Goal: Task Accomplishment & Management: Complete application form

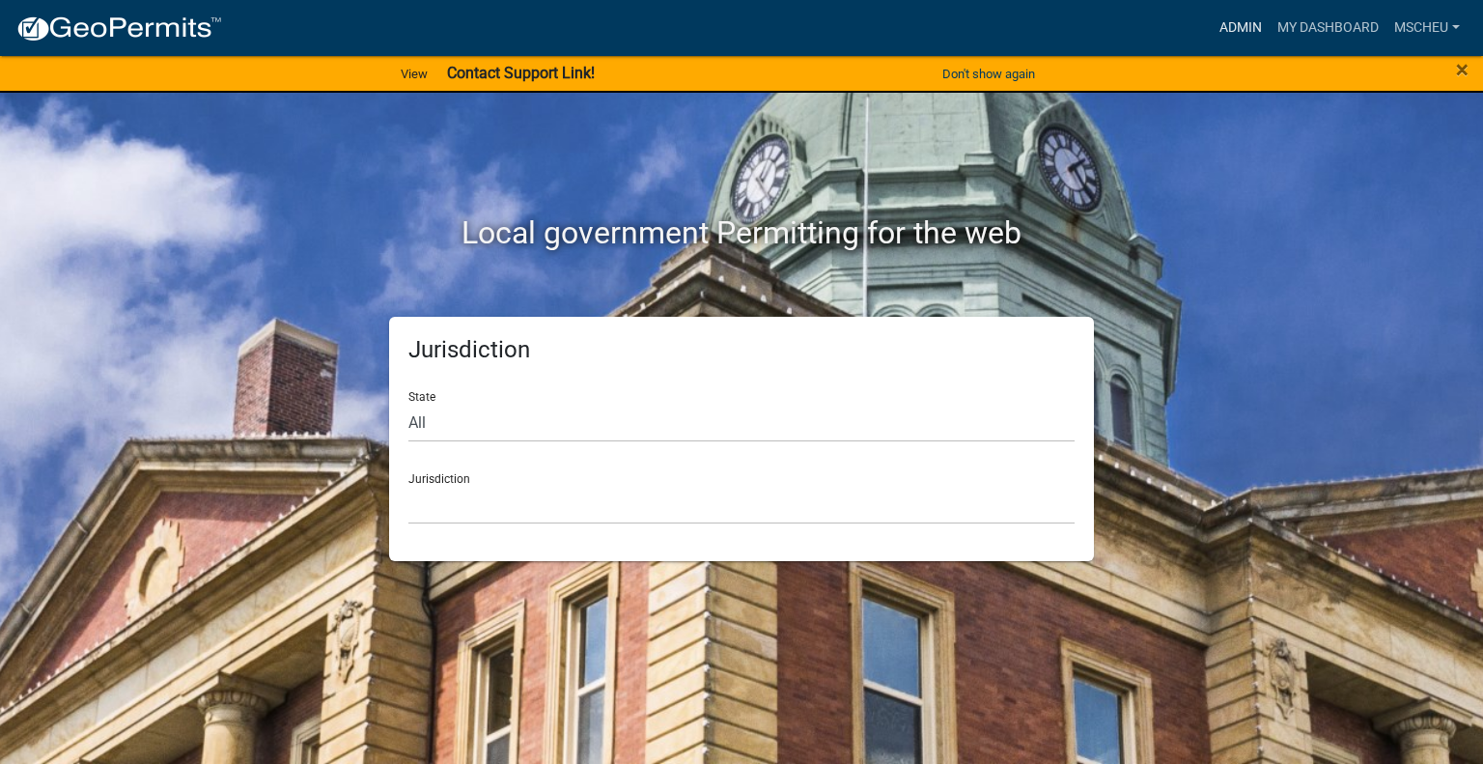
click at [1238, 23] on link "Admin" at bounding box center [1240, 28] width 58 height 37
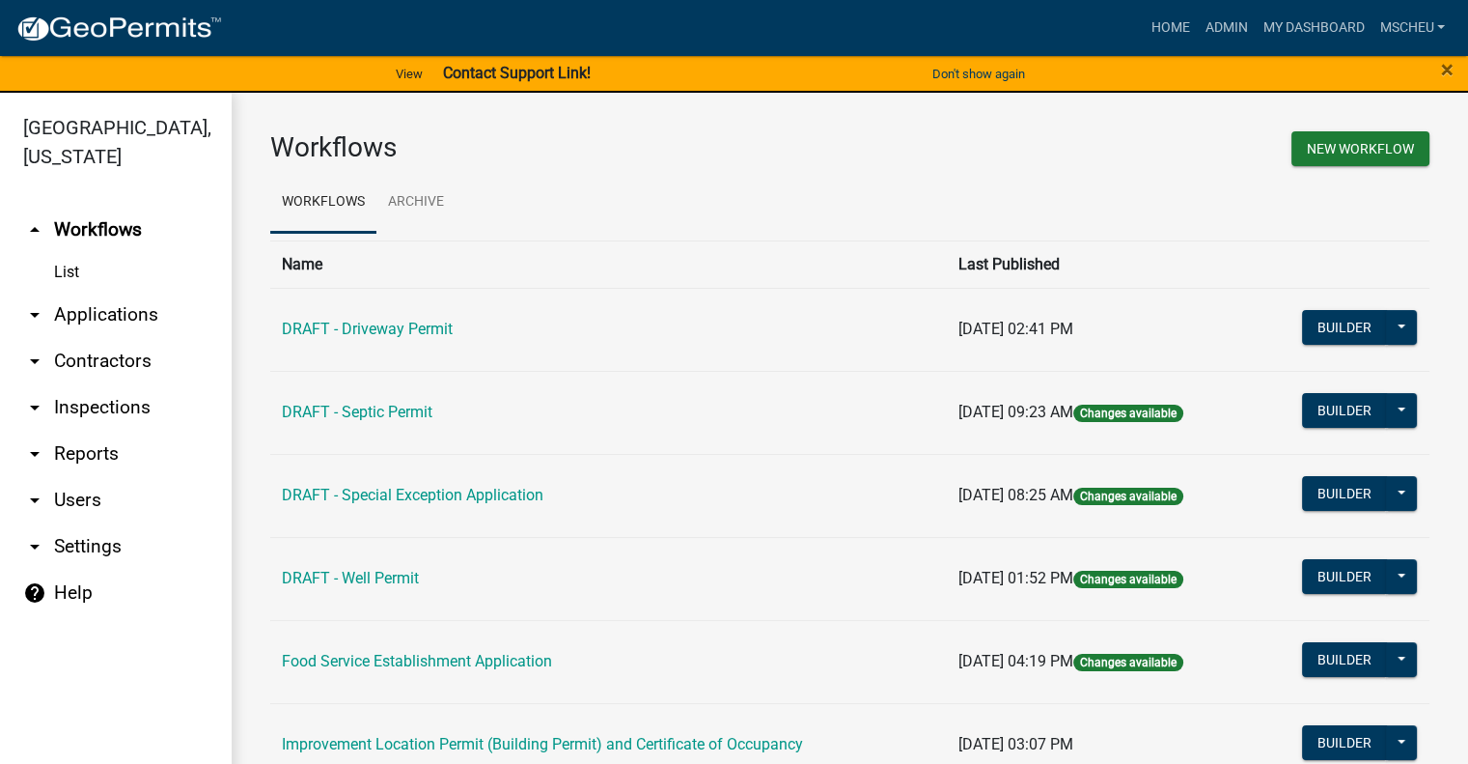
click at [141, 315] on link "arrow_drop_down Applications" at bounding box center [116, 315] width 232 height 46
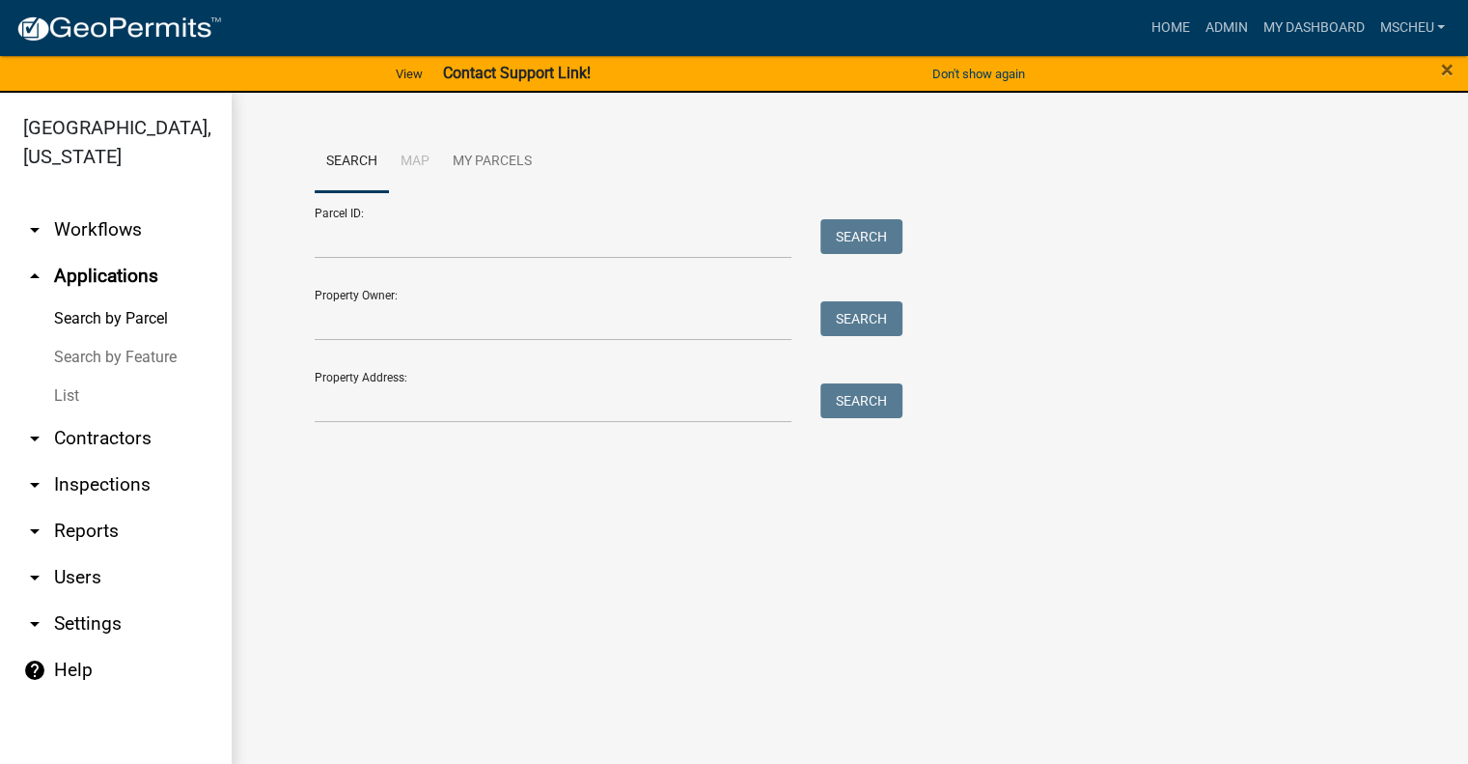
click at [79, 397] on link "List" at bounding box center [116, 395] width 232 height 39
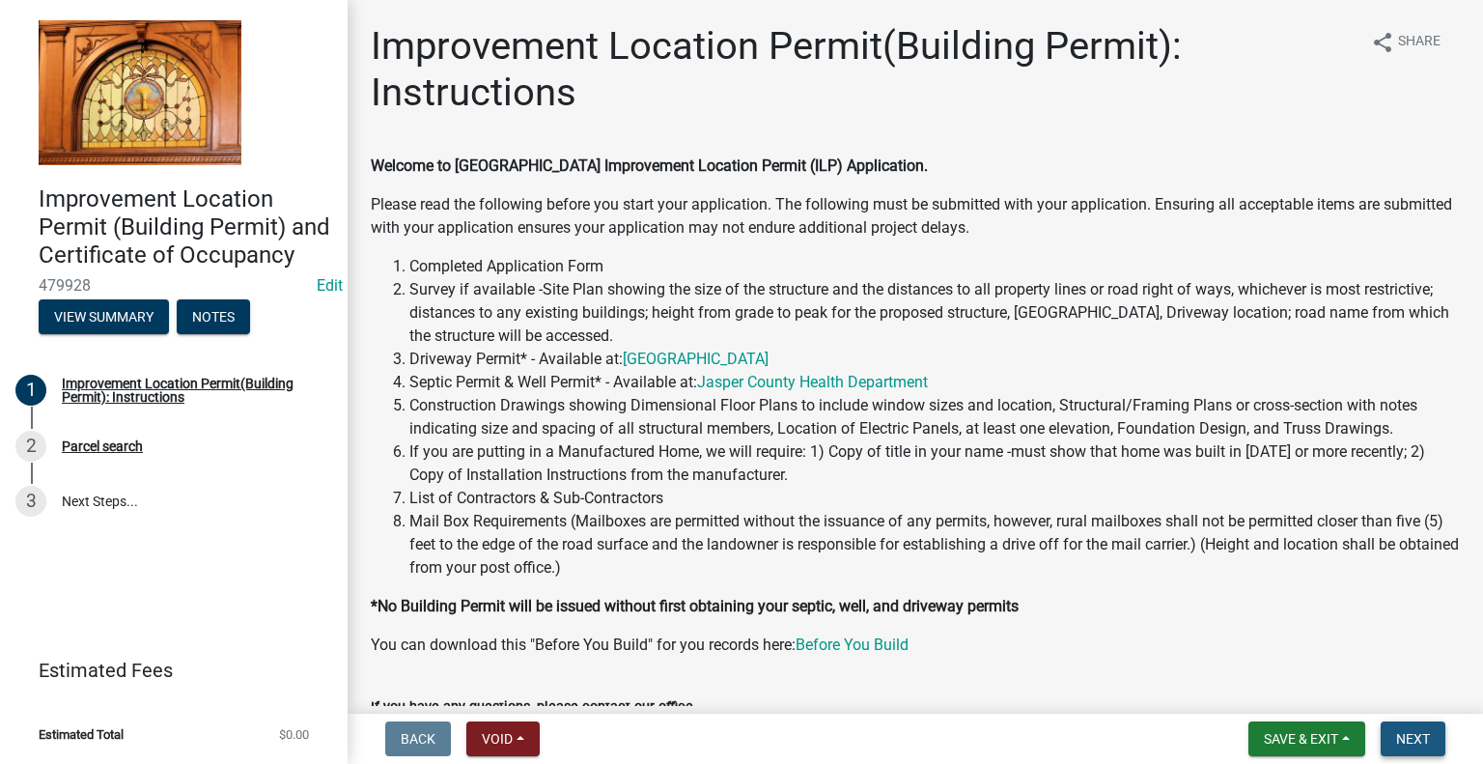
click at [1427, 752] on button "Next" at bounding box center [1412, 738] width 65 height 35
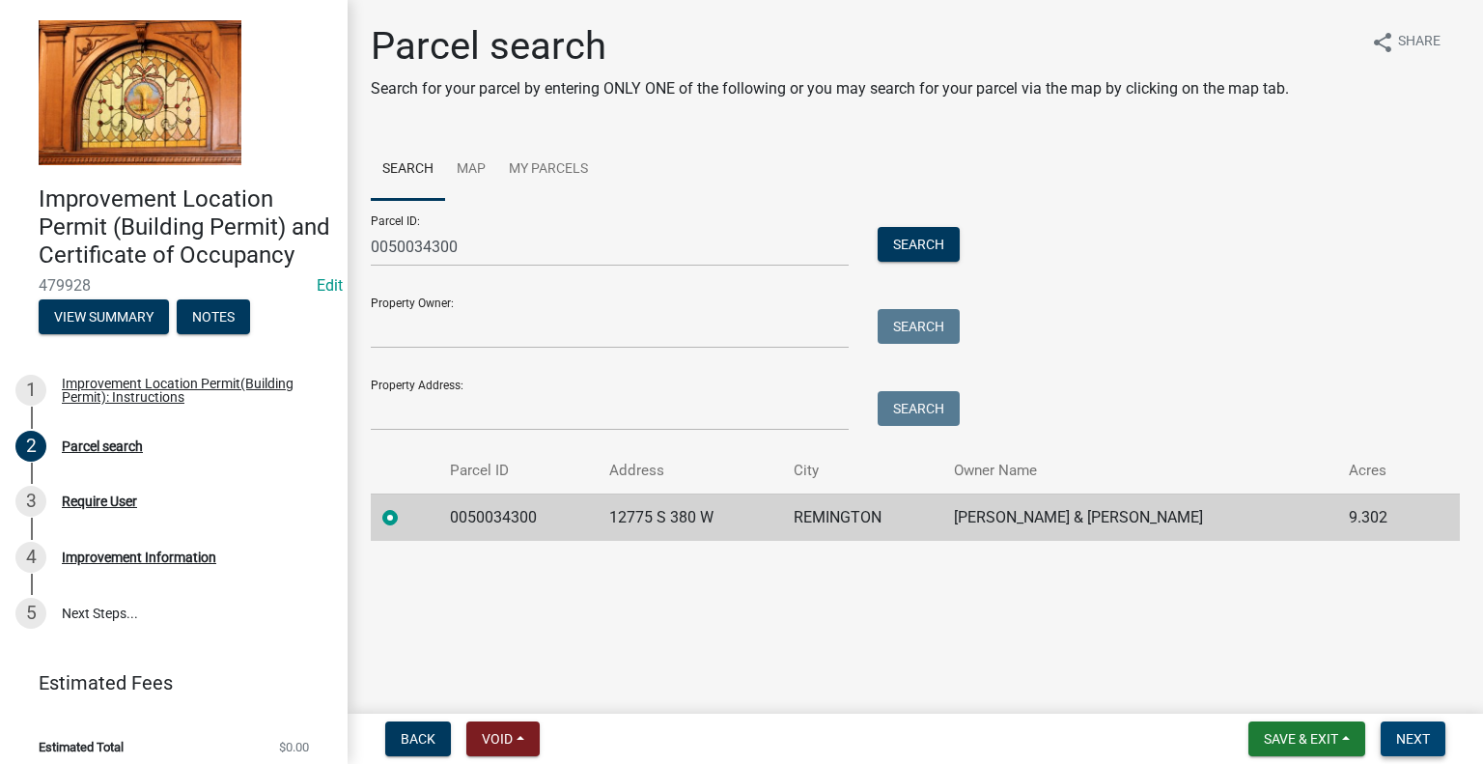
click at [1408, 744] on span "Next" at bounding box center [1413, 738] width 34 height 15
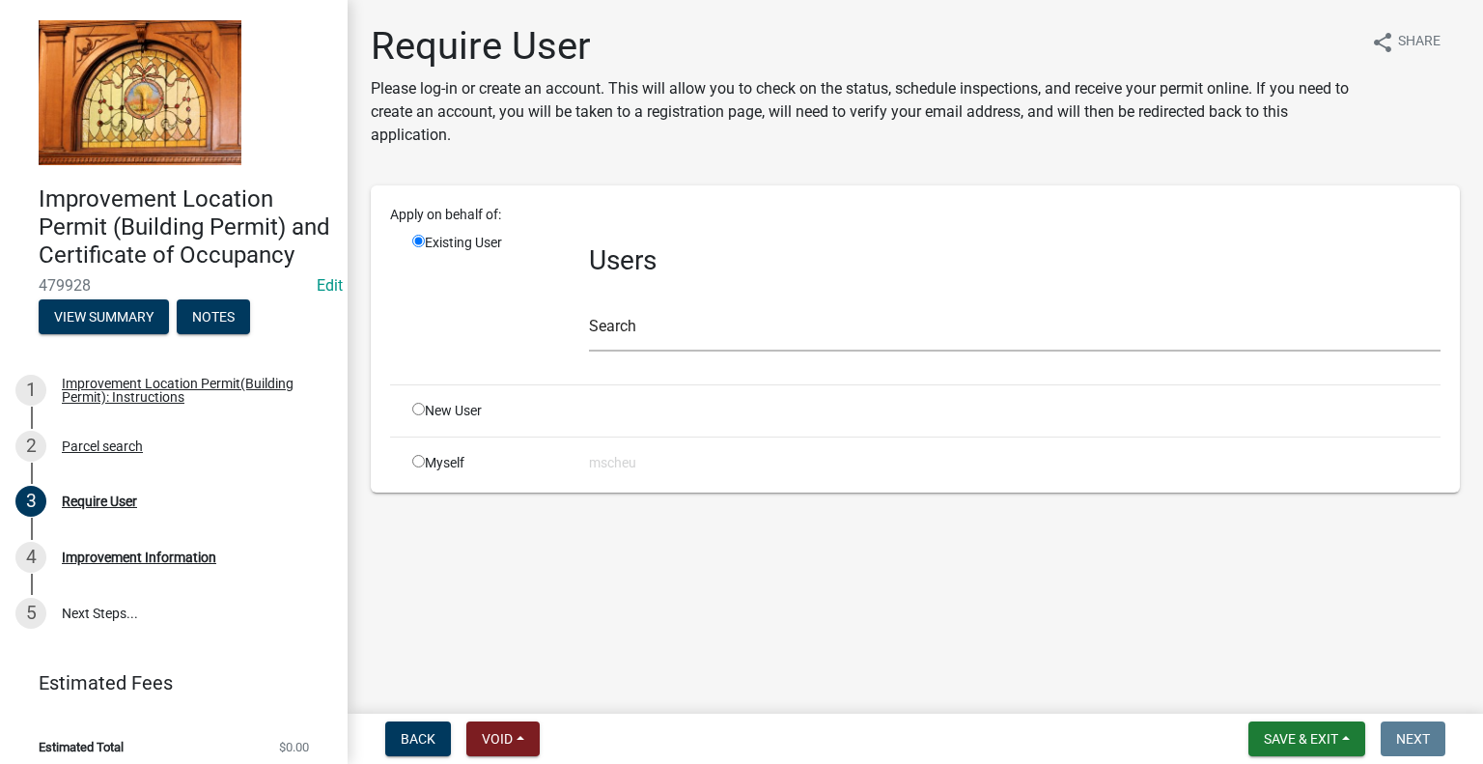
click at [417, 410] on input "radio" at bounding box center [418, 409] width 13 height 13
radio input "true"
radio input "false"
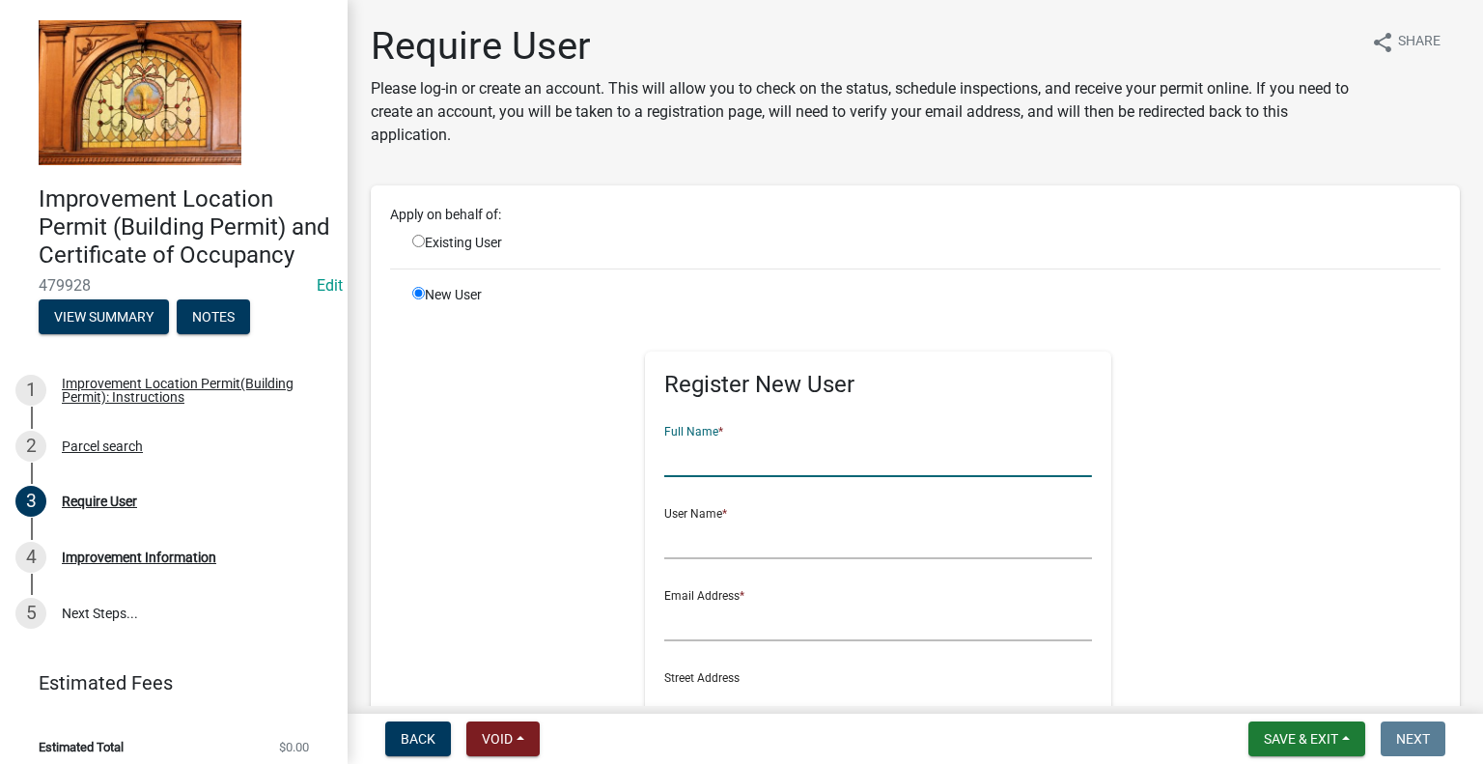
click at [736, 448] on input "text" at bounding box center [878, 457] width 428 height 40
click at [778, 452] on input "[PERSON_NAME]" at bounding box center [878, 457] width 428 height 40
type input "[PERSON_NAME]"
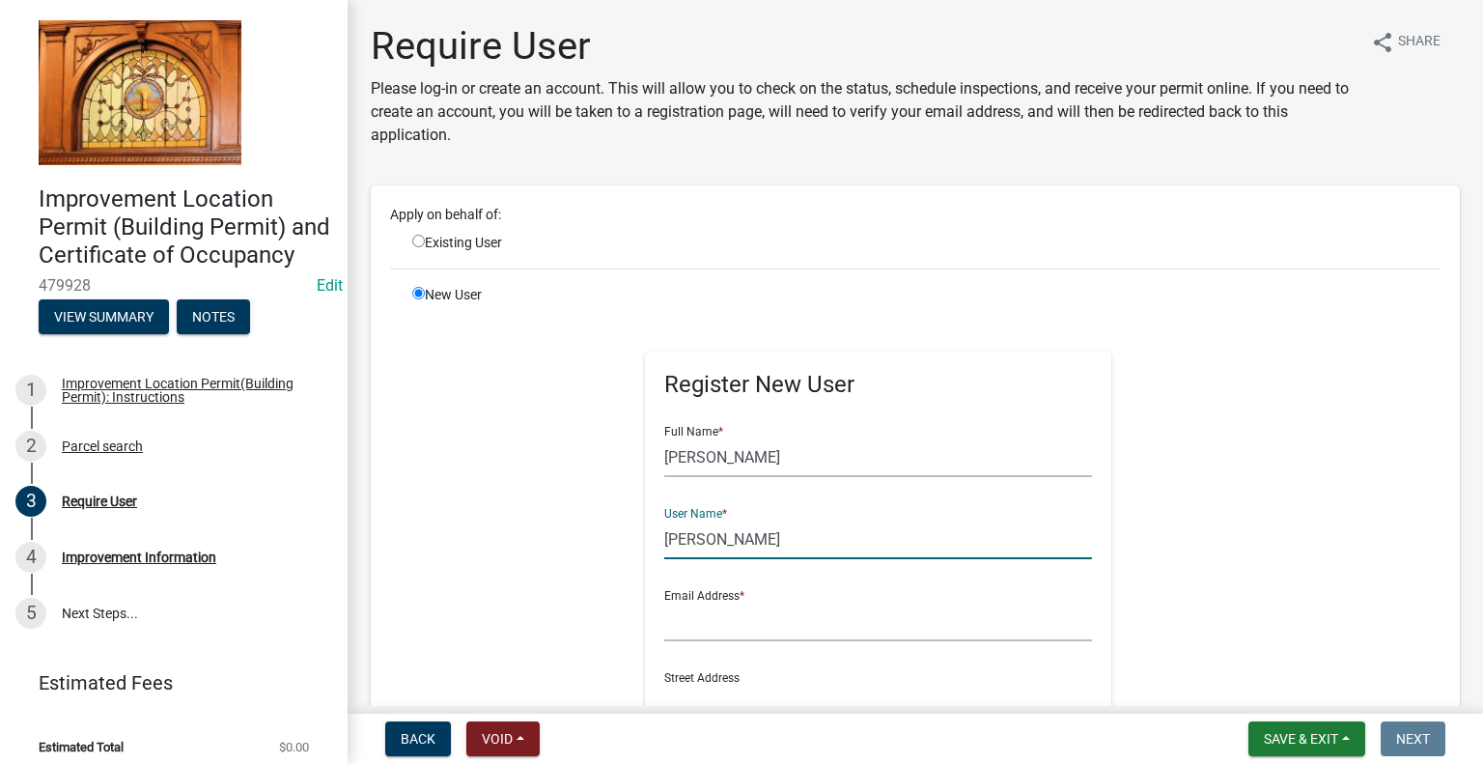
type input "[PERSON_NAME]"
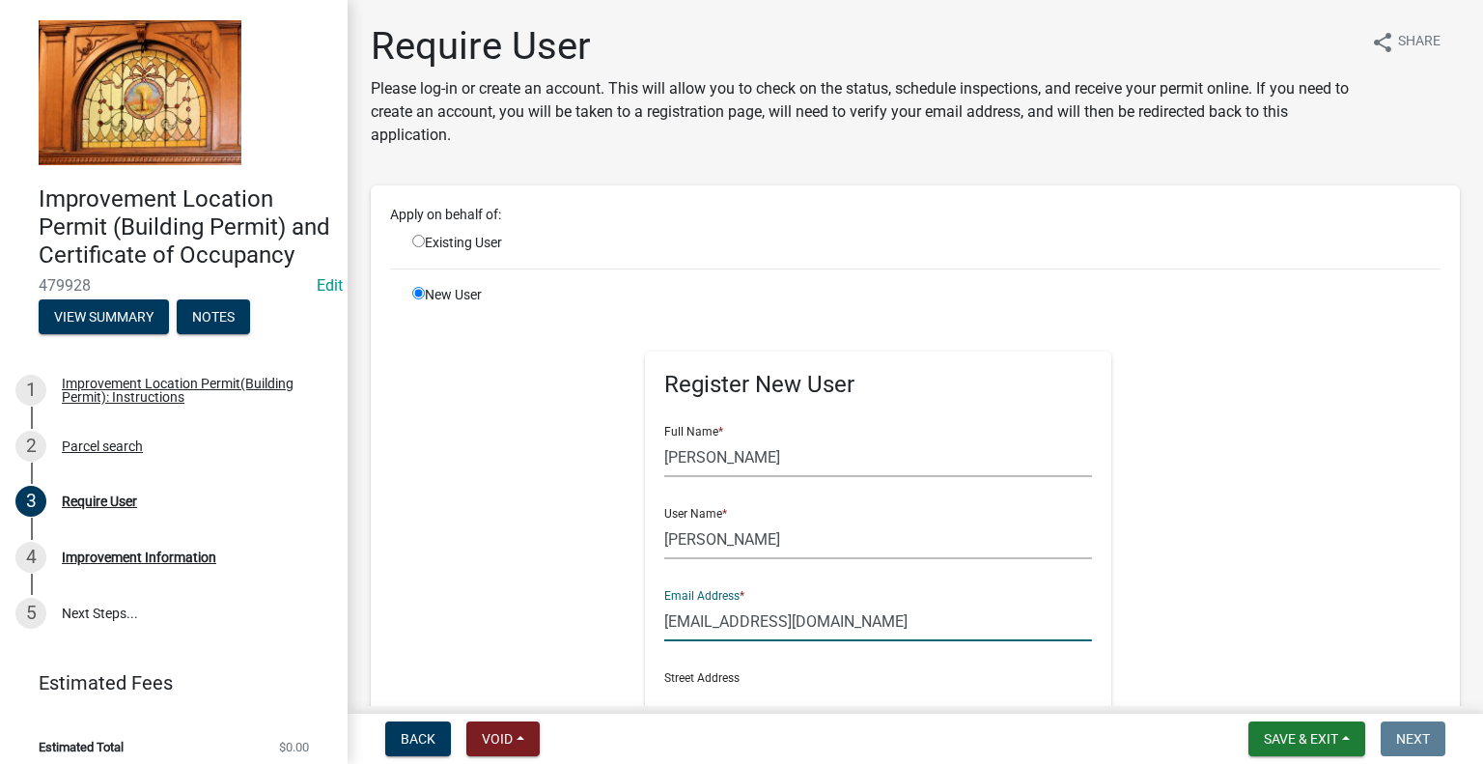
type input "[EMAIL_ADDRESS][DOMAIN_NAME]"
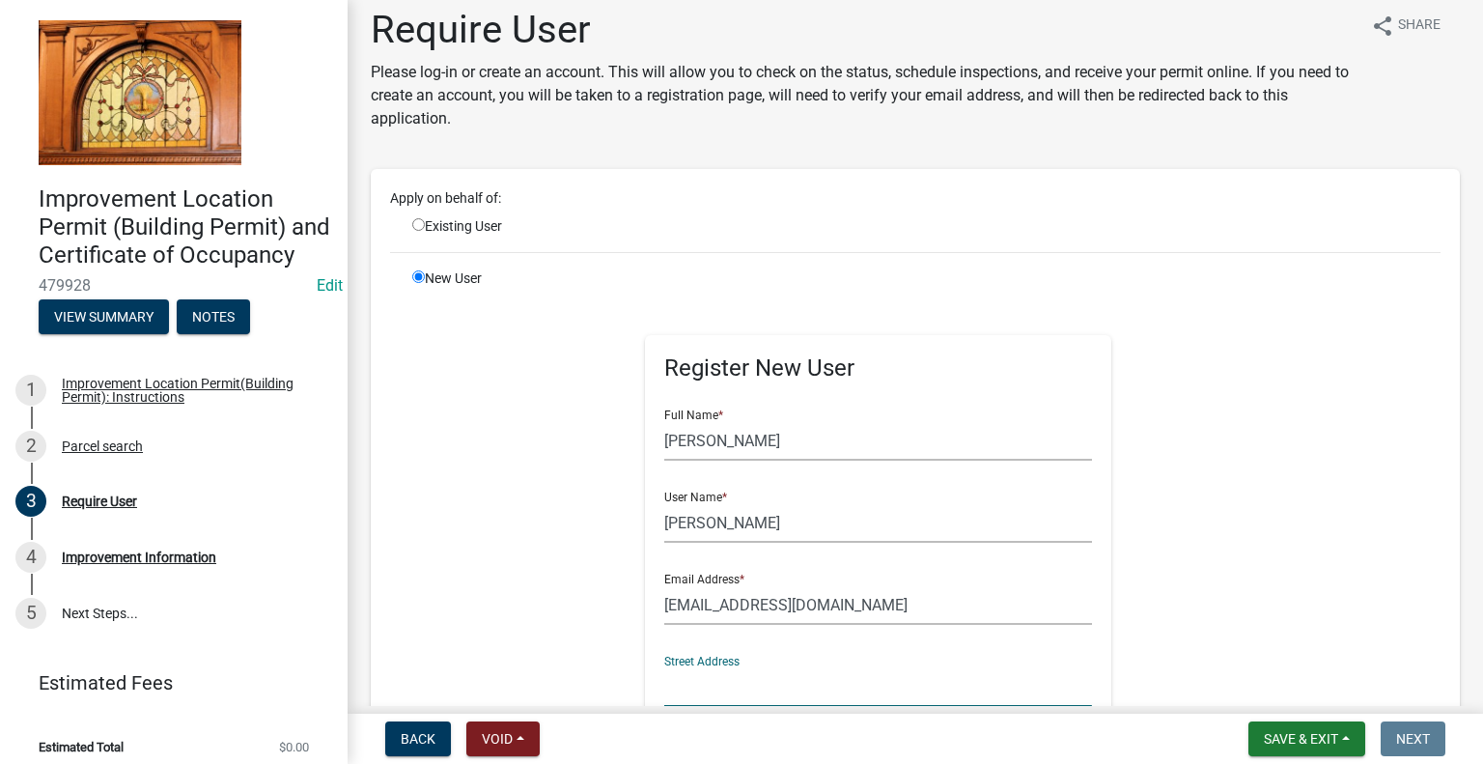
scroll to position [431, 0]
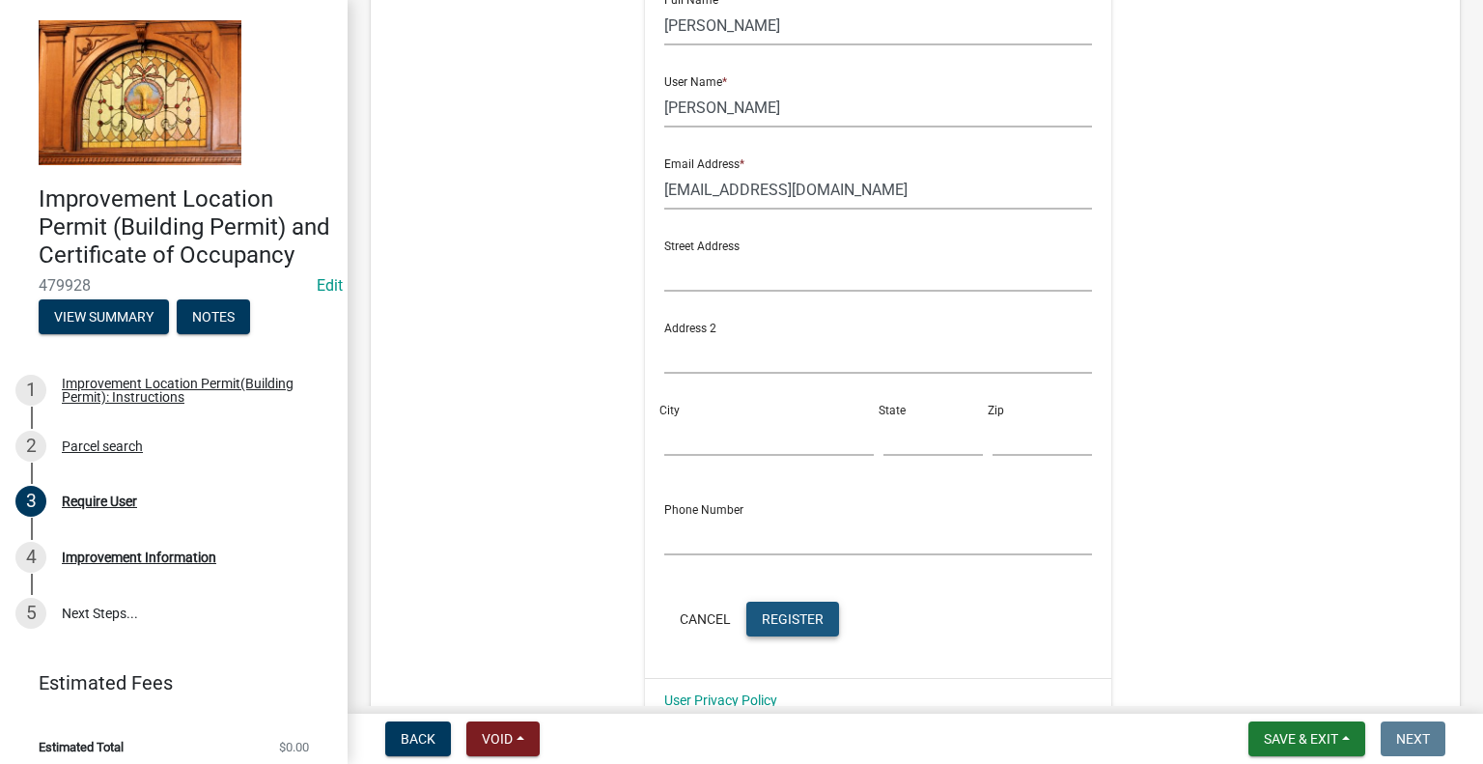
click at [772, 613] on span "Register" at bounding box center [793, 617] width 62 height 15
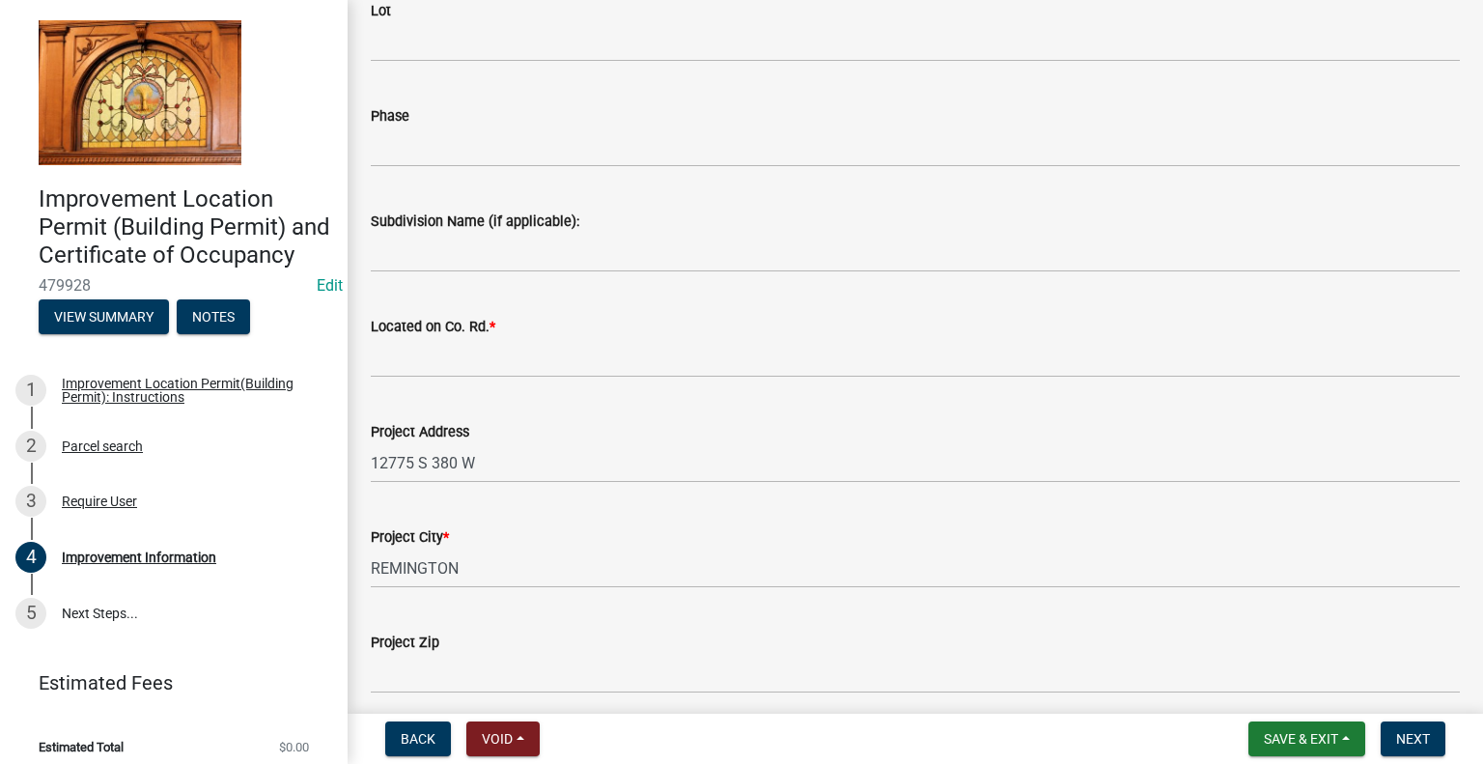
scroll to position [386, 0]
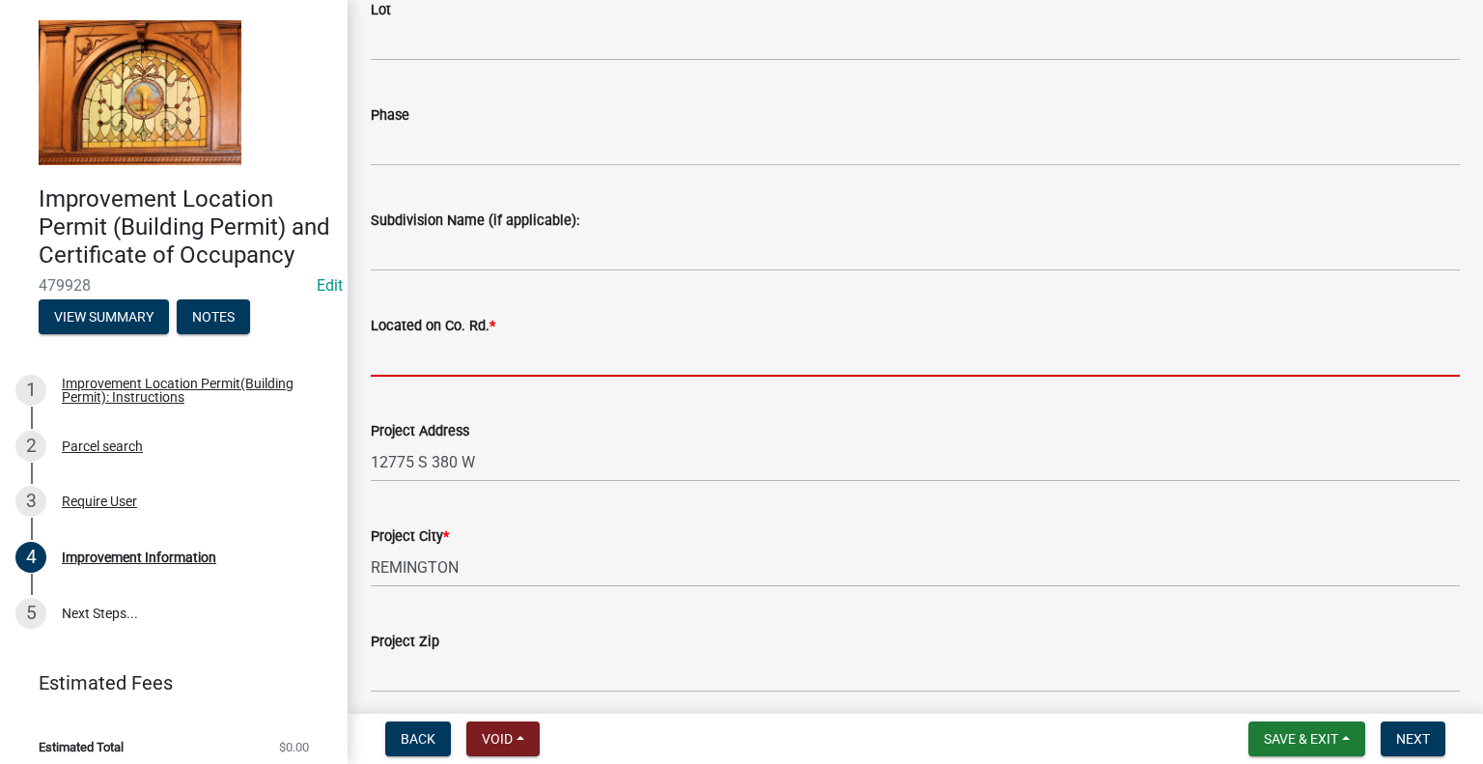
click at [454, 354] on input "Located on Co. Rd. *" at bounding box center [915, 357] width 1089 height 40
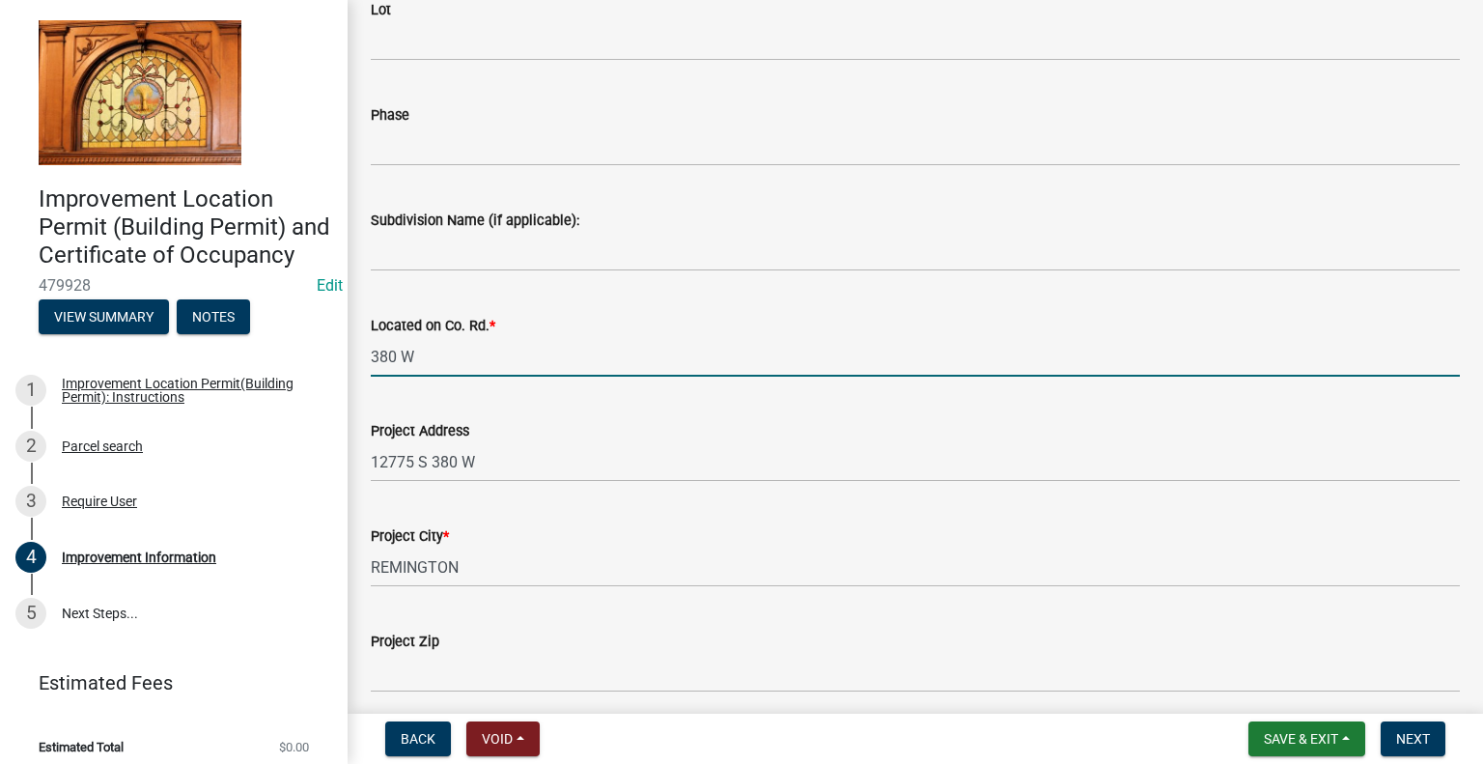
type input "380 W"
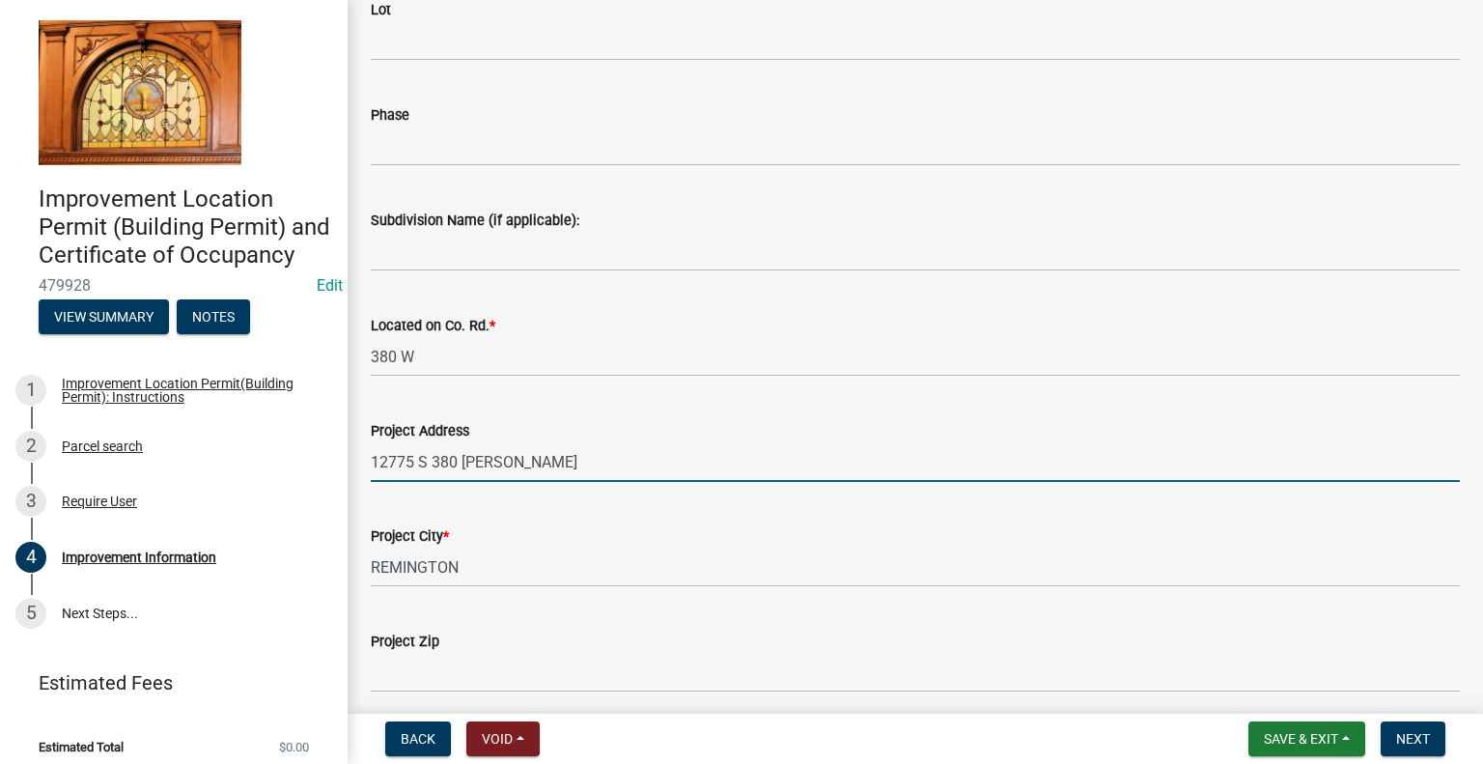
type input "12775 S 380 [PERSON_NAME]"
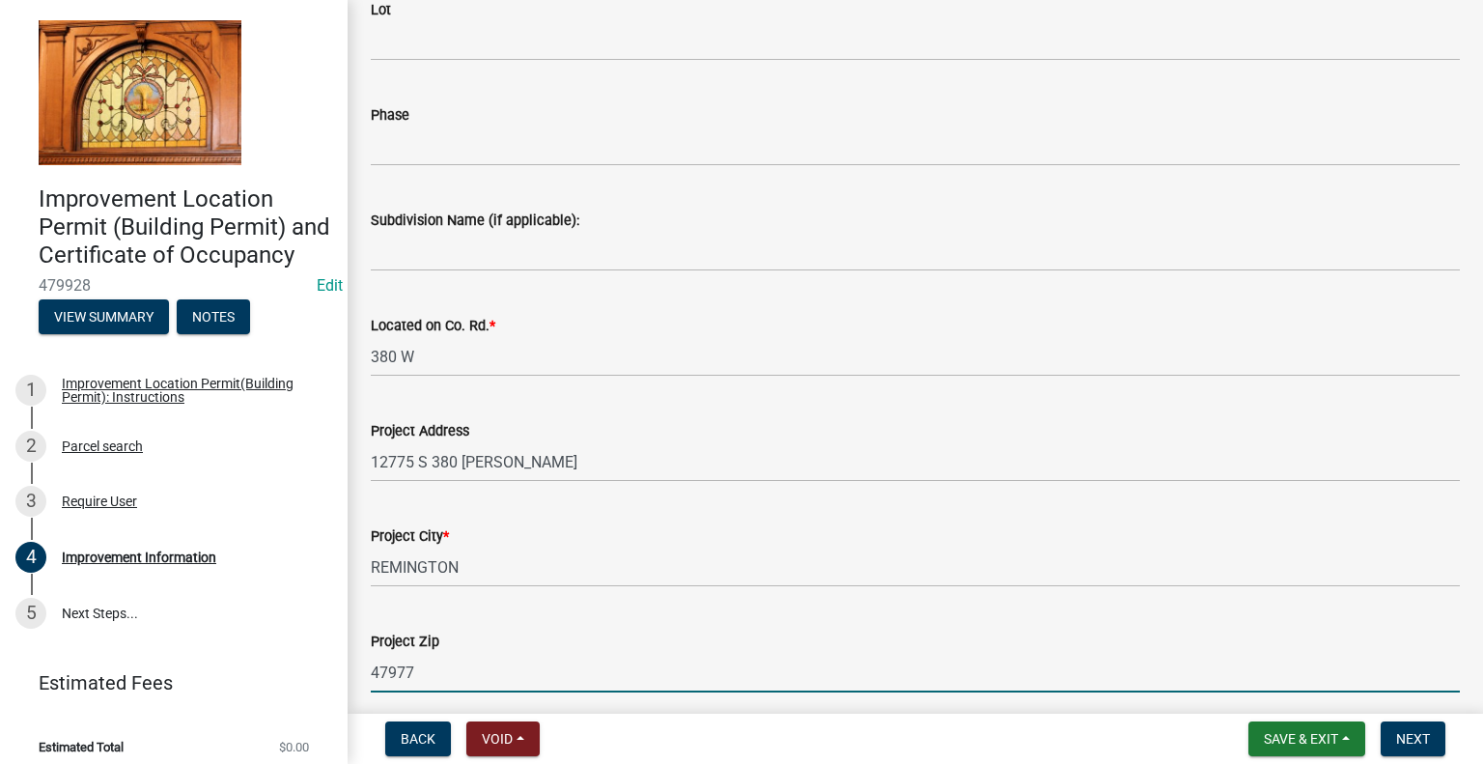
type input "47977"
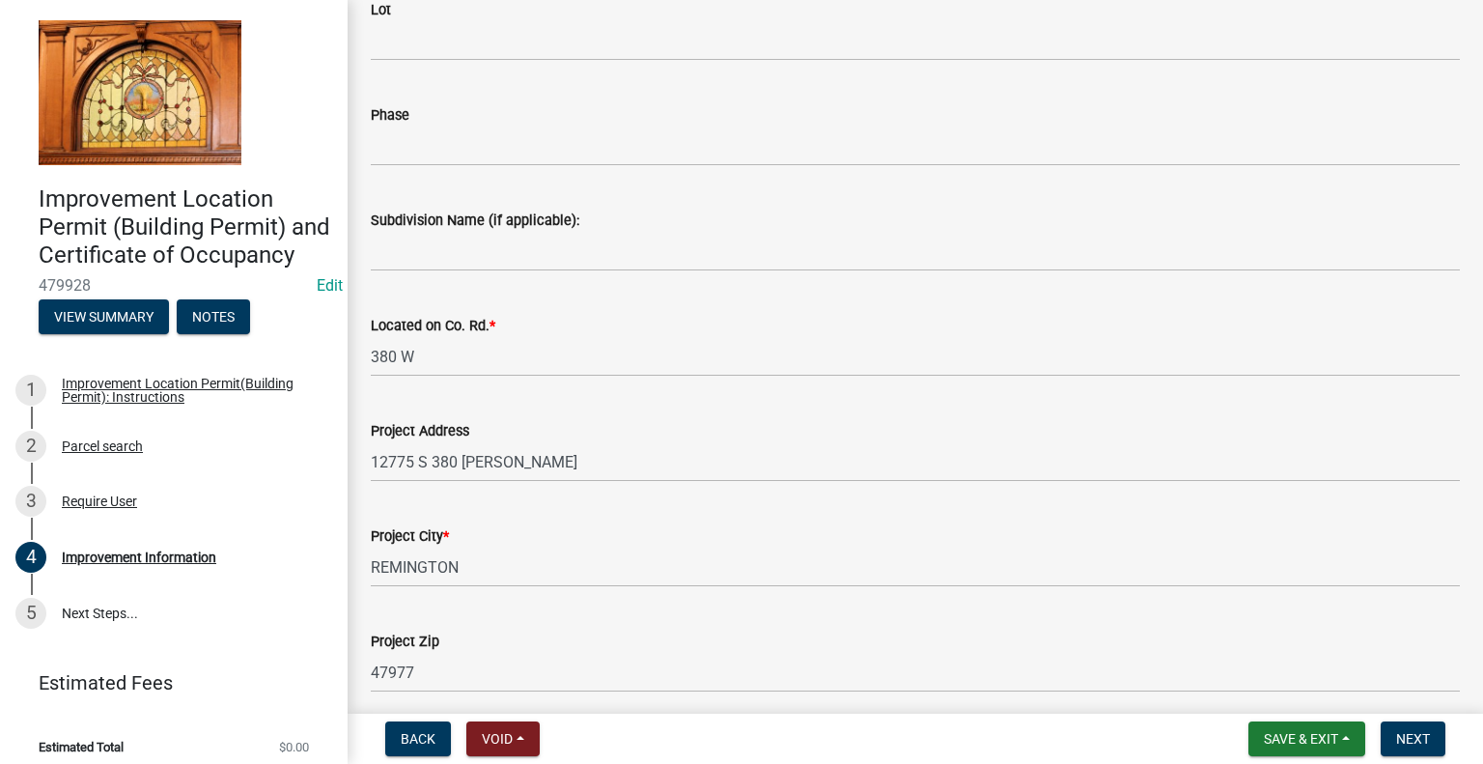
scroll to position [811, 0]
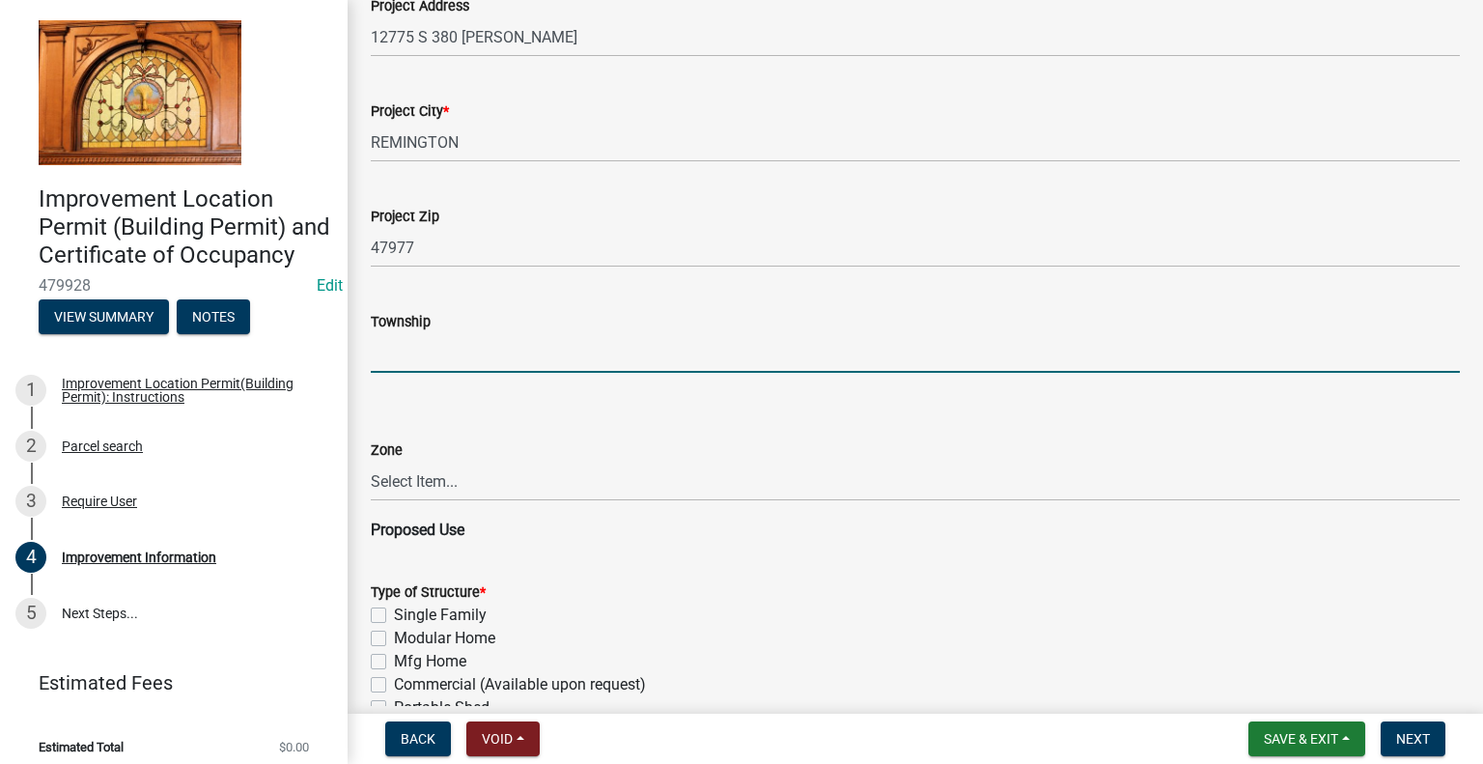
click at [403, 343] on input "Township" at bounding box center [915, 353] width 1089 height 40
type input "JORDAN"
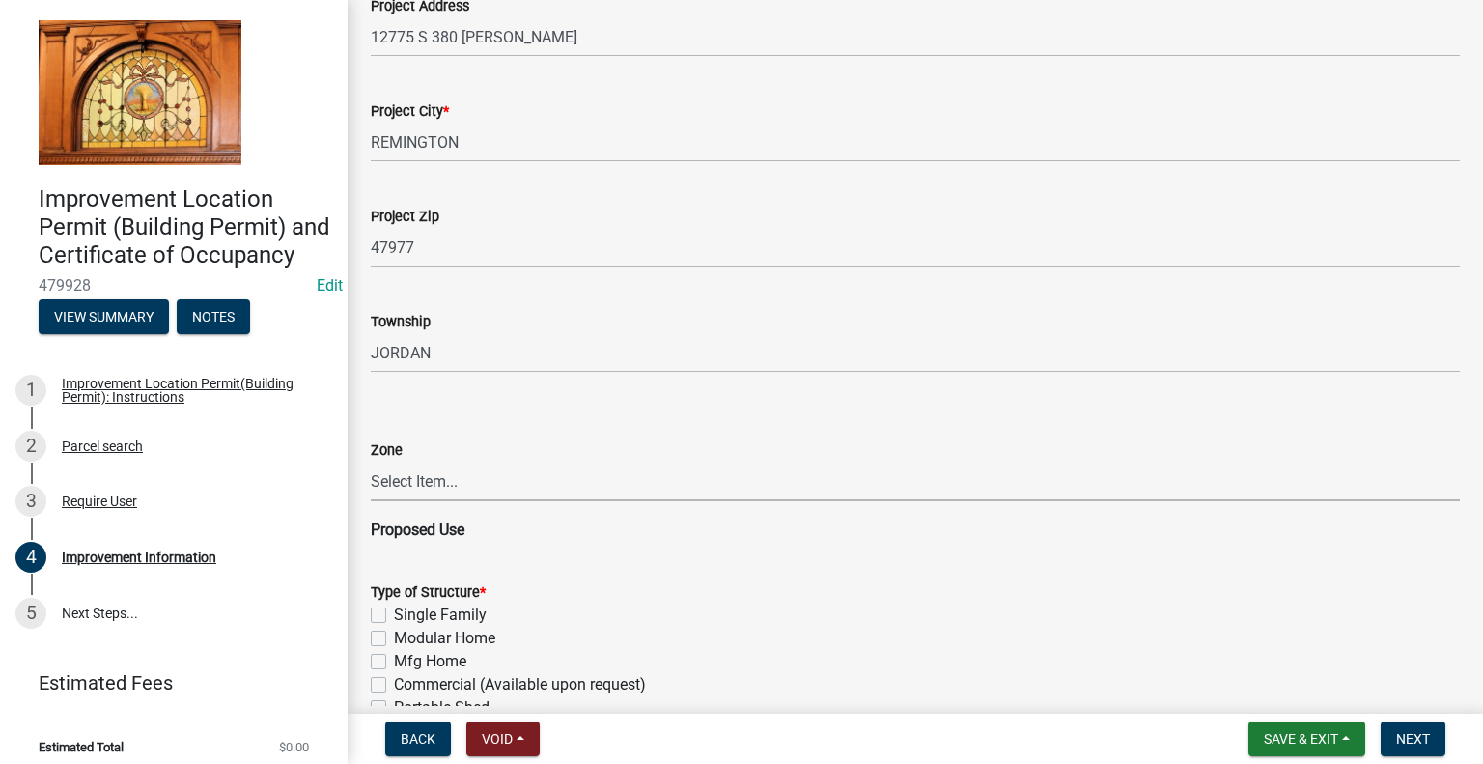
click at [452, 482] on select "Select Item... CO - Conservation PR - Parks & Recreation A1 - Conservation Agri…" at bounding box center [915, 481] width 1089 height 40
click at [371, 461] on select "Select Item... CO - Conservation PR - Parks & Recreation A1 - Conservation Agri…" at bounding box center [915, 481] width 1089 height 40
select select "69ac7e04-641d-4cc7-82fe-ed12440f8b33"
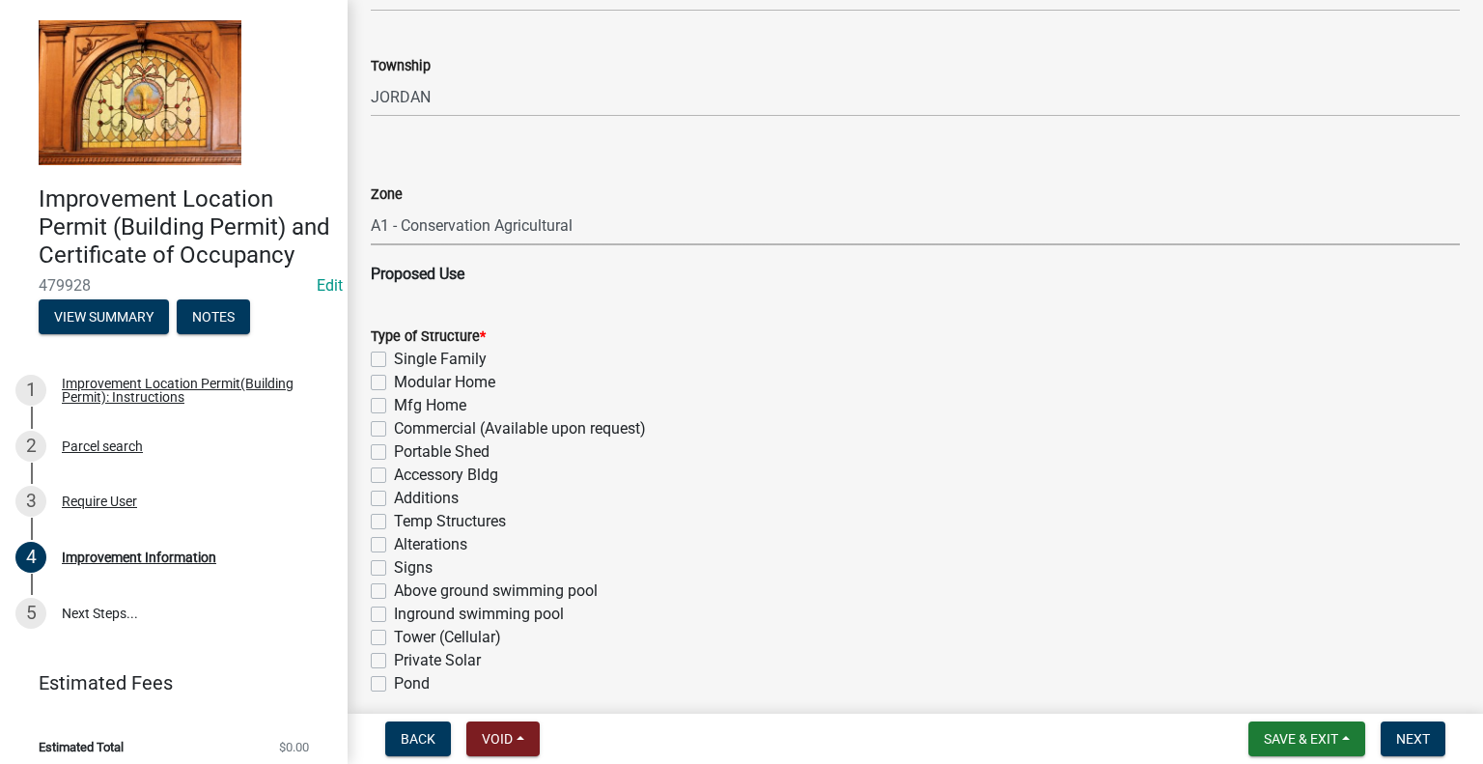
scroll to position [1197, 0]
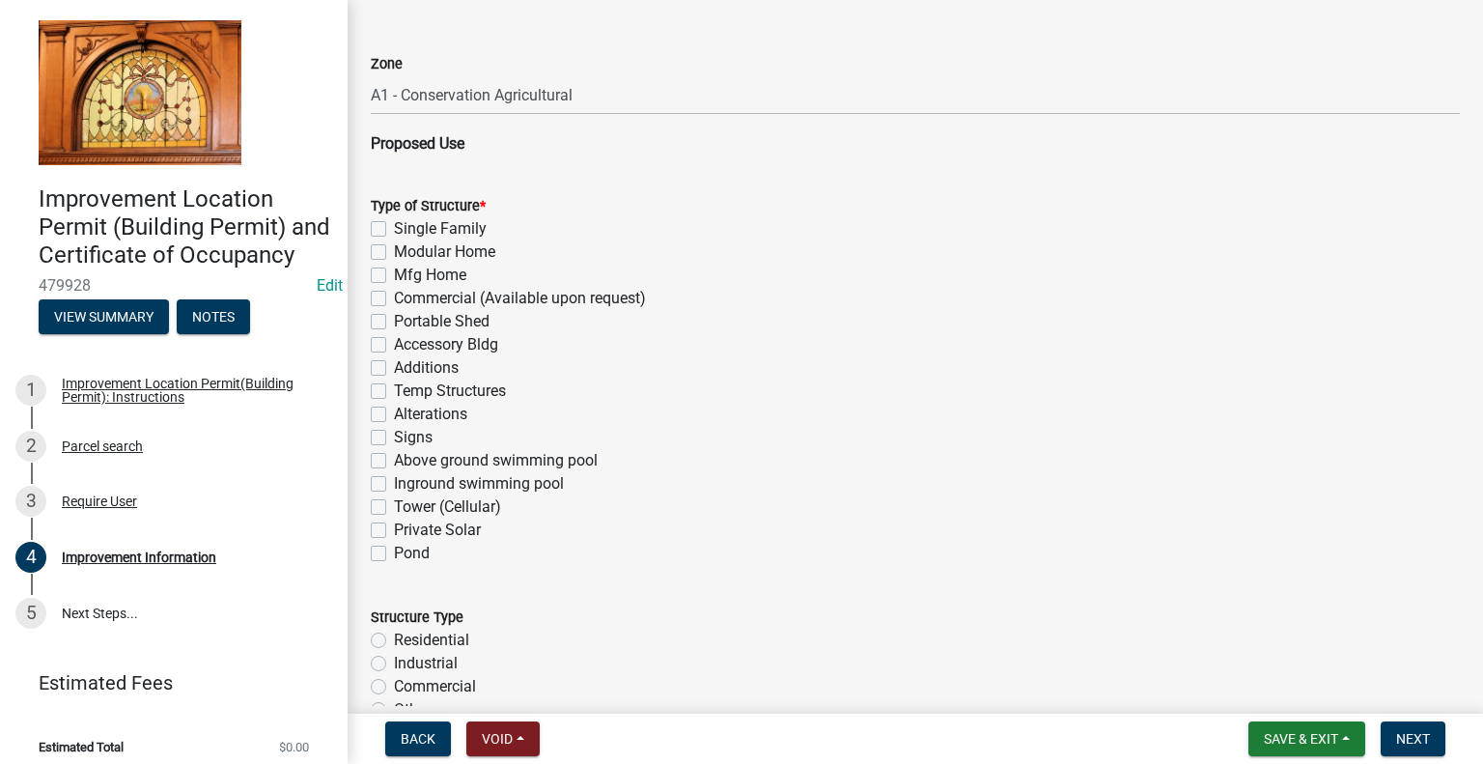
click at [394, 348] on label "Accessory Bldg" at bounding box center [446, 344] width 104 height 23
click at [394, 346] on input "Accessory Bldg" at bounding box center [400, 339] width 13 height 13
checkbox input "true"
checkbox input "false"
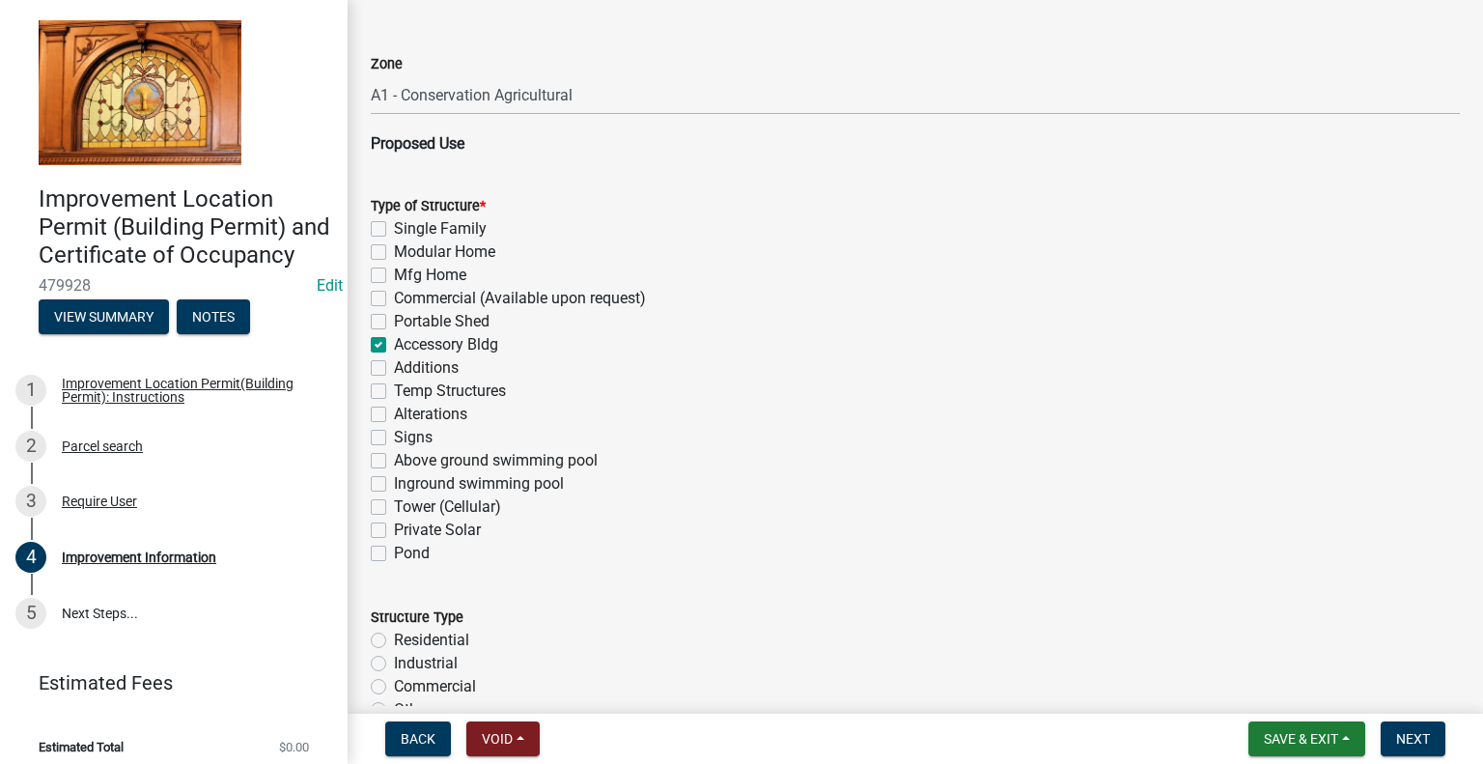
checkbox input "false"
checkbox input "true"
checkbox input "false"
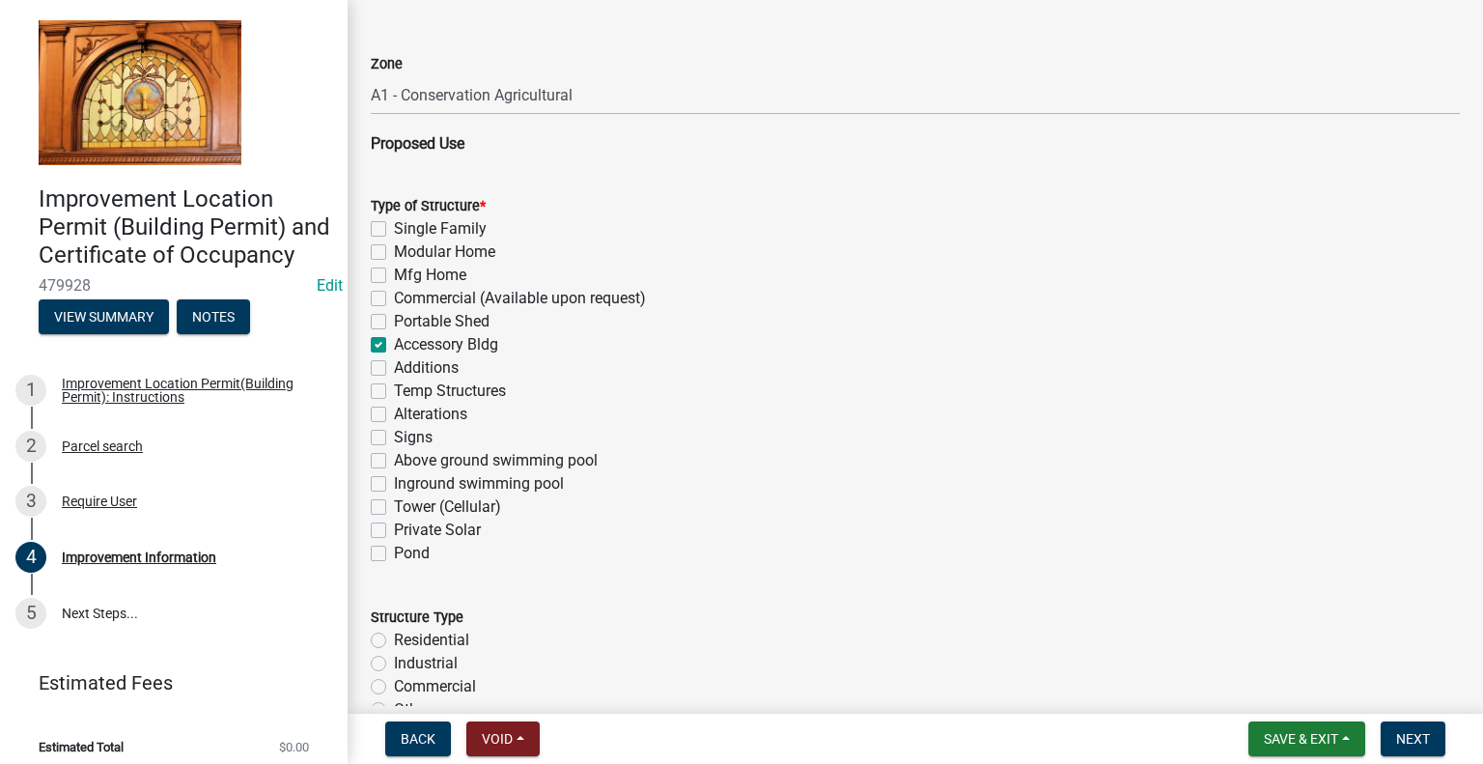
checkbox input "false"
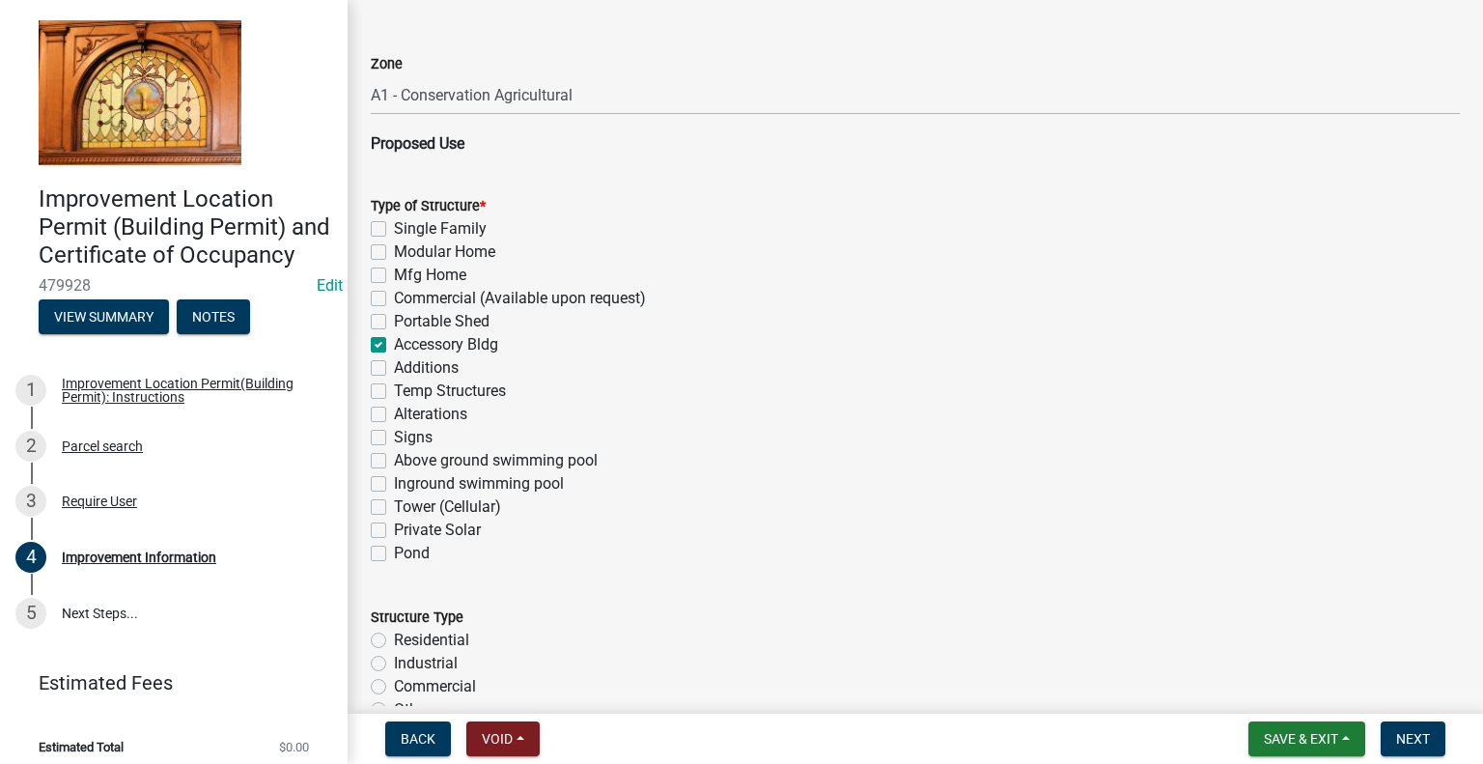
checkbox input "false"
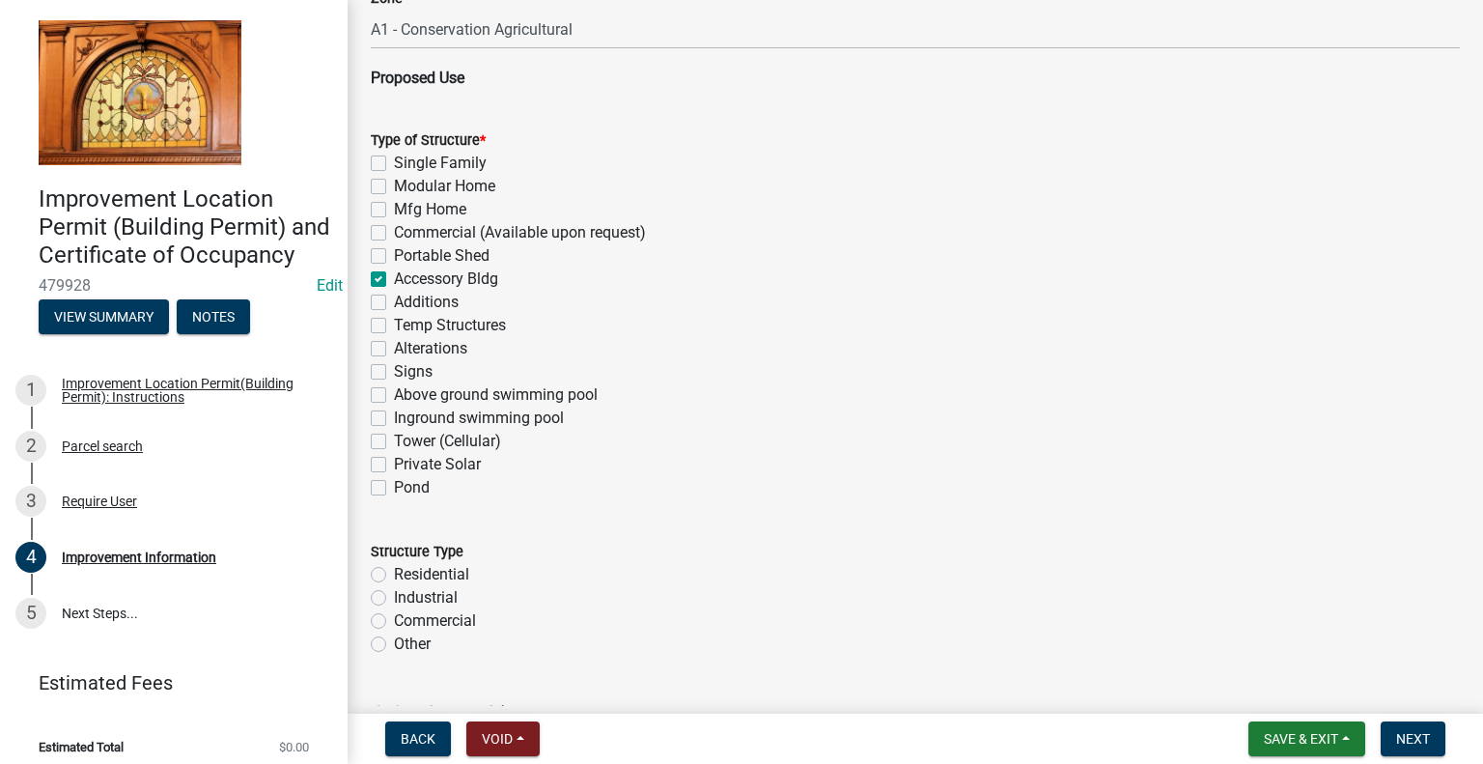
scroll to position [1390, 0]
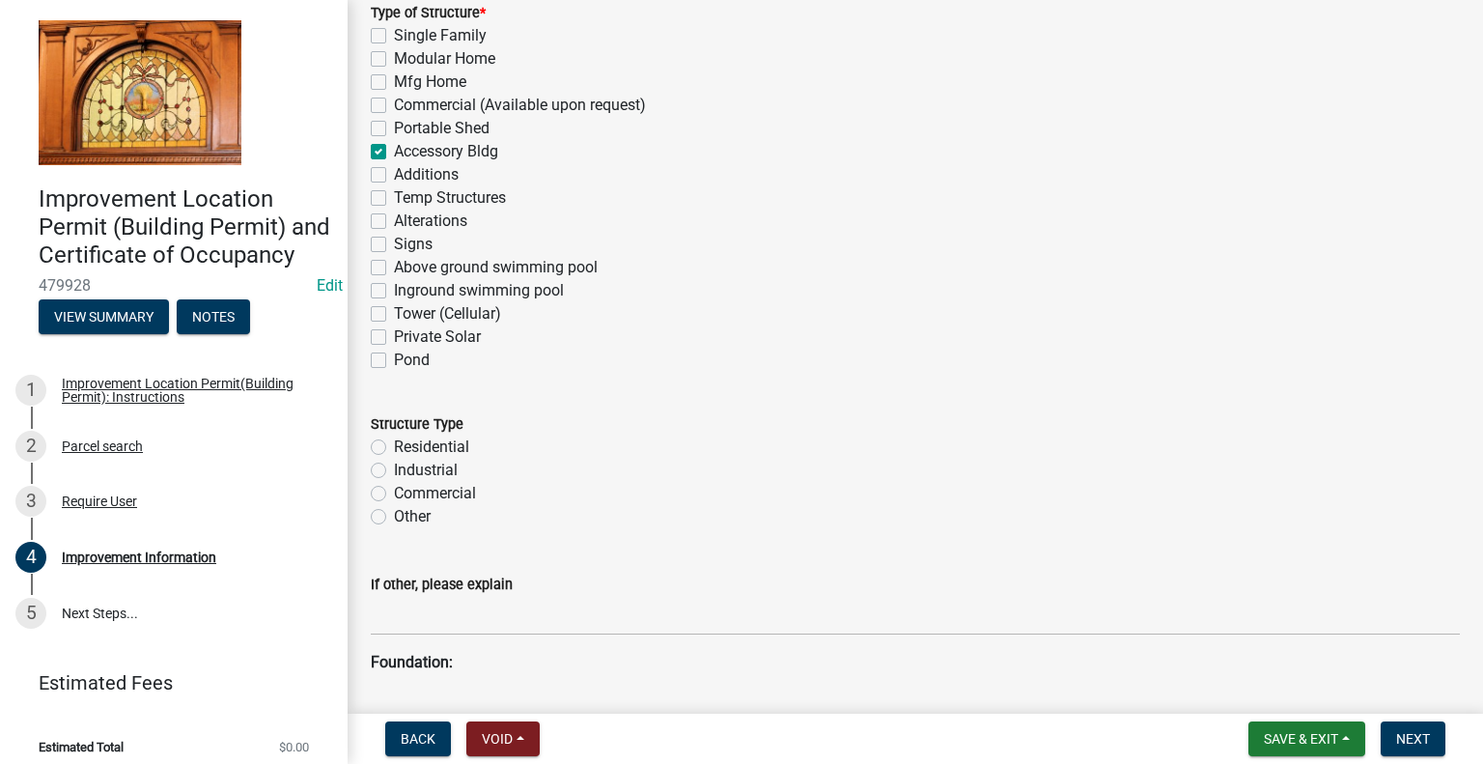
click at [394, 442] on label "Residential" at bounding box center [431, 446] width 75 height 23
click at [394, 442] on input "Residential" at bounding box center [400, 441] width 13 height 13
radio input "true"
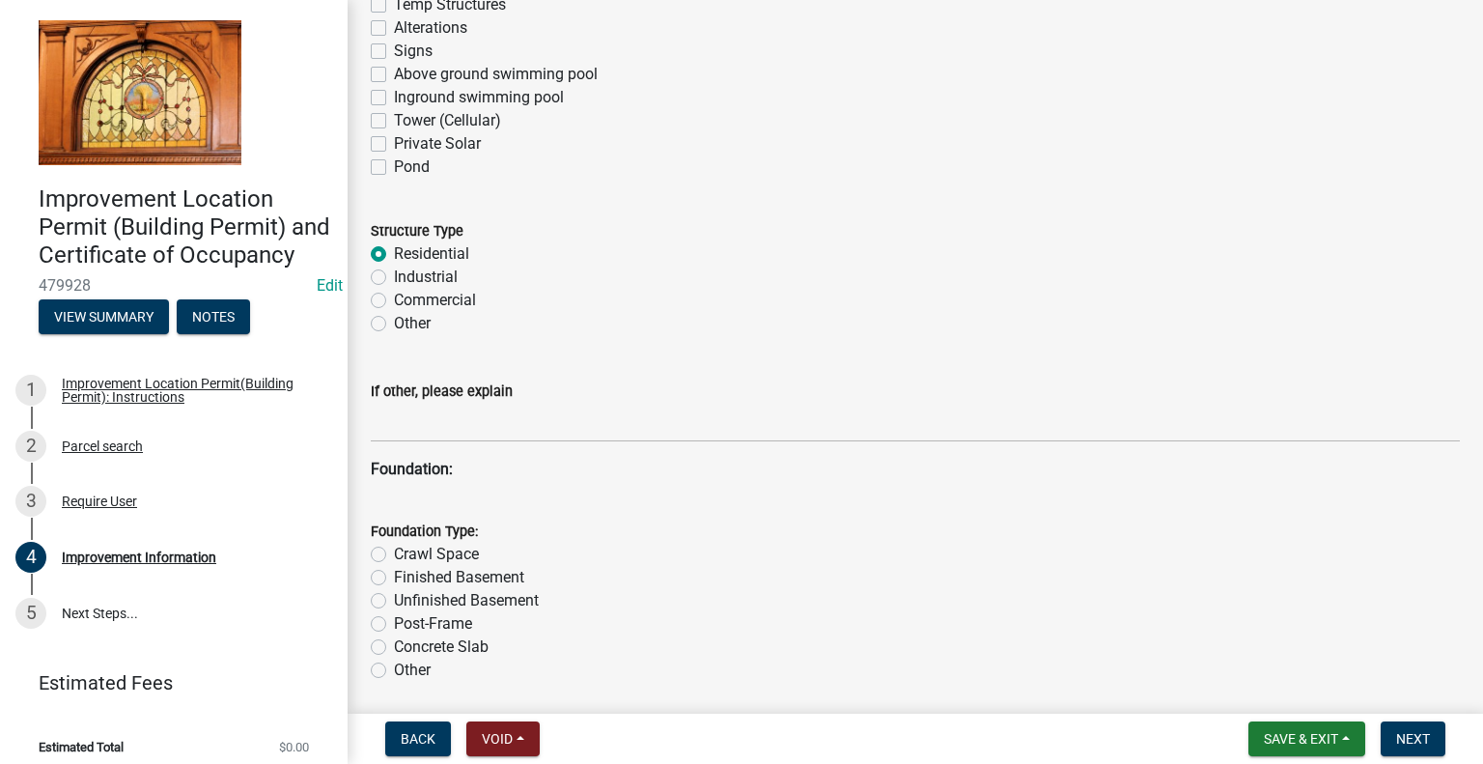
scroll to position [1680, 0]
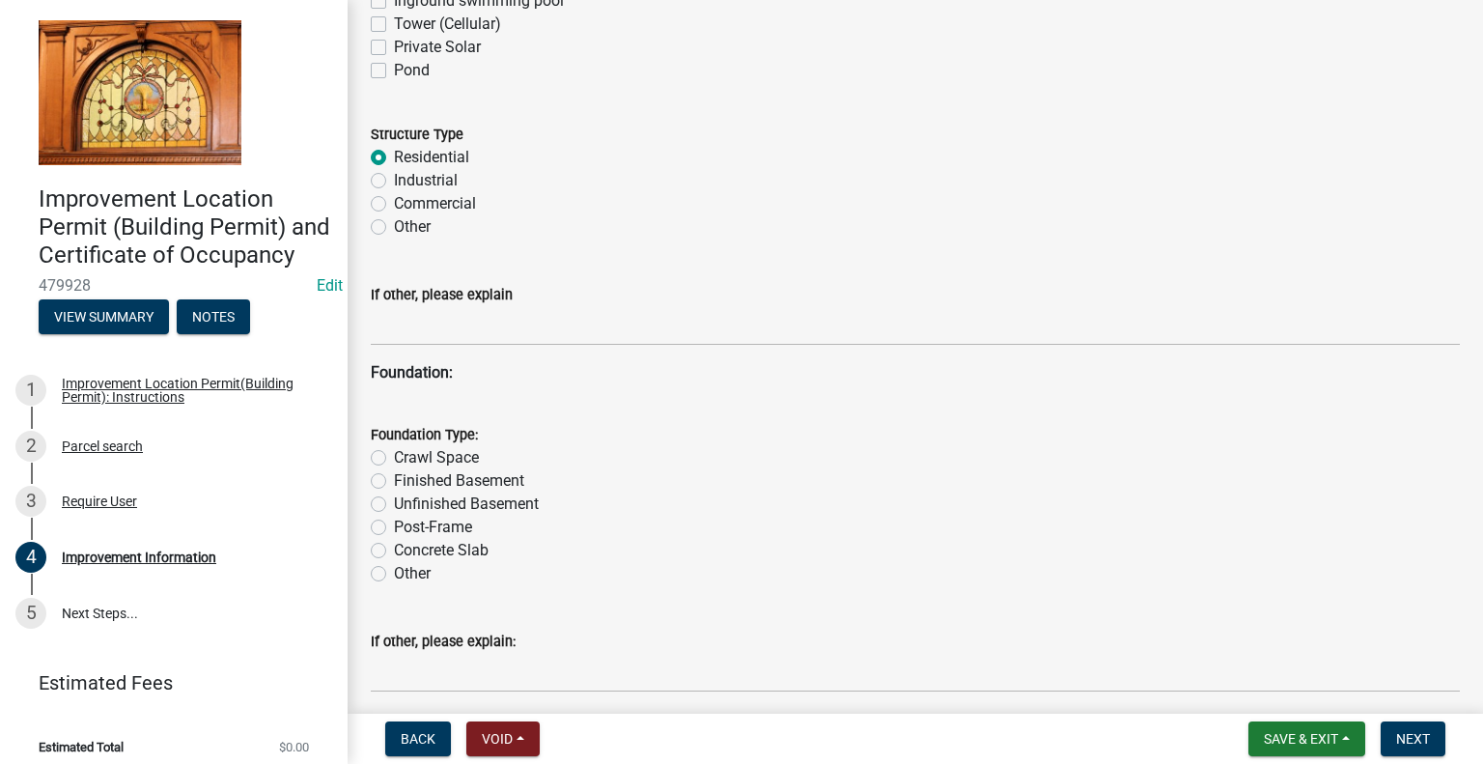
click at [394, 528] on label "Post-Frame" at bounding box center [433, 526] width 78 height 23
click at [394, 528] on input "Post-Frame" at bounding box center [400, 521] width 13 height 13
radio input "true"
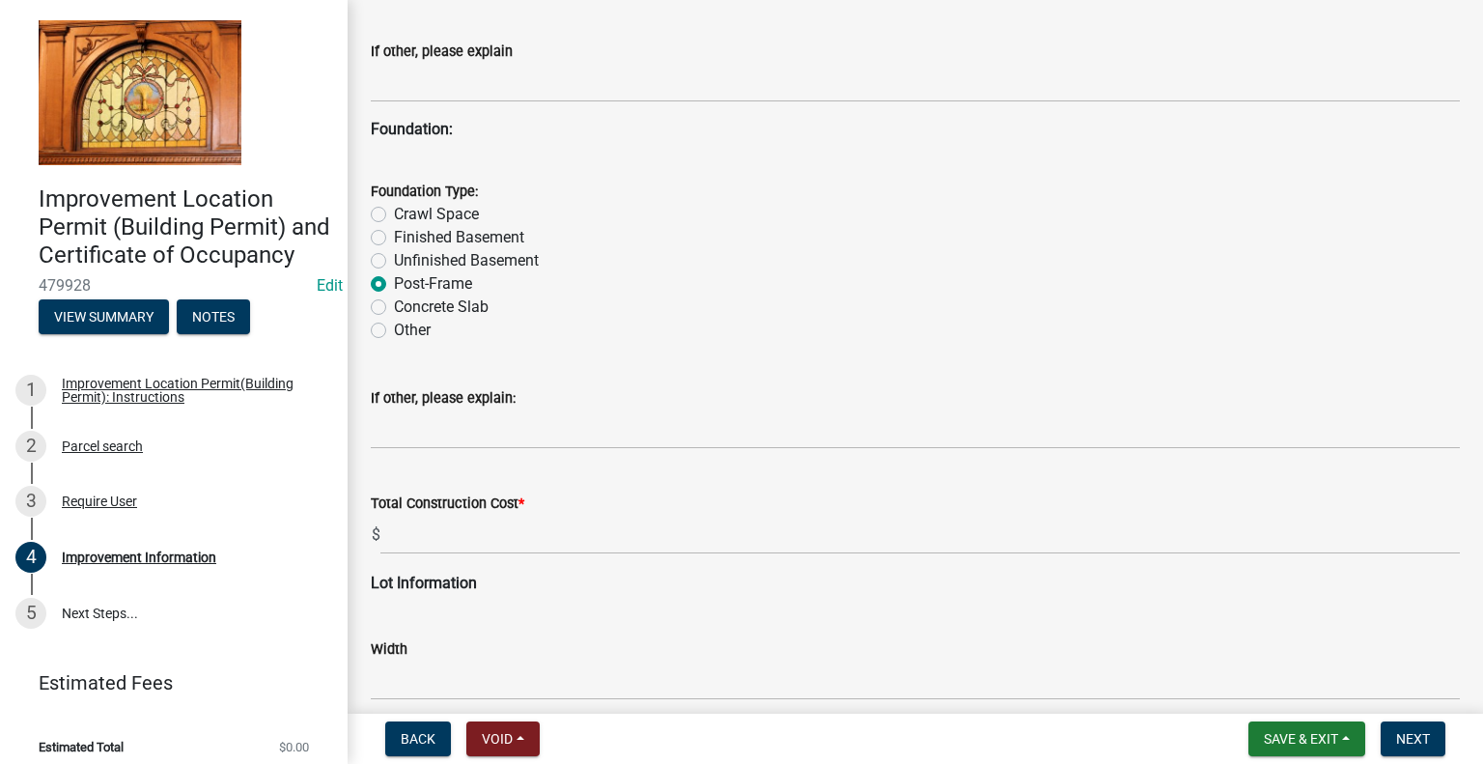
scroll to position [1969, 0]
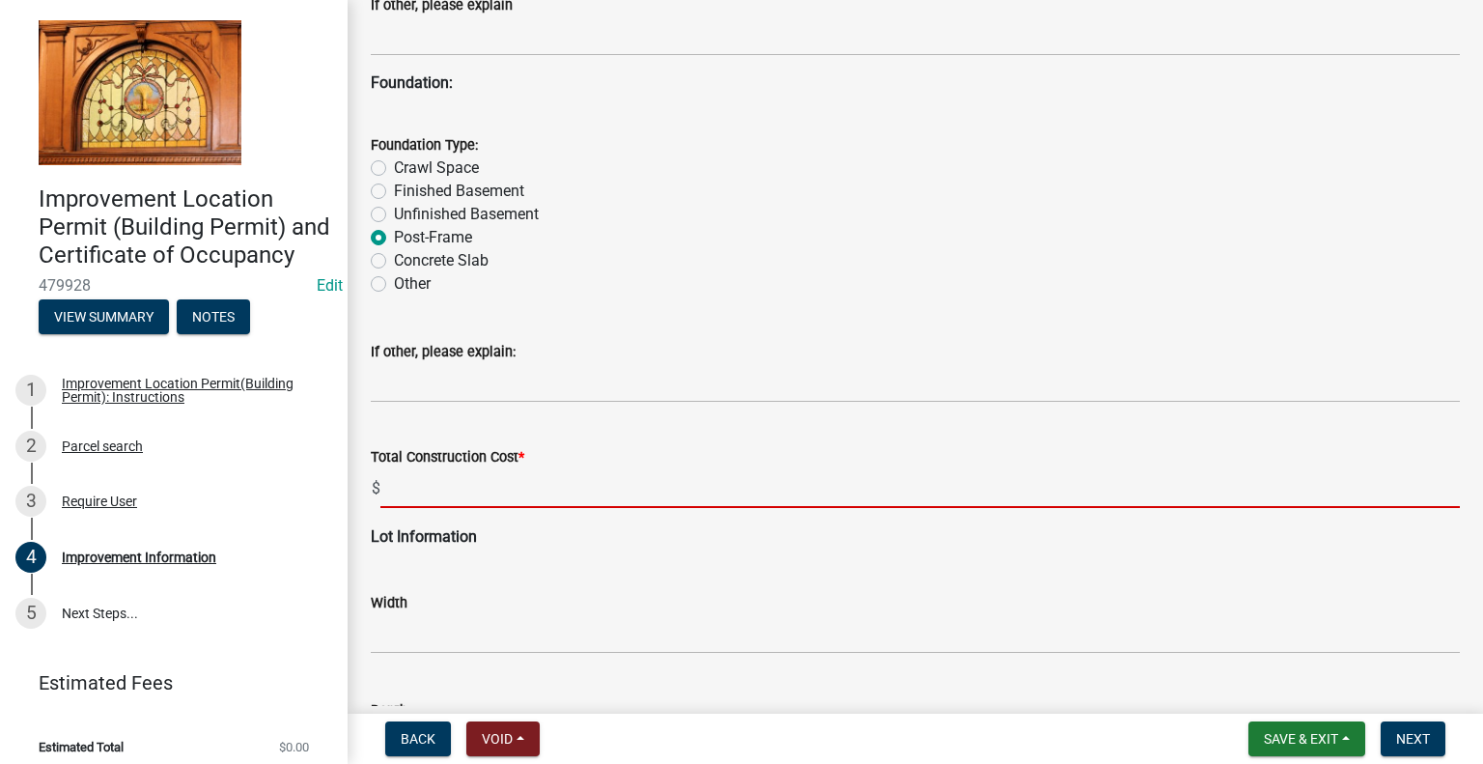
drag, startPoint x: 451, startPoint y: 488, endPoint x: 467, endPoint y: 488, distance: 16.4
click at [451, 488] on input "text" at bounding box center [919, 488] width 1079 height 40
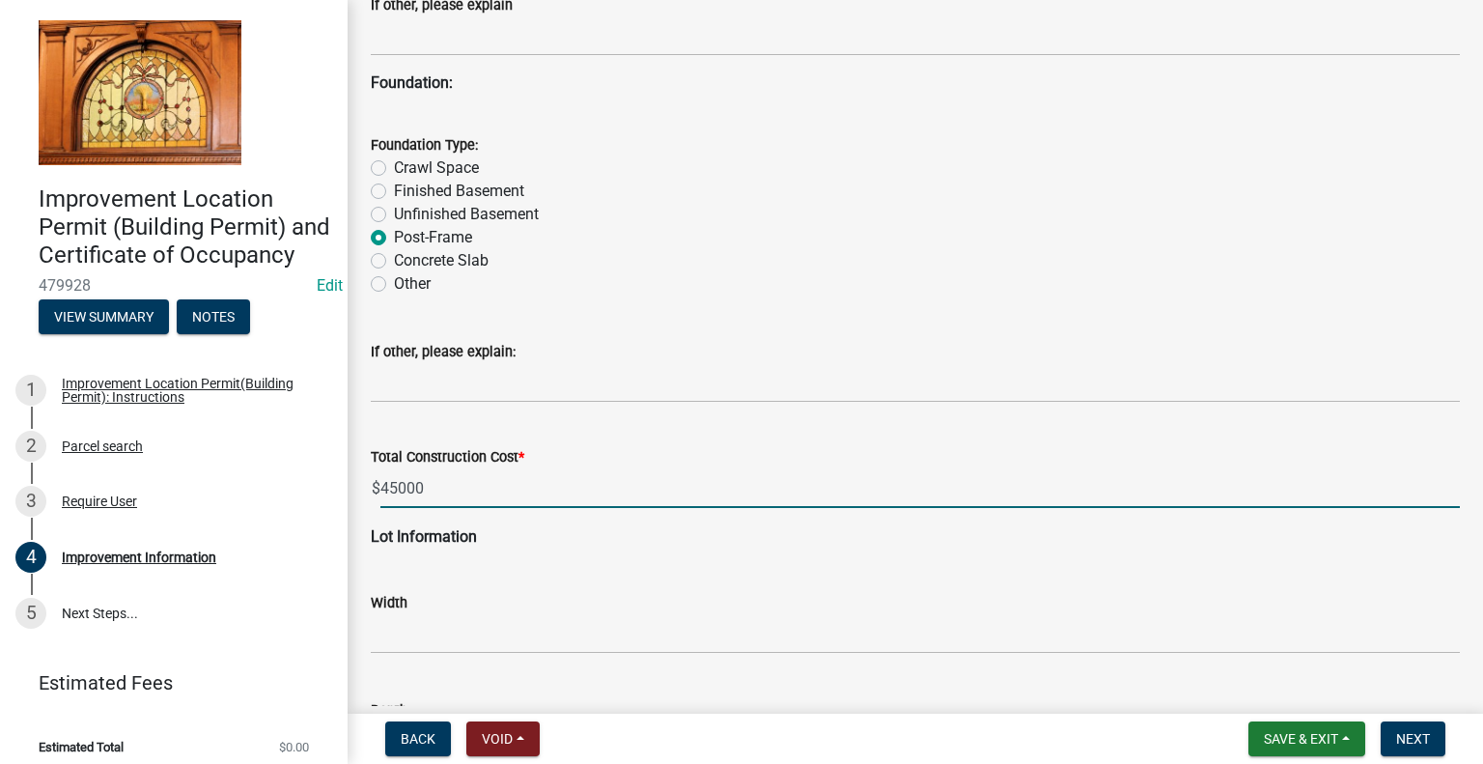
type input "45000"
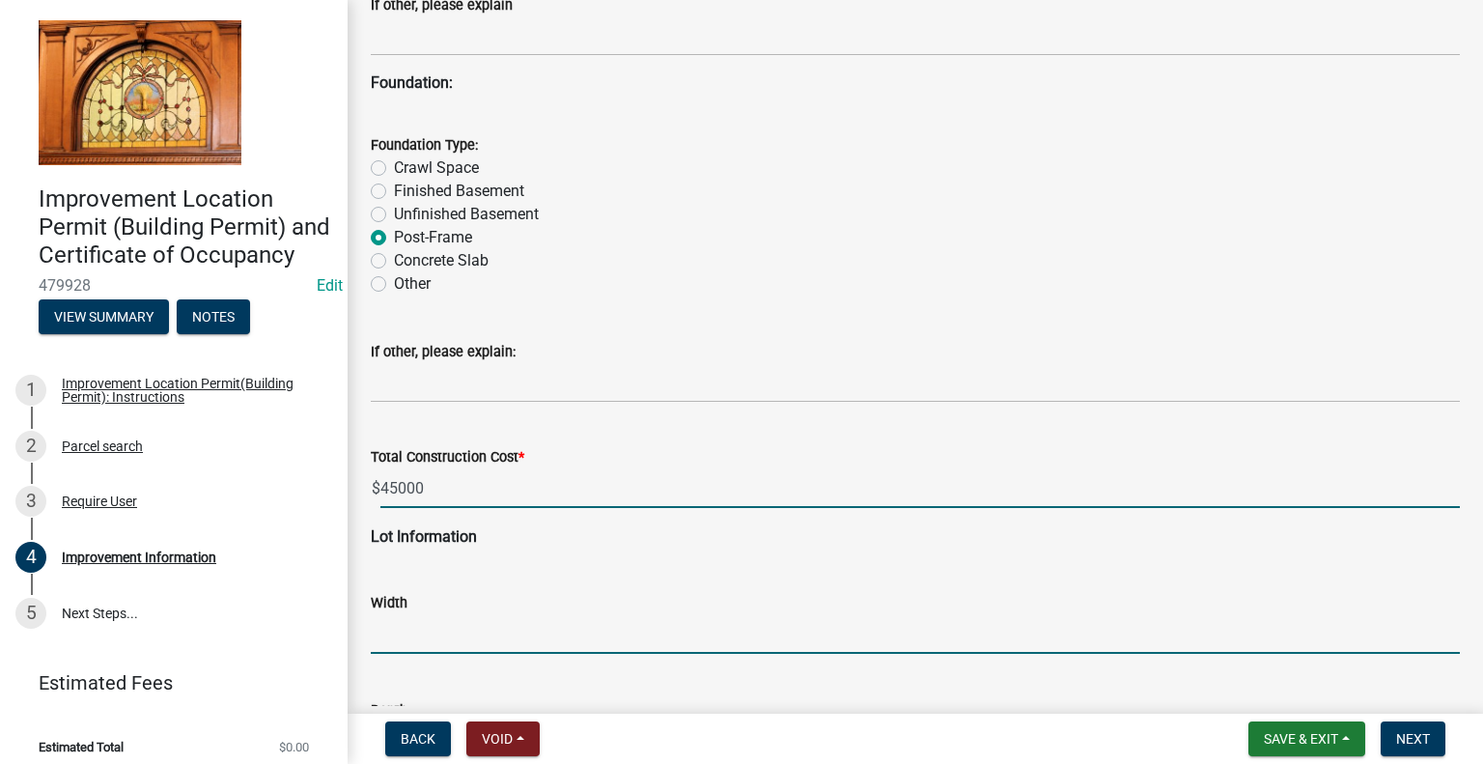
click at [435, 629] on input "text" at bounding box center [915, 634] width 1089 height 40
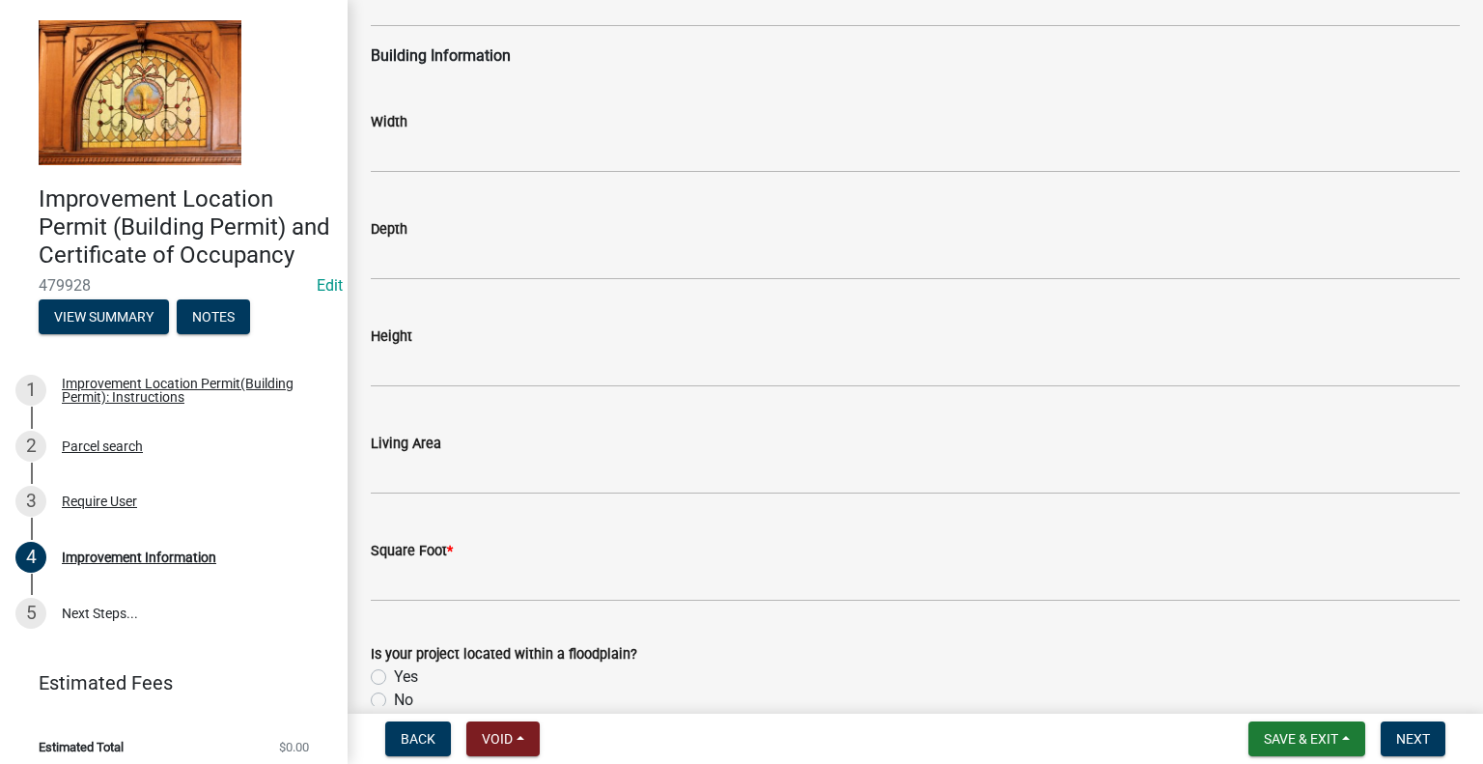
scroll to position [2838, 0]
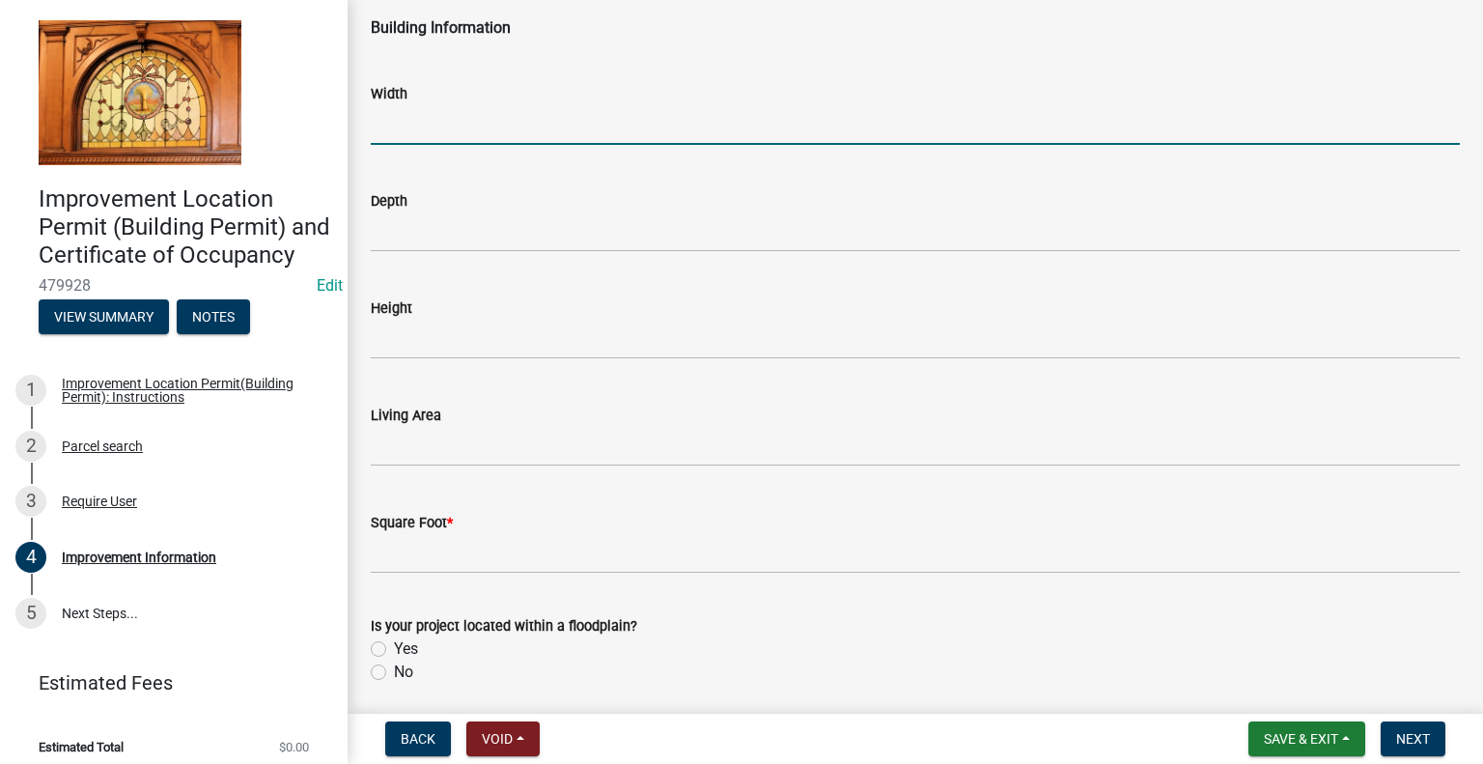
click at [403, 126] on input "text" at bounding box center [915, 125] width 1089 height 40
type input "36"
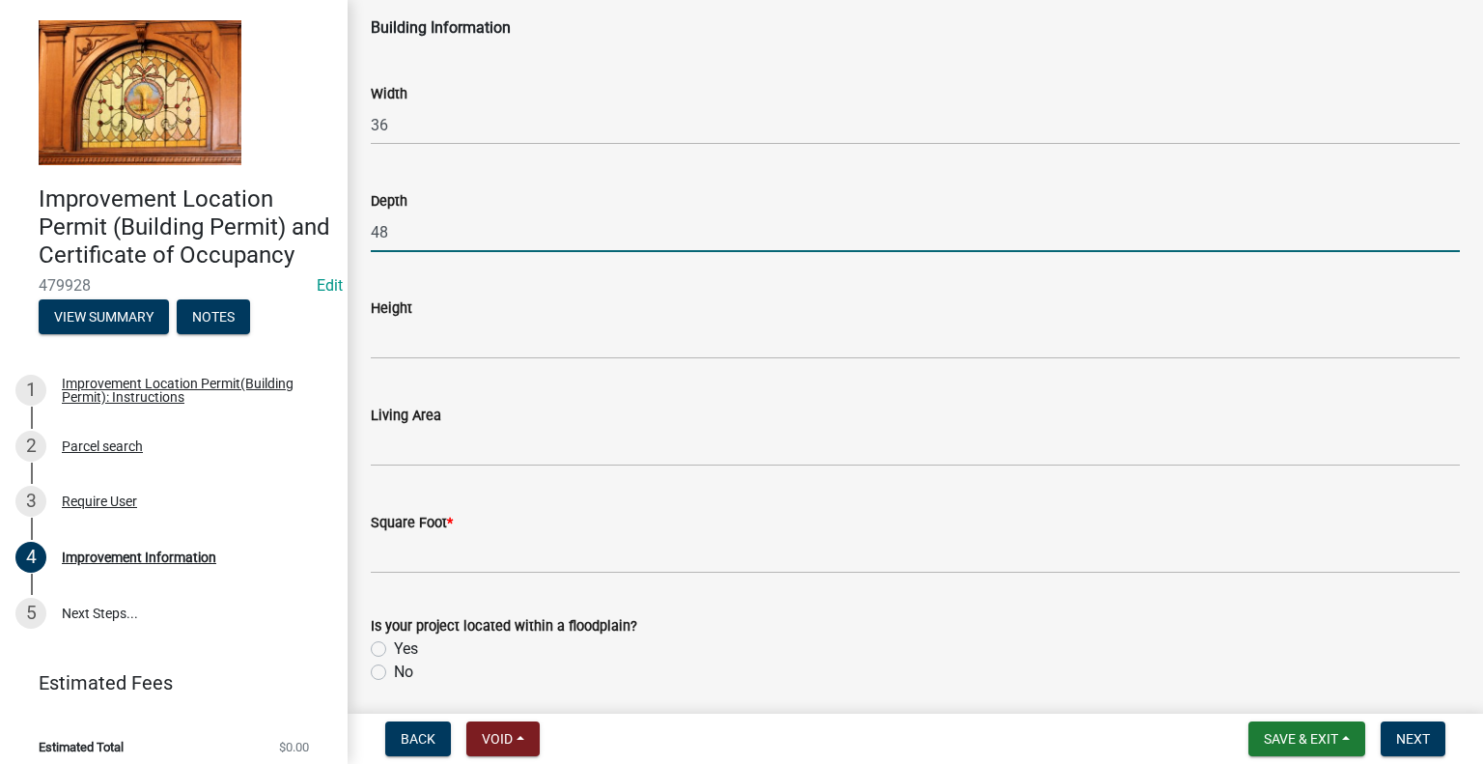
type input "48"
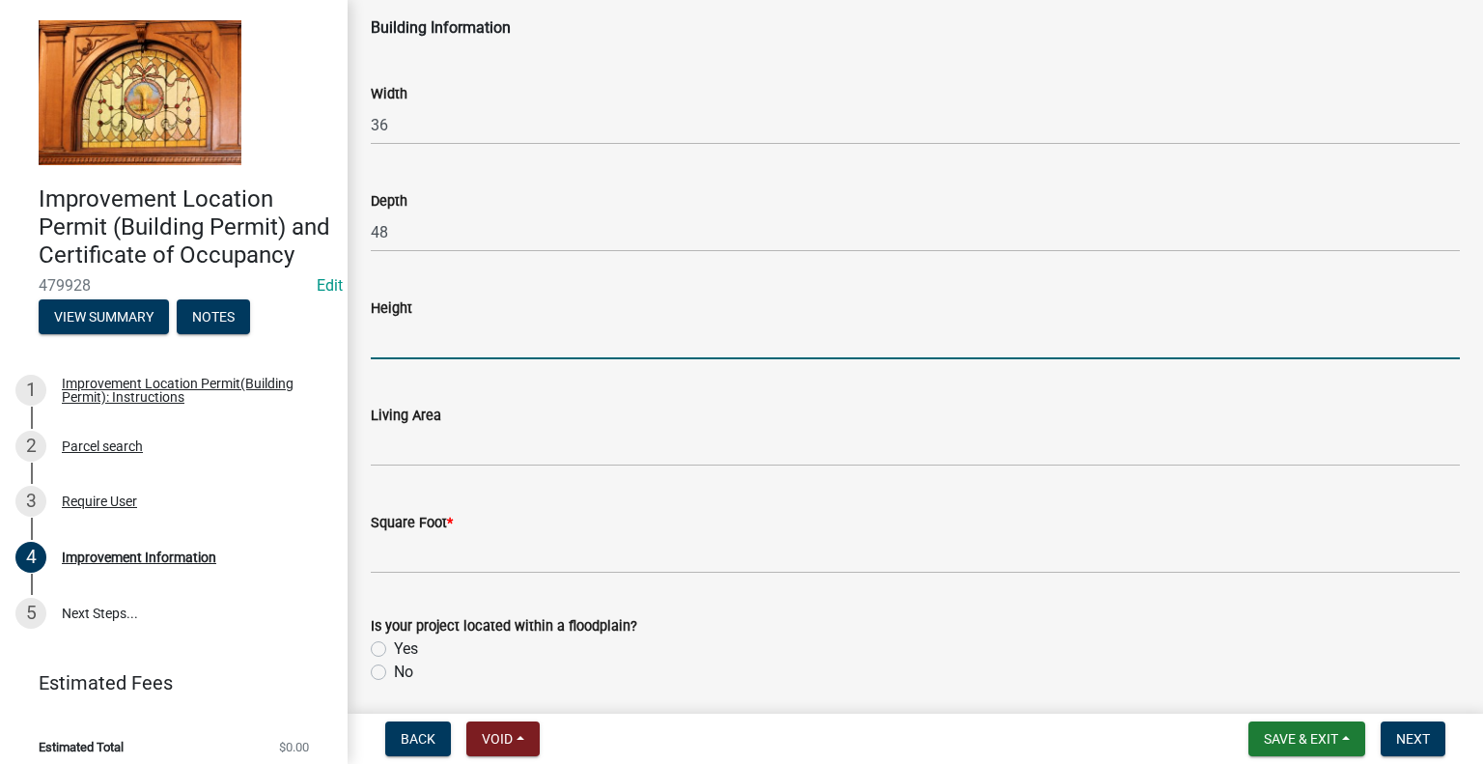
click at [398, 343] on input "text" at bounding box center [915, 340] width 1089 height 40
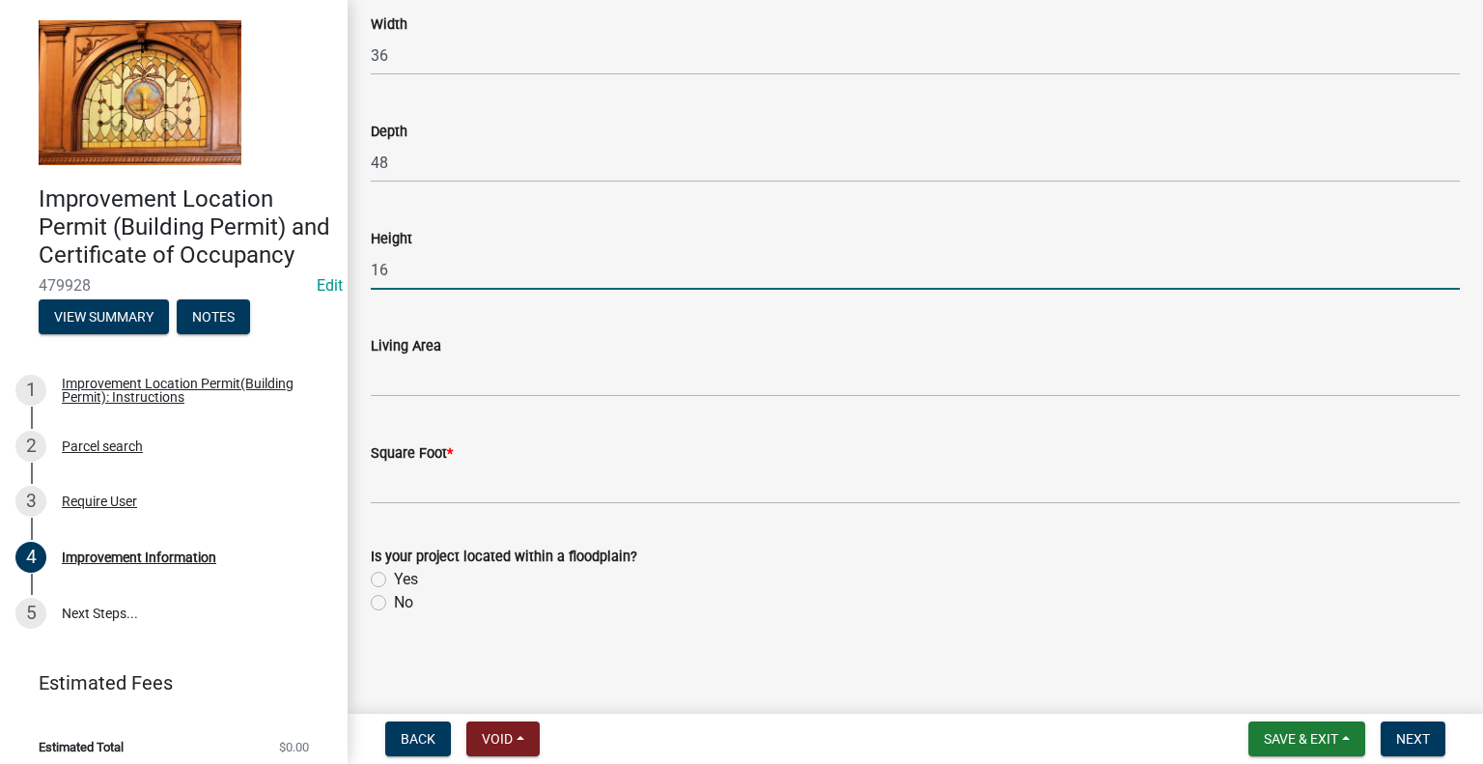
type input "16"
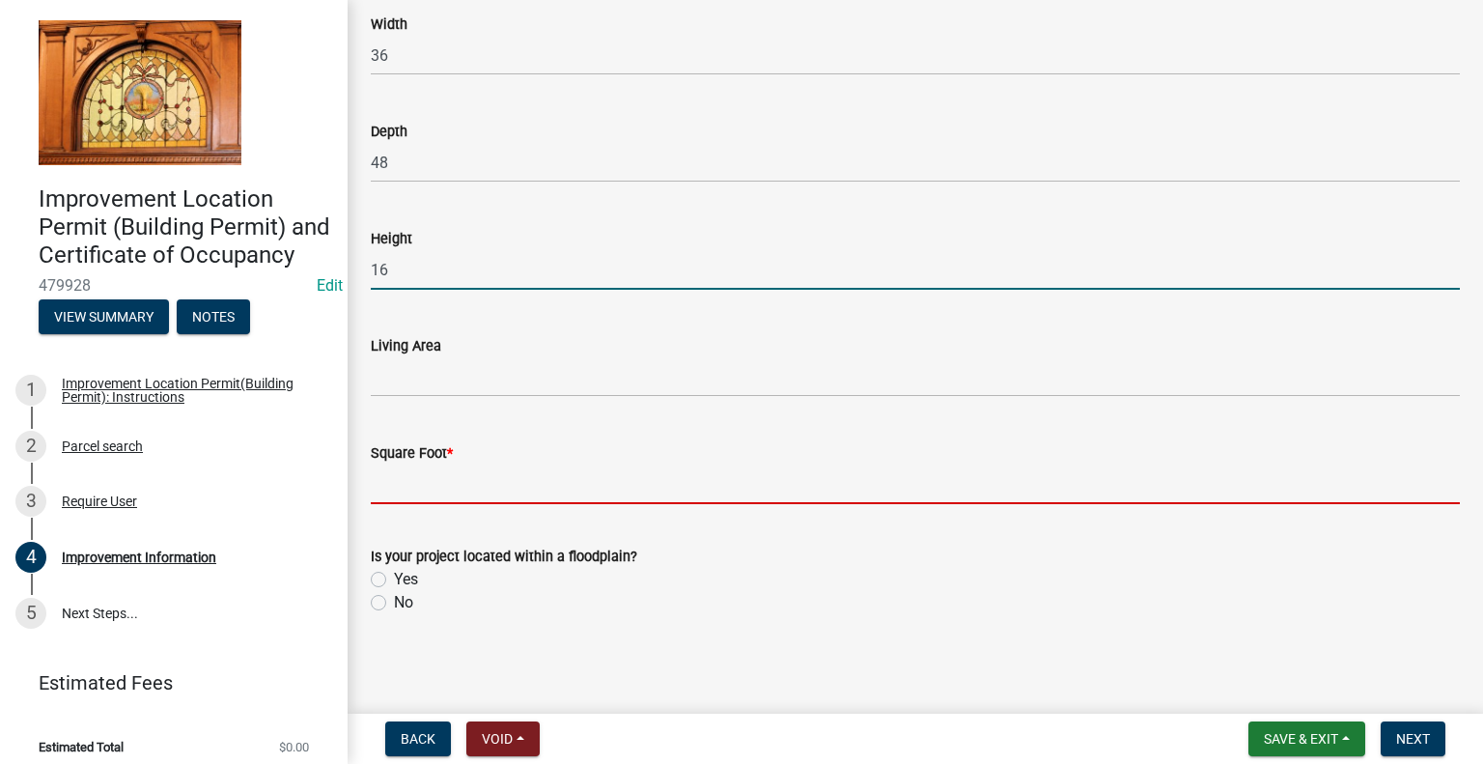
click at [404, 483] on input "text" at bounding box center [915, 484] width 1089 height 40
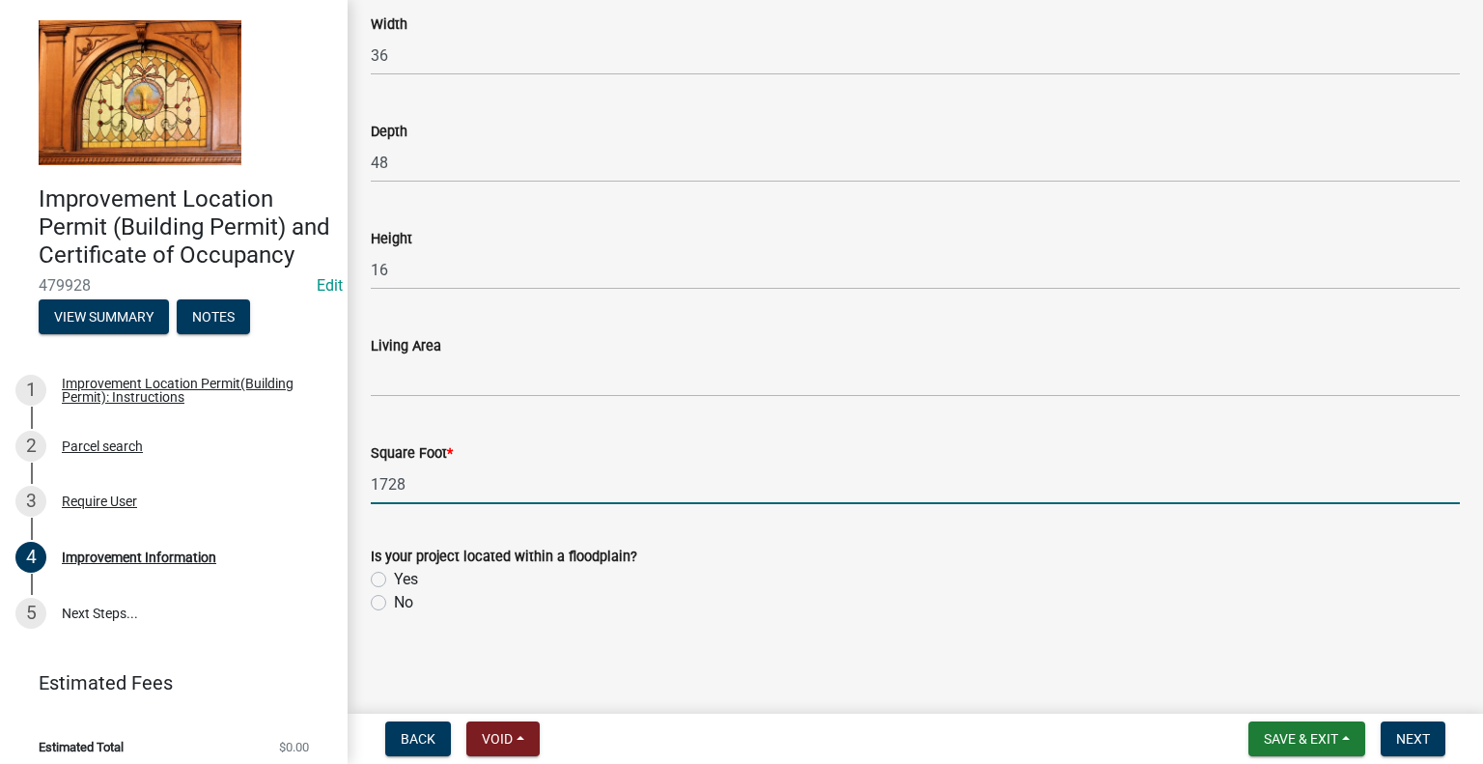
type input "1728"
click at [394, 601] on label "No" at bounding box center [403, 602] width 19 height 23
click at [394, 601] on input "No" at bounding box center [400, 597] width 13 height 13
radio input "true"
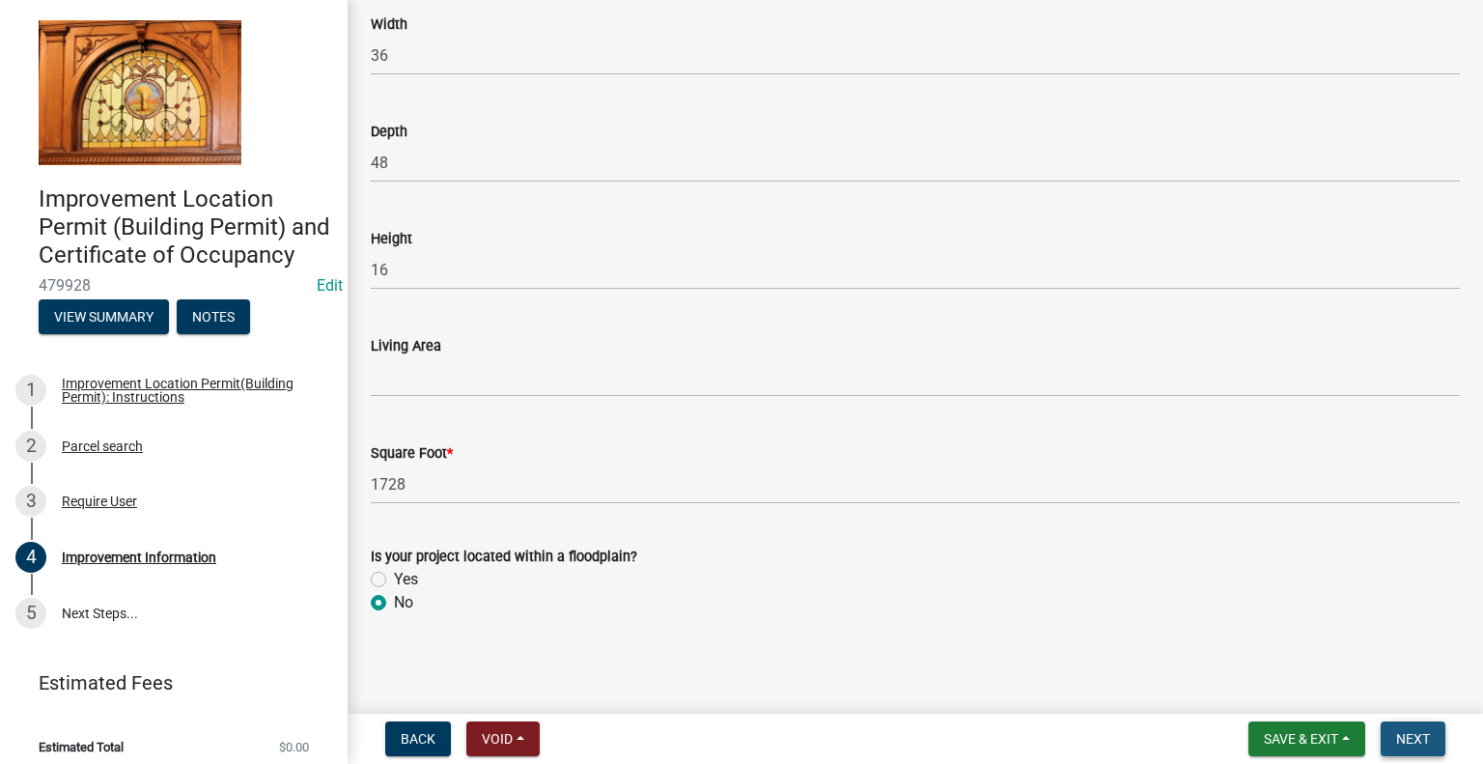
click at [1417, 736] on span "Next" at bounding box center [1413, 738] width 34 height 15
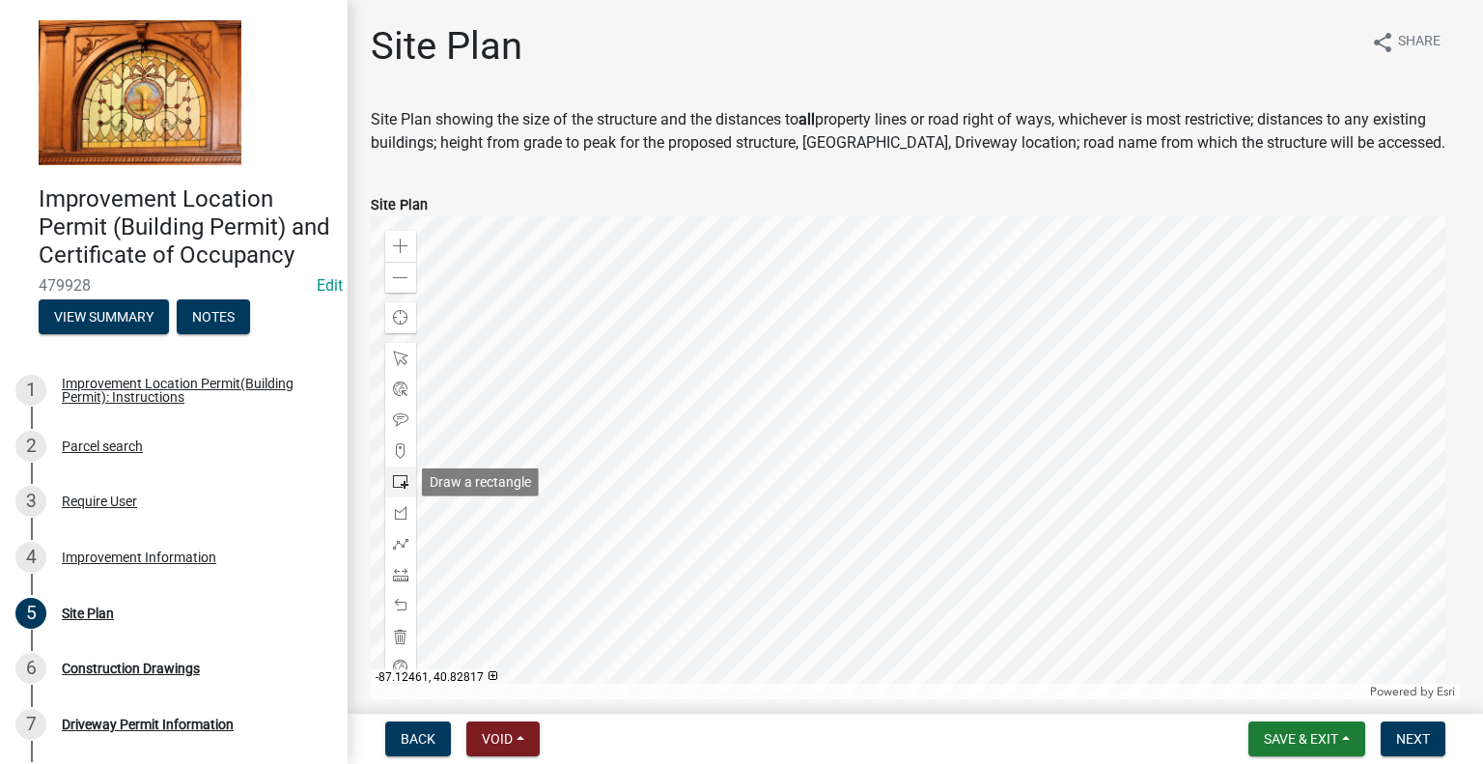
click at [402, 485] on span at bounding box center [400, 481] width 15 height 15
click at [895, 475] on div at bounding box center [915, 457] width 1089 height 483
click at [1419, 739] on span "Next" at bounding box center [1413, 738] width 34 height 15
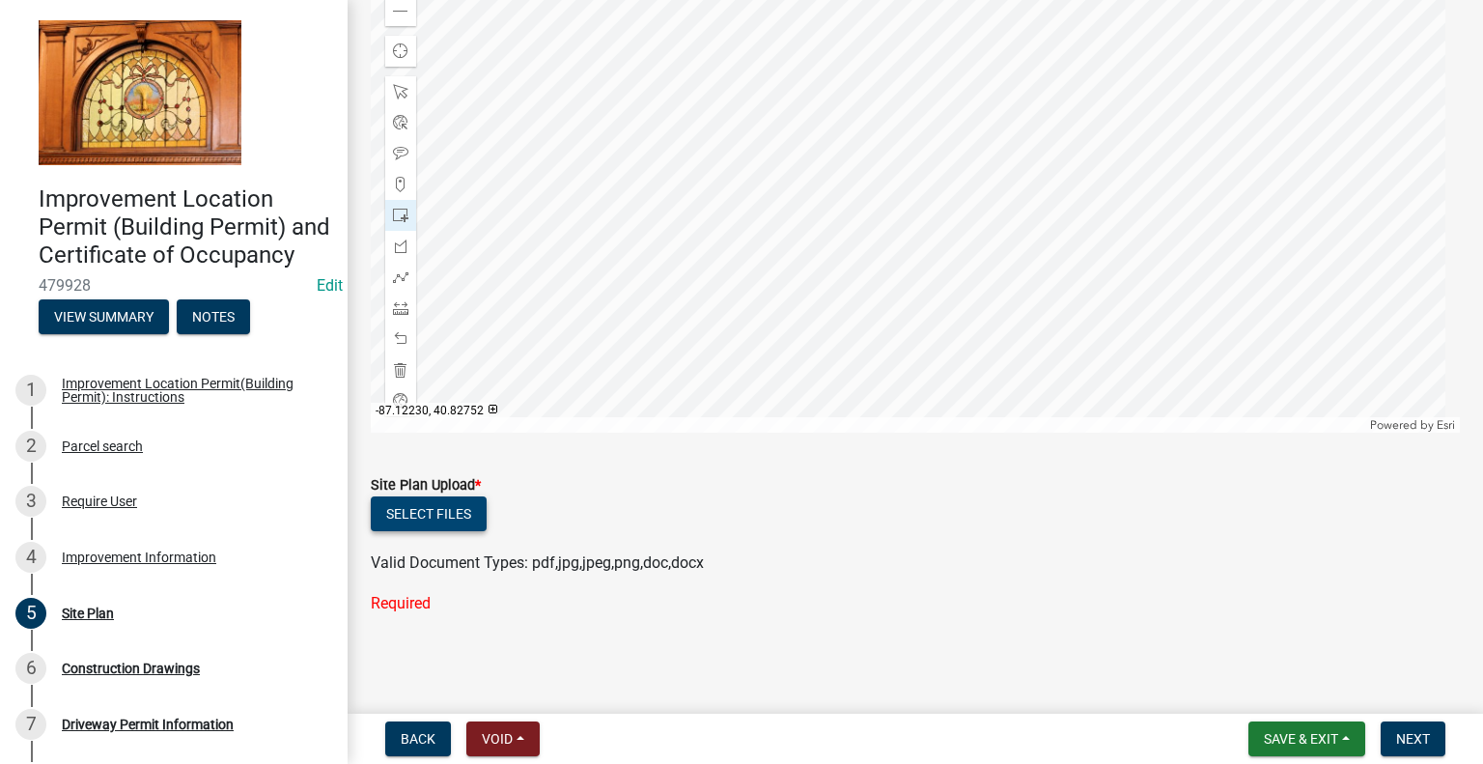
click at [430, 513] on button "Select files" at bounding box center [429, 513] width 116 height 35
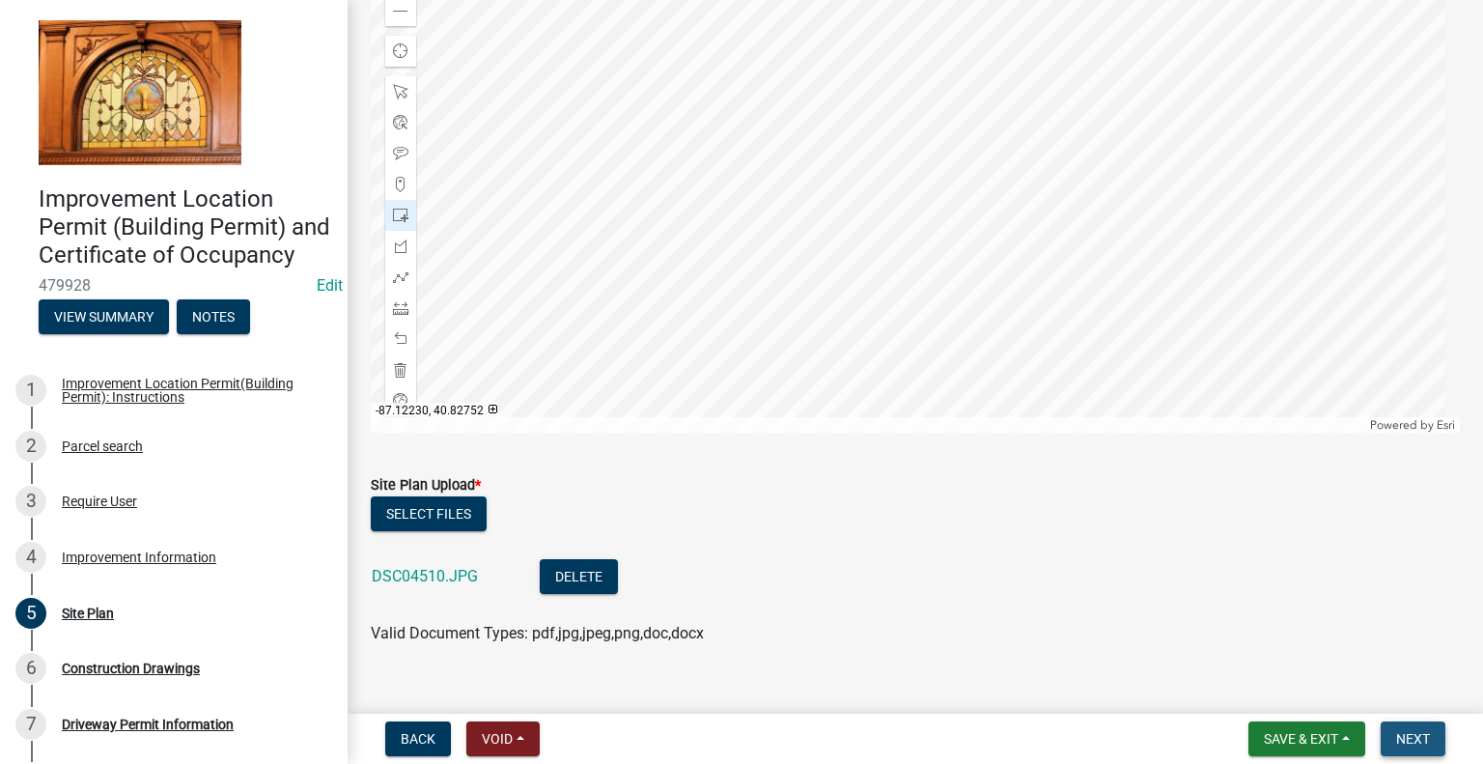
click at [1413, 744] on span "Next" at bounding box center [1413, 738] width 34 height 15
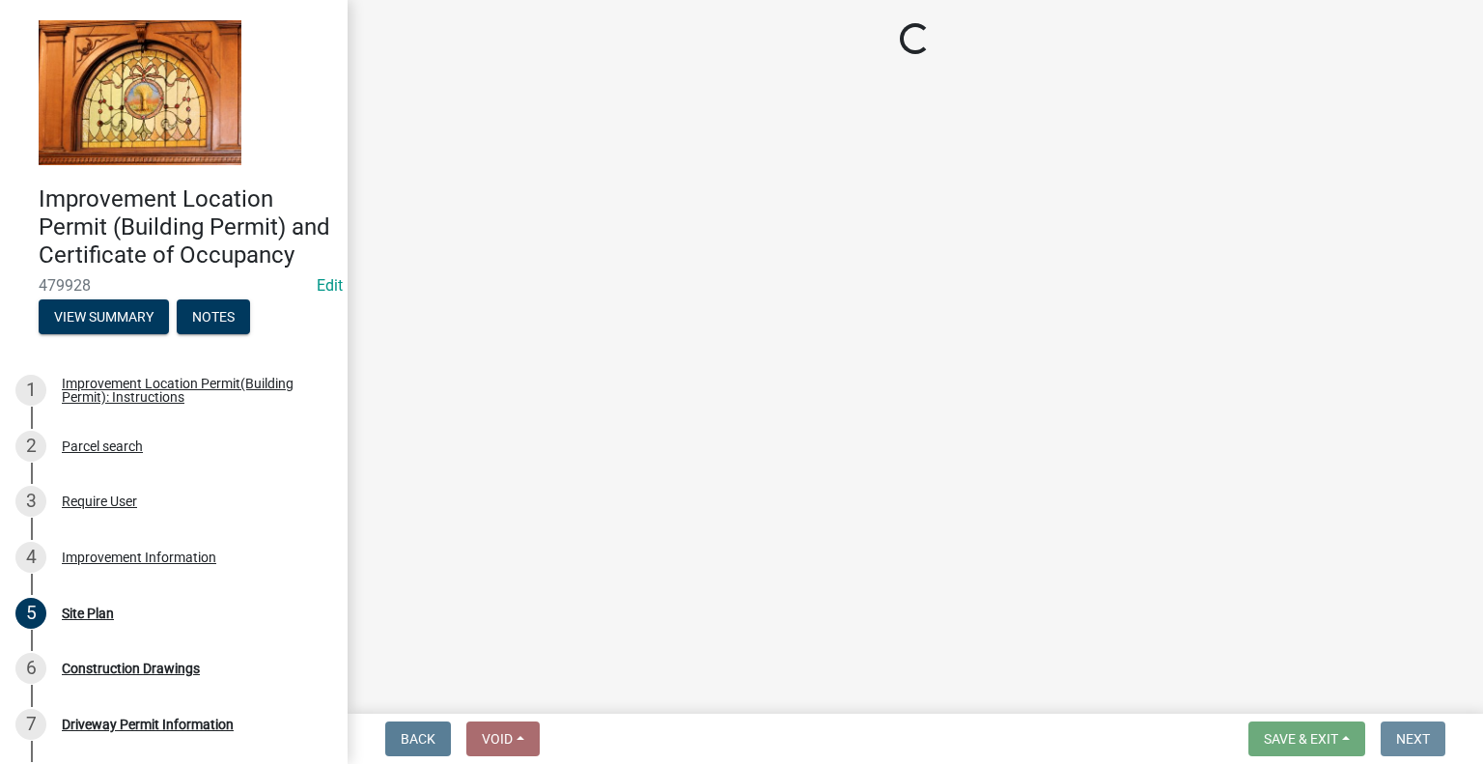
scroll to position [0, 0]
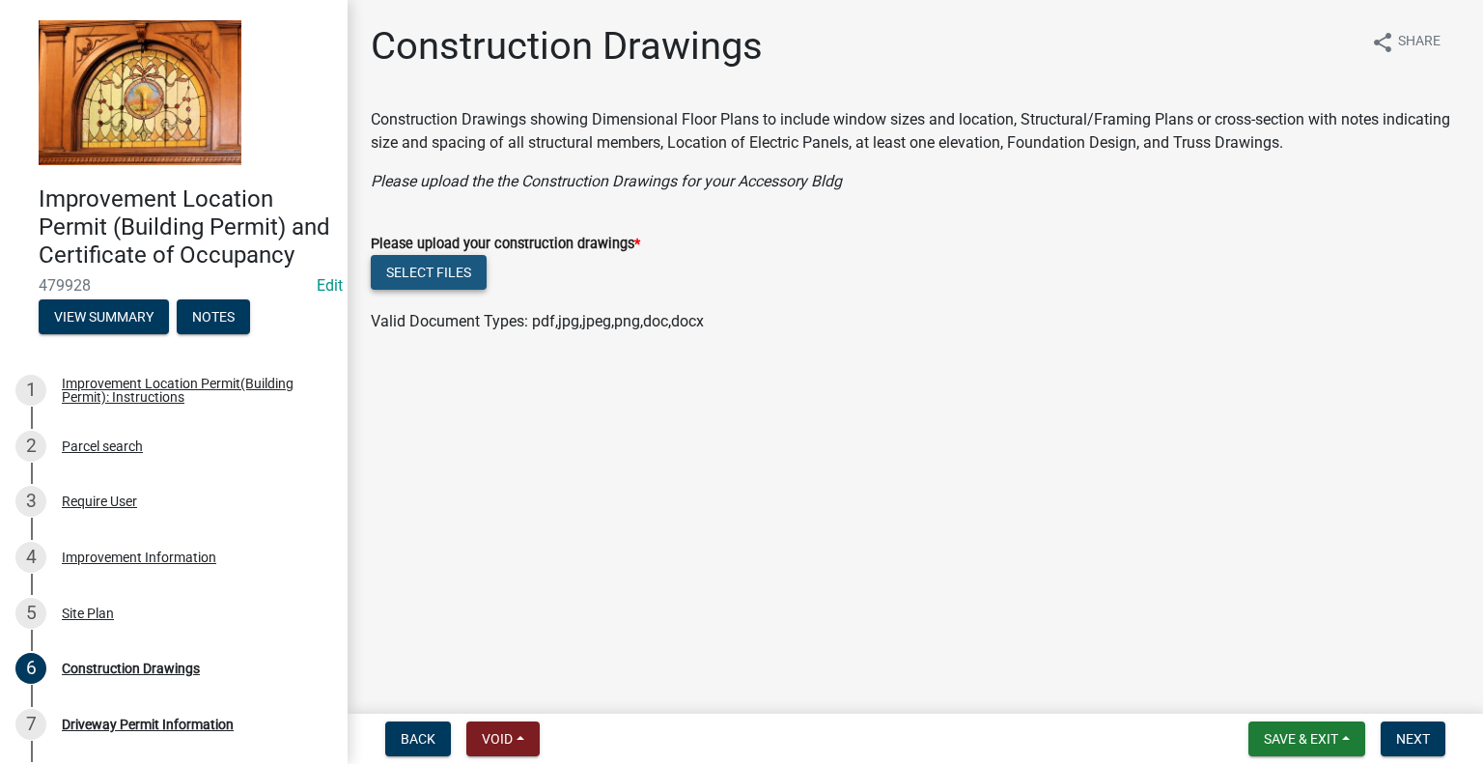
click at [413, 276] on button "Select files" at bounding box center [429, 272] width 116 height 35
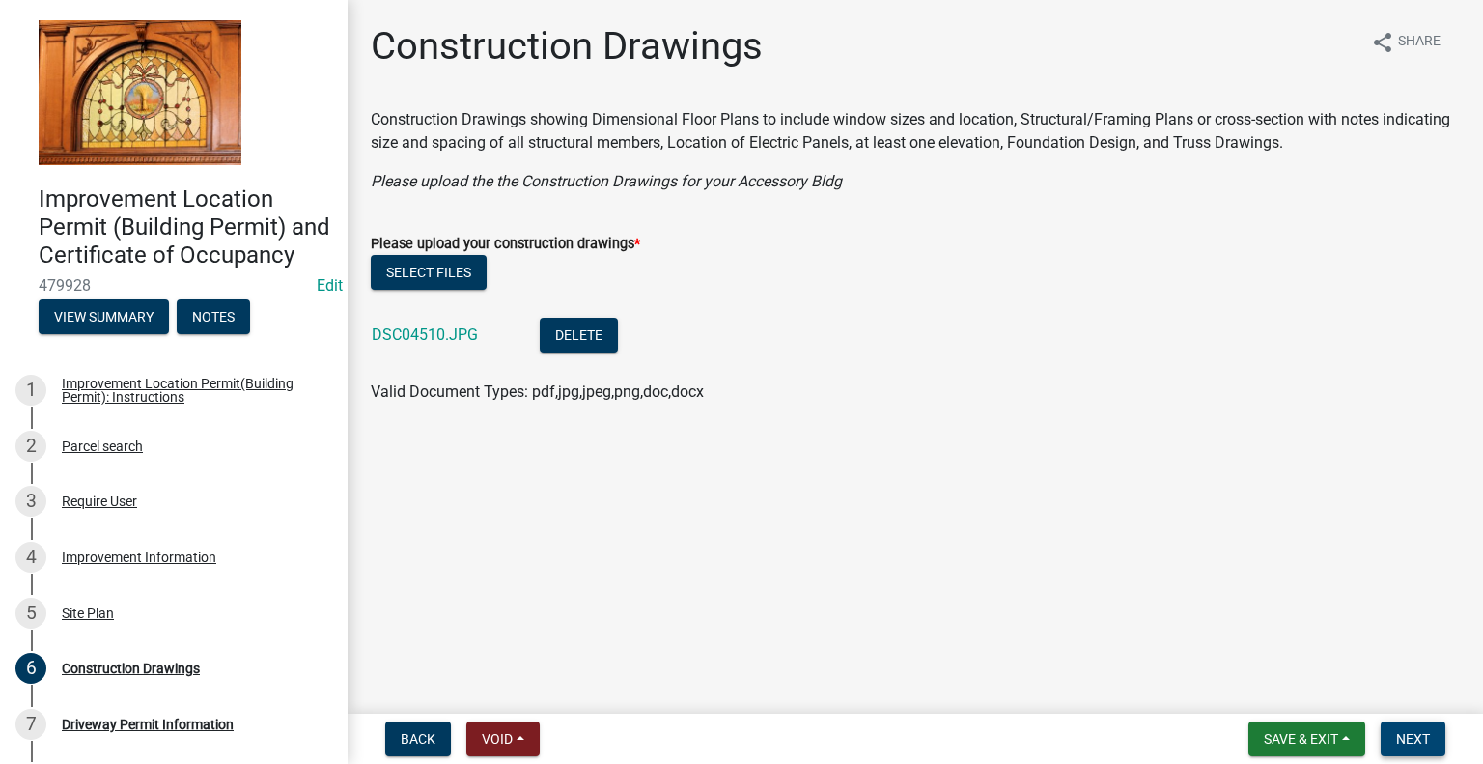
click at [1418, 740] on span "Next" at bounding box center [1413, 738] width 34 height 15
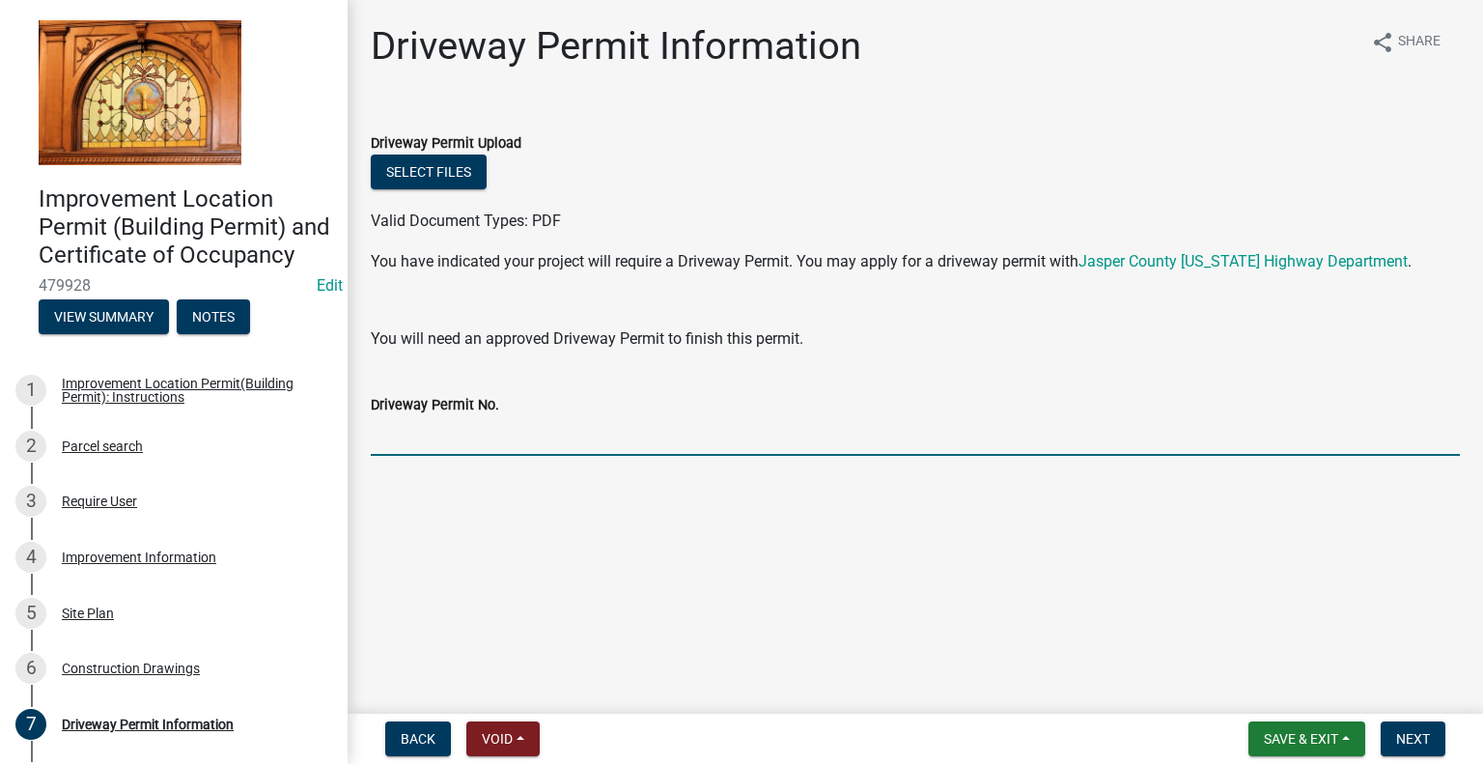
click at [409, 421] on input "Driveway Permit No." at bounding box center [915, 436] width 1089 height 40
type input "EXISTING"
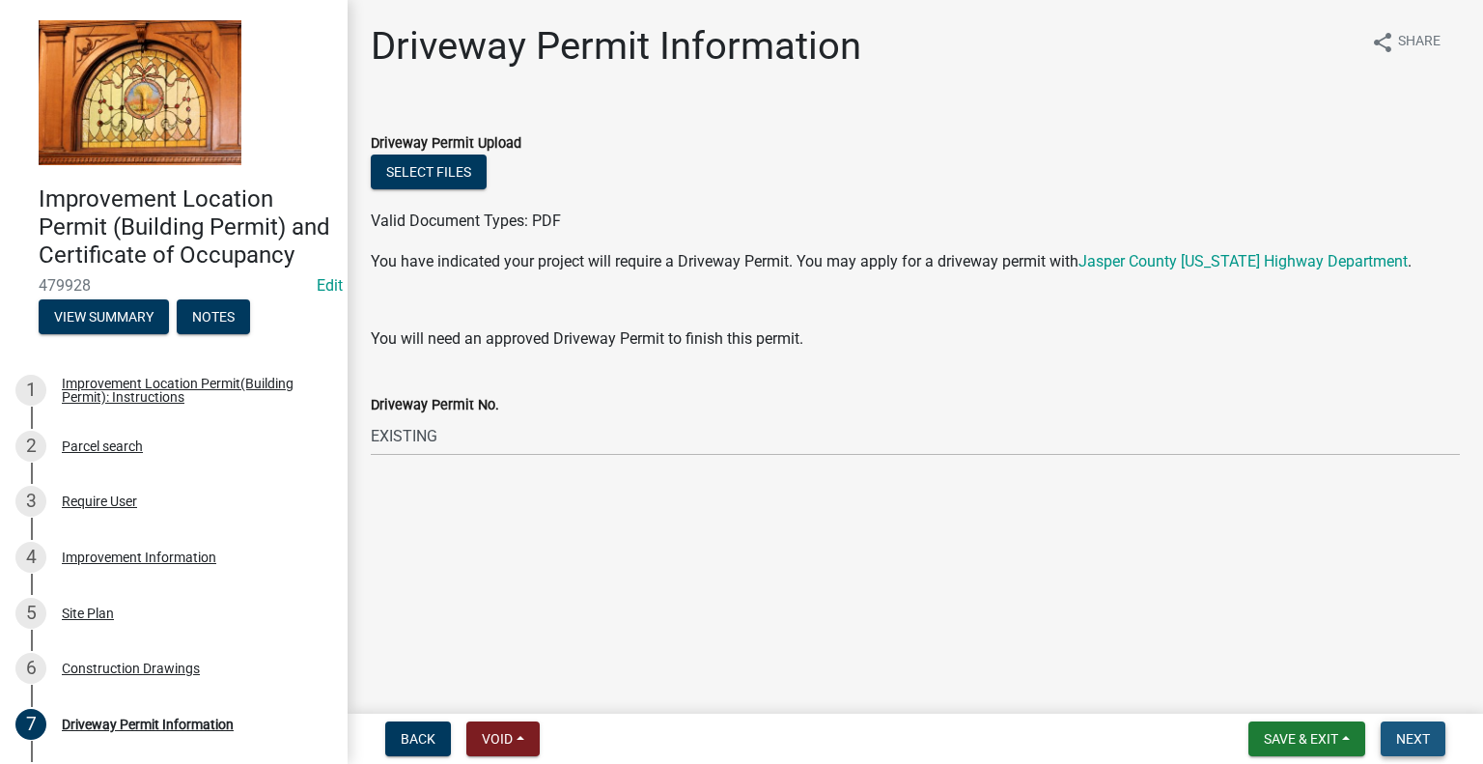
click at [1411, 739] on span "Next" at bounding box center [1413, 738] width 34 height 15
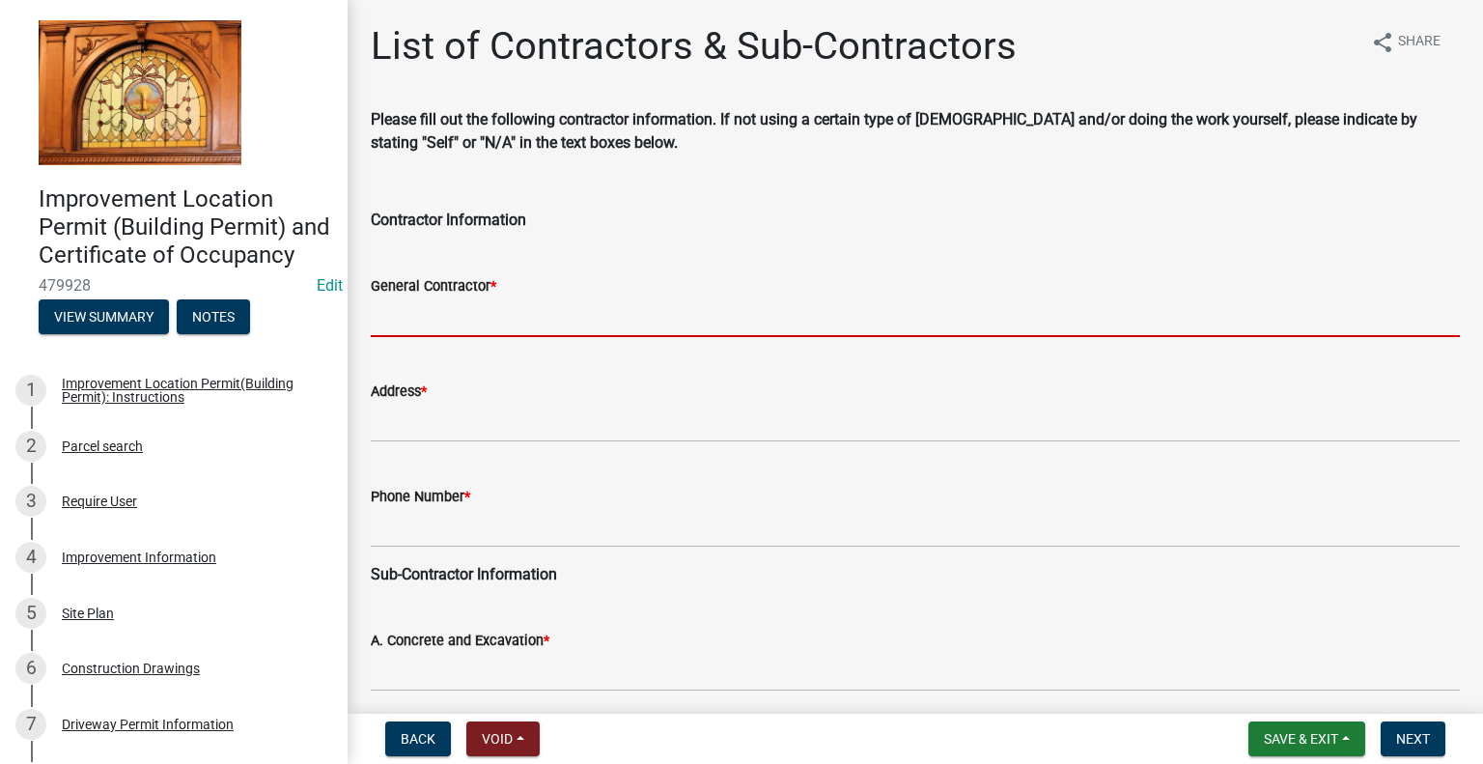
click at [498, 317] on input "General Contractor *" at bounding box center [915, 317] width 1089 height 40
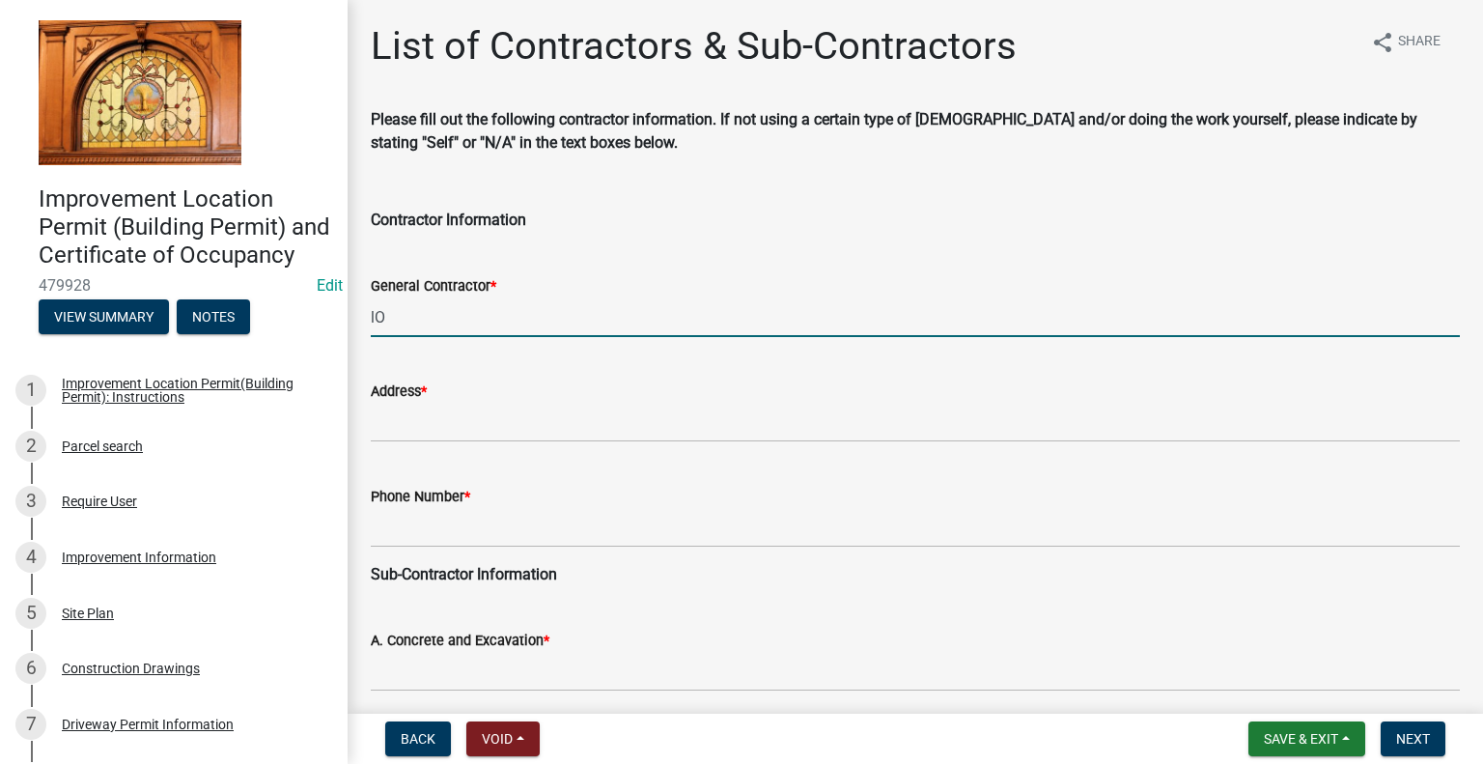
type input "l"
type input "[PERSON_NAME]"
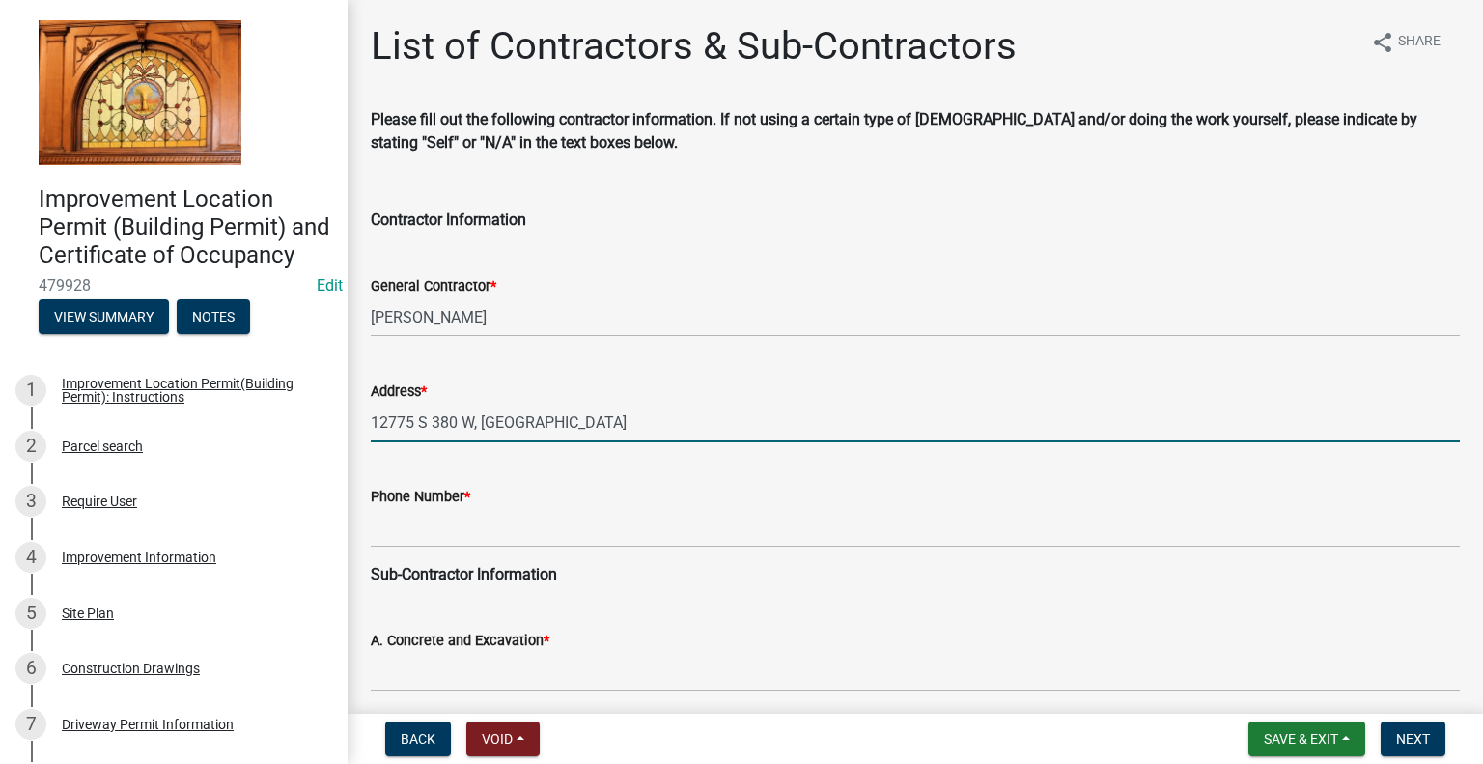
type input "12775 S 380 W, [GEOGRAPHIC_DATA]"
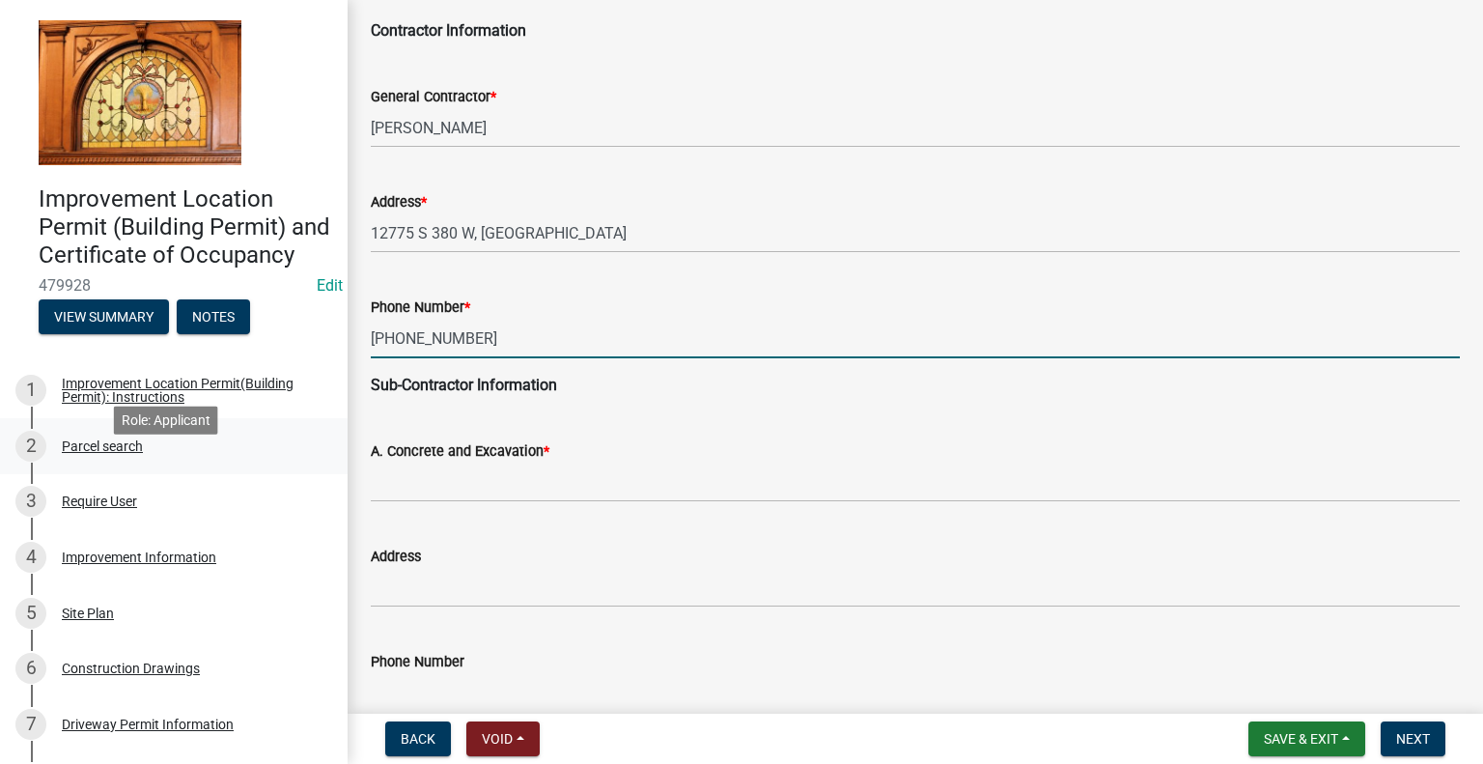
scroll to position [193, 0]
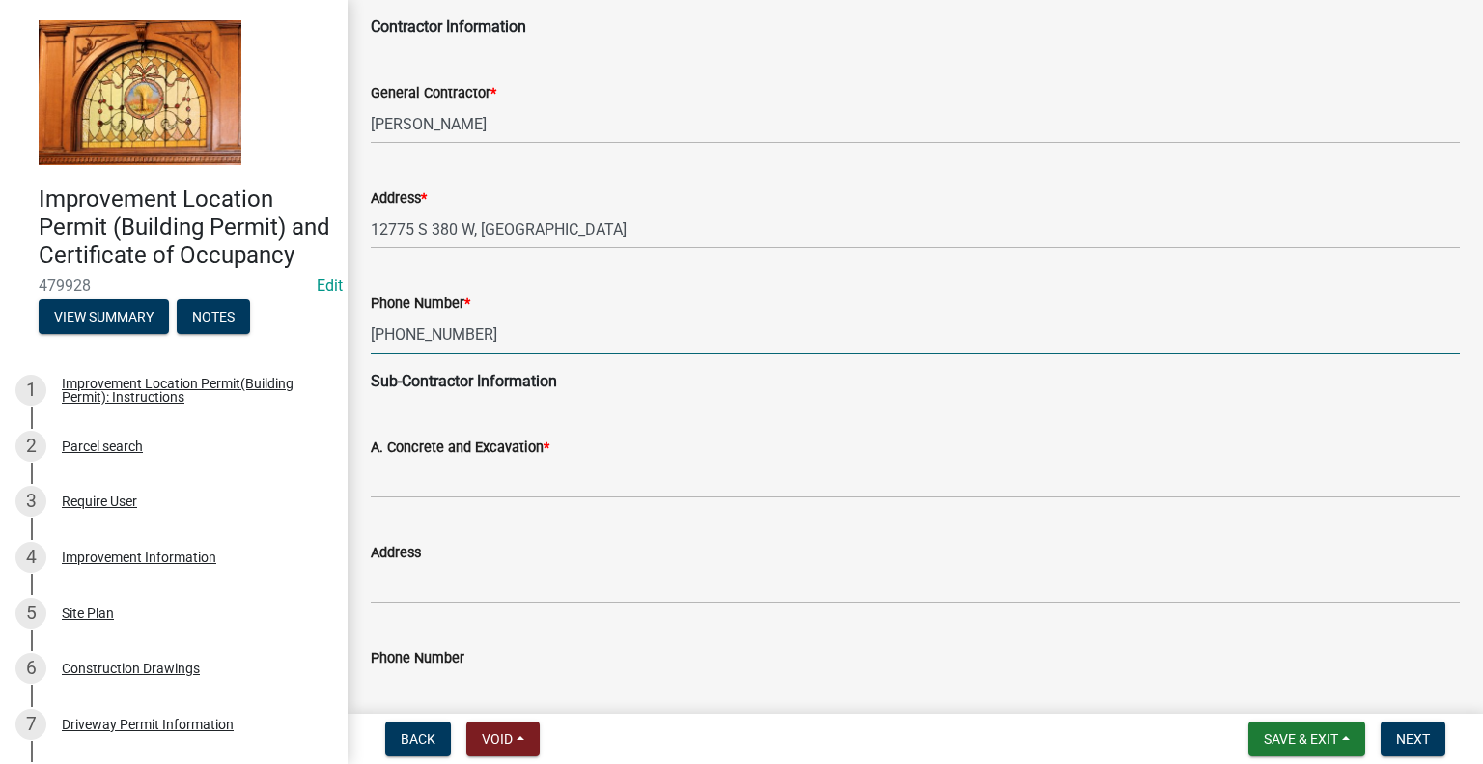
type input "[PHONE_NUMBER]"
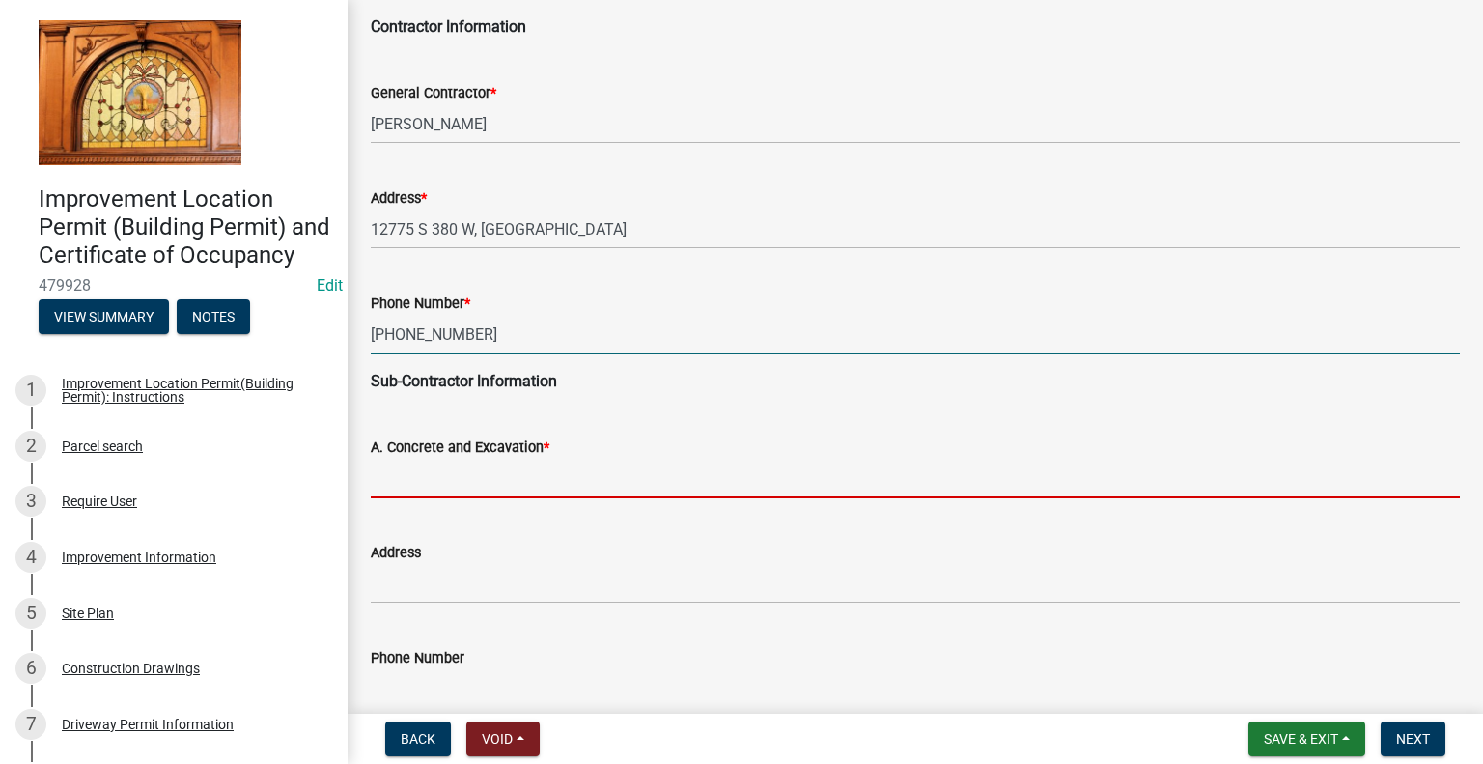
click at [428, 466] on input "A. Concrete and Excavation *" at bounding box center [915, 479] width 1089 height 40
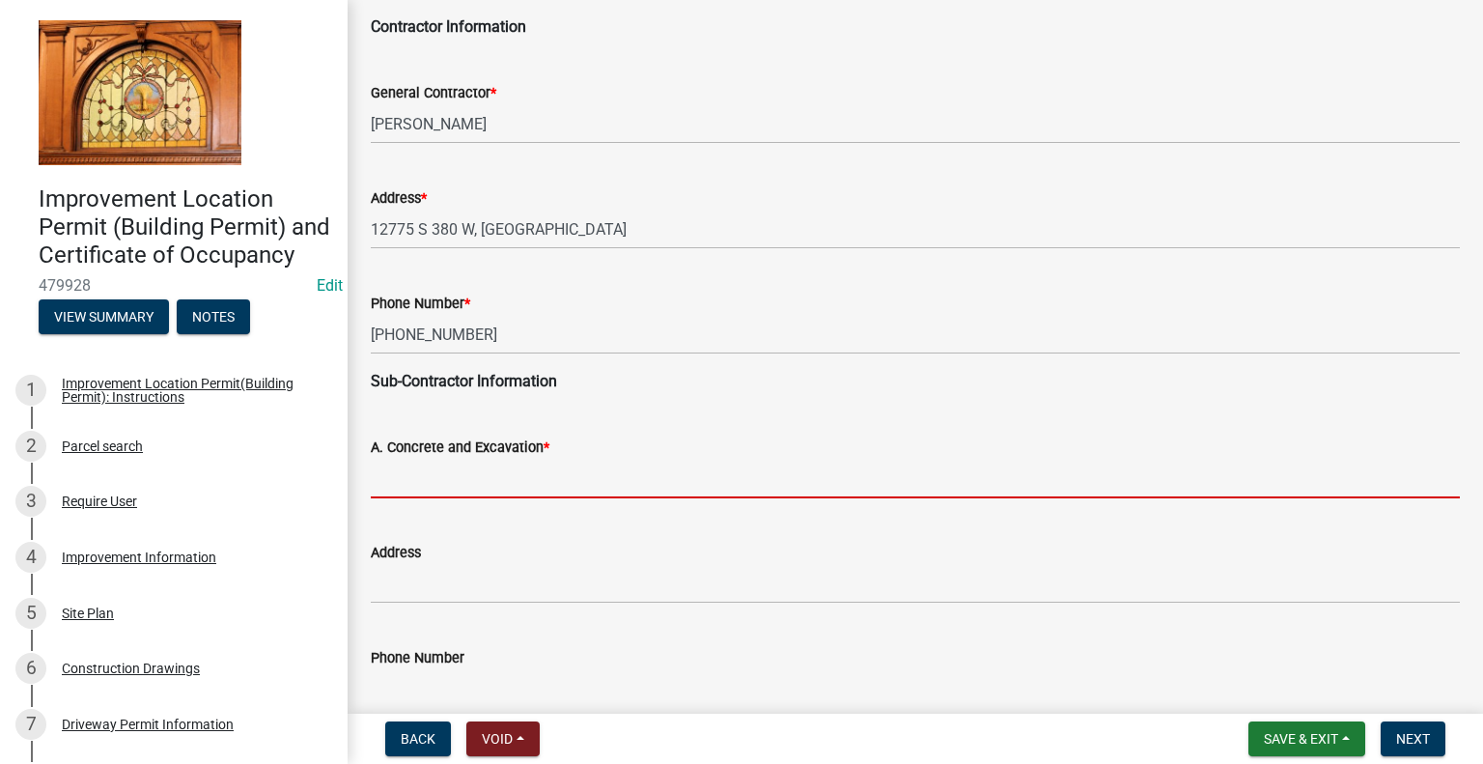
type input "SELF"
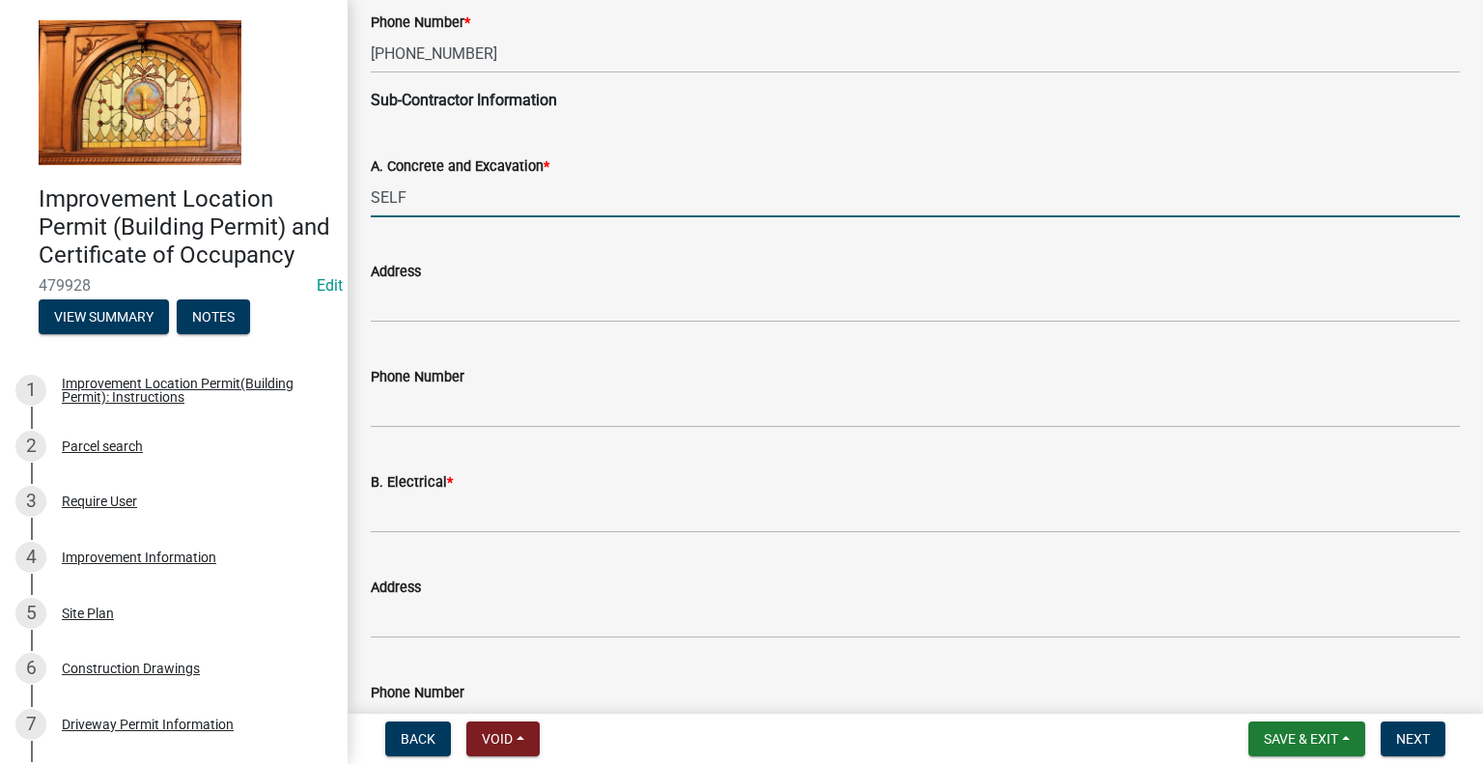
scroll to position [483, 0]
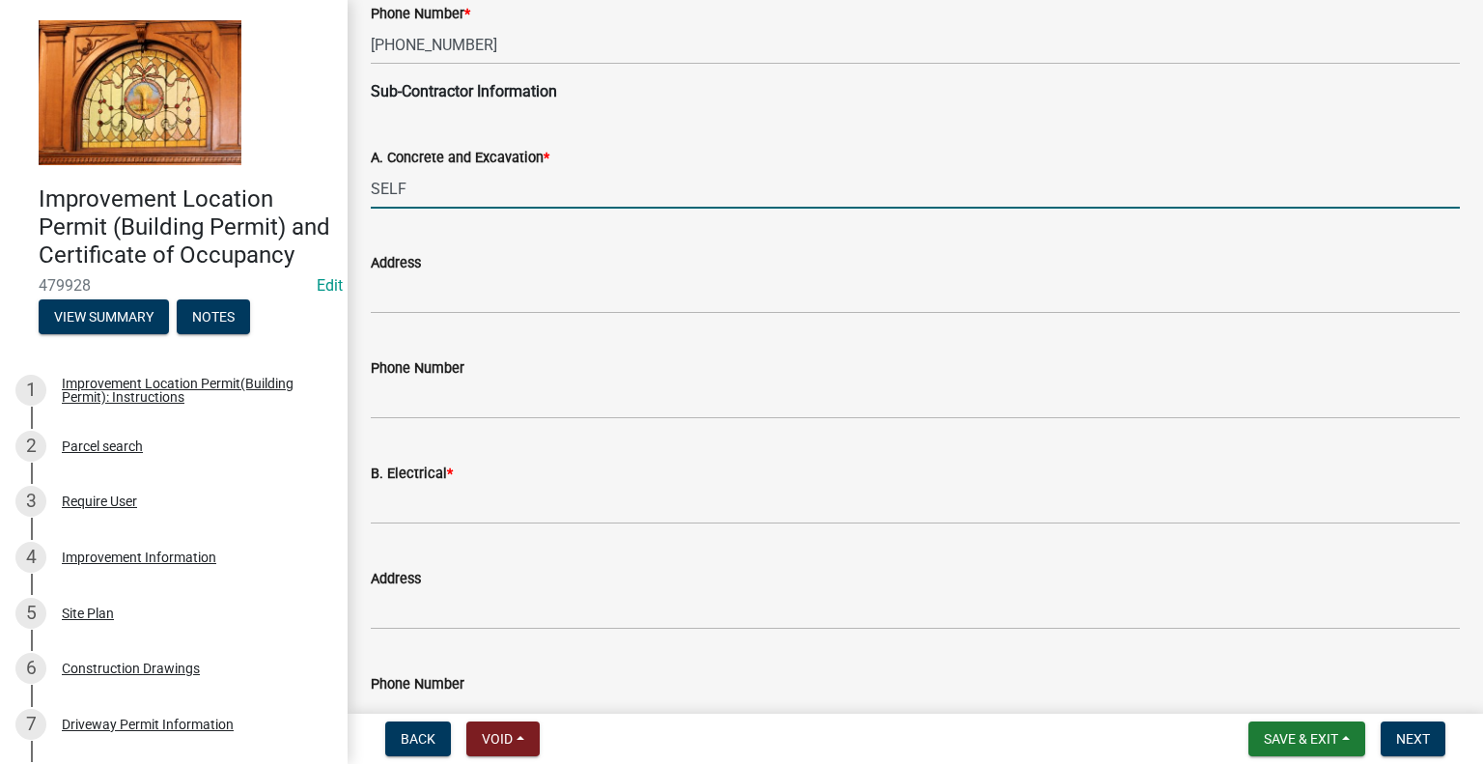
click at [412, 484] on div "B. Electrical *" at bounding box center [915, 472] width 1089 height 23
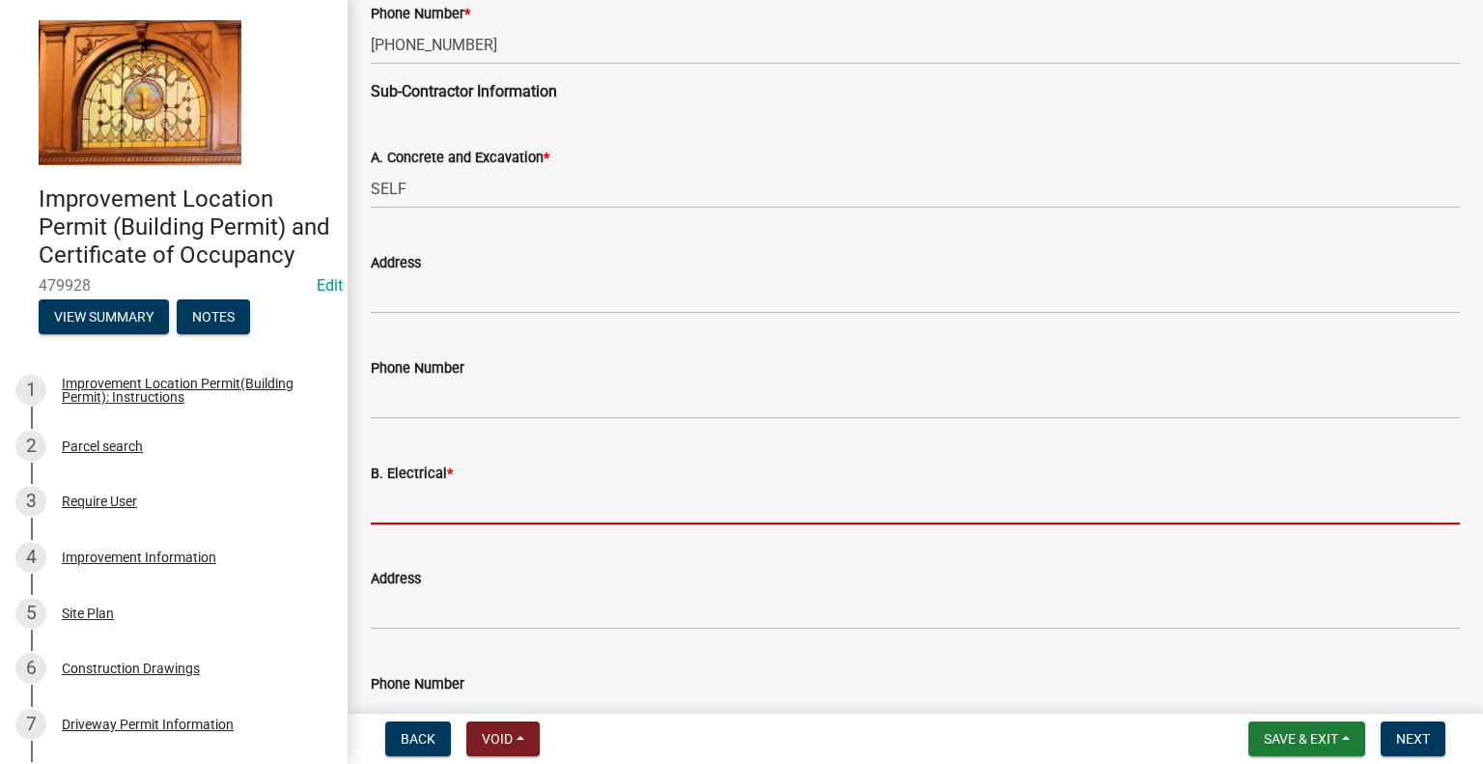
click at [409, 493] on input "B. Electrical *" at bounding box center [915, 505] width 1089 height 40
type input "SELF"
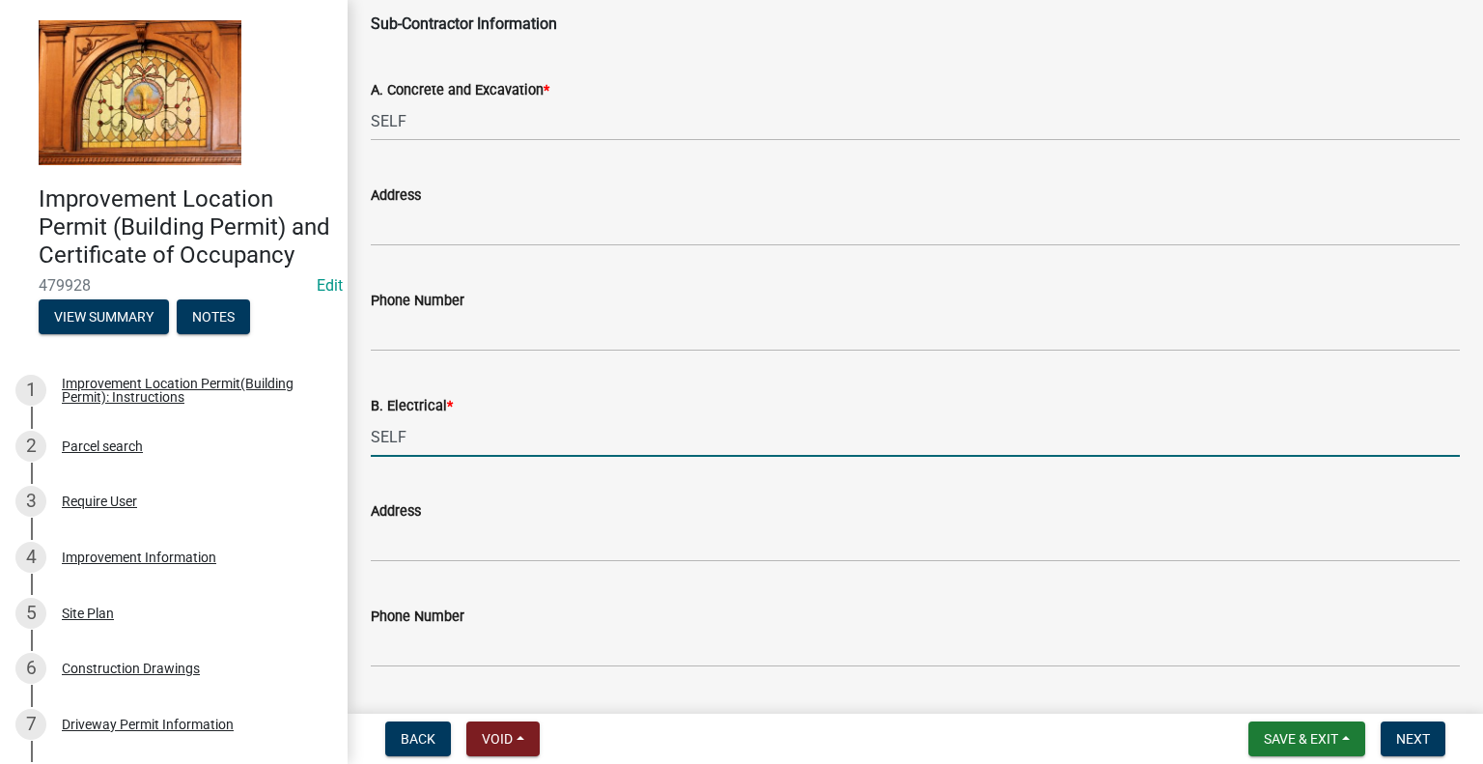
scroll to position [869, 0]
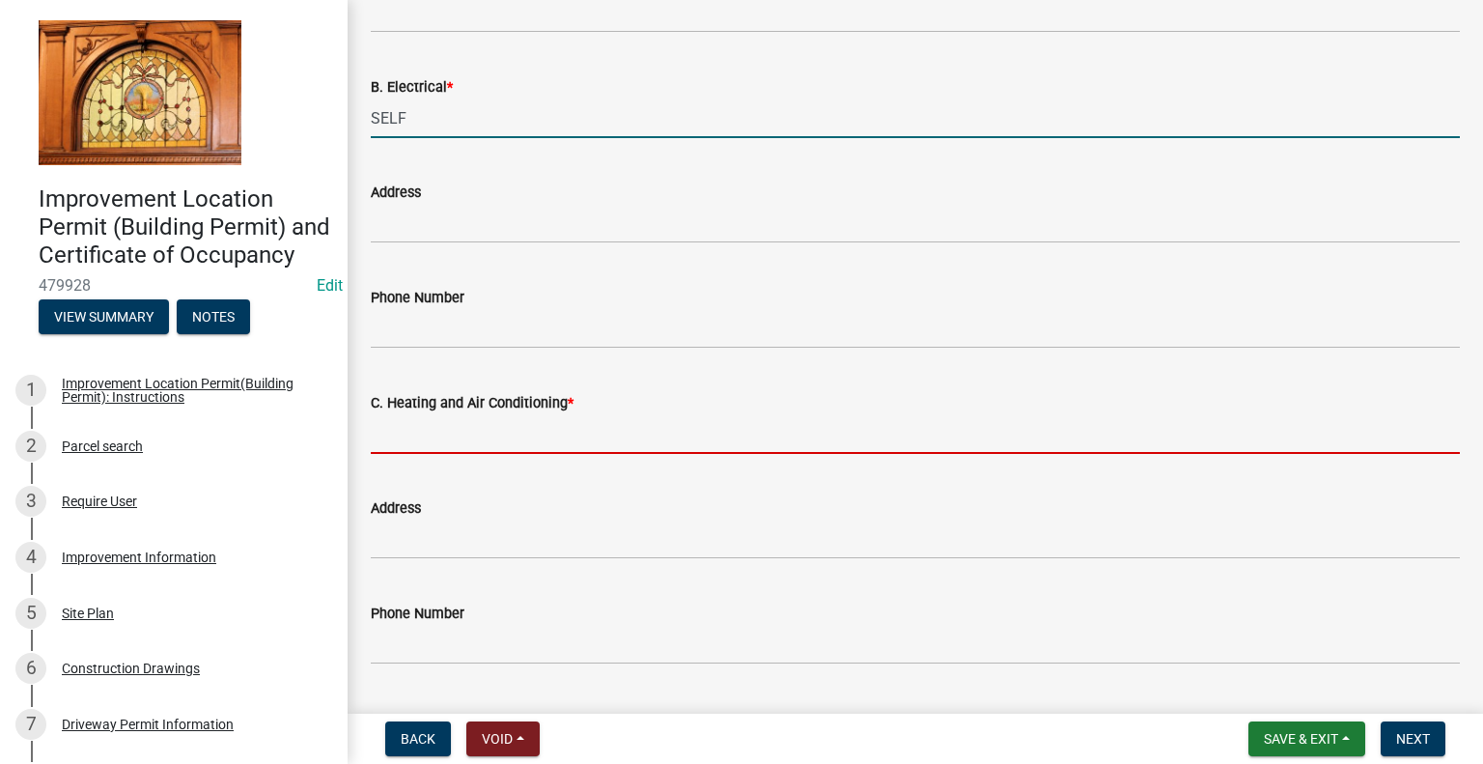
click at [494, 438] on input "C. Heating and Air Conditioning *" at bounding box center [915, 434] width 1089 height 40
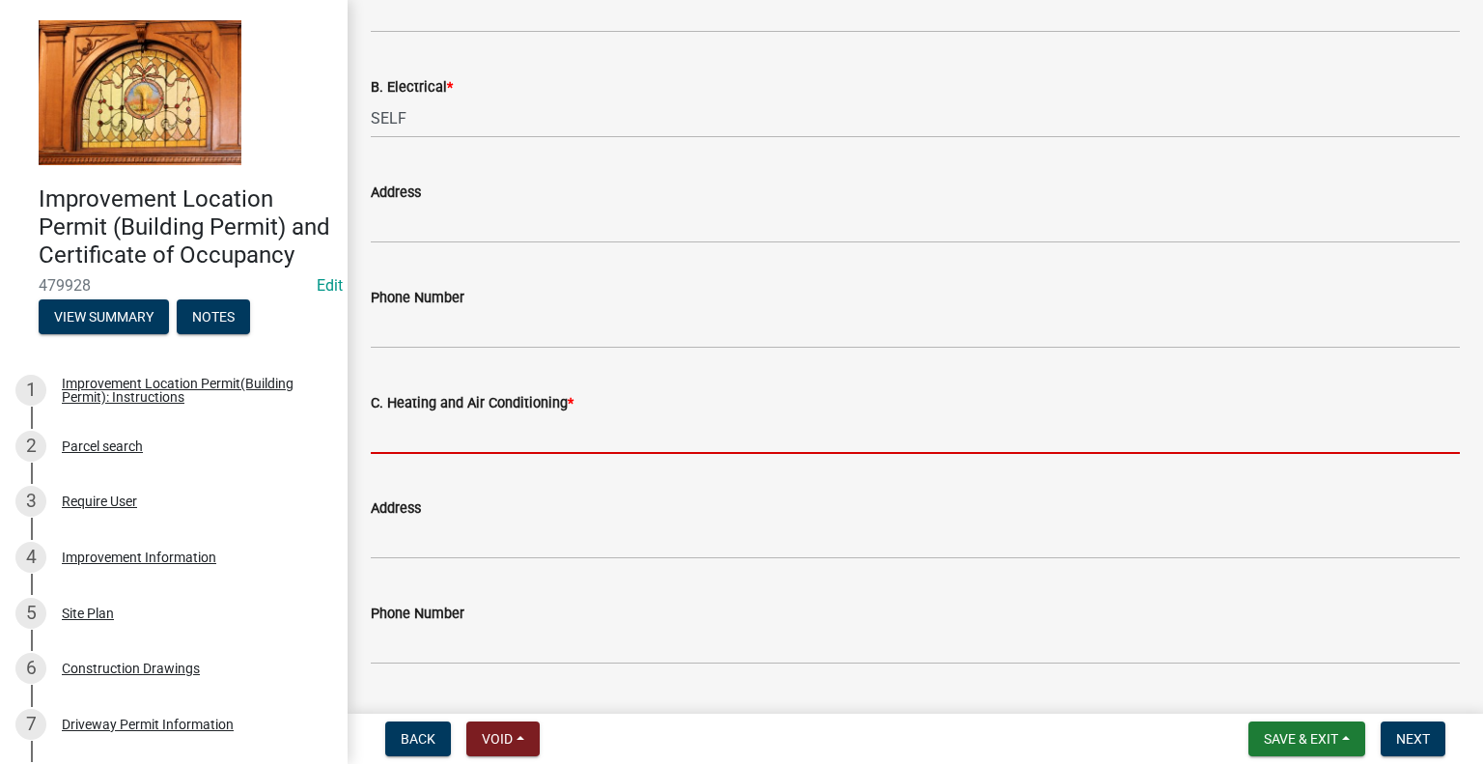
type input "NA"
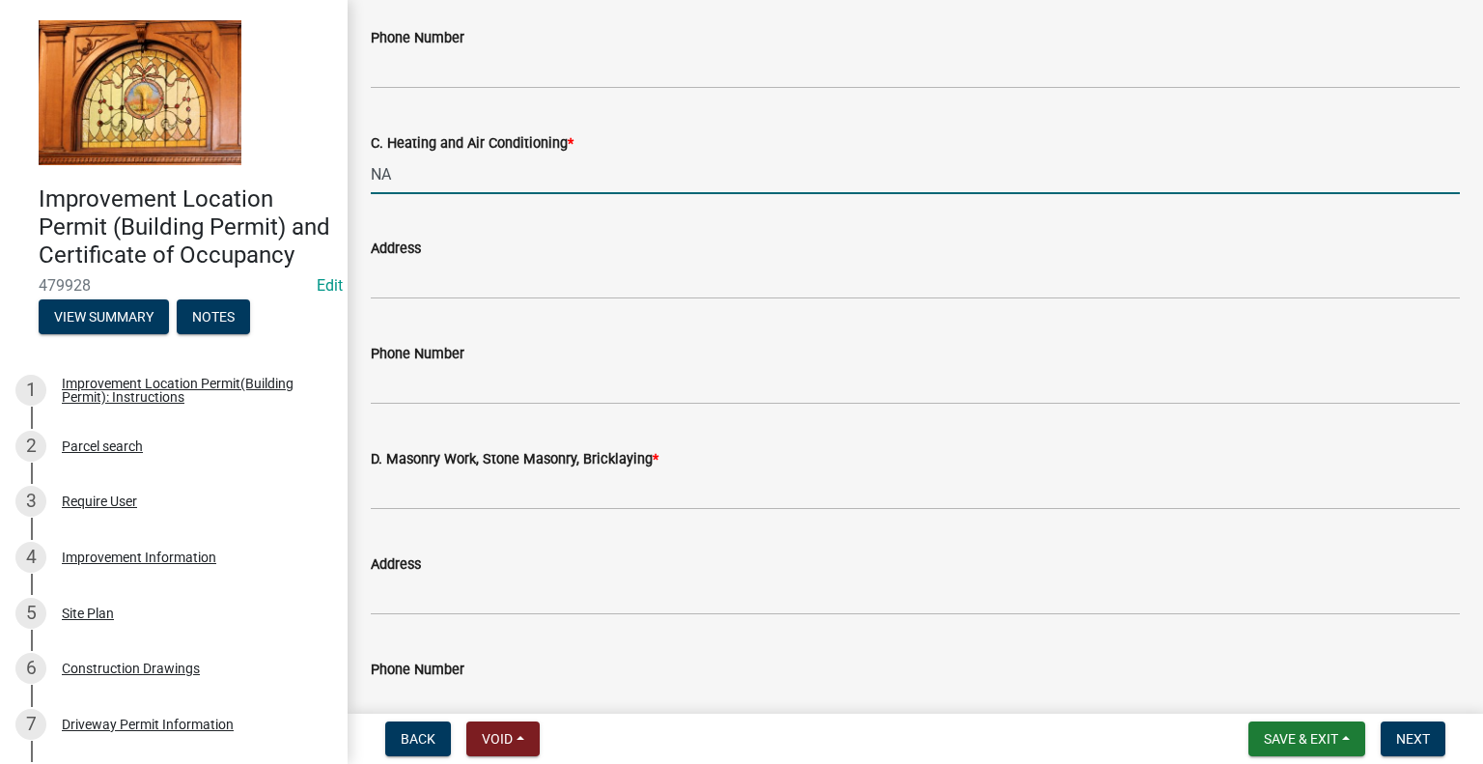
scroll to position [1158, 0]
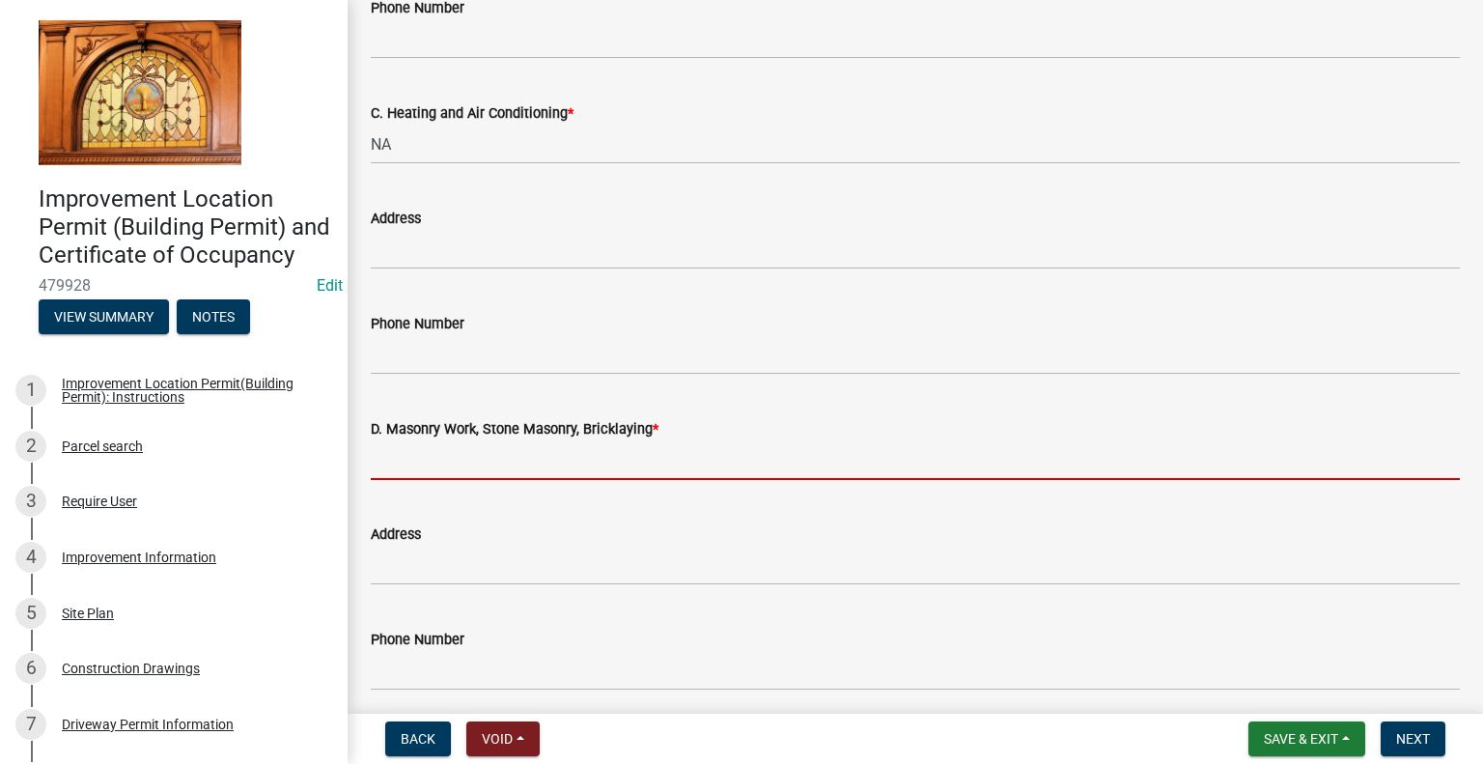
click at [455, 471] on input "D. Masonry Work, Stone Masonry, Bricklaying *" at bounding box center [915, 460] width 1089 height 40
type input "NA"
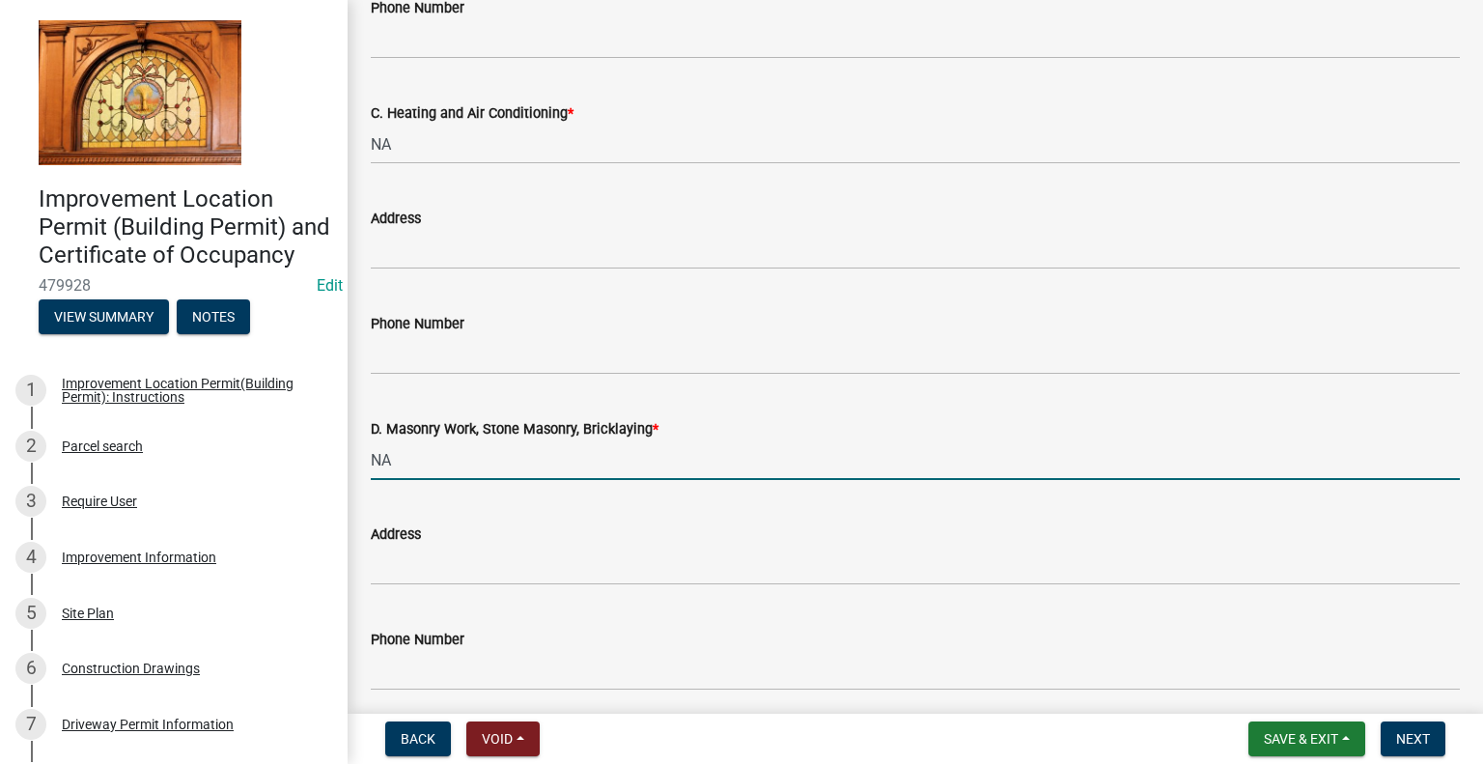
scroll to position [1448, 0]
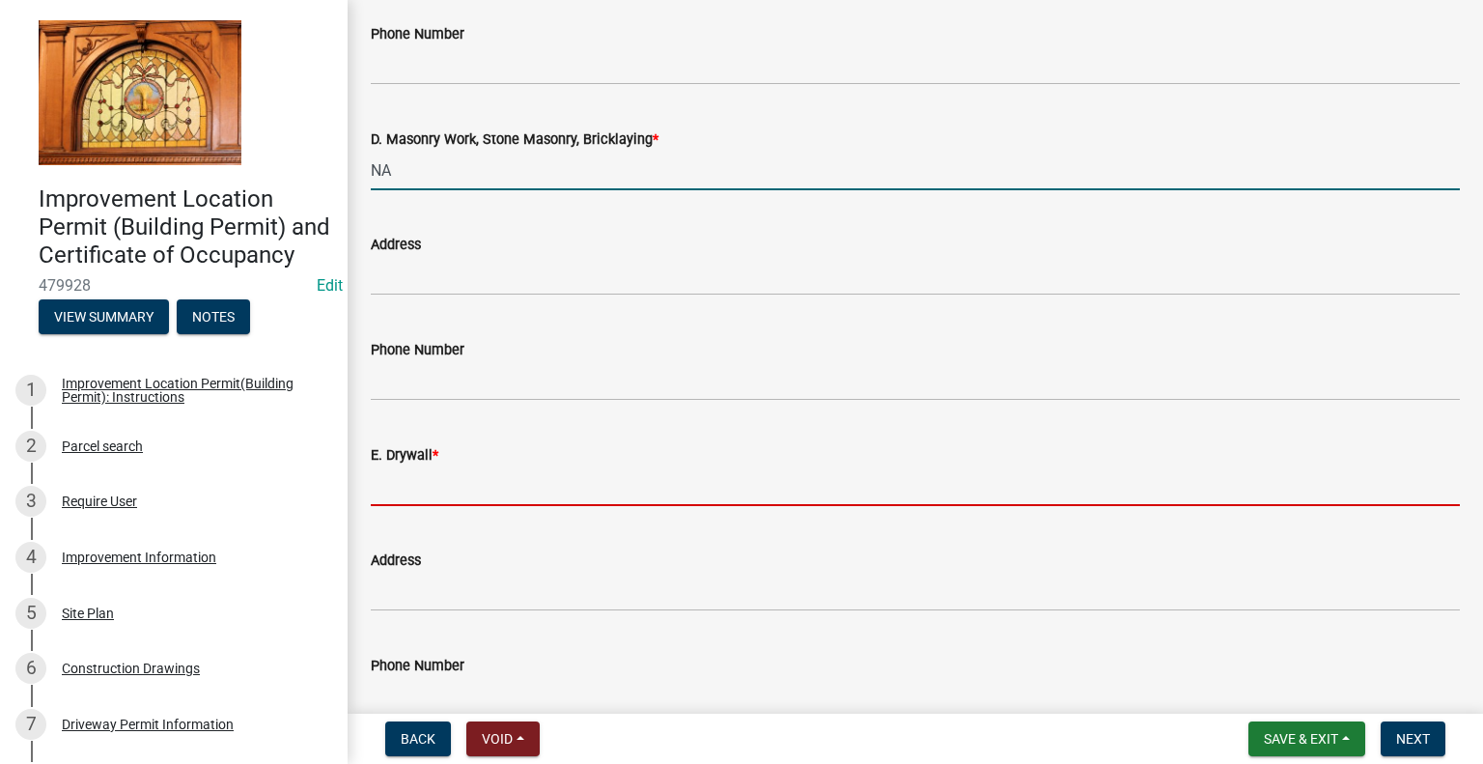
click at [432, 481] on input "E. Drywall *" at bounding box center [915, 486] width 1089 height 40
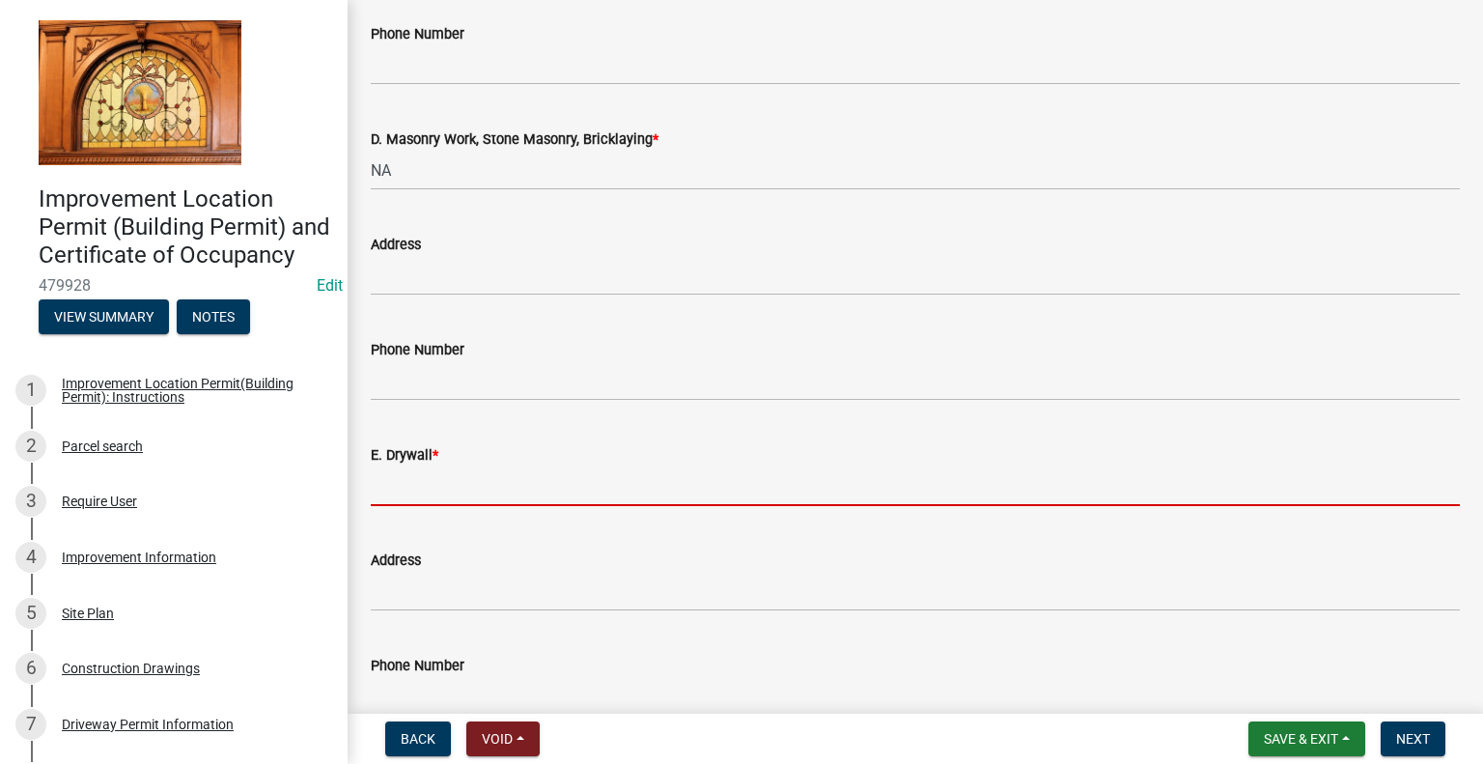
type input "NA"
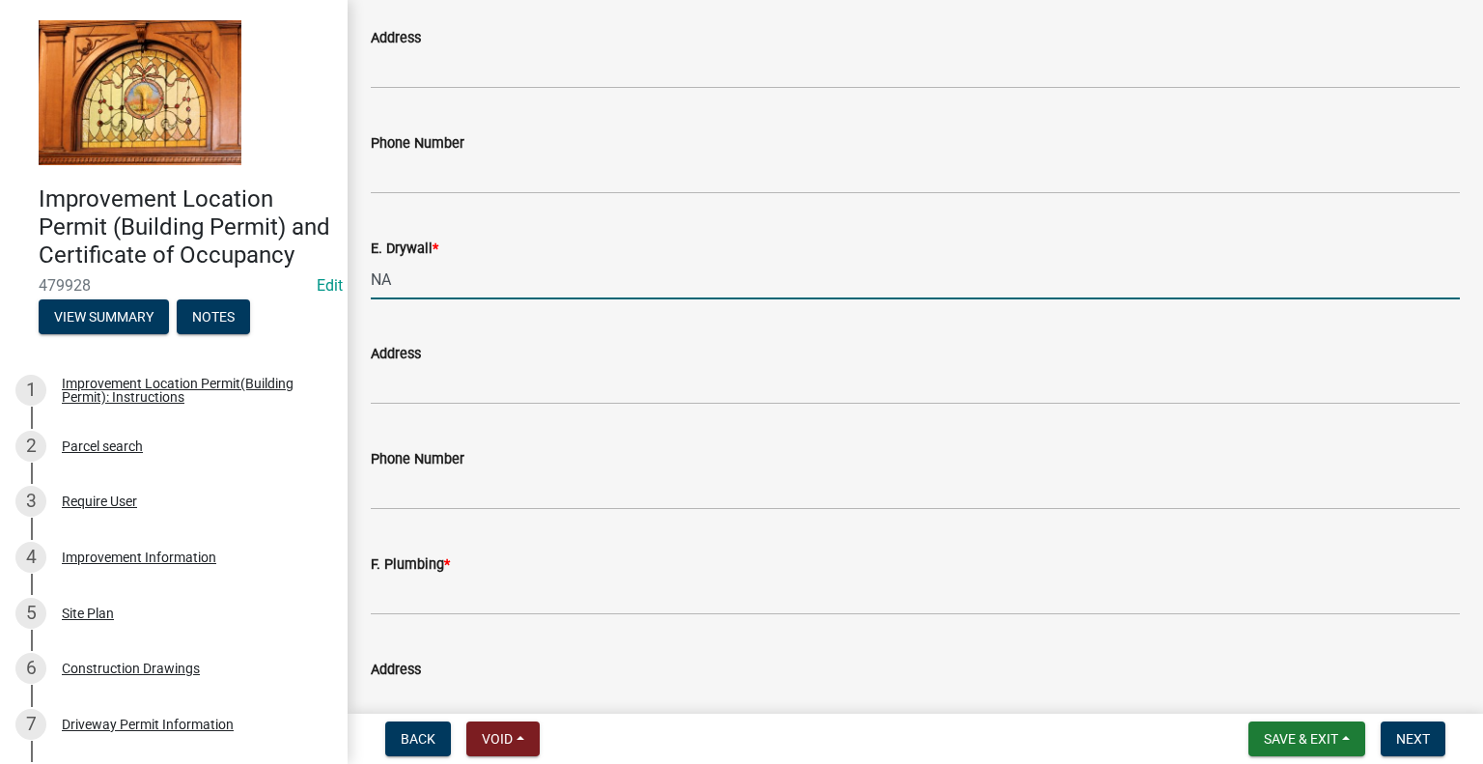
scroll to position [1738, 0]
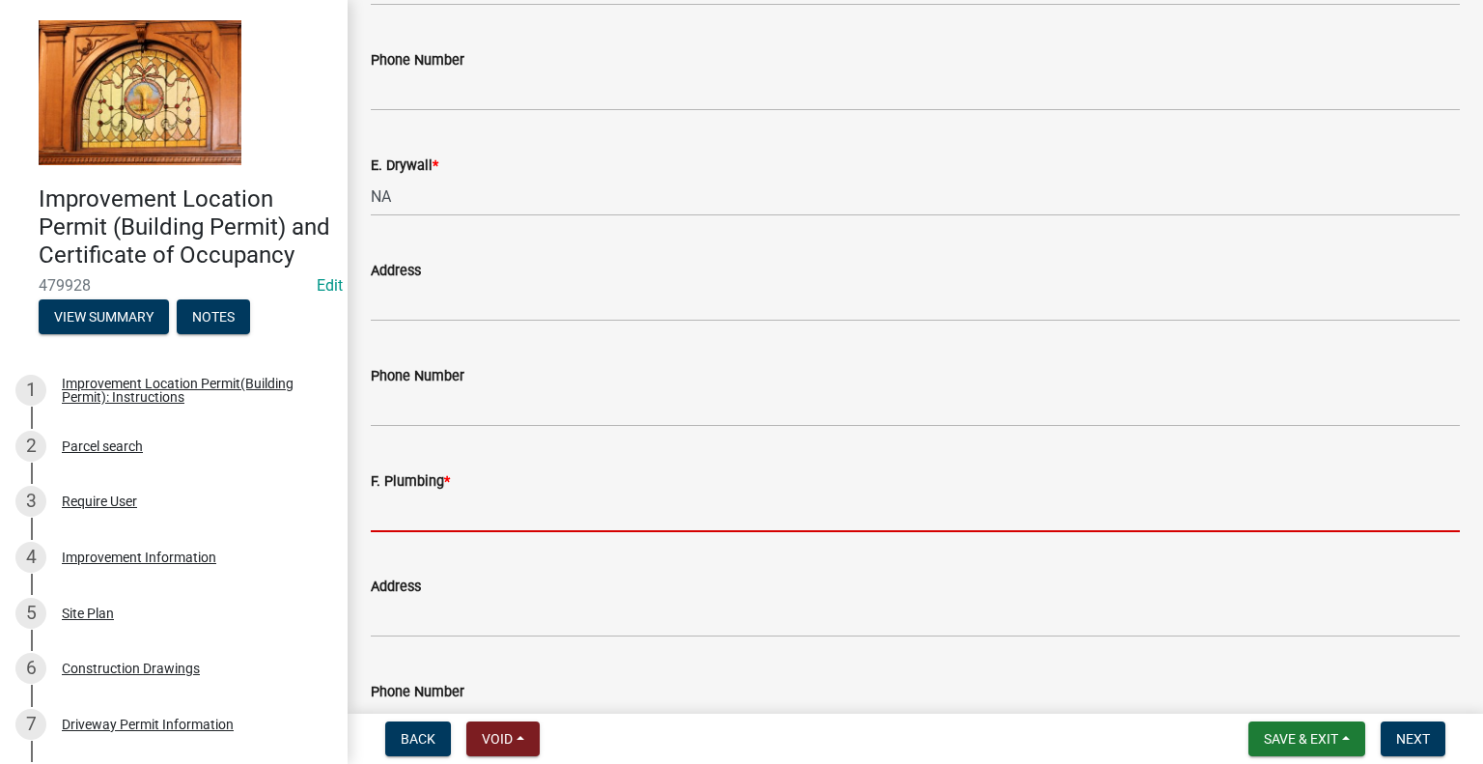
click at [414, 513] on input "F. Plumbing *" at bounding box center [915, 512] width 1089 height 40
type input "NA"
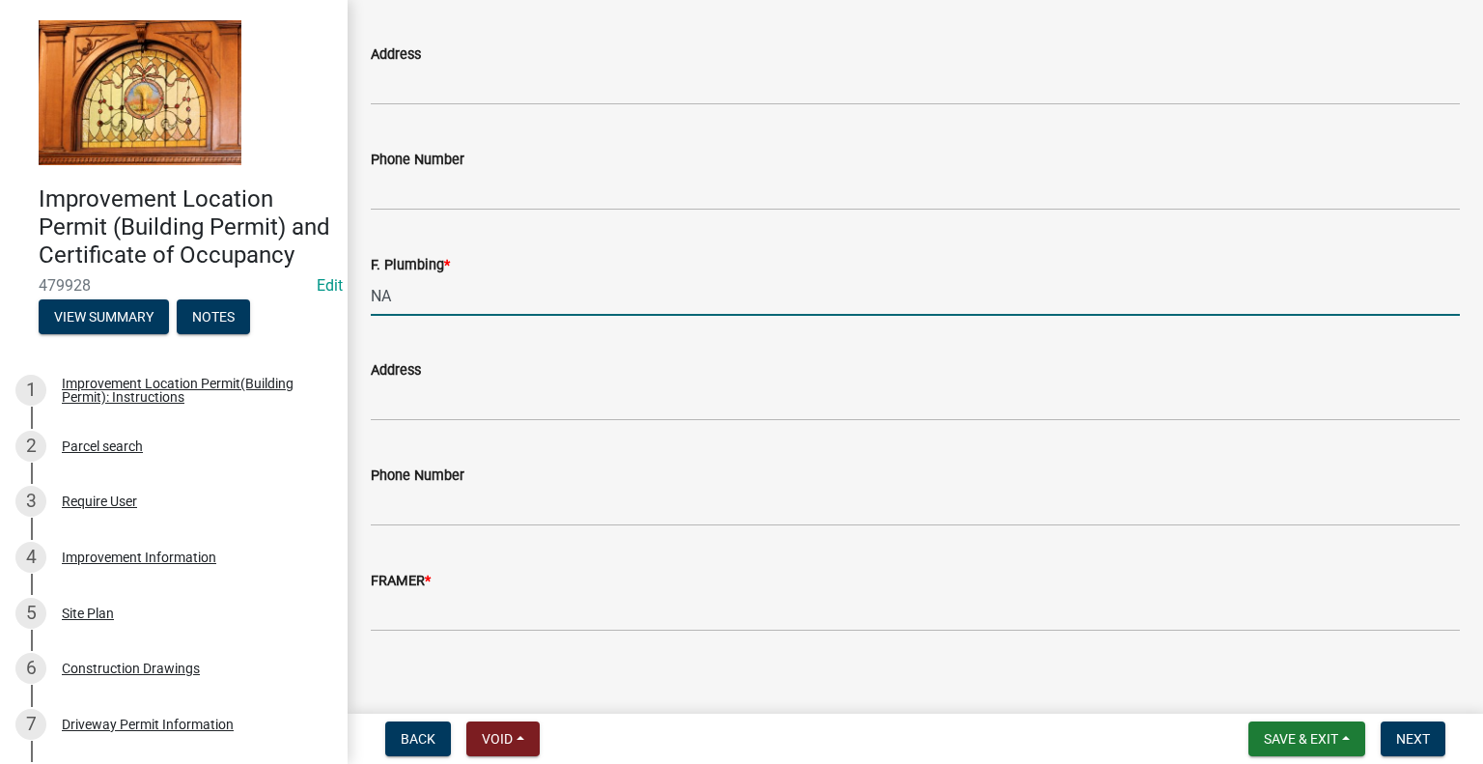
scroll to position [1969, 0]
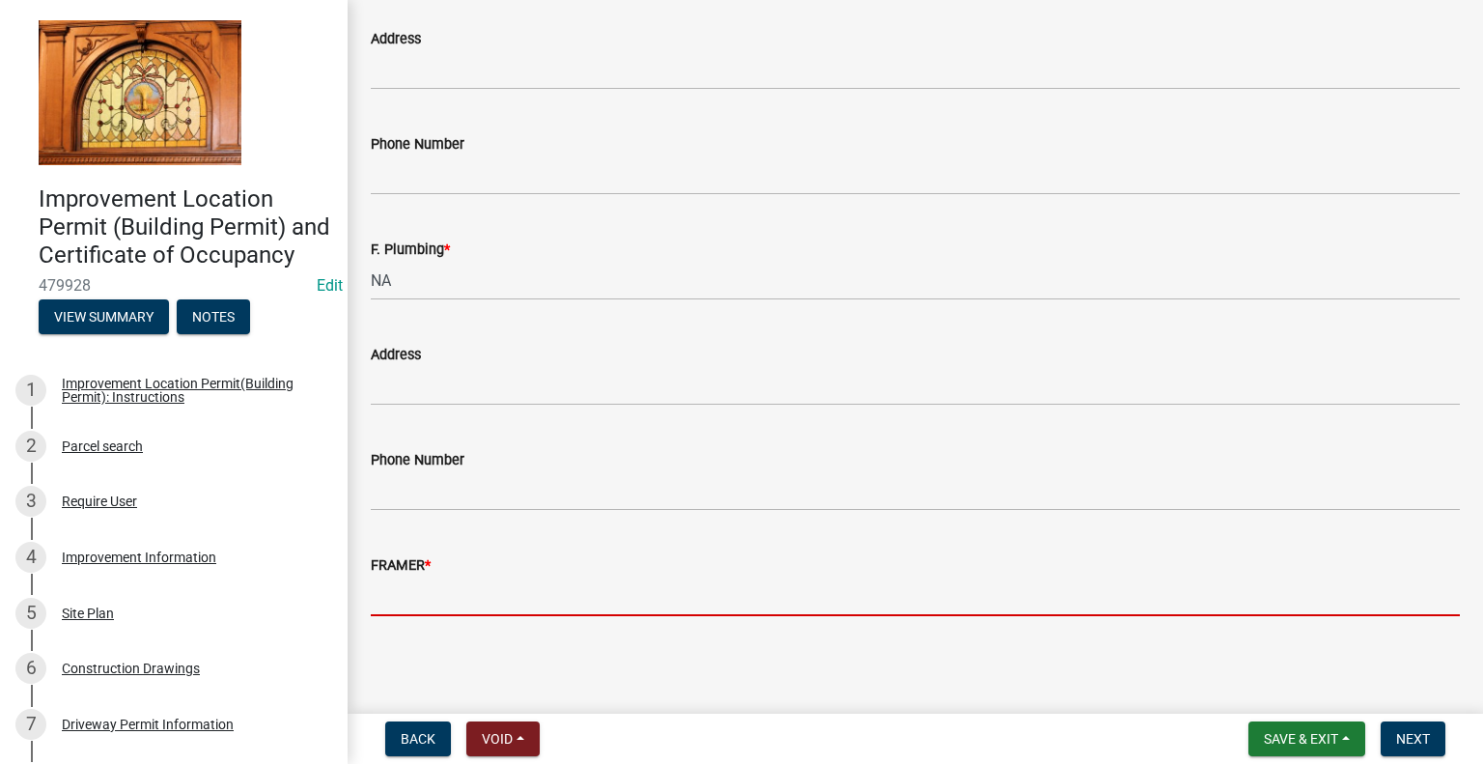
click at [431, 586] on input "FRAMER *" at bounding box center [915, 596] width 1089 height 40
type input "SELF"
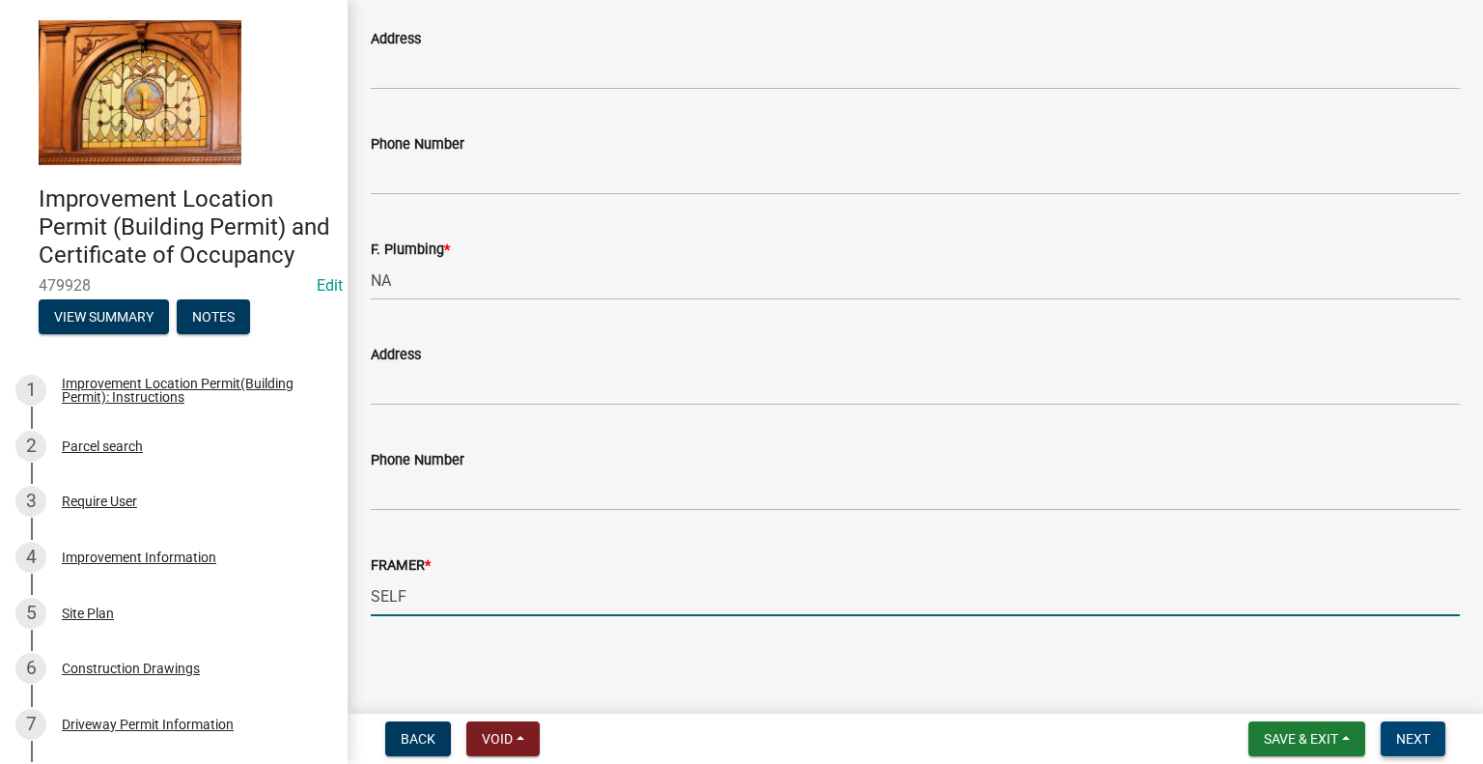
click at [1406, 737] on span "Next" at bounding box center [1413, 738] width 34 height 15
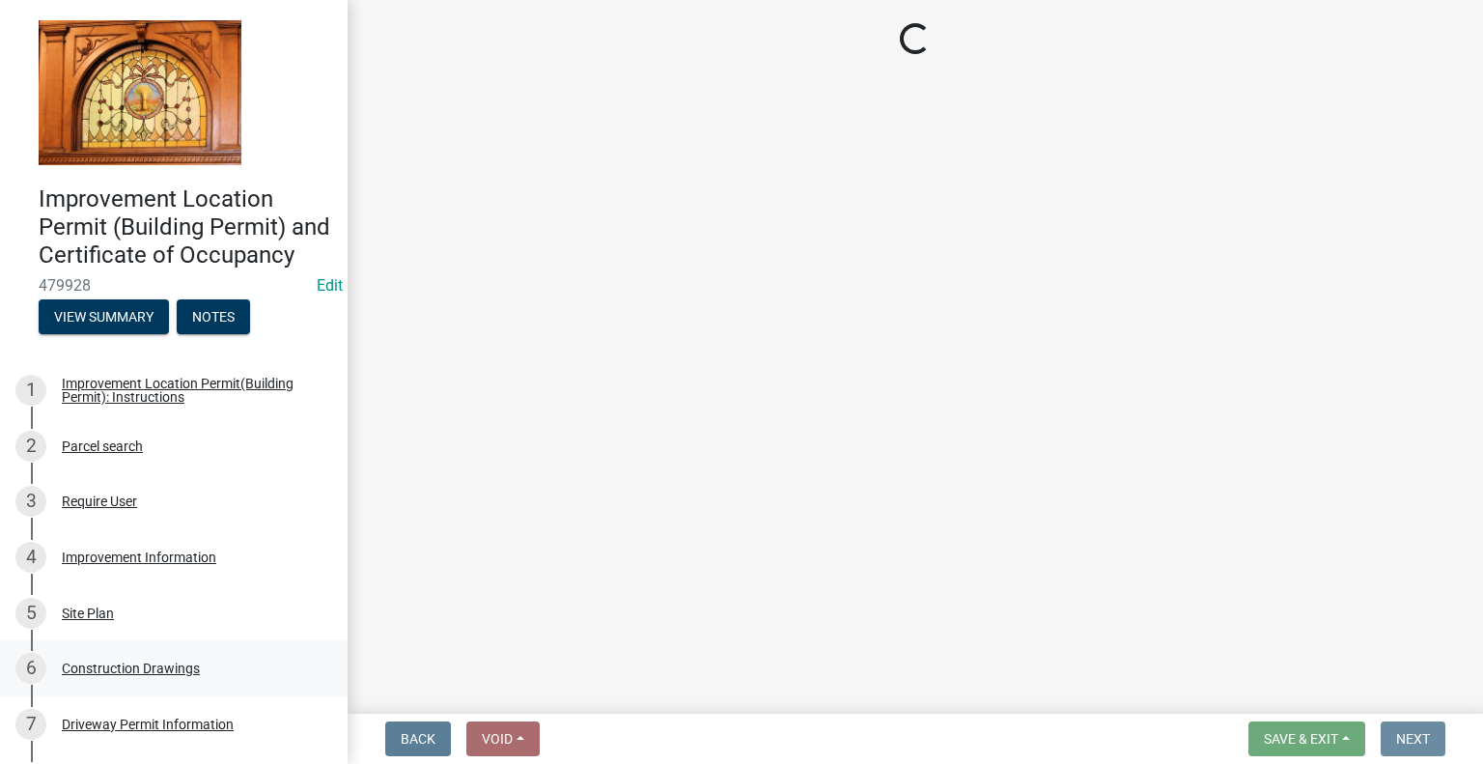
scroll to position [0, 0]
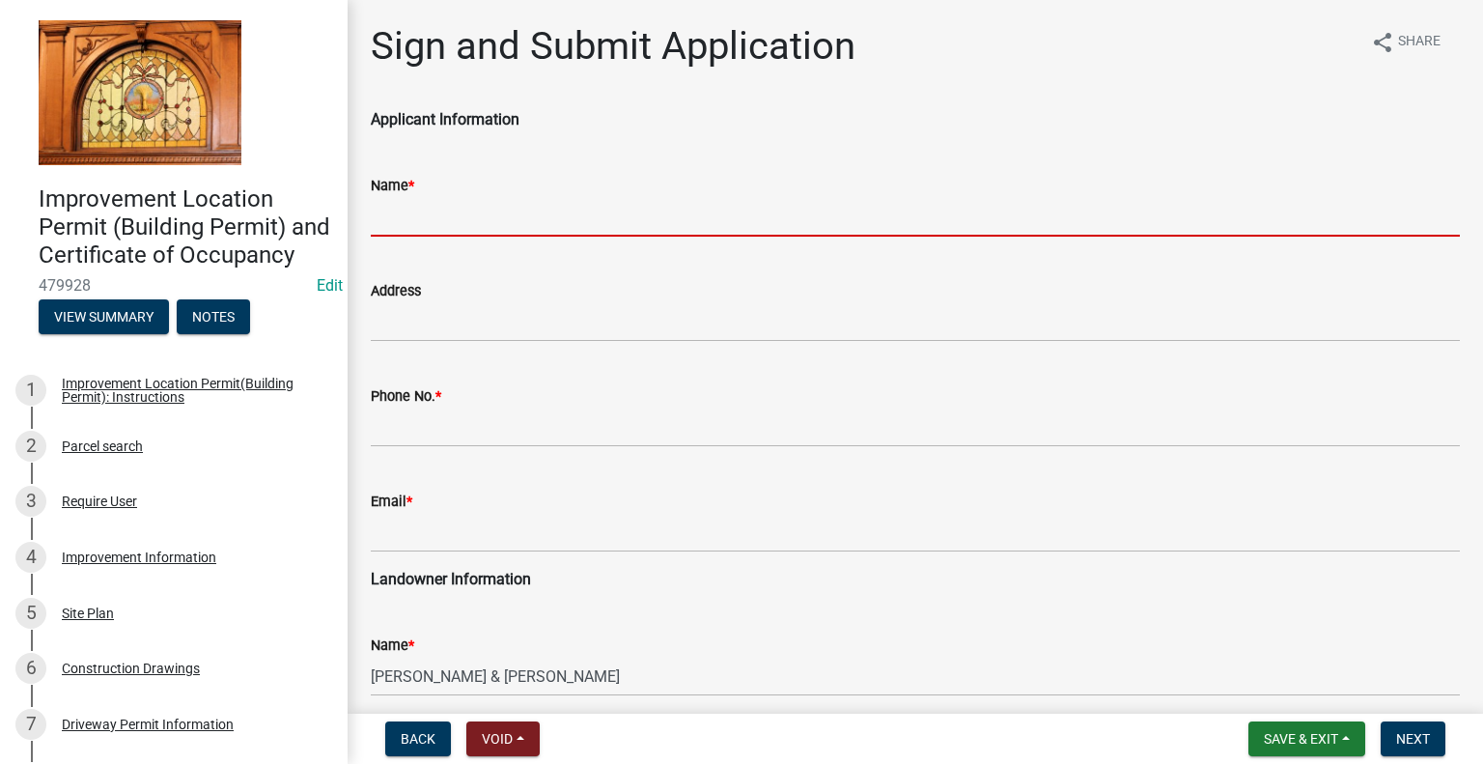
click at [414, 214] on input "Name *" at bounding box center [915, 217] width 1089 height 40
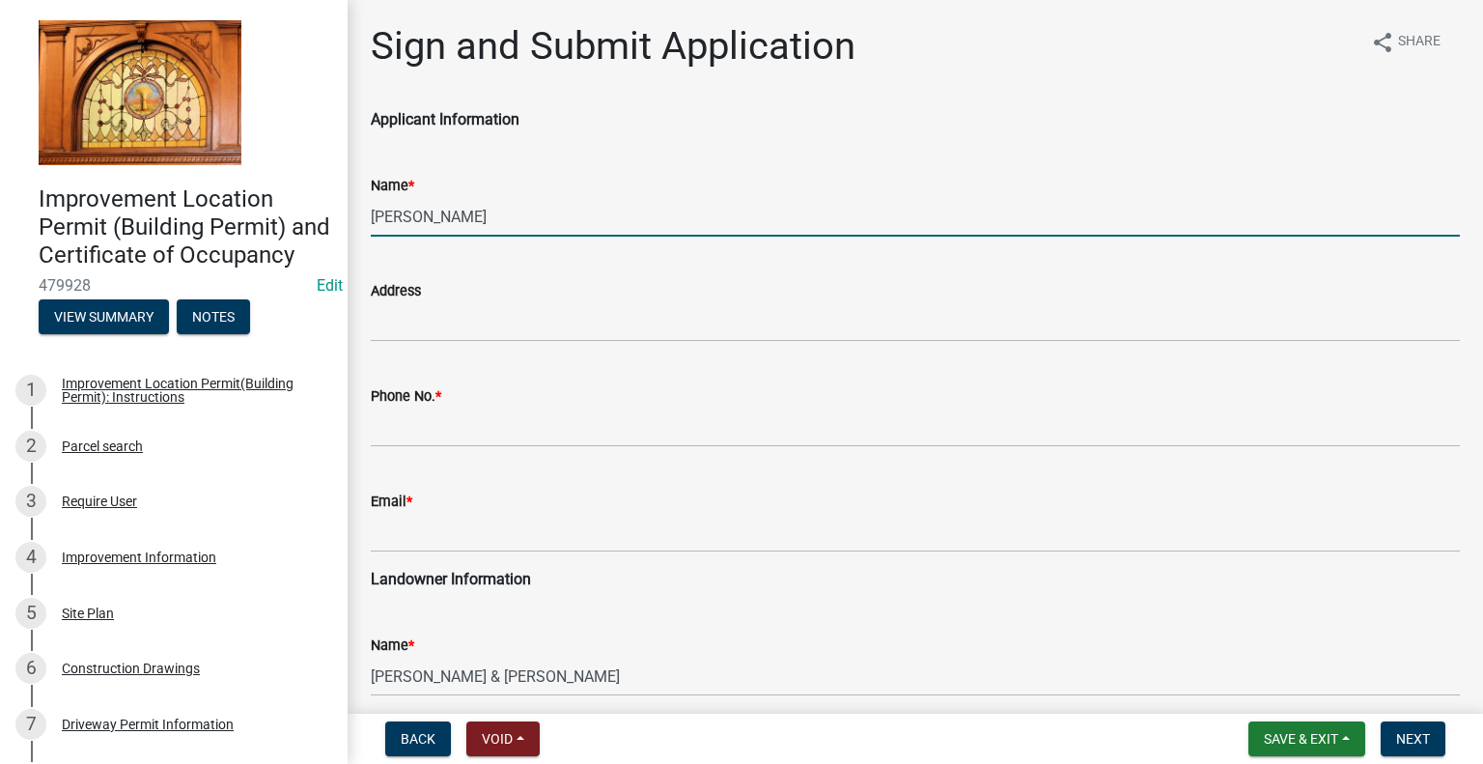
type input "[PERSON_NAME]"
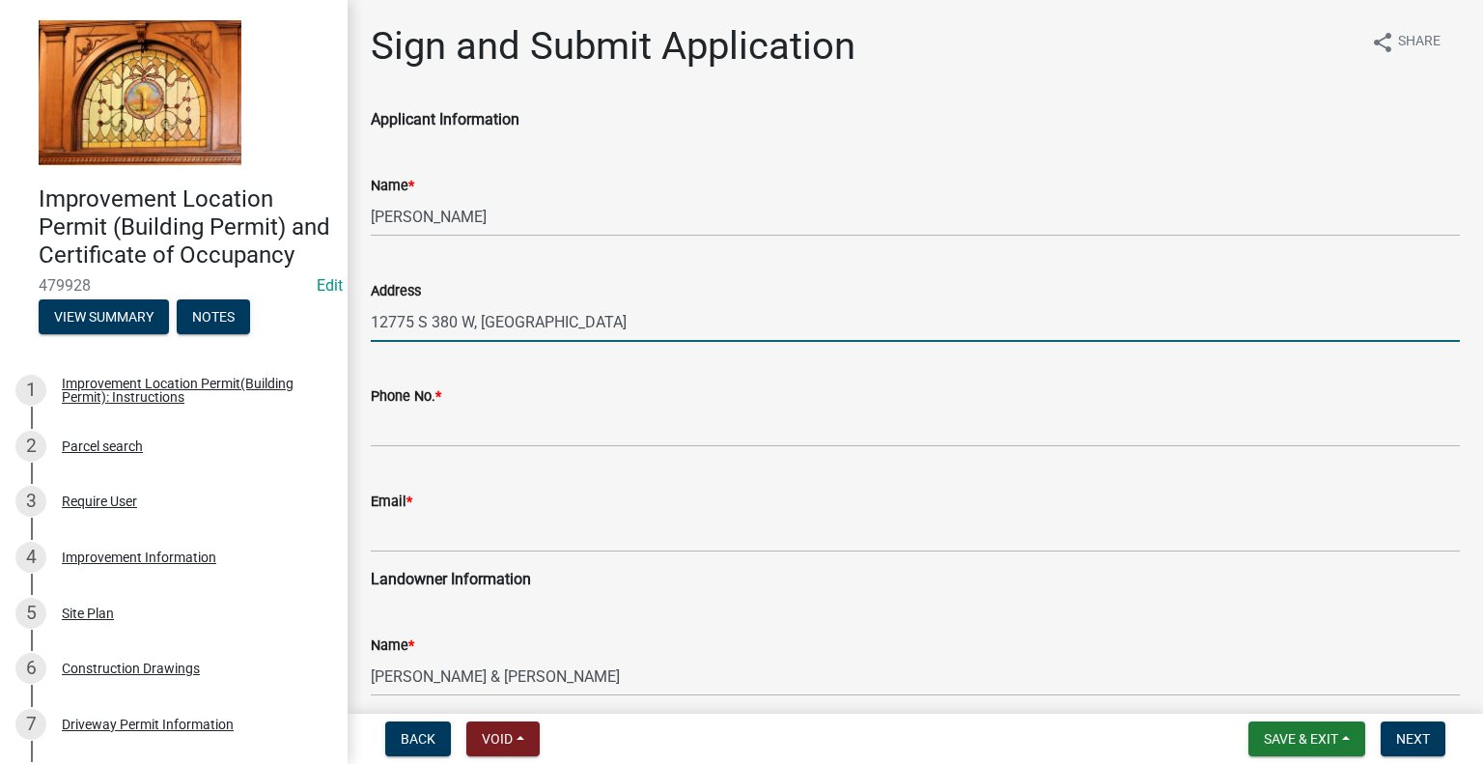
type input "12775 S 380 W, [GEOGRAPHIC_DATA]"
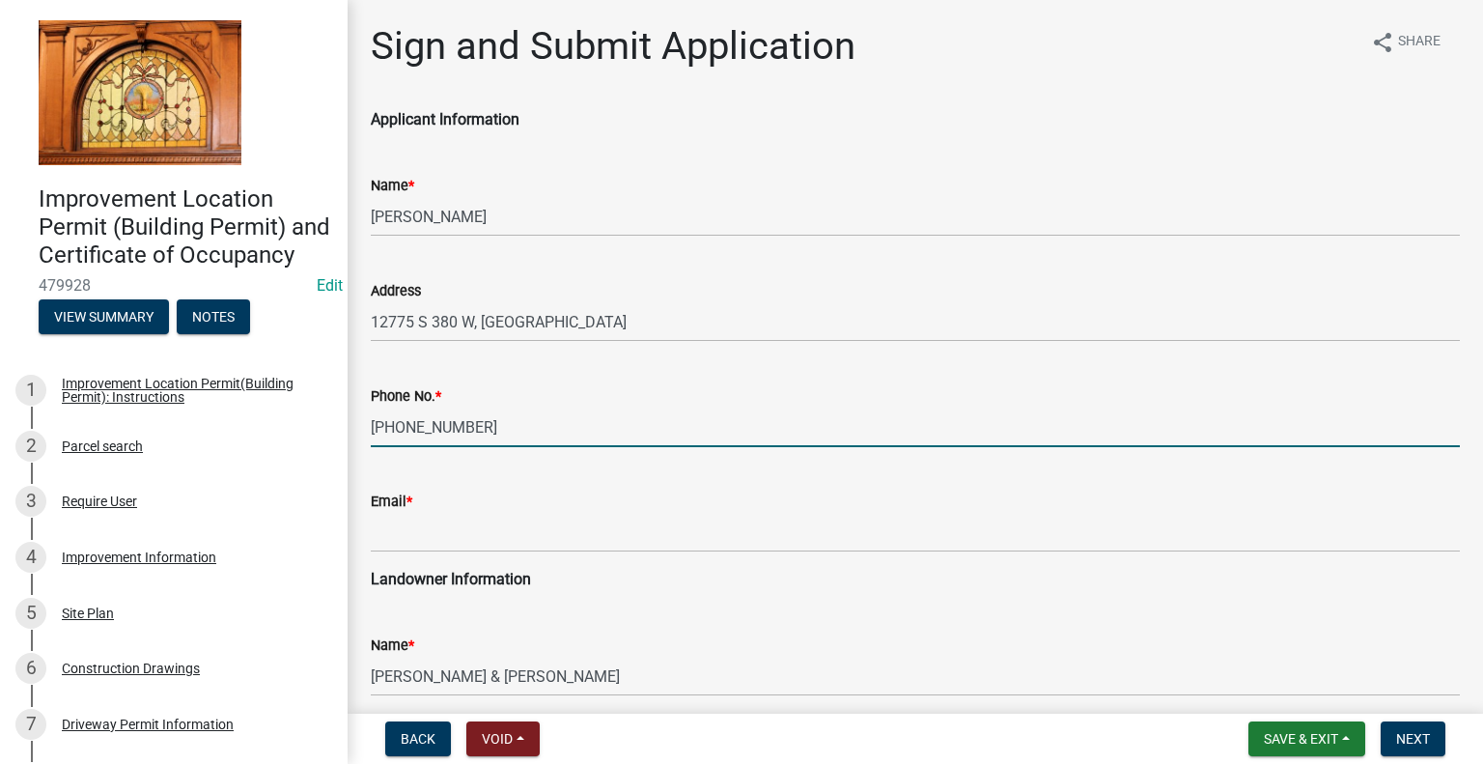
type input "[PHONE_NUMBER]"
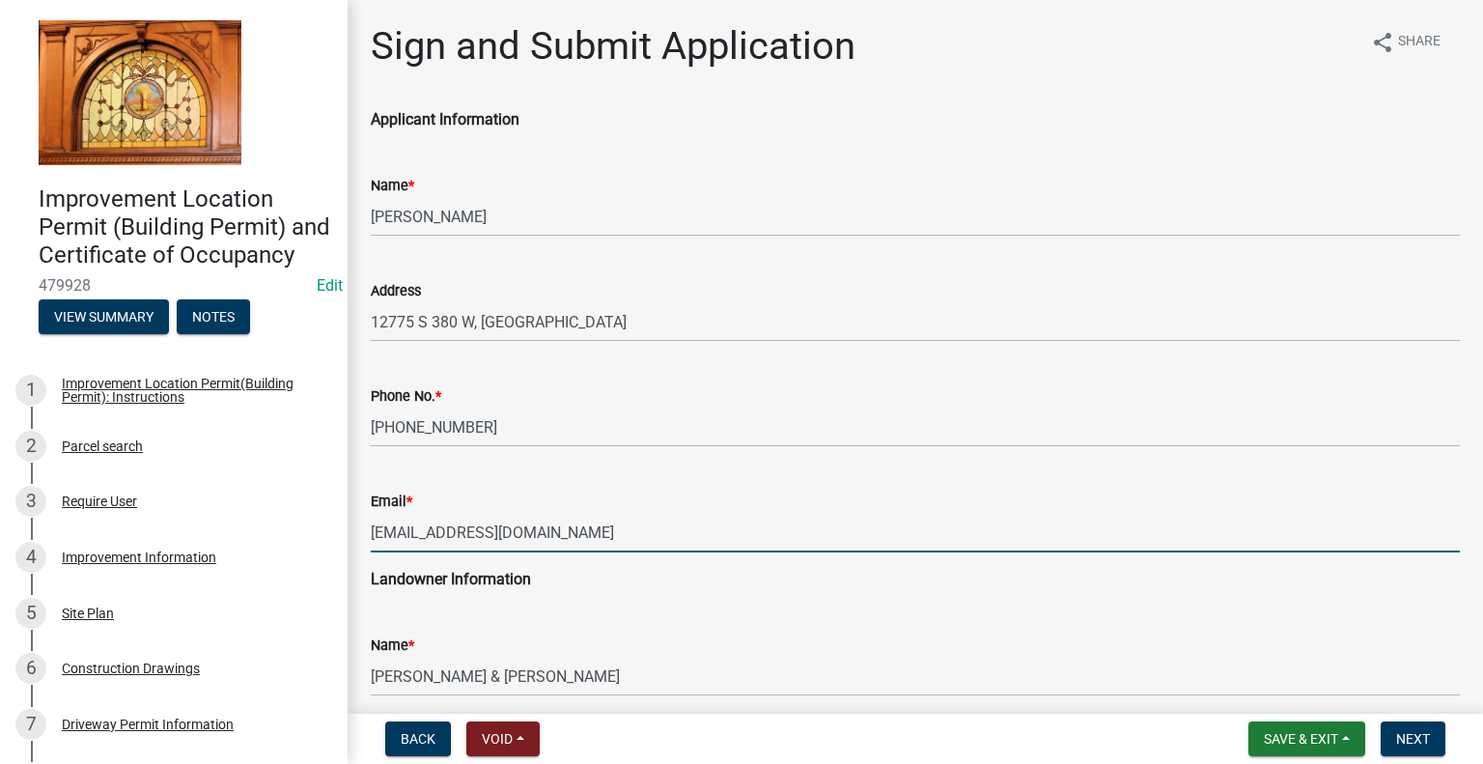
type input "[EMAIL_ADDRESS][DOMAIN_NAME]"
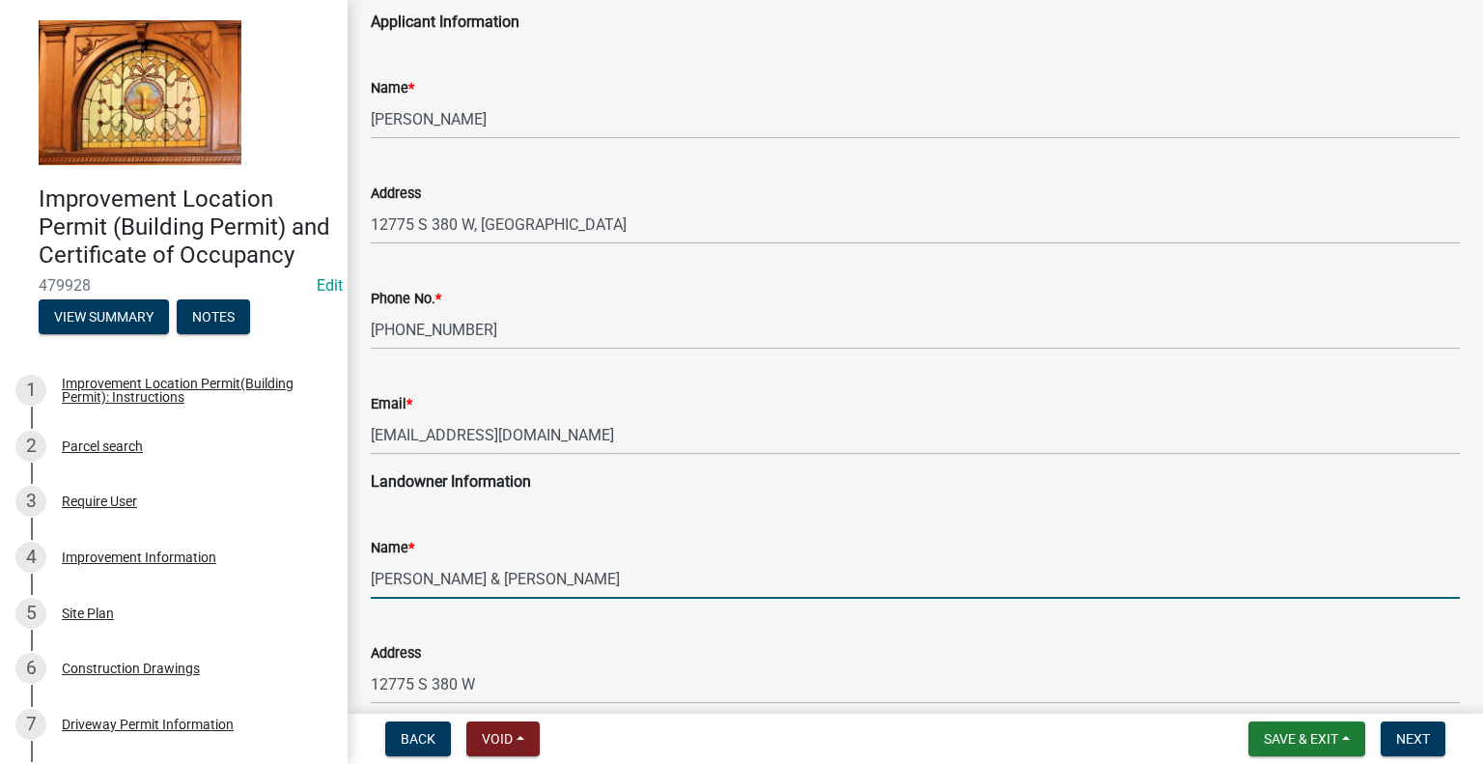
scroll to position [290, 0]
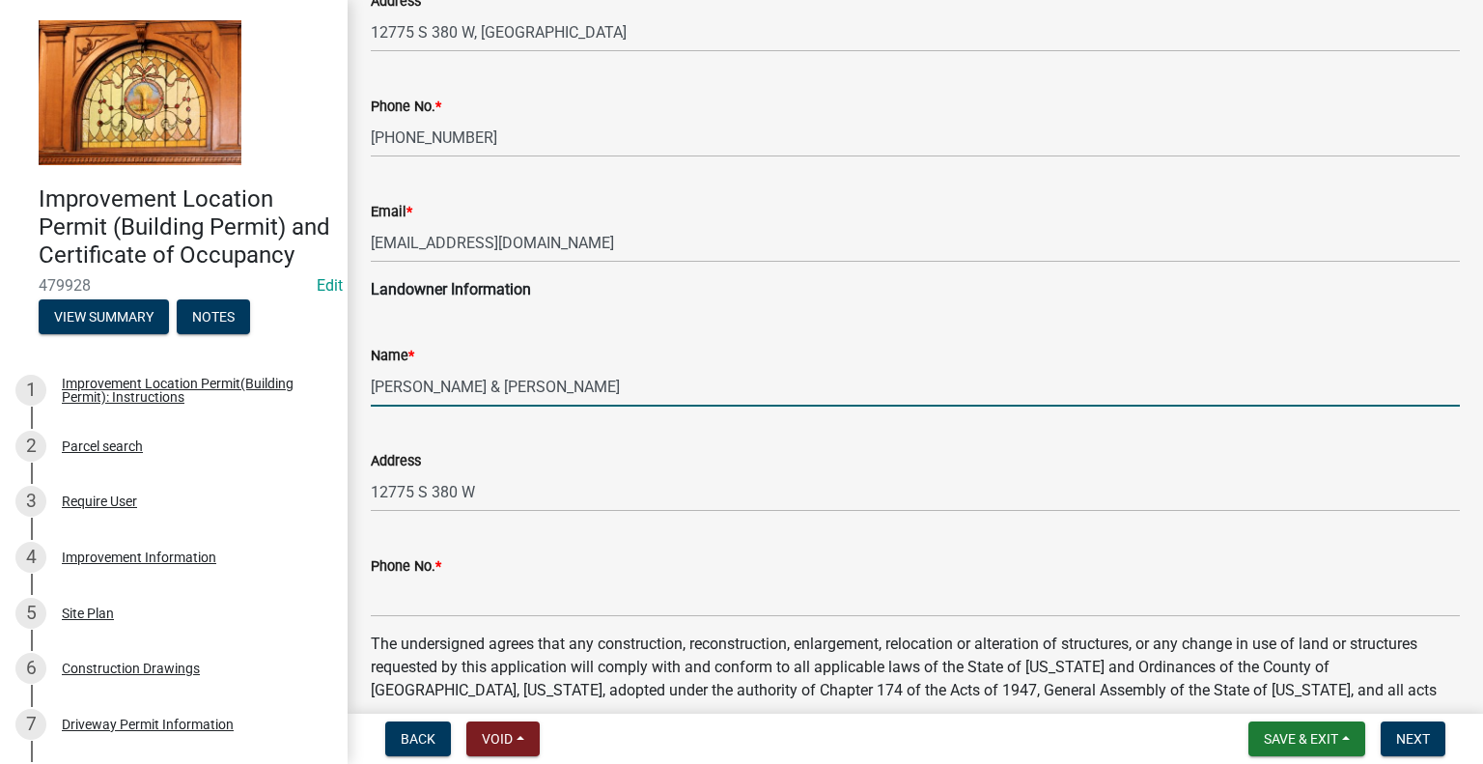
click at [425, 382] on input "[PERSON_NAME] & [PERSON_NAME]" at bounding box center [915, 387] width 1089 height 40
click at [425, 388] on input "[PERSON_NAME] & [PERSON_NAME]" at bounding box center [915, 387] width 1089 height 40
drag, startPoint x: 428, startPoint y: 384, endPoint x: 362, endPoint y: 385, distance: 65.6
click at [354, 388] on div "Sign and Submit Application share Share Applicant Information Name * [PERSON_NA…" at bounding box center [915, 475] width 1135 height 1483
click at [510, 392] on input "[PERSON_NAME] & [PERSON_NAME]" at bounding box center [915, 387] width 1089 height 40
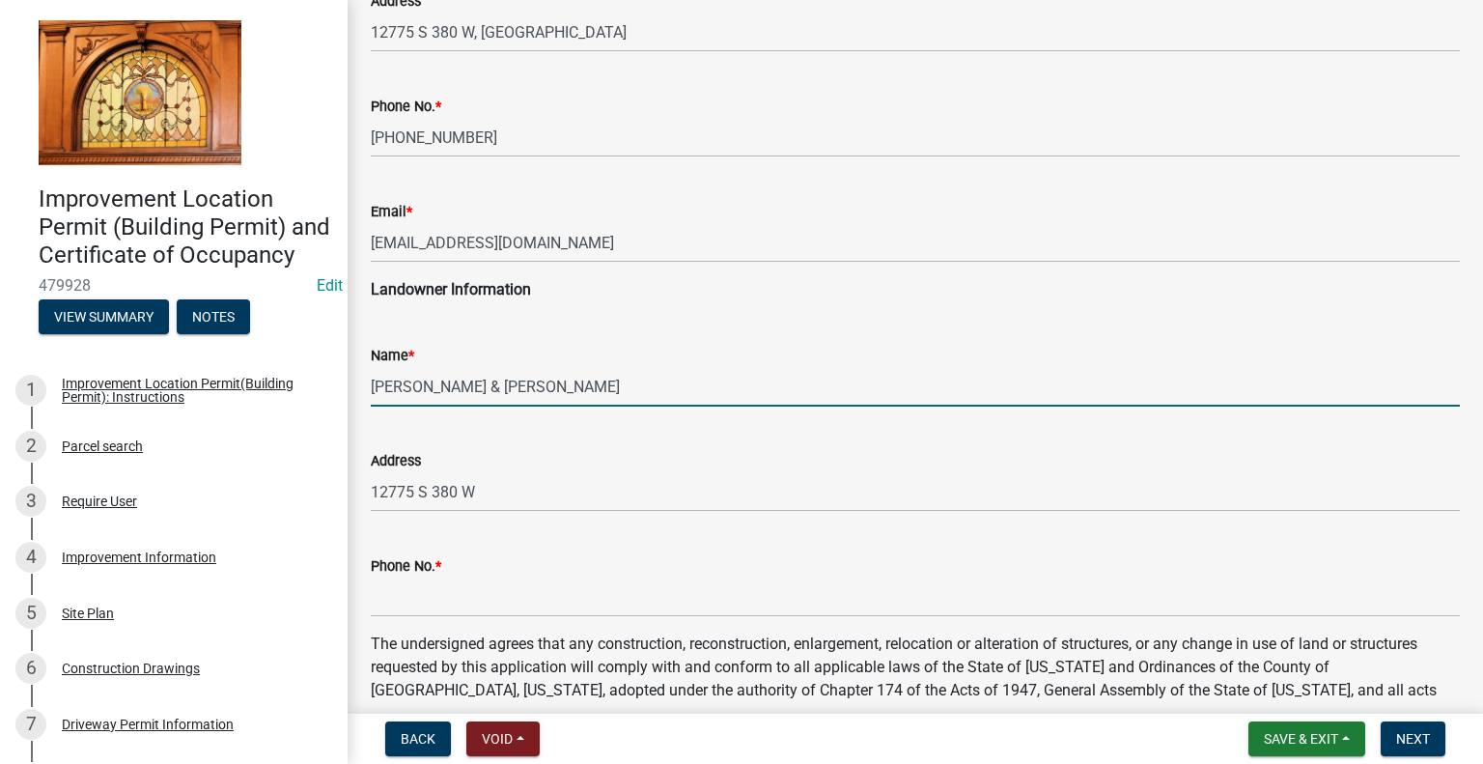
paste input "[PERSON_NAME],"
type input "[PERSON_NAME] & [PERSON_NAME]"
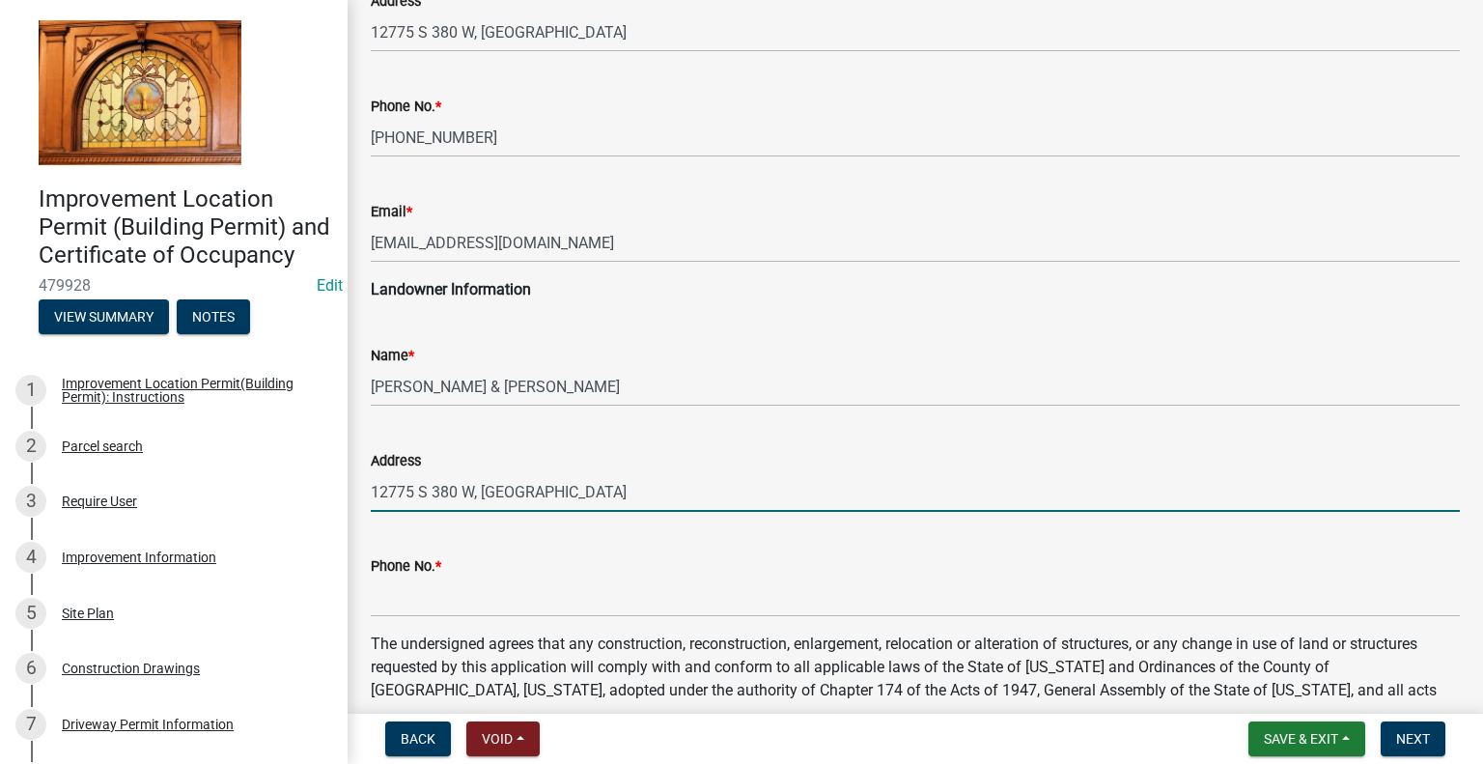
type input "12775 S 380 W, [GEOGRAPHIC_DATA]"
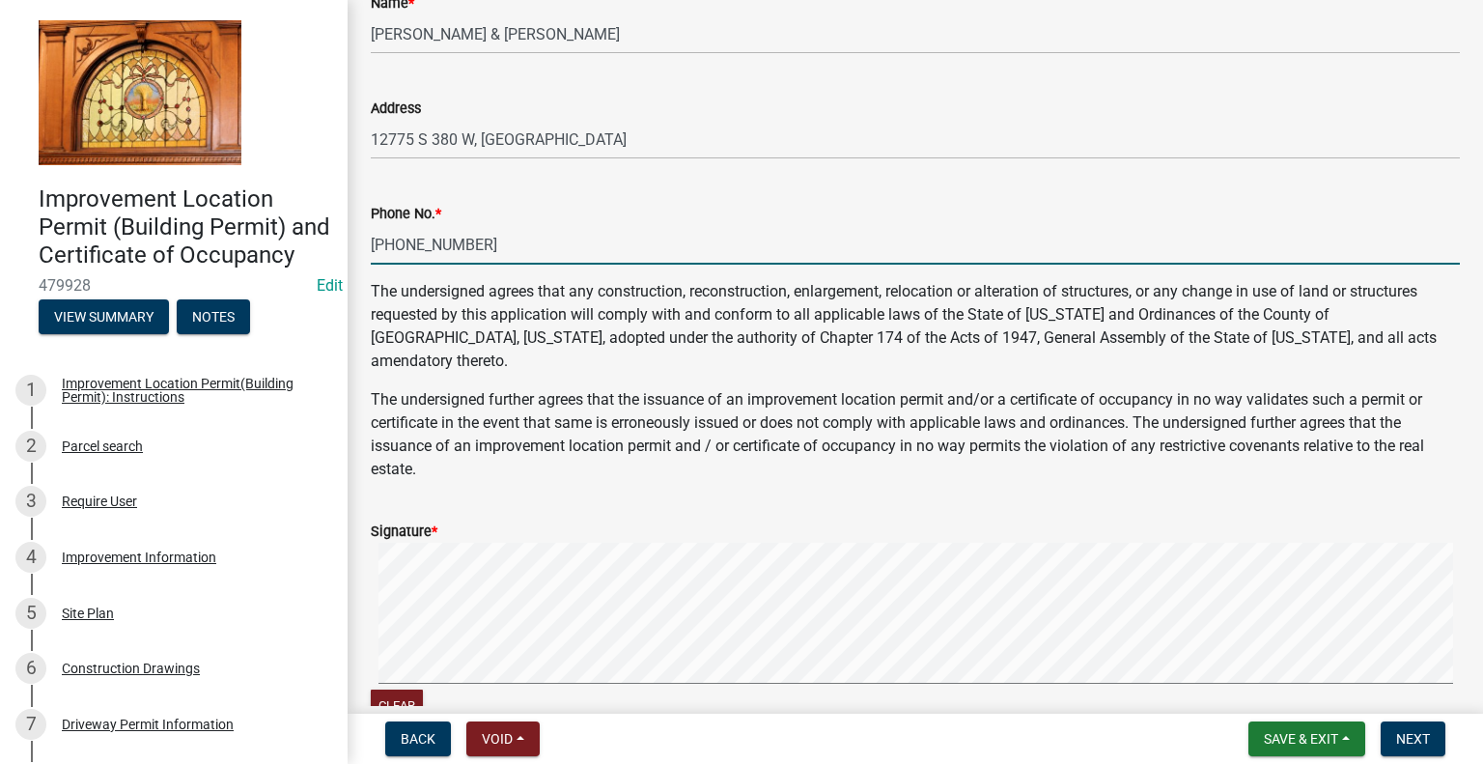
scroll to position [676, 0]
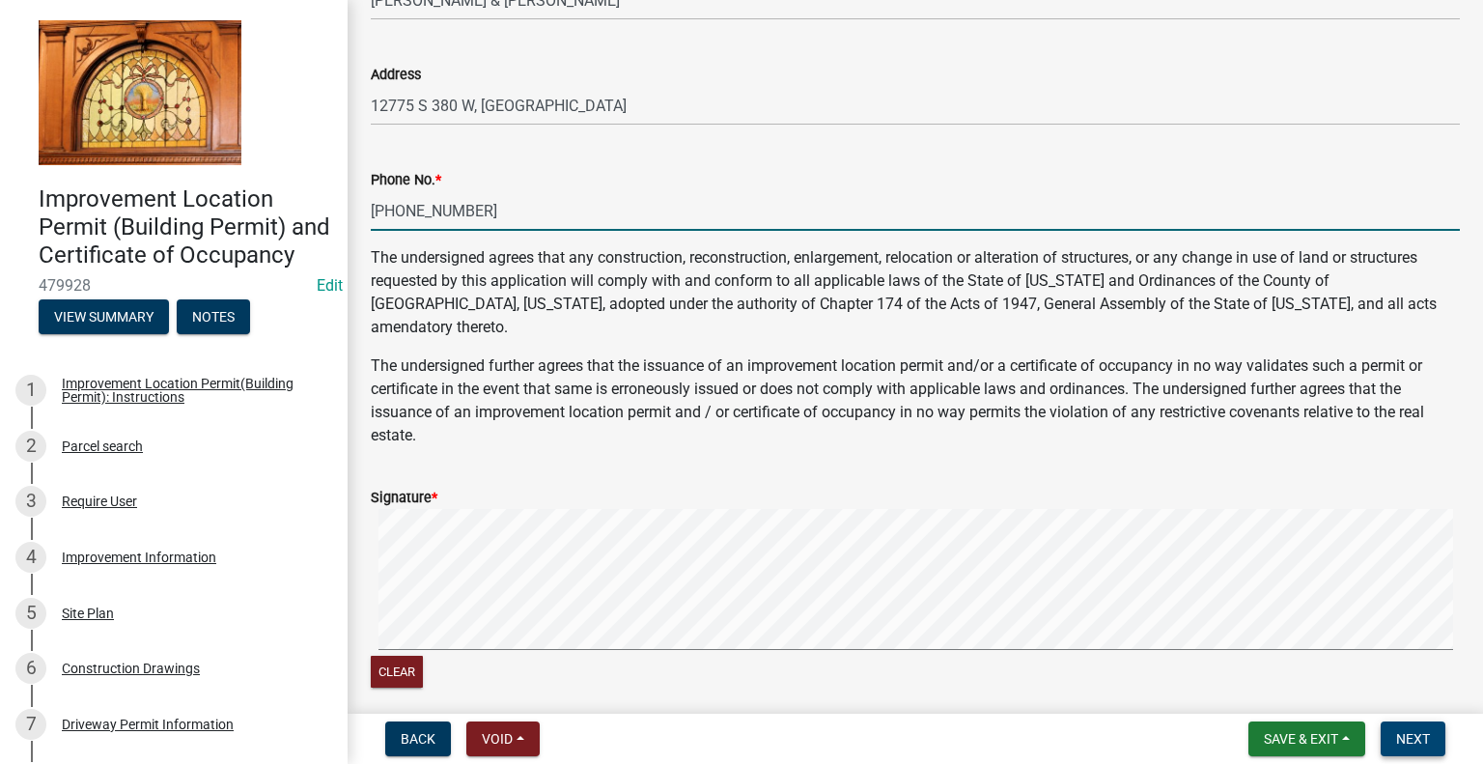
type input "[PHONE_NUMBER]"
drag, startPoint x: 1412, startPoint y: 741, endPoint x: 1374, endPoint y: 730, distance: 40.3
click at [1411, 740] on span "Next" at bounding box center [1413, 738] width 34 height 15
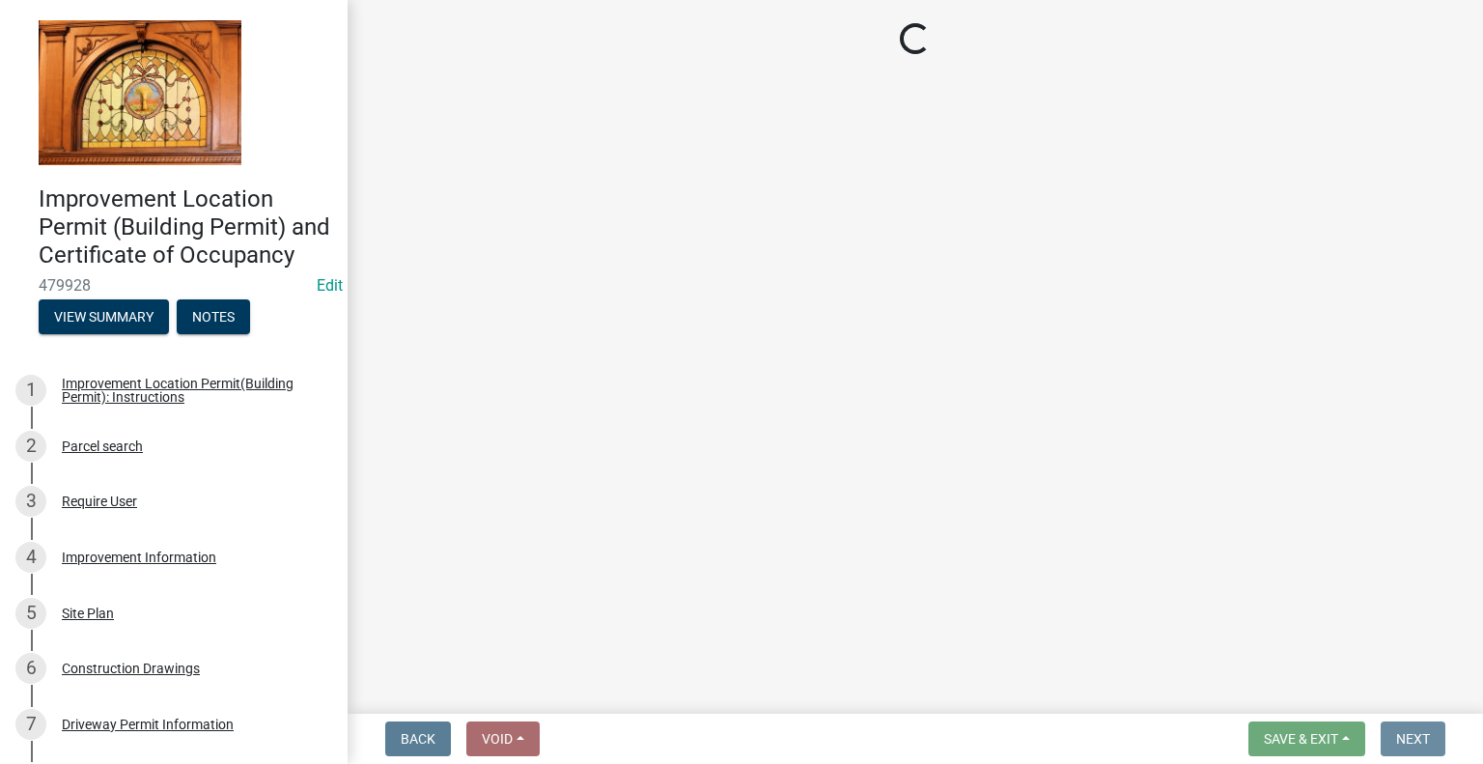
scroll to position [0, 0]
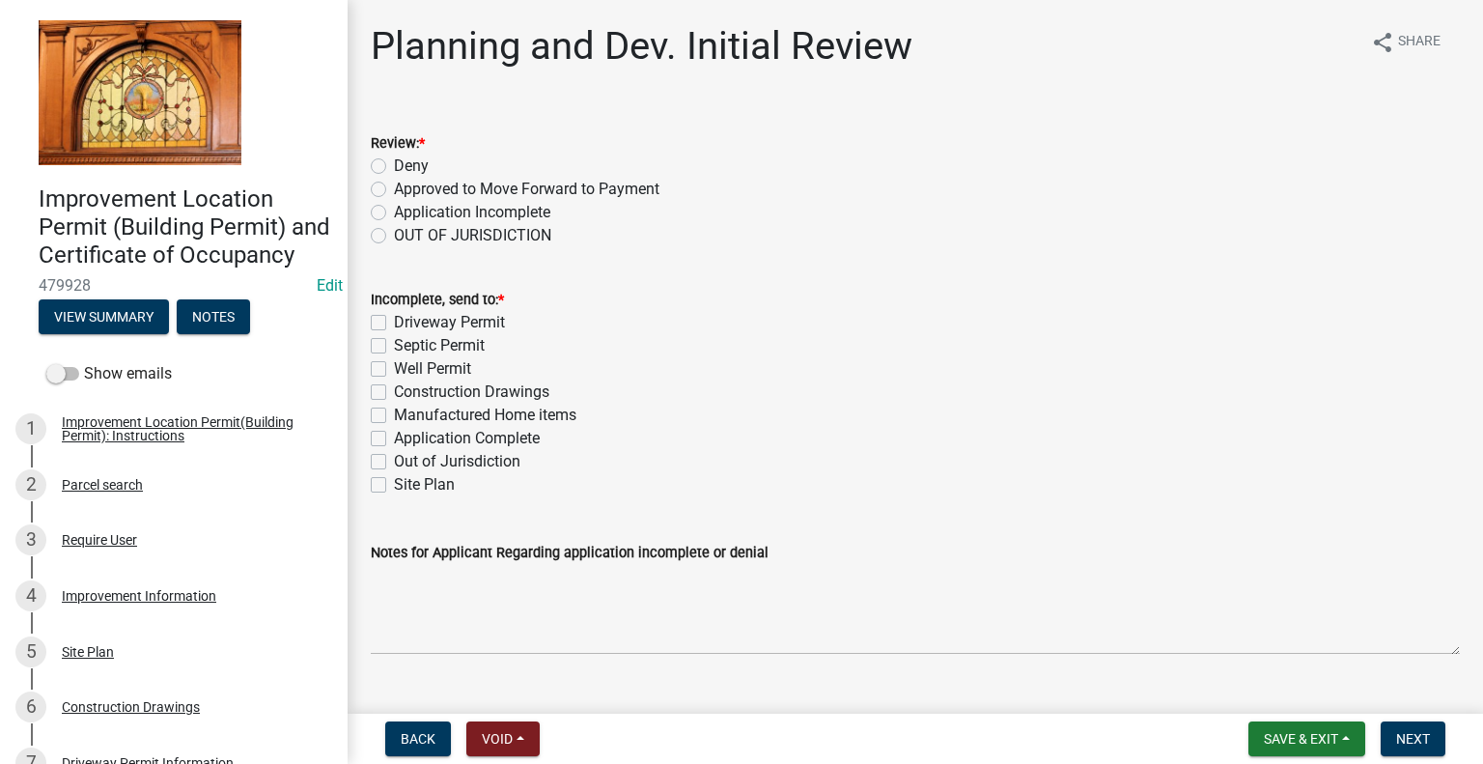
click at [394, 185] on label "Approved to Move Forward to Payment" at bounding box center [526, 189] width 265 height 23
click at [394, 185] on input "Approved to Move Forward to Payment" at bounding box center [400, 184] width 13 height 13
radio input "true"
click at [394, 442] on label "Application Complete" at bounding box center [467, 438] width 146 height 23
click at [394, 439] on input "Application Complete" at bounding box center [400, 433] width 13 height 13
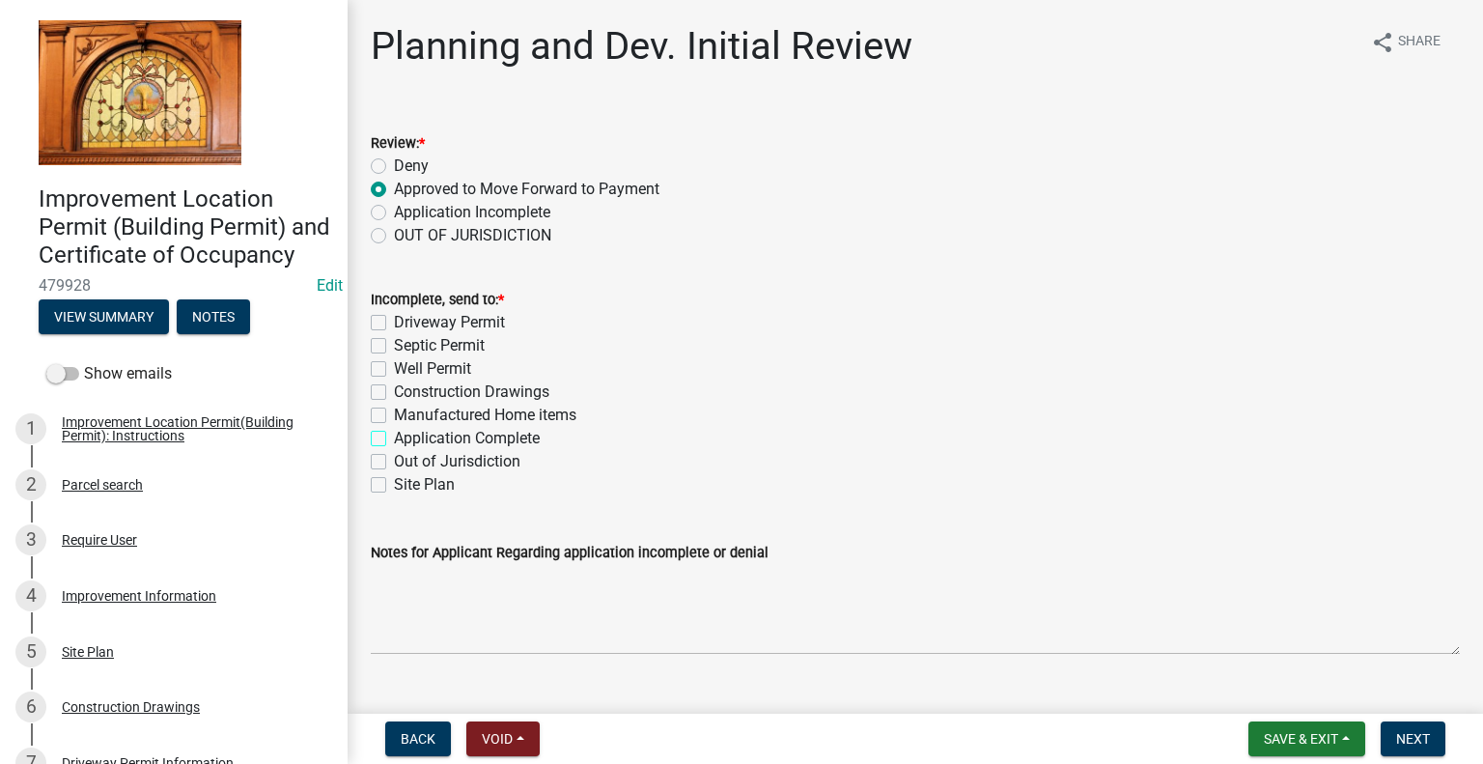
checkbox input "true"
checkbox input "false"
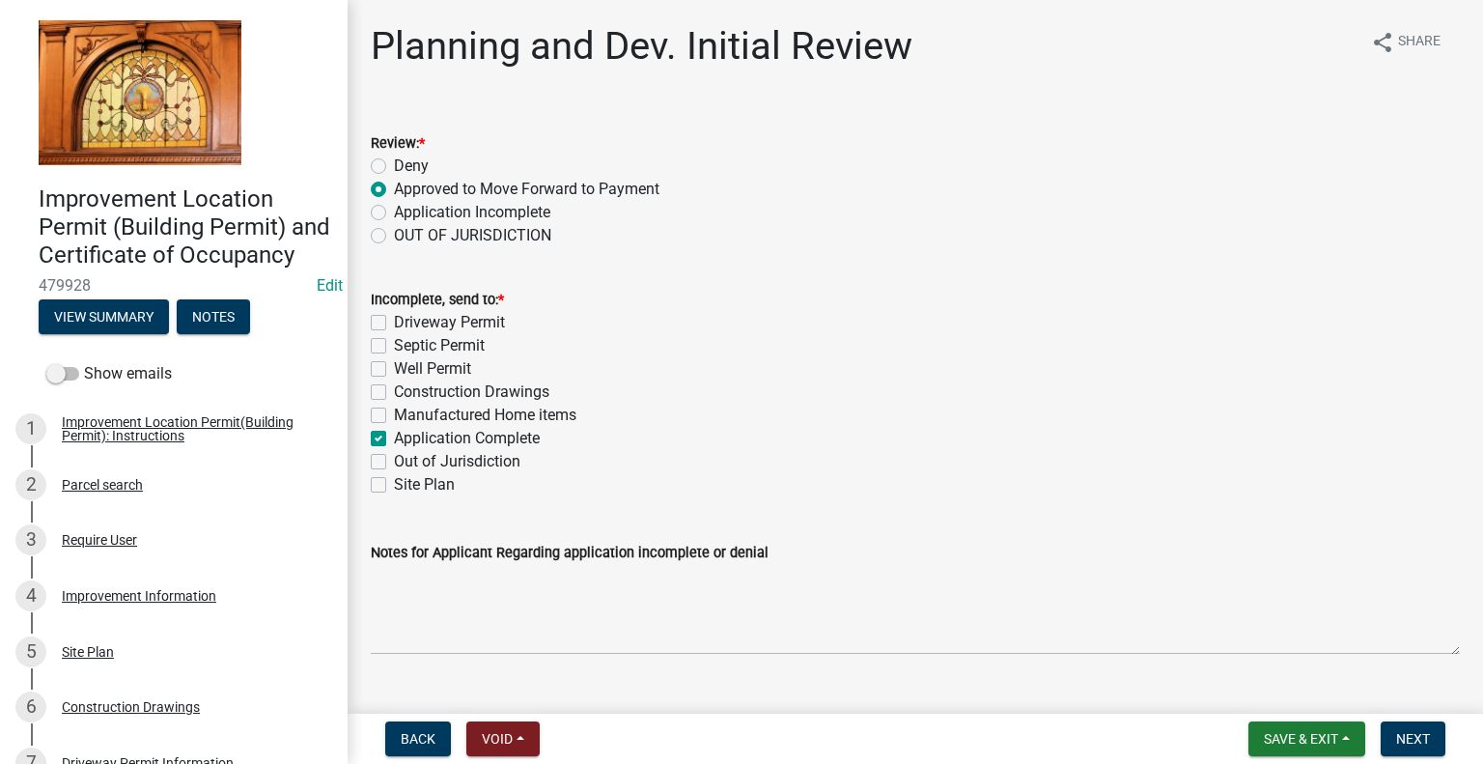
checkbox input "false"
checkbox input "true"
checkbox input "false"
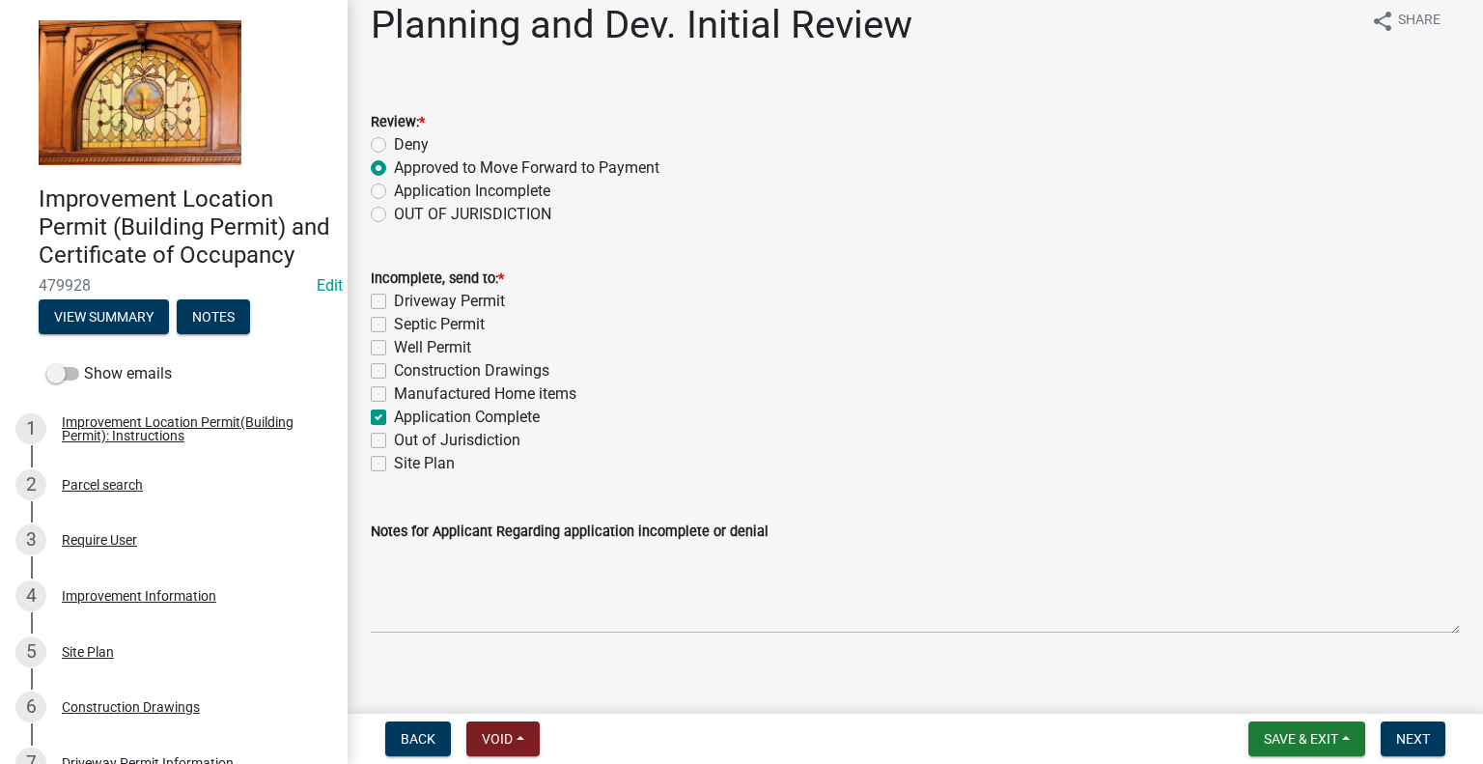
scroll to position [39, 0]
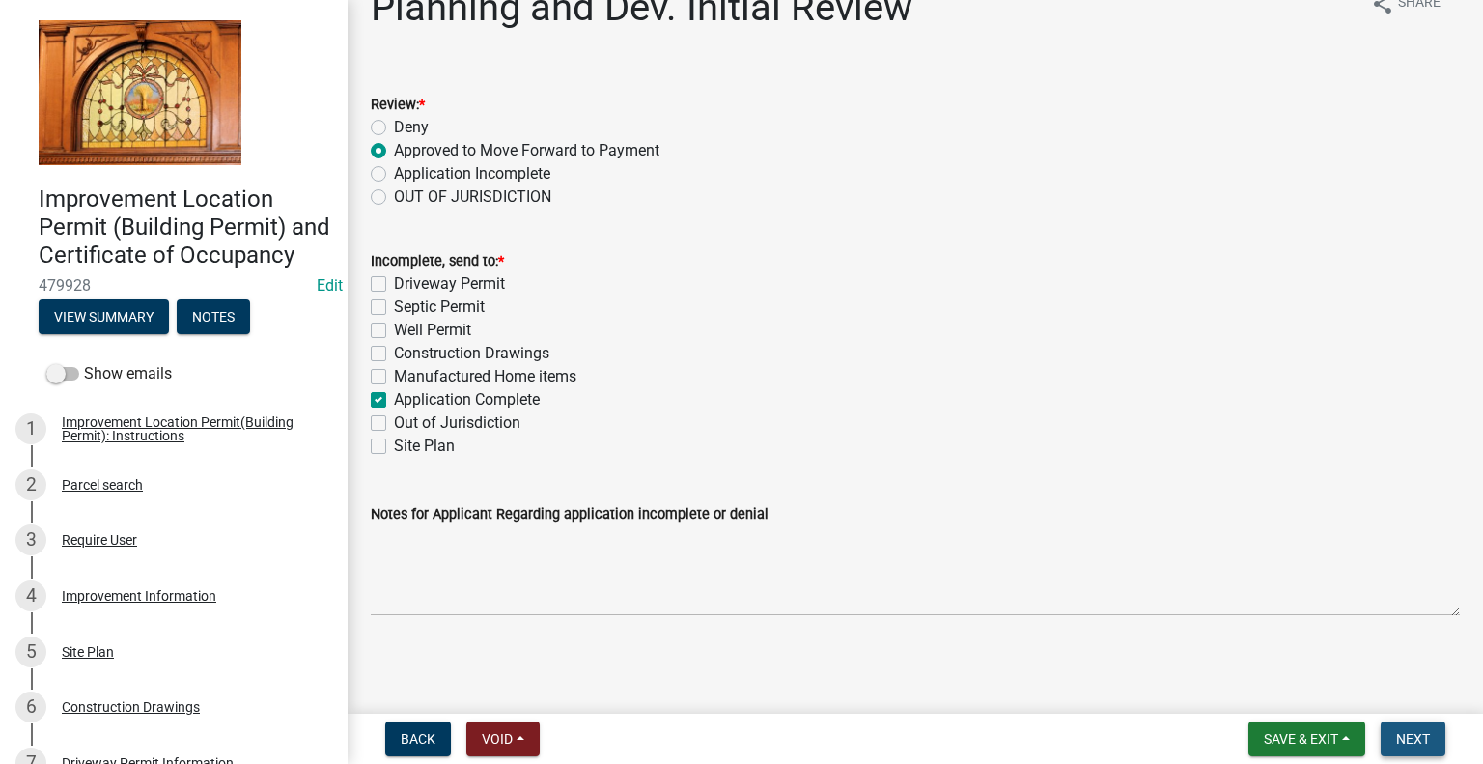
click at [1407, 734] on span "Next" at bounding box center [1413, 738] width 34 height 15
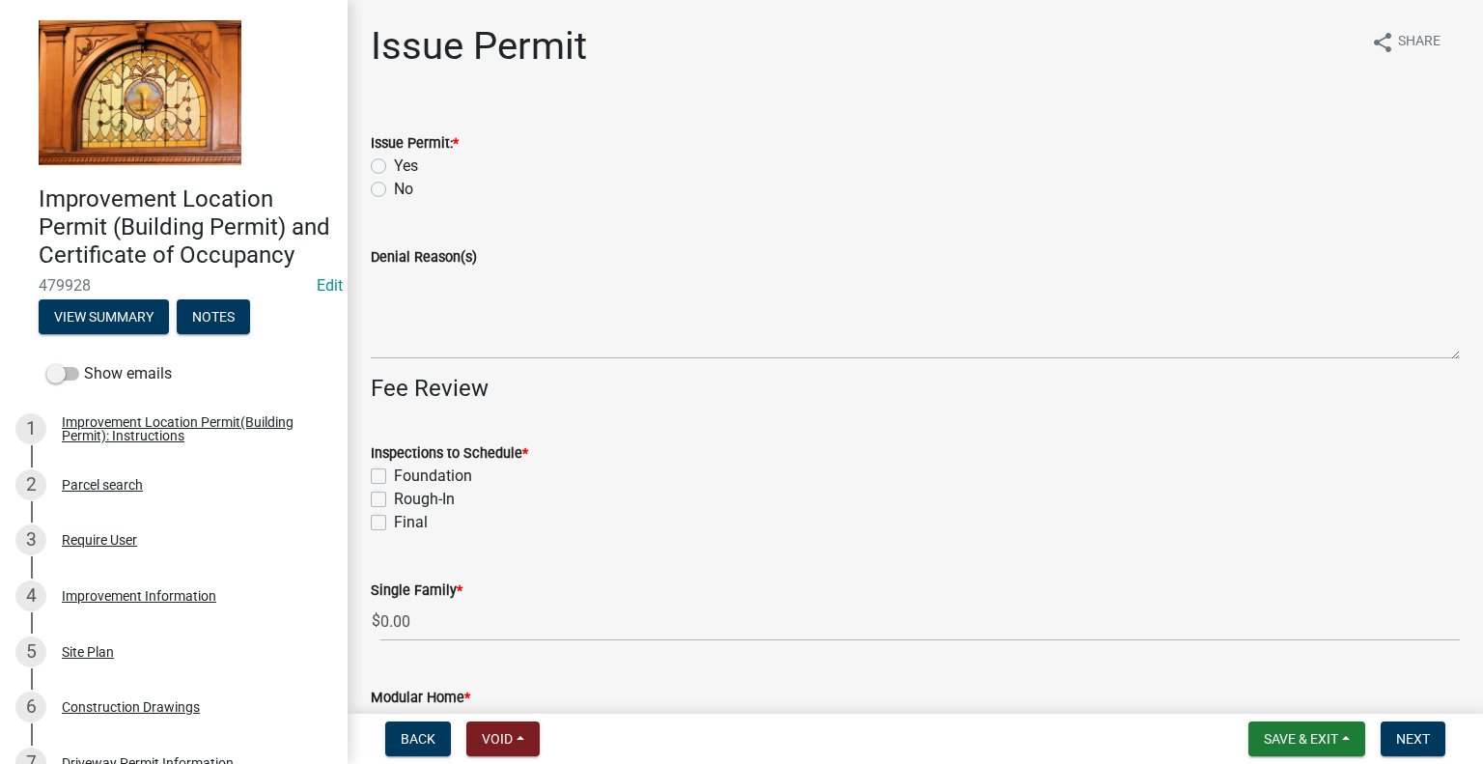
click at [394, 164] on label "Yes" at bounding box center [406, 165] width 24 height 23
click at [394, 164] on input "Yes" at bounding box center [400, 160] width 13 height 13
radio input "true"
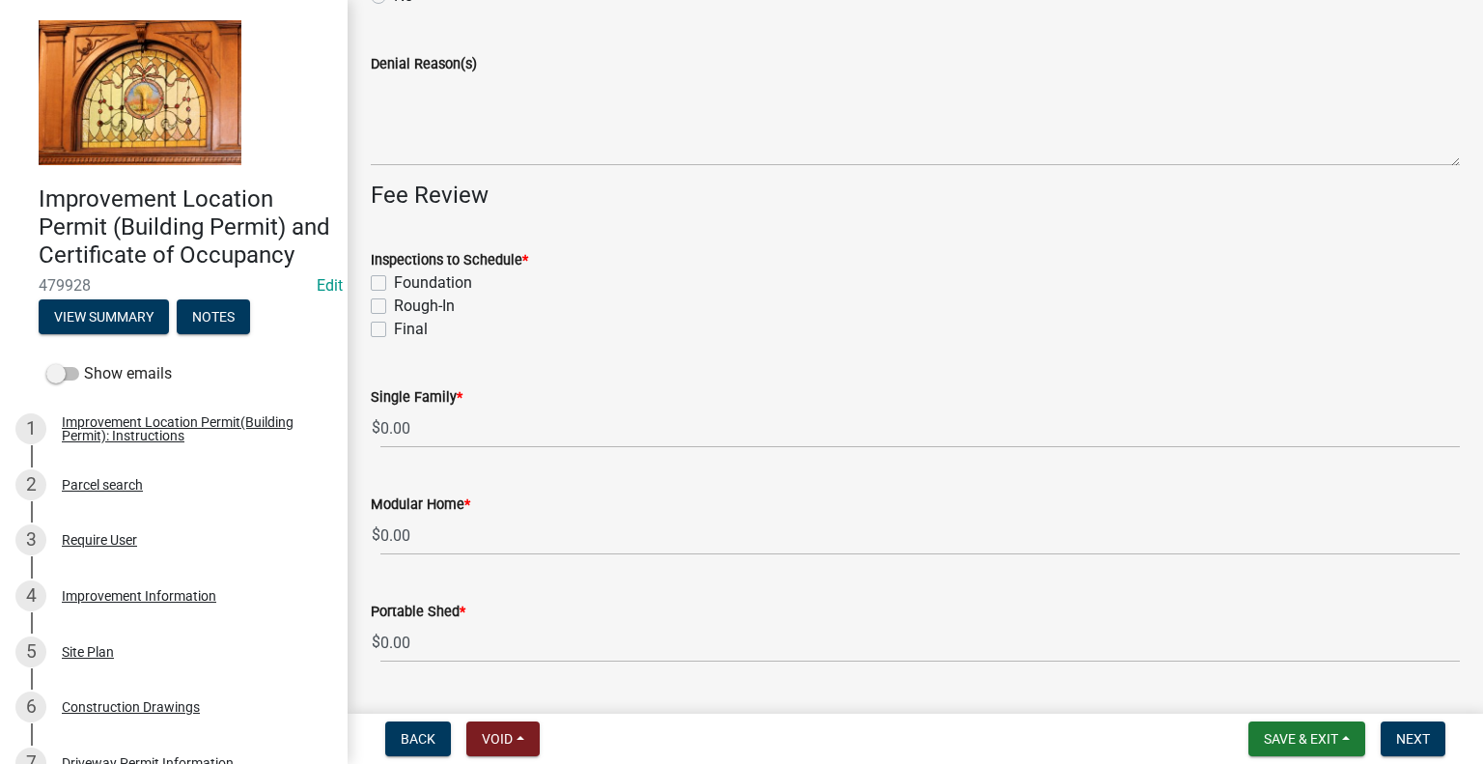
click at [394, 284] on label "Foundation" at bounding box center [433, 282] width 78 height 23
click at [394, 284] on input "Foundation" at bounding box center [400, 277] width 13 height 13
checkbox input "true"
checkbox input "false"
click at [394, 327] on label "Final" at bounding box center [411, 329] width 34 height 23
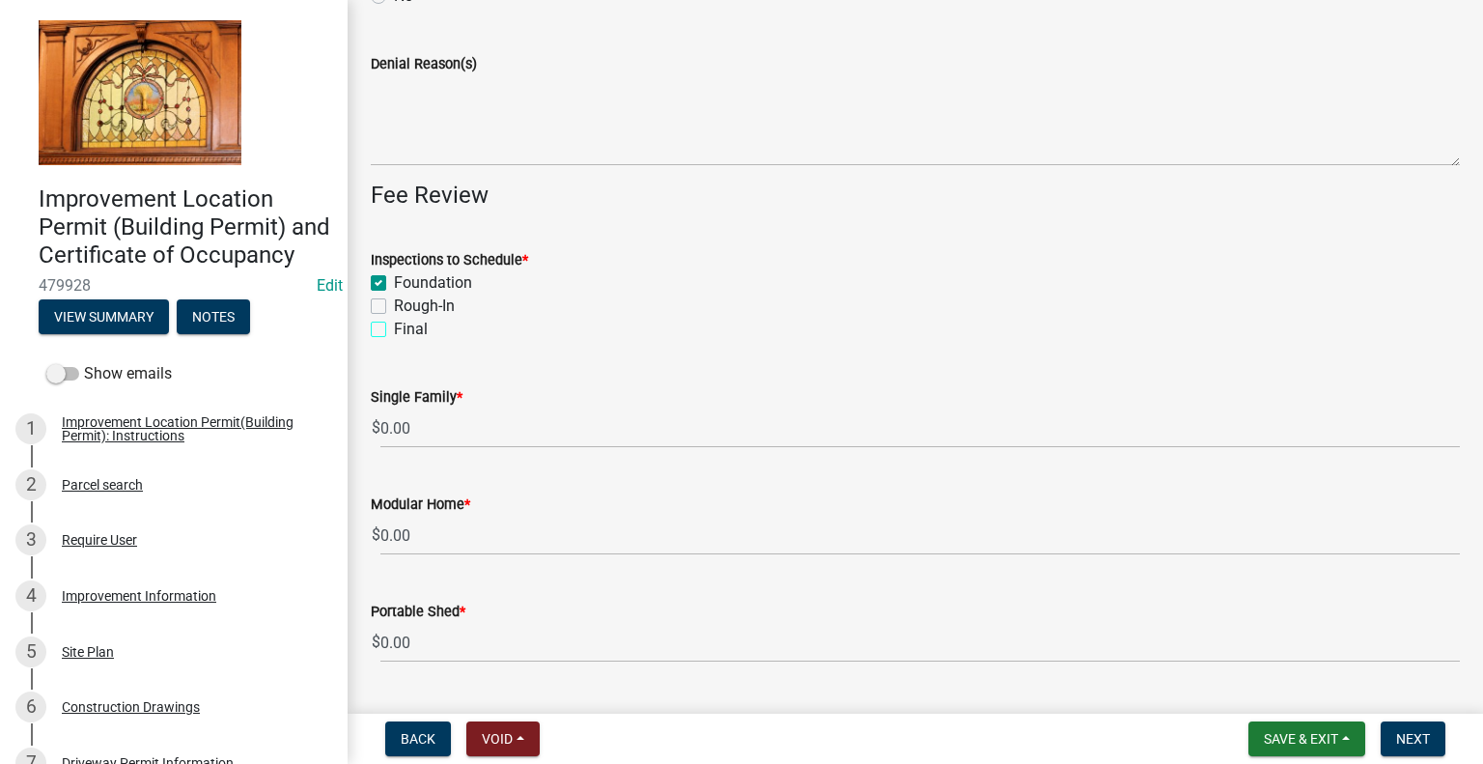
click at [394, 327] on input "Final" at bounding box center [400, 324] width 13 height 13
checkbox input "true"
checkbox input "false"
checkbox input "true"
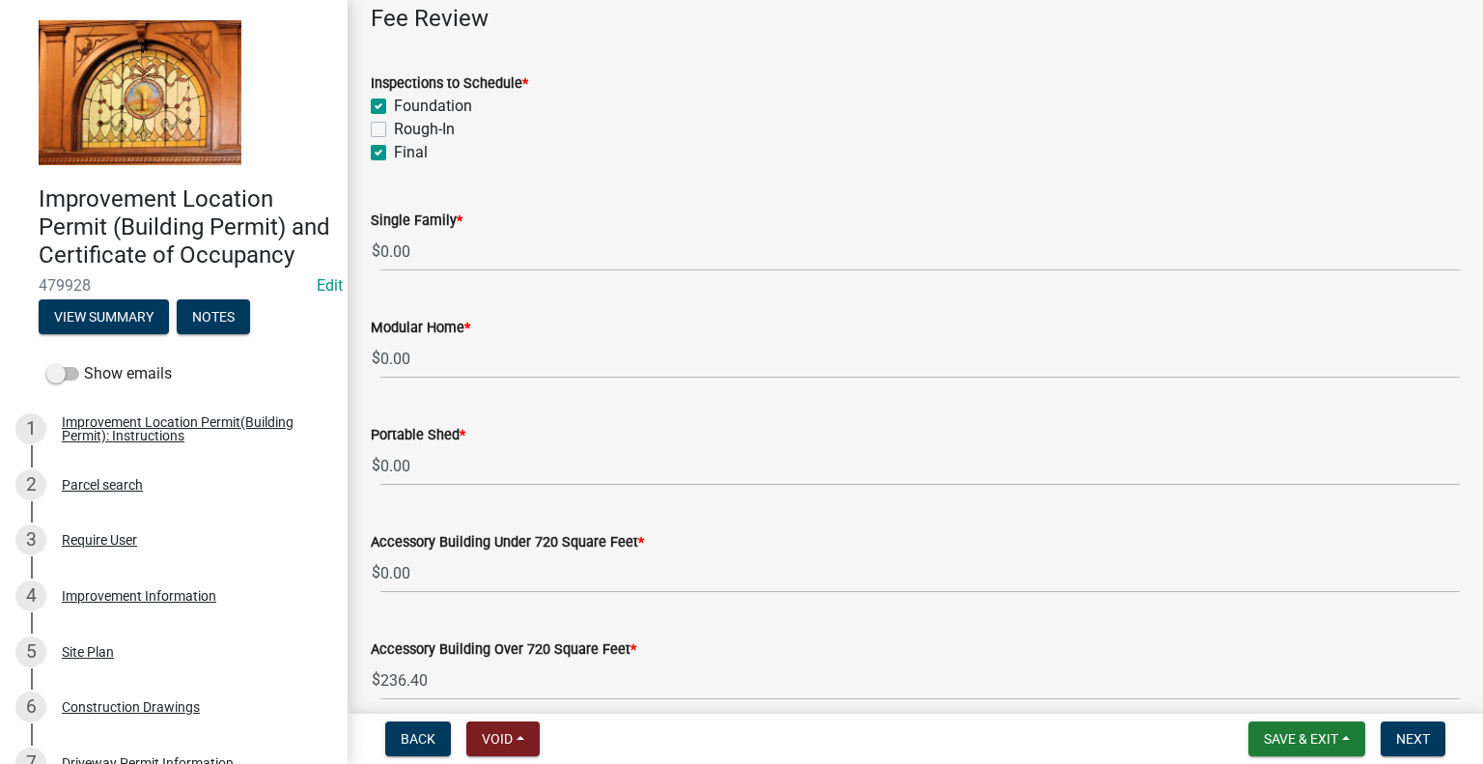
scroll to position [772, 0]
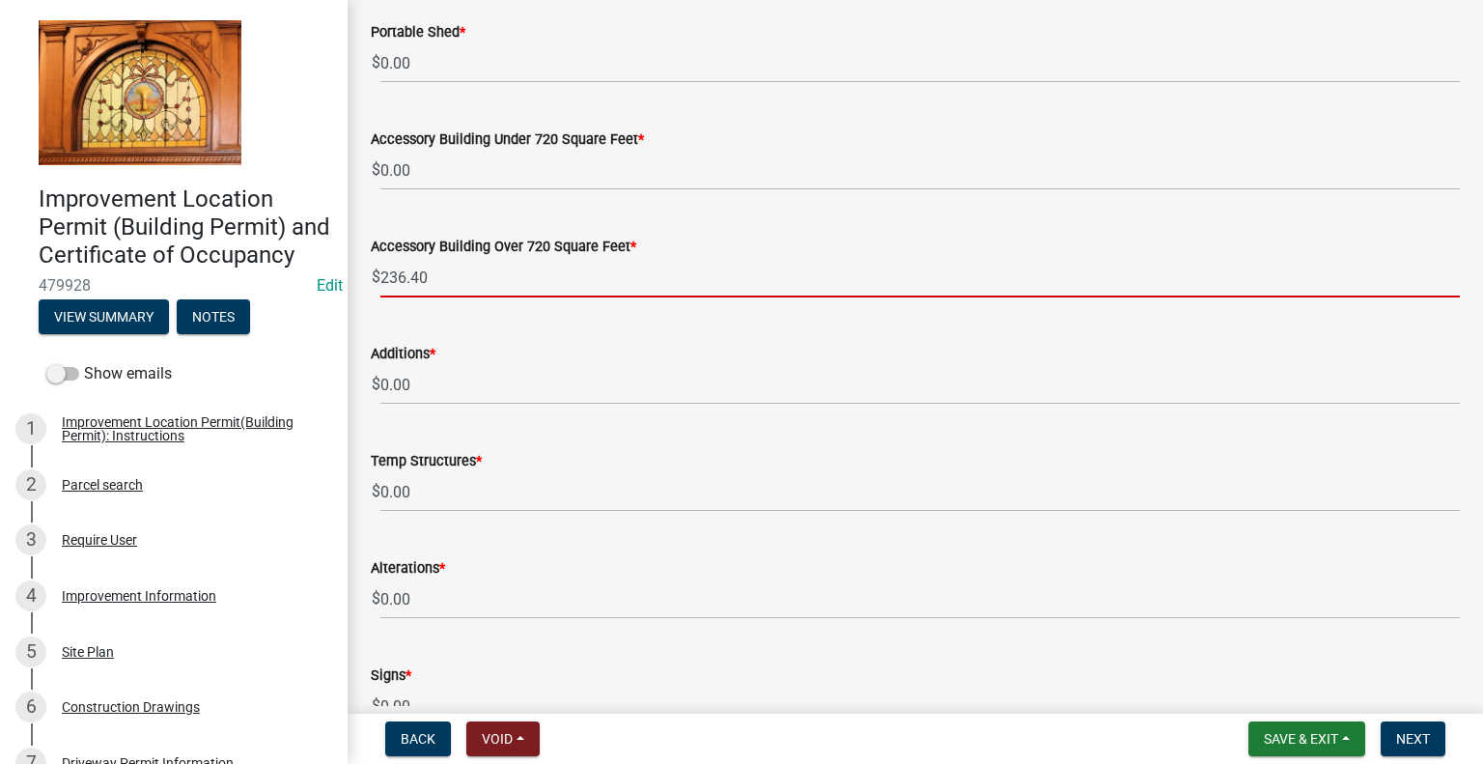
drag, startPoint x: 431, startPoint y: 275, endPoint x: 410, endPoint y: 285, distance: 22.5
click at [410, 285] on input "236.40" at bounding box center [919, 278] width 1079 height 40
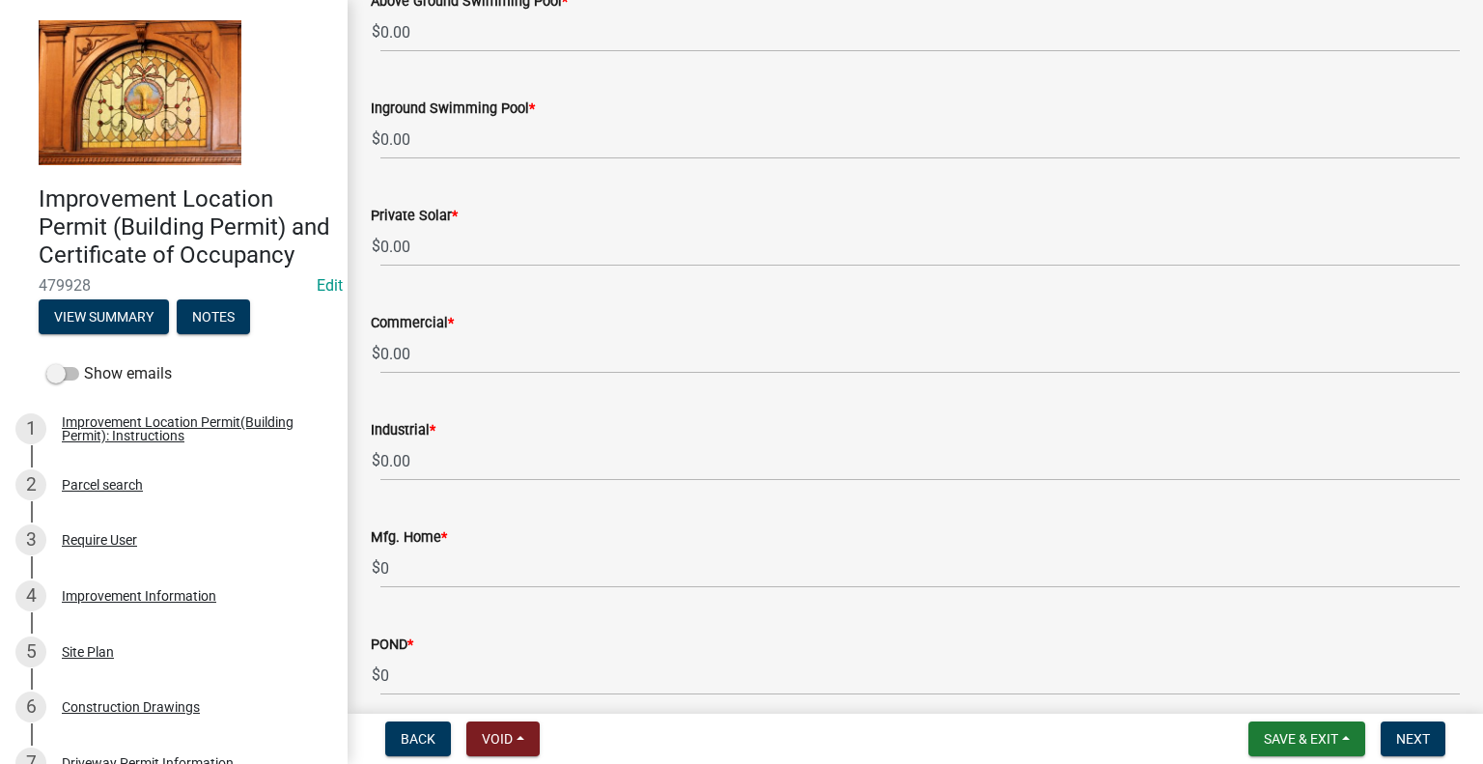
scroll to position [1634, 0]
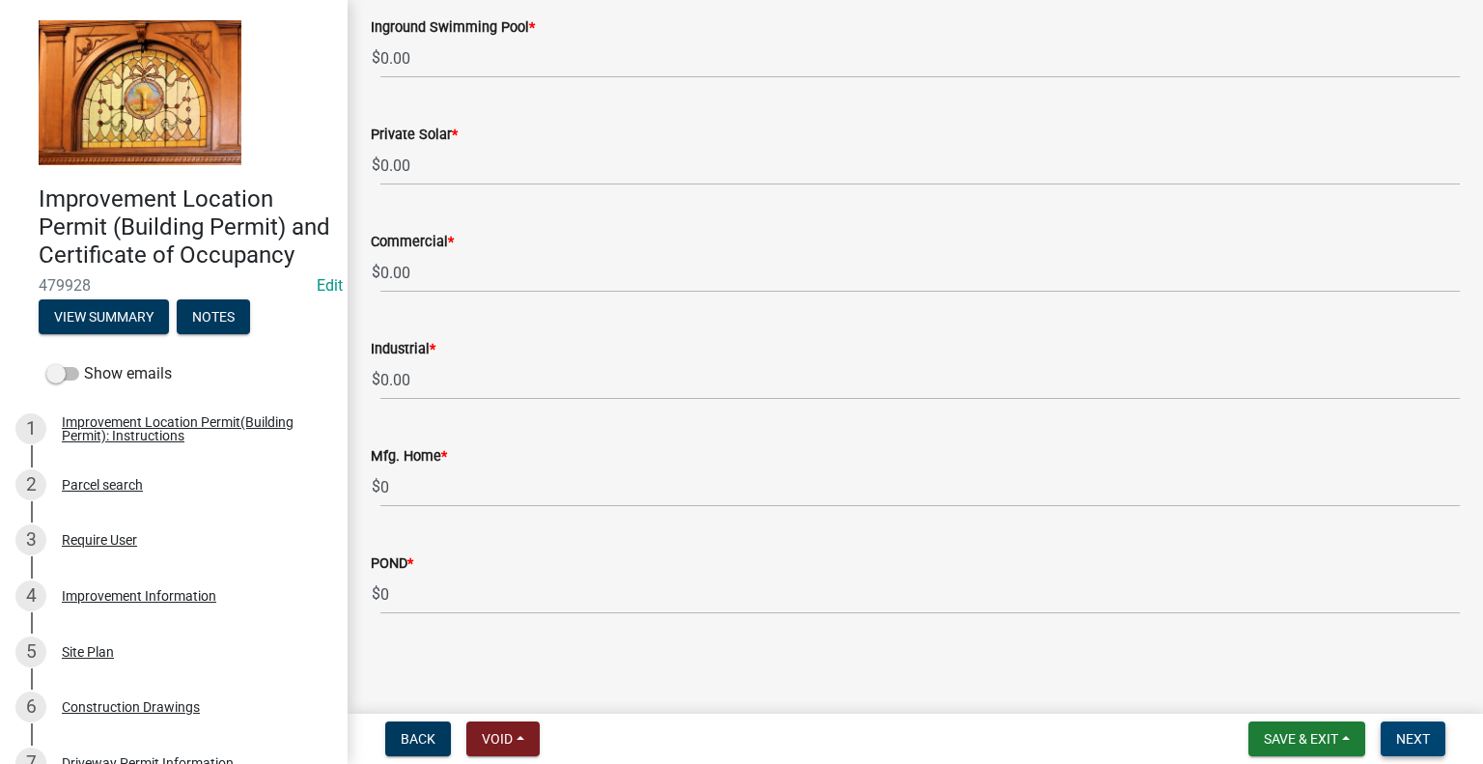
type input "236.00"
click at [1404, 743] on span "Next" at bounding box center [1413, 738] width 34 height 15
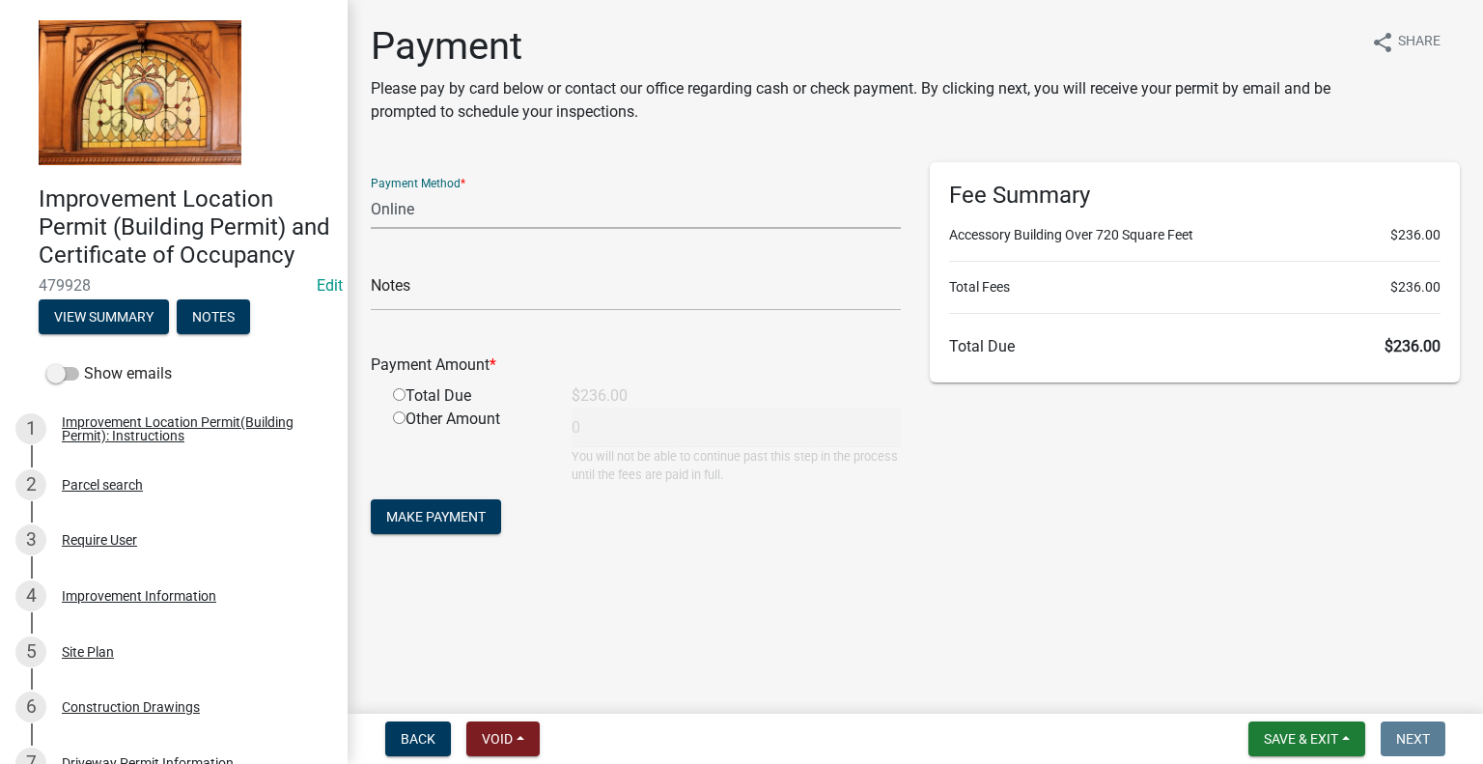
click at [417, 209] on select "Credit Card POS Check Cash Online" at bounding box center [636, 209] width 530 height 40
click at [371, 189] on select "Credit Card POS Check Cash Online" at bounding box center [636, 209] width 530 height 40
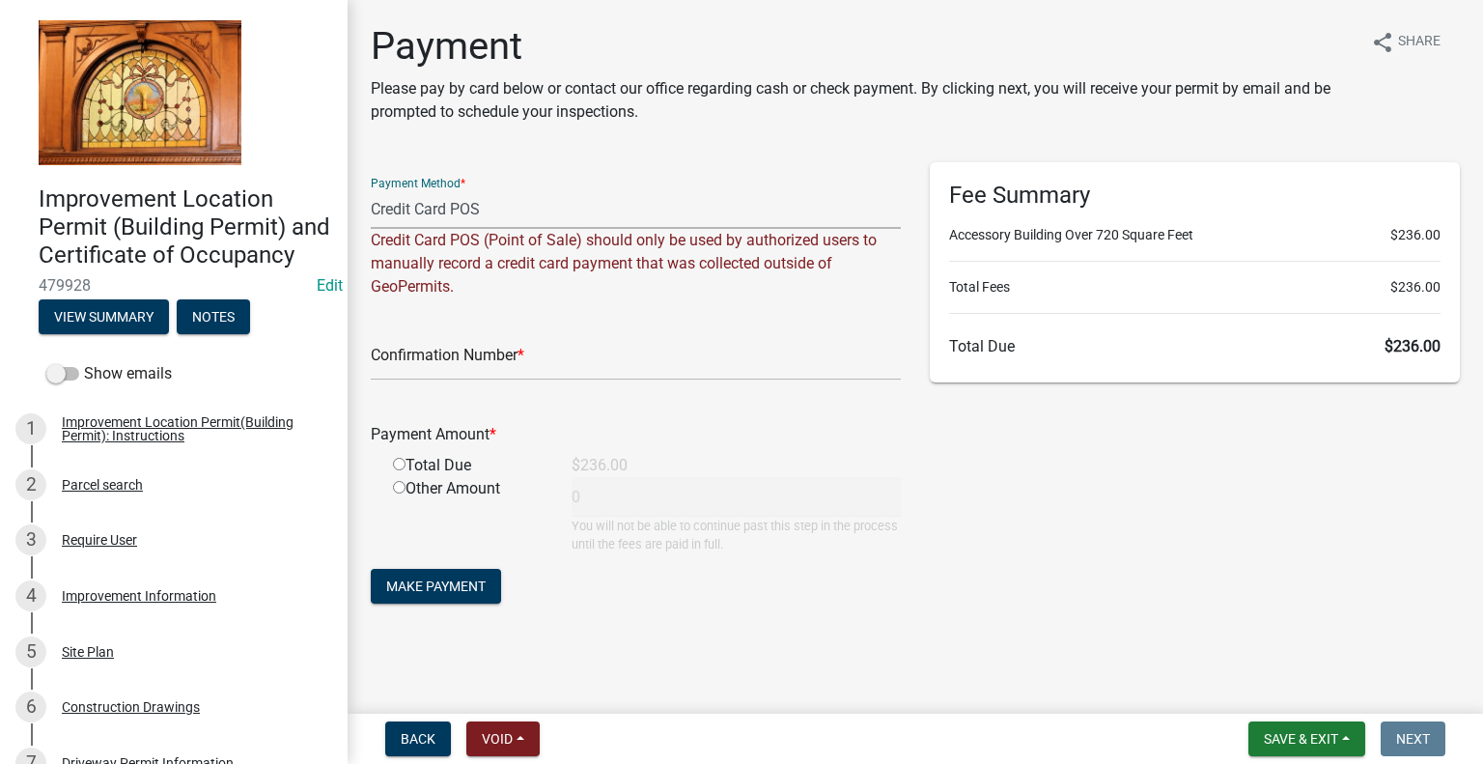
click at [446, 258] on div "Credit Card POS (Point of Sale) should only be used by authorized users to manu…" at bounding box center [636, 264] width 530 height 70
click at [447, 207] on select "Credit Card POS Check Cash Online" at bounding box center [636, 209] width 530 height 40
select select "3: 3"
click at [371, 189] on select "Credit Card POS Check Cash Online" at bounding box center [636, 209] width 530 height 40
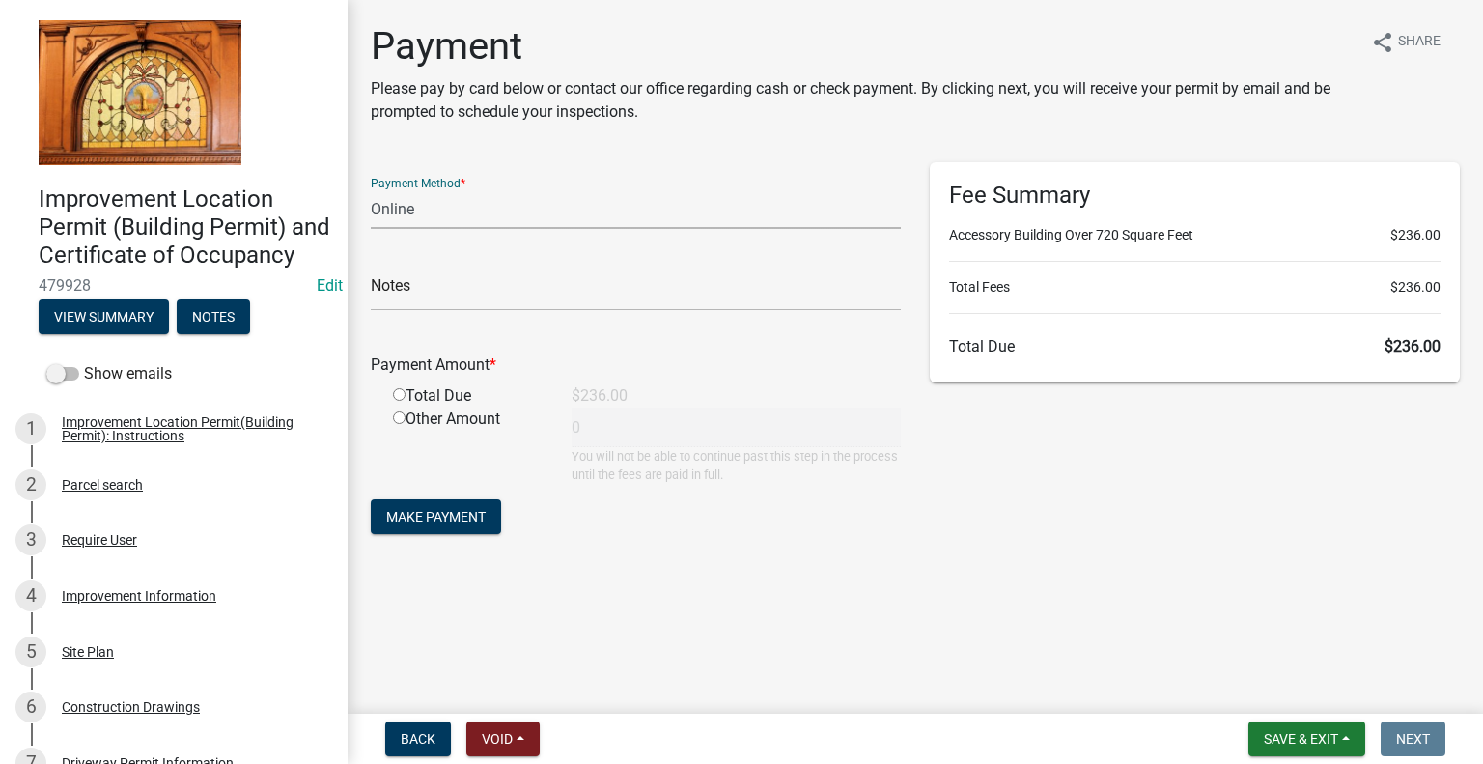
click at [400, 397] on input "radio" at bounding box center [399, 394] width 13 height 13
radio input "true"
type input "236"
click at [465, 517] on span "Make Payment" at bounding box center [435, 516] width 99 height 15
click at [408, 214] on select "Credit Card POS Check Cash Online" at bounding box center [636, 209] width 530 height 40
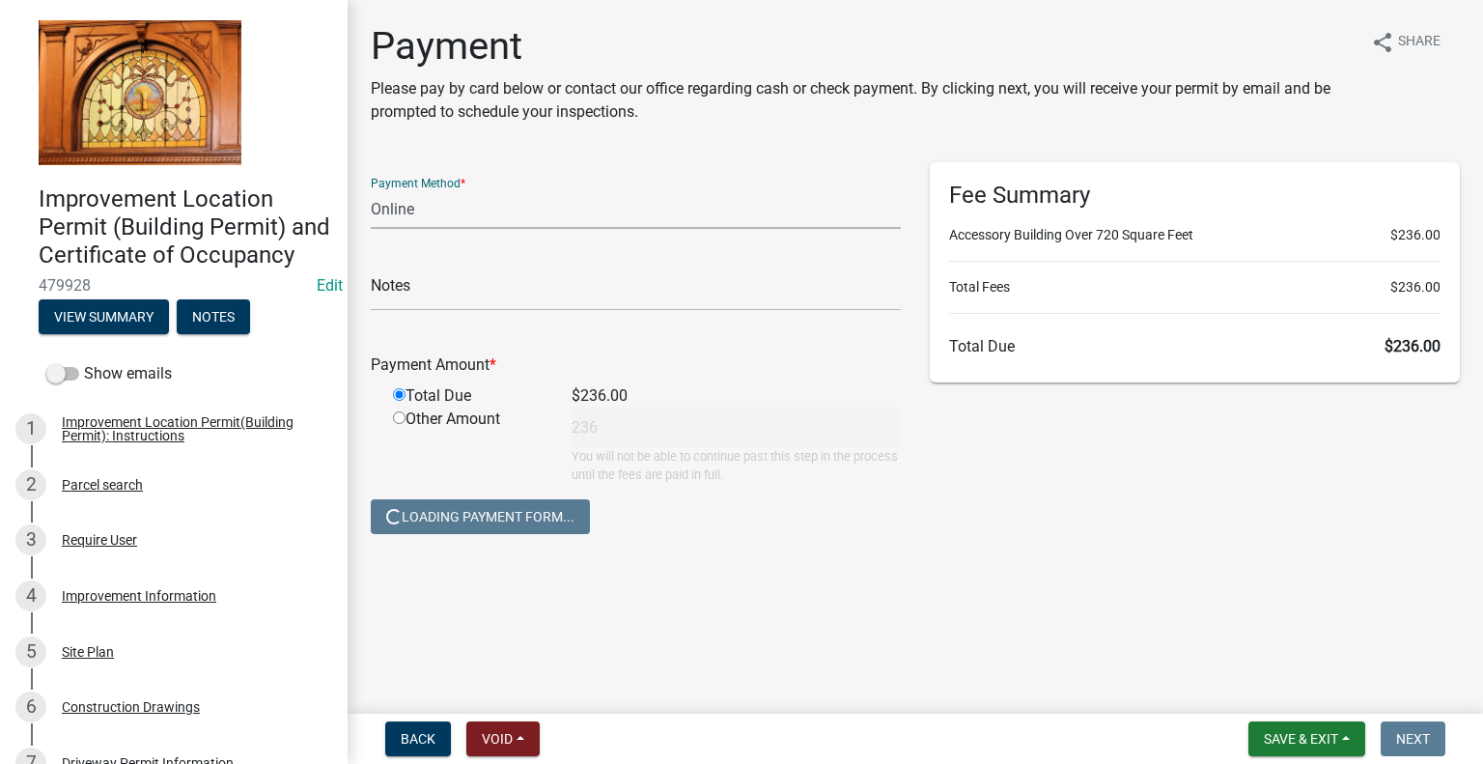
click at [371, 189] on select "Credit Card POS Check Cash Online" at bounding box center [636, 209] width 530 height 40
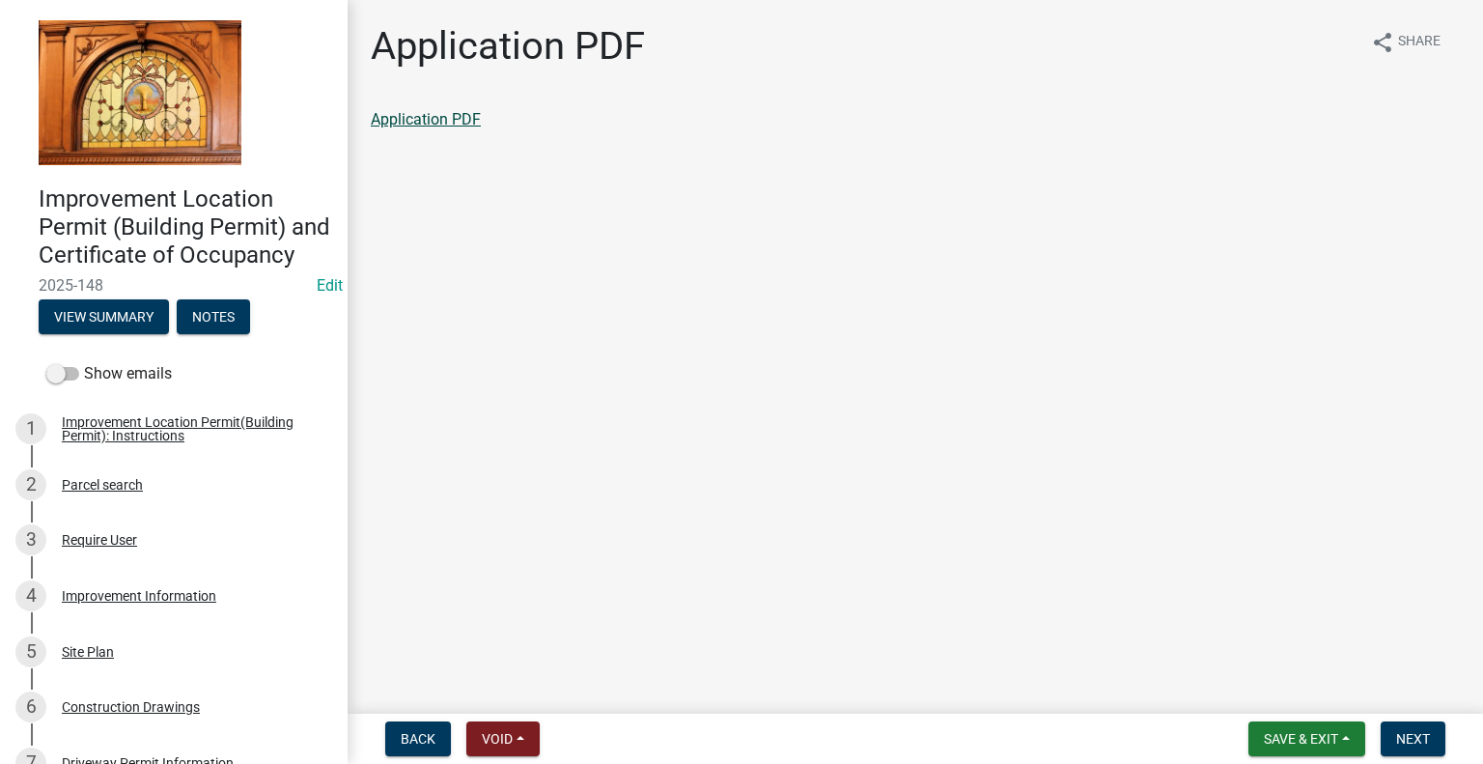
click at [453, 121] on link "Application PDF" at bounding box center [426, 119] width 110 height 18
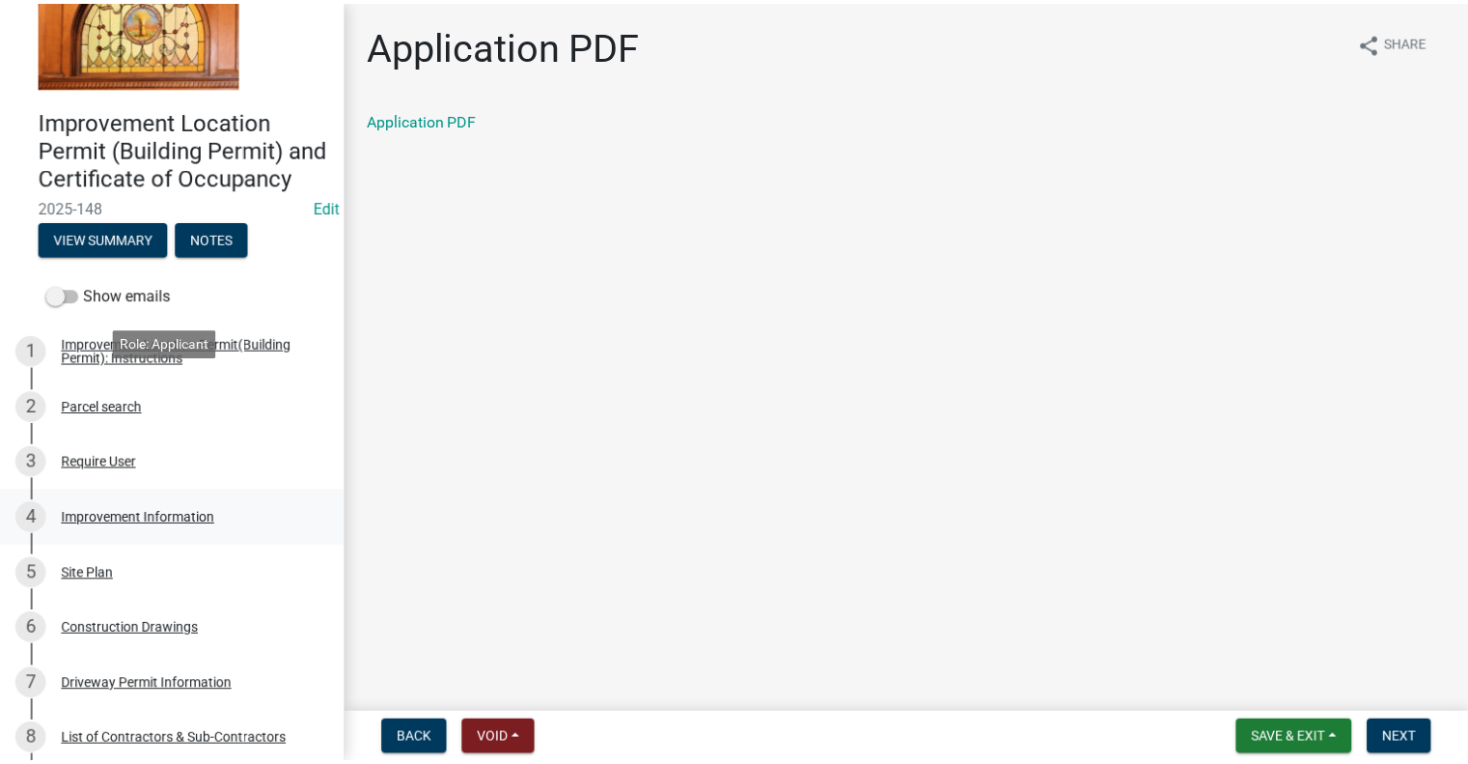
scroll to position [483, 0]
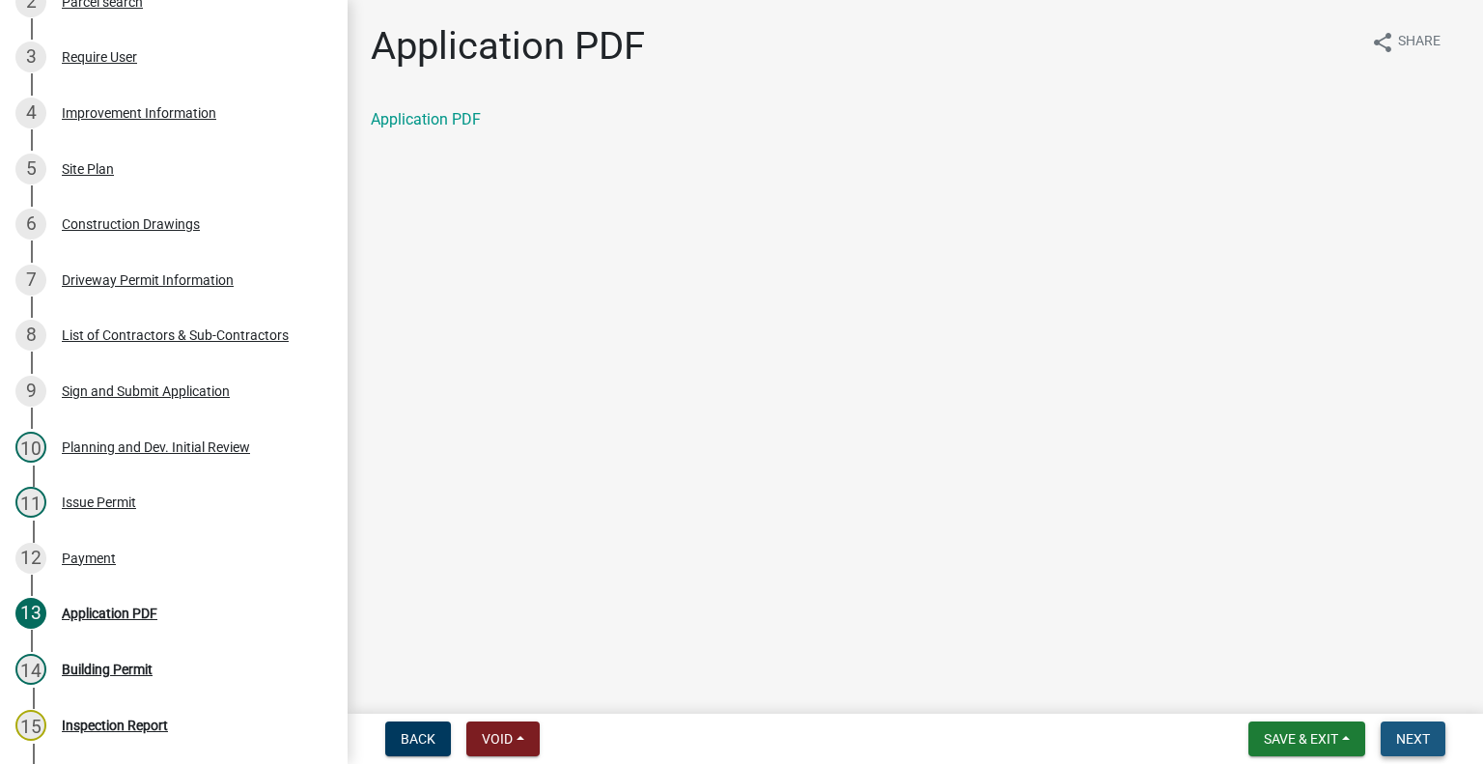
click at [1418, 737] on span "Next" at bounding box center [1413, 738] width 34 height 15
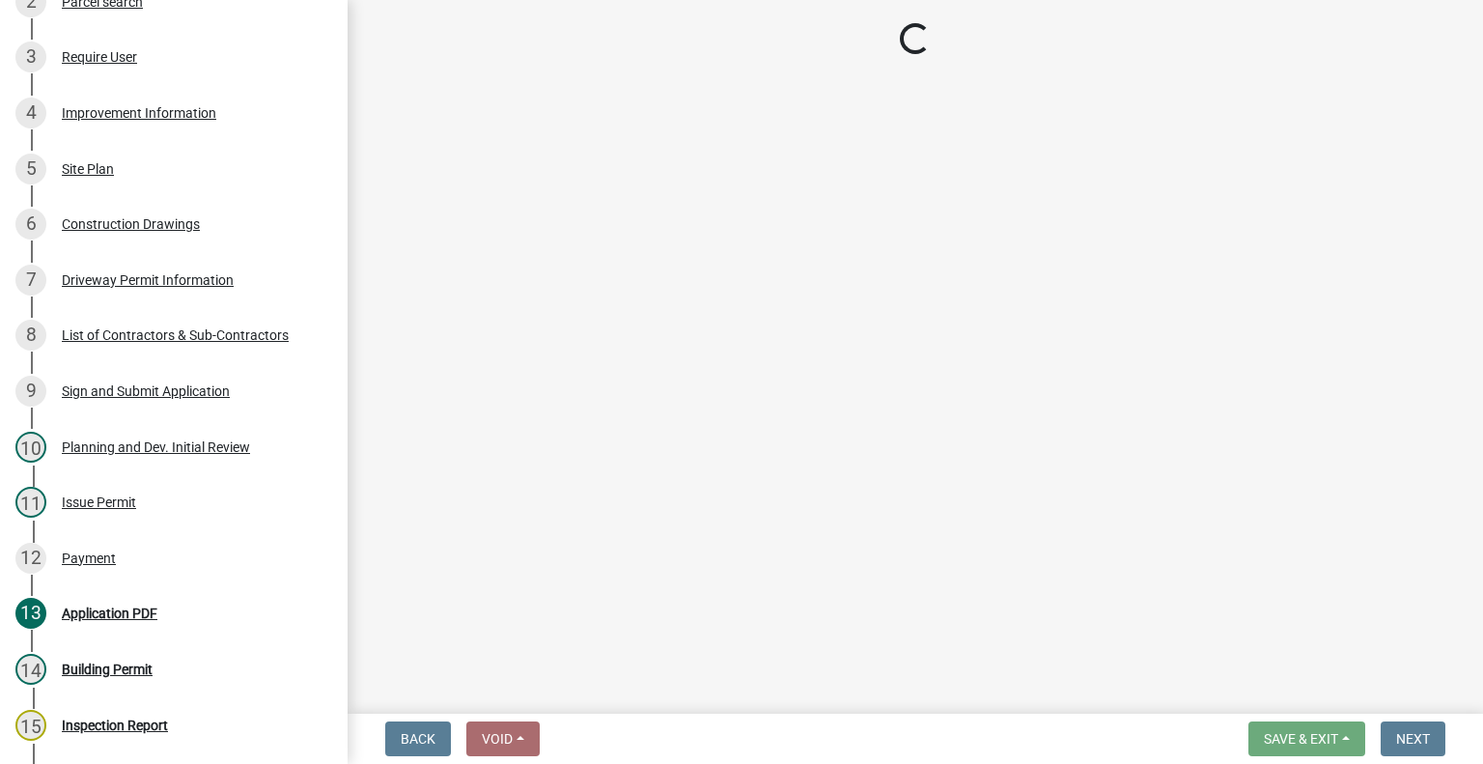
select select "62bb873c-c571-4454-ac8a-8c216551e2a3"
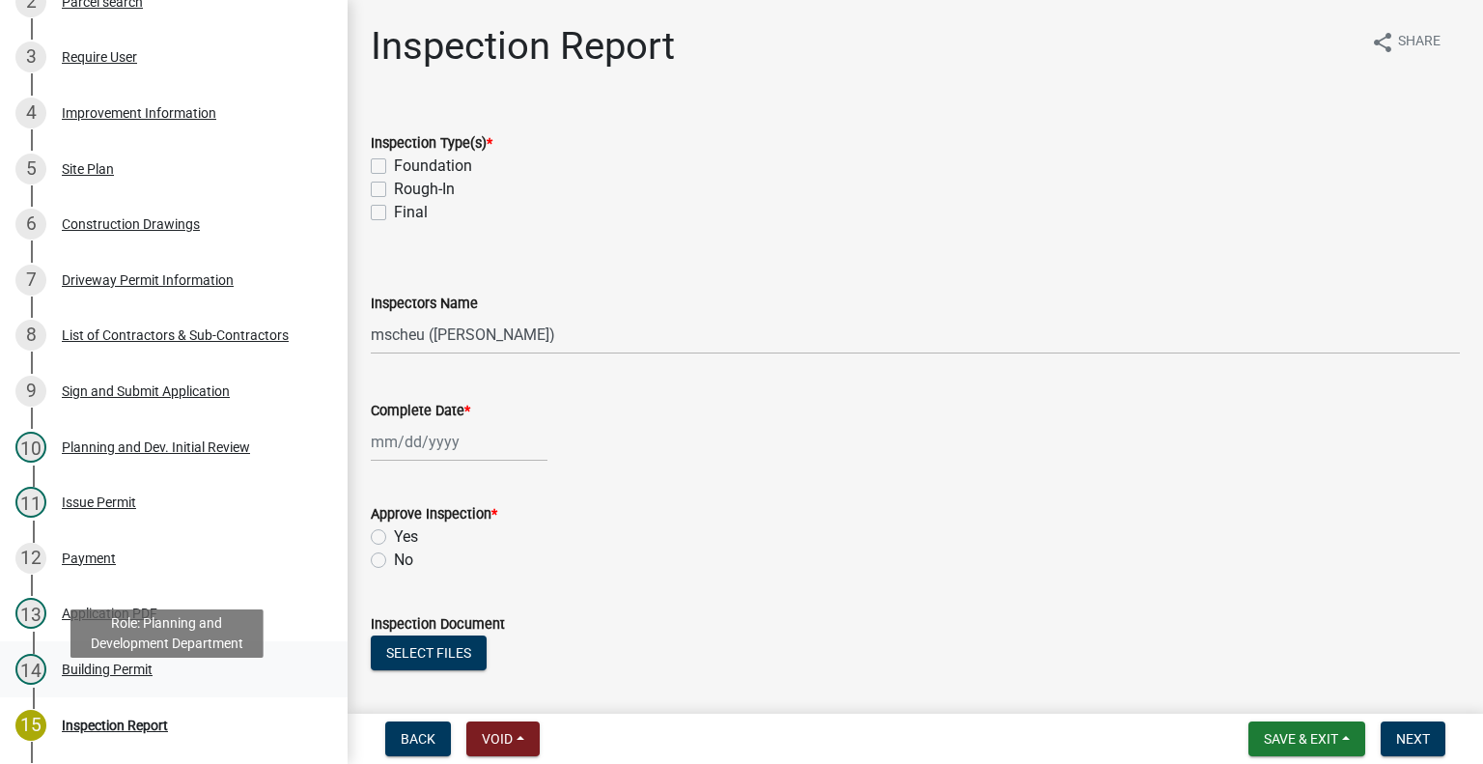
click at [154, 684] on div "14 Building Permit" at bounding box center [165, 669] width 301 height 31
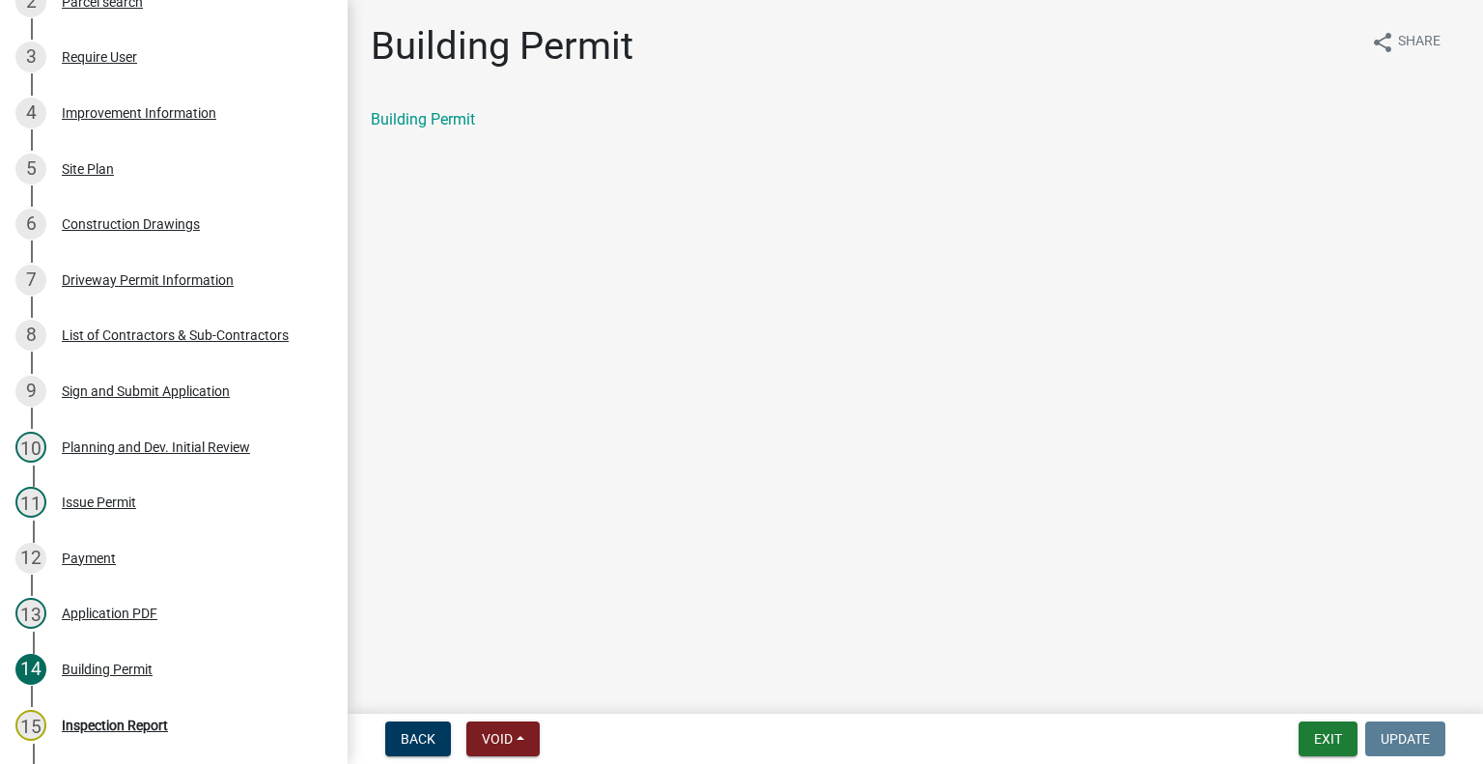
drag, startPoint x: 398, startPoint y: 97, endPoint x: 399, endPoint y: 116, distance: 19.3
click at [399, 101] on div "Building Permit share Share Building Permit" at bounding box center [915, 93] width 1118 height 141
click at [400, 118] on link "Building Permit" at bounding box center [423, 119] width 104 height 18
click at [70, 565] on div "Payment" at bounding box center [89, 558] width 54 height 14
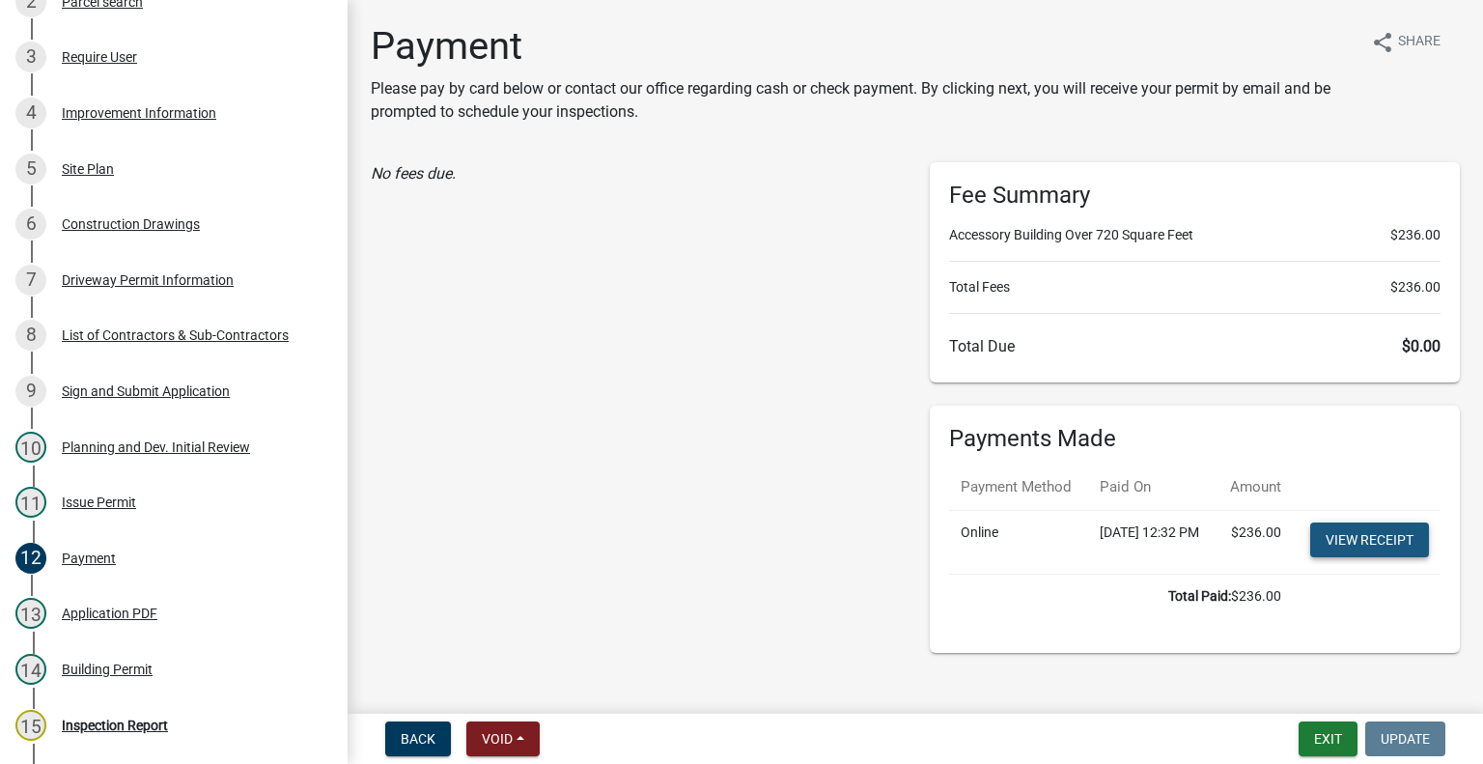
click at [1378, 557] on link "View receipt" at bounding box center [1369, 539] width 119 height 35
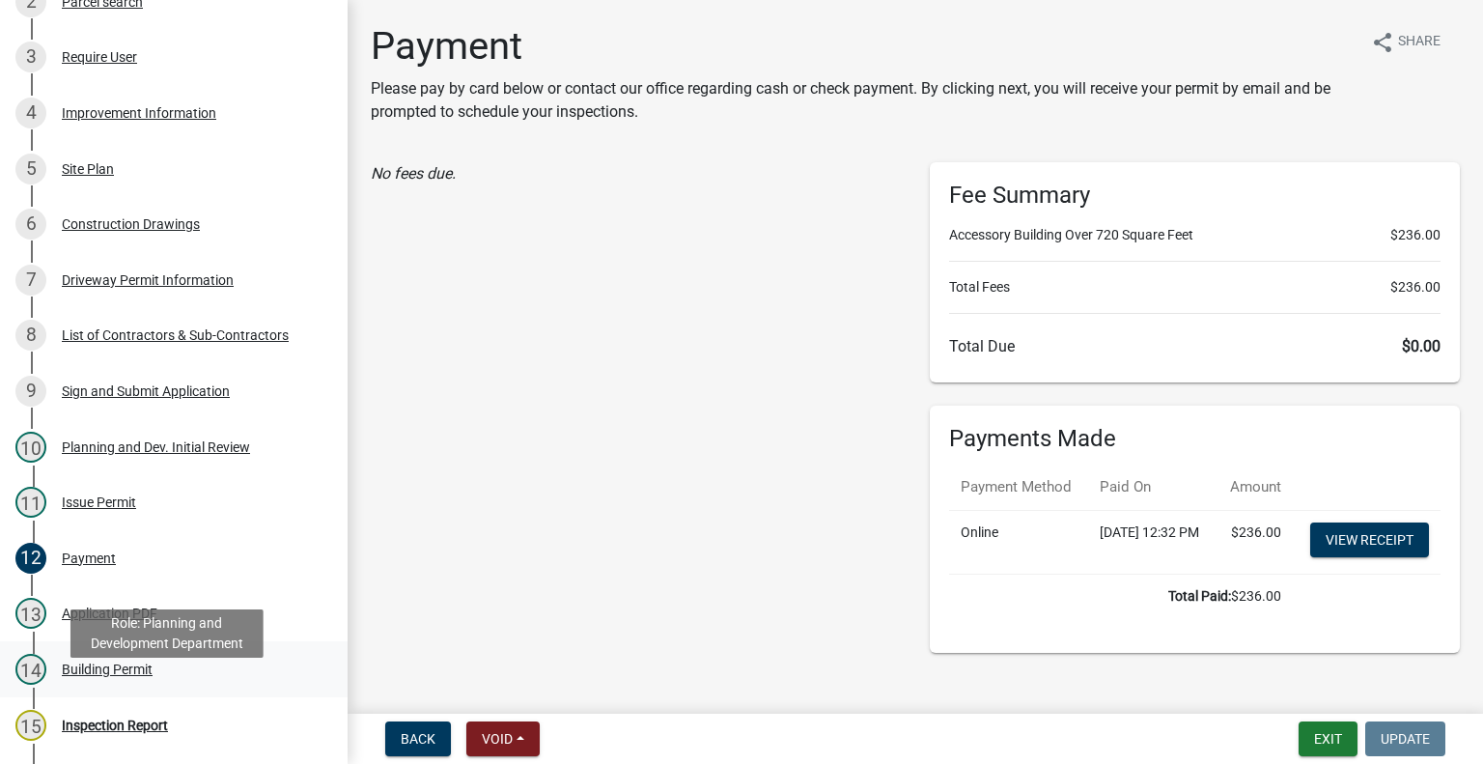
click at [102, 676] on div "Building Permit" at bounding box center [107, 669] width 91 height 14
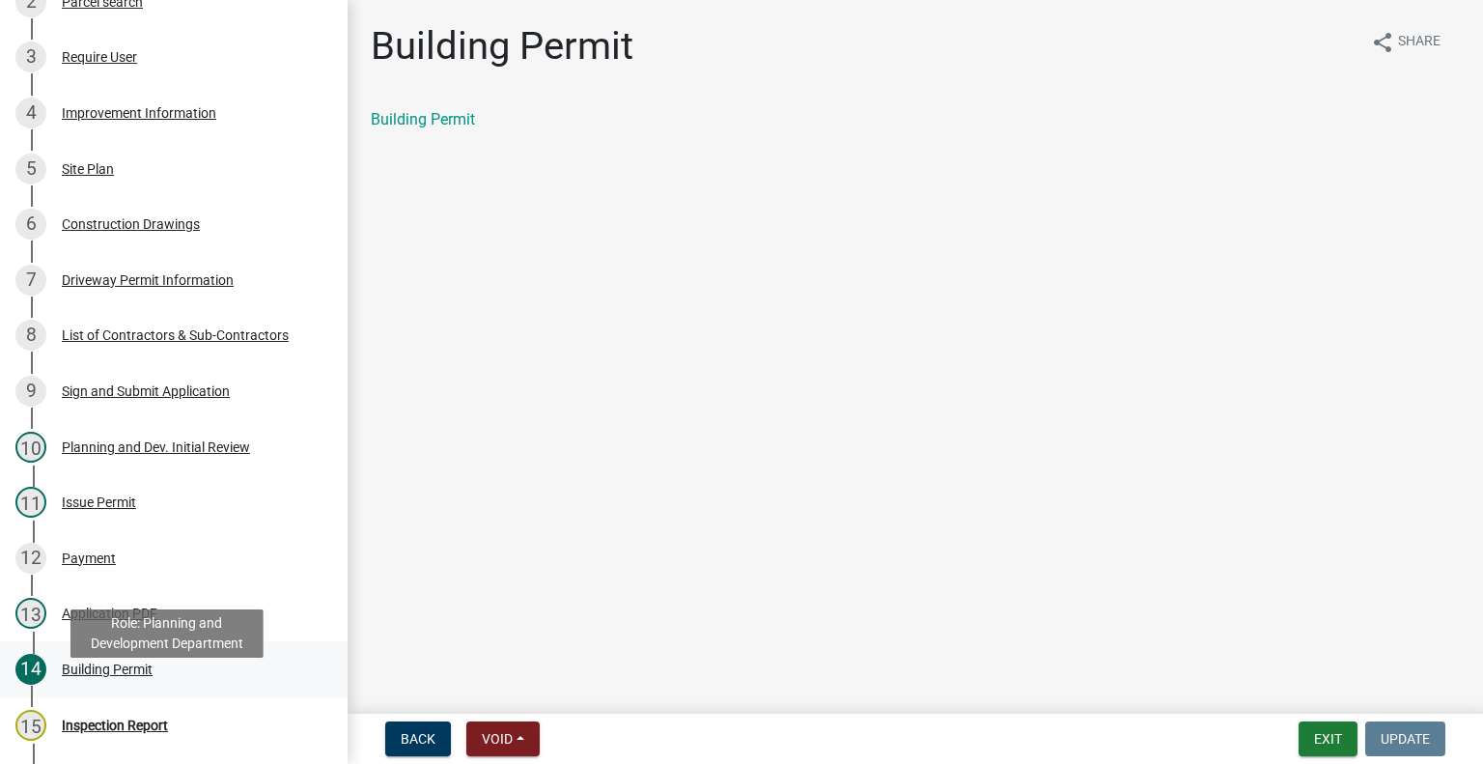
drag, startPoint x: 147, startPoint y: 691, endPoint x: 859, endPoint y: 474, distance: 744.8
click at [150, 676] on div "Building Permit" at bounding box center [107, 669] width 91 height 14
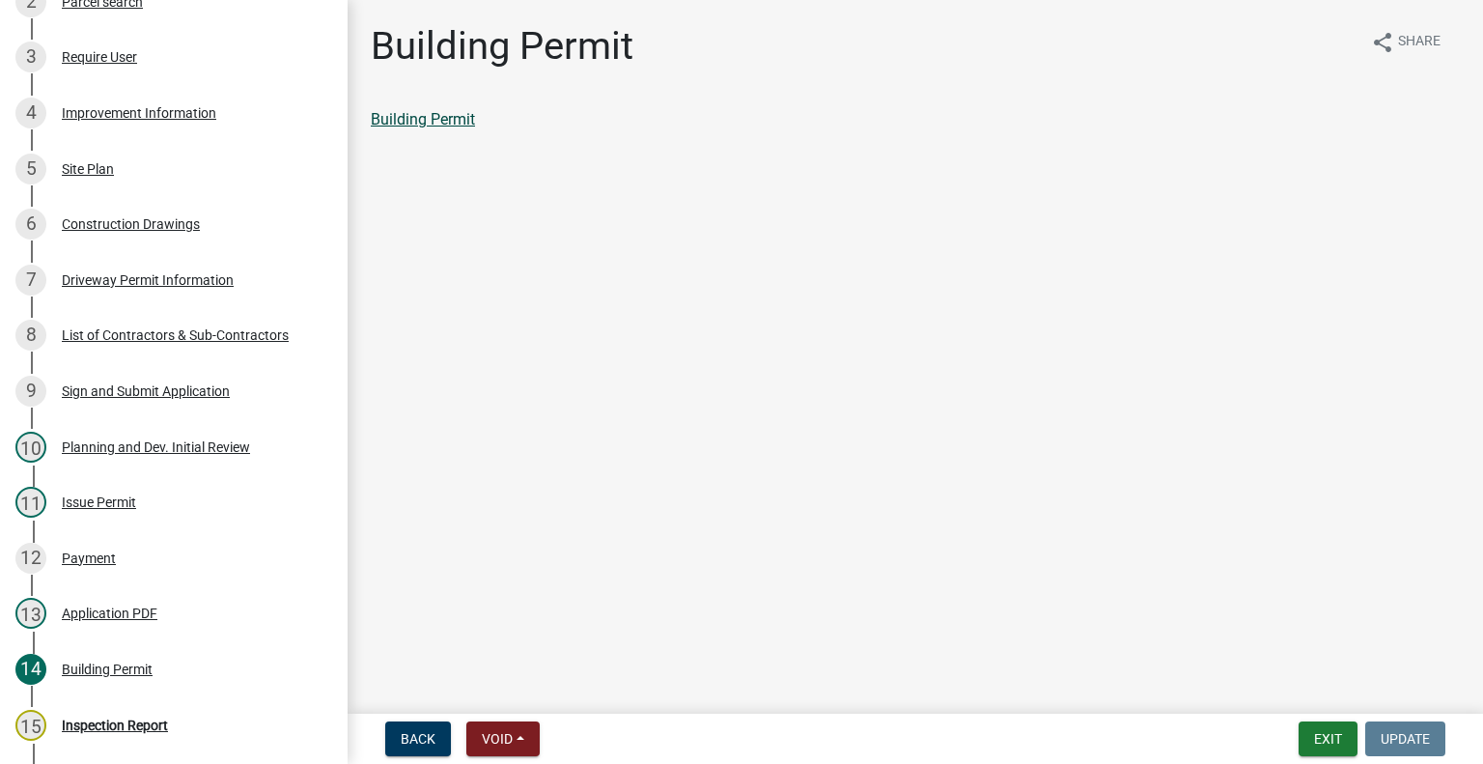
click at [402, 120] on link "Building Permit" at bounding box center [423, 119] width 104 height 18
click at [1322, 740] on button "Exit" at bounding box center [1327, 738] width 59 height 35
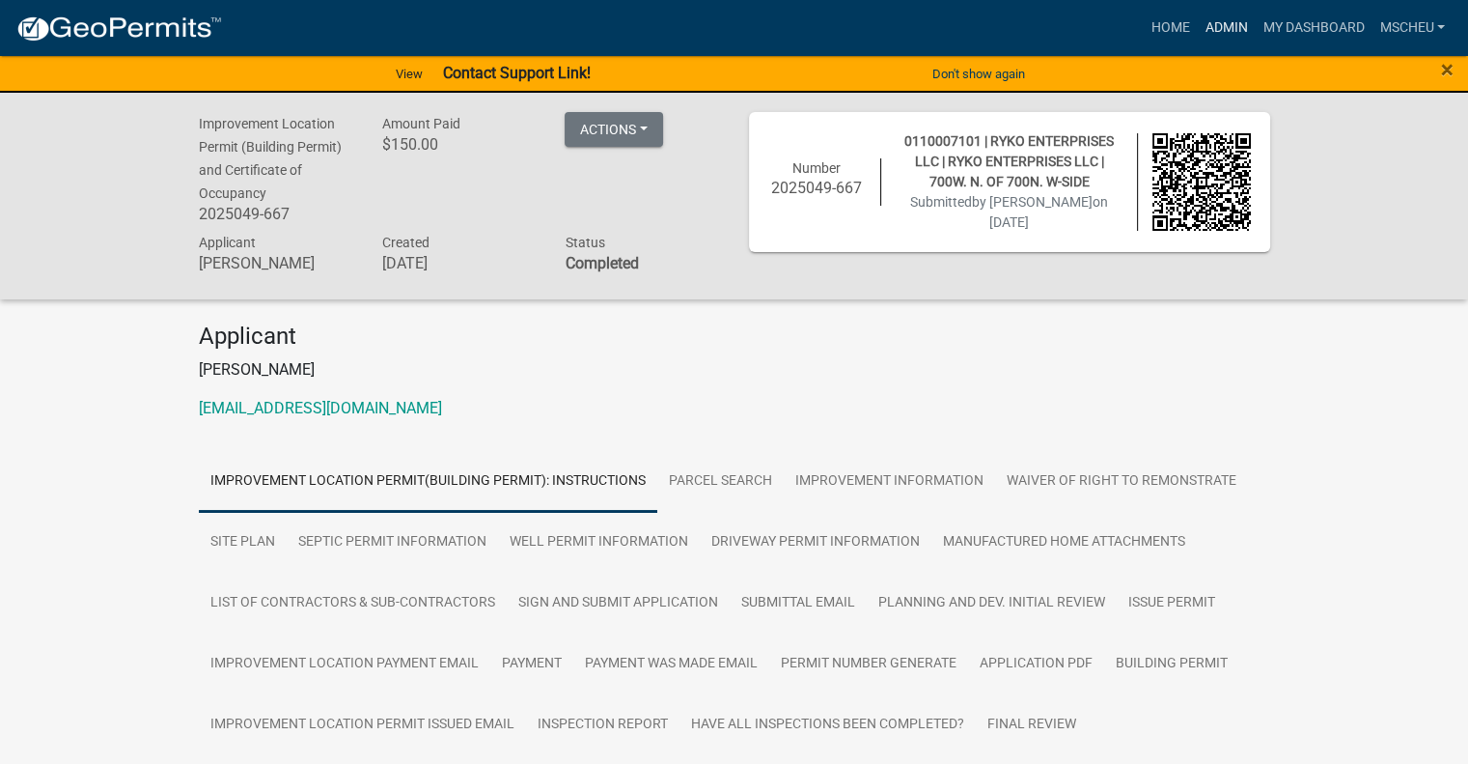
click at [1233, 26] on link "Admin" at bounding box center [1226, 28] width 58 height 37
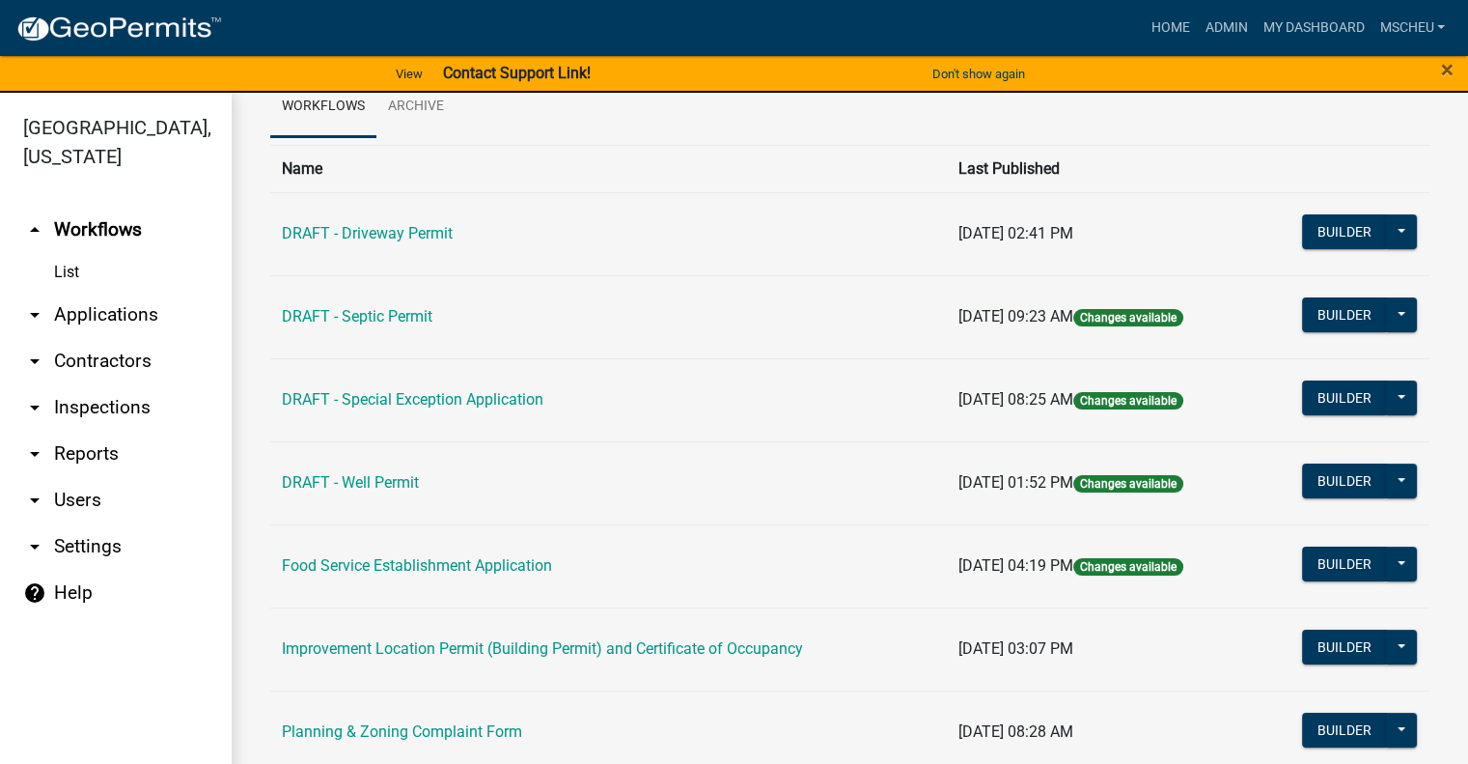
scroll to position [97, 0]
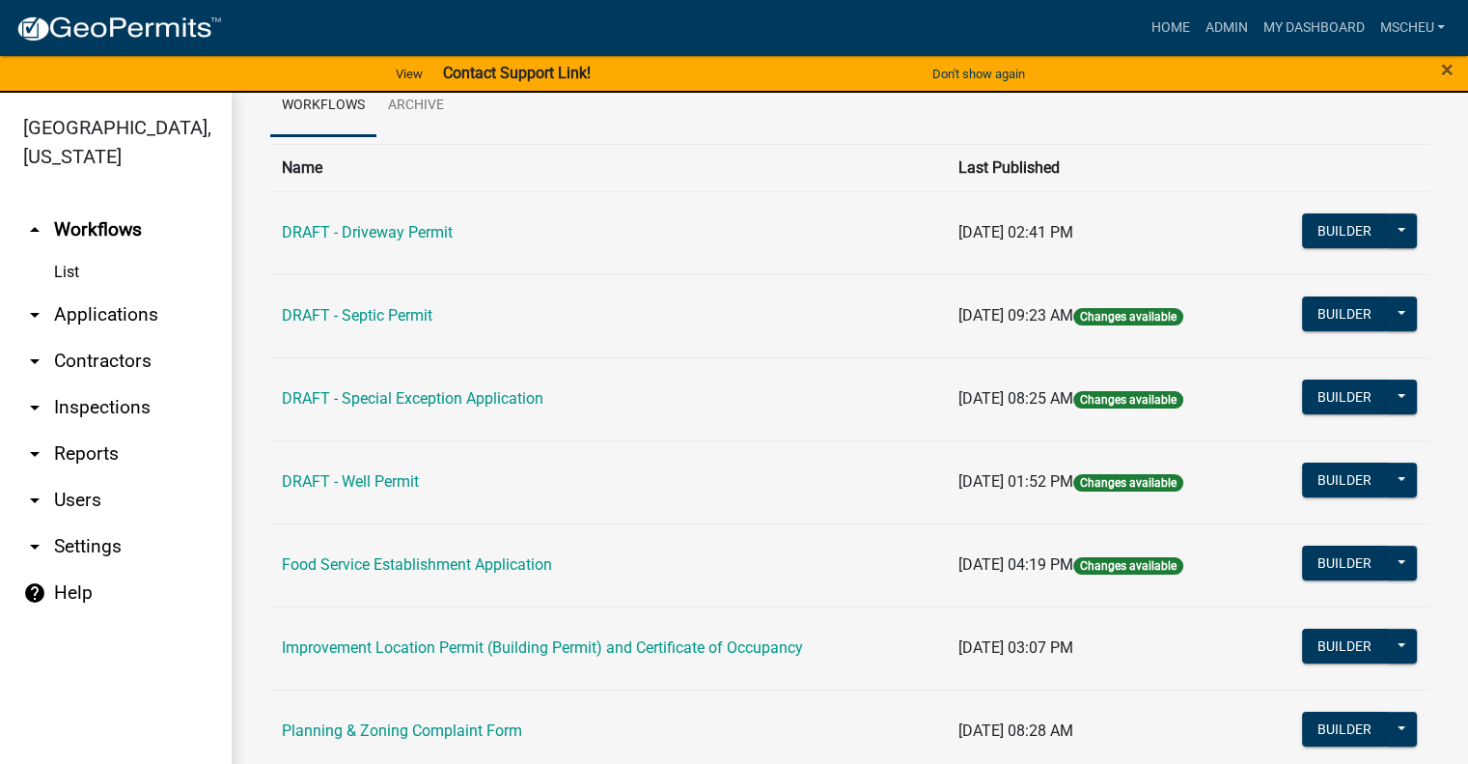
click at [84, 320] on link "arrow_drop_down Applications" at bounding box center [116, 315] width 232 height 46
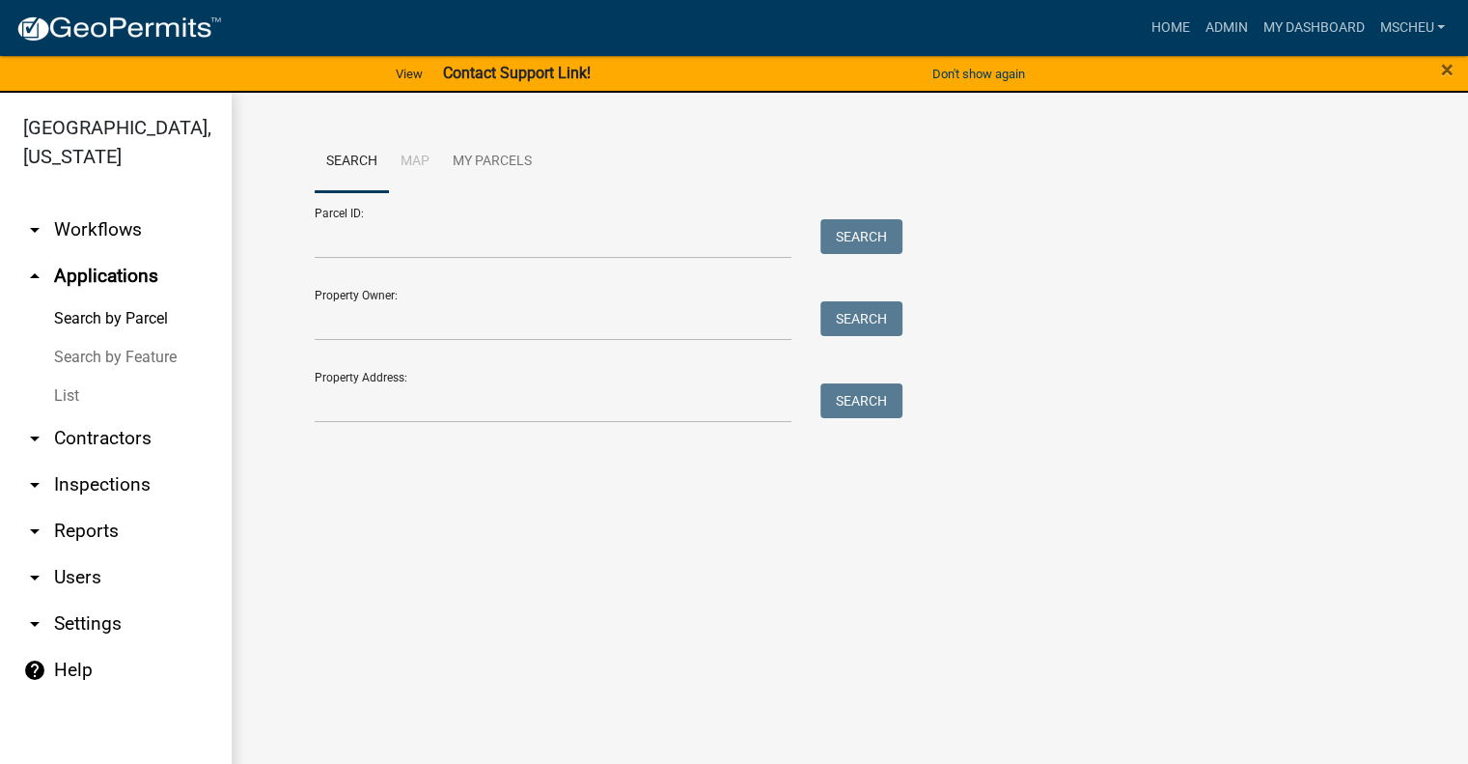
click at [76, 401] on link "List" at bounding box center [116, 395] width 232 height 39
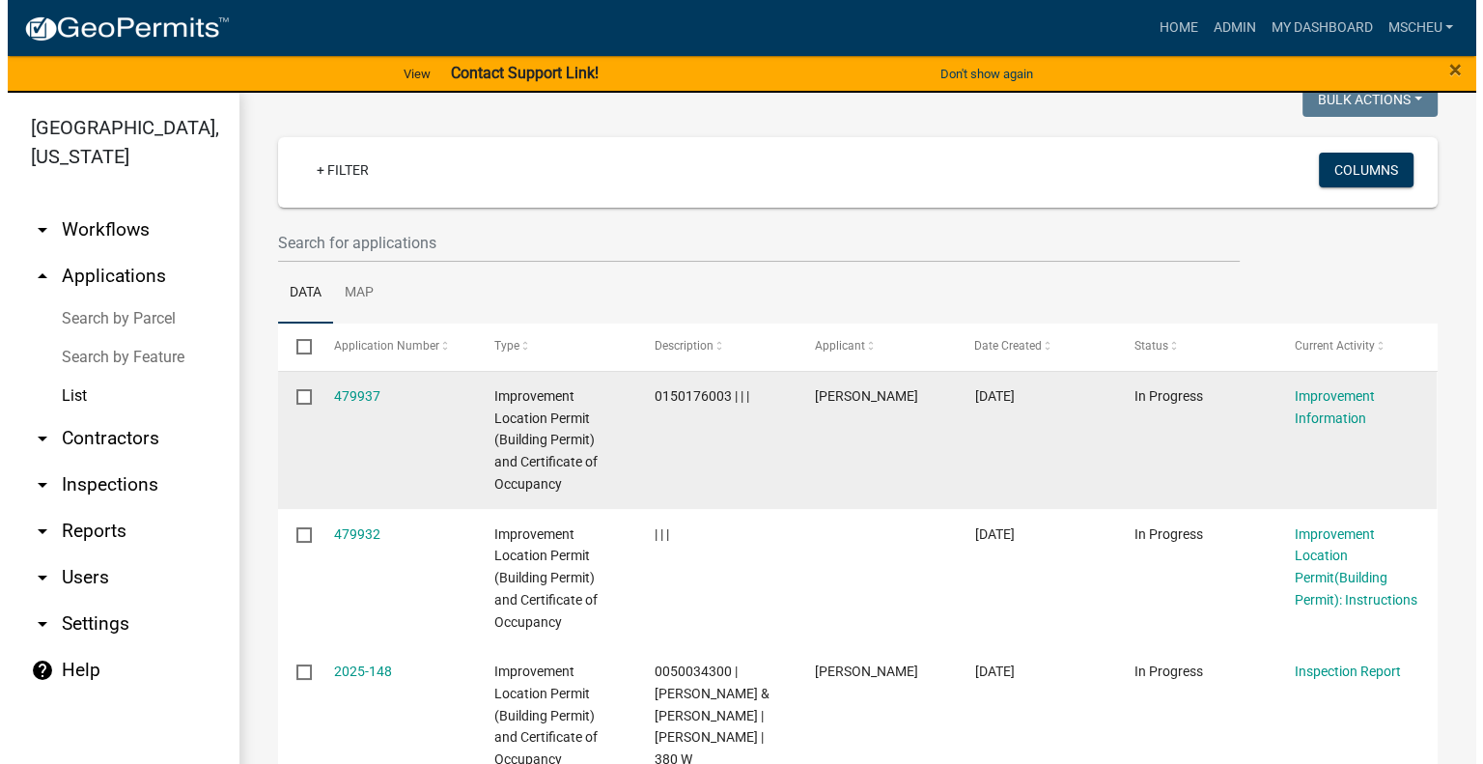
scroll to position [193, 0]
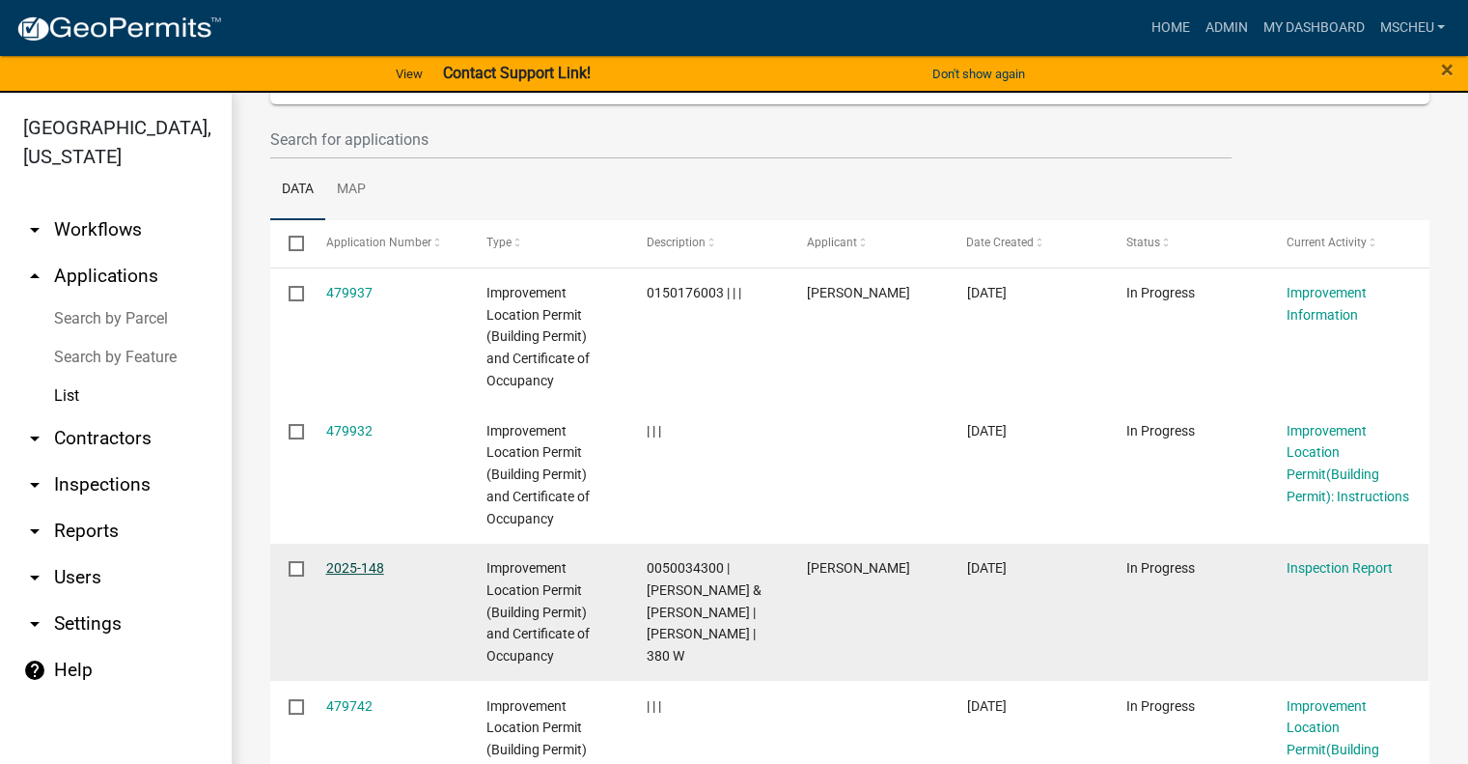
click at [370, 567] on link "2025-148" at bounding box center [355, 567] width 58 height 15
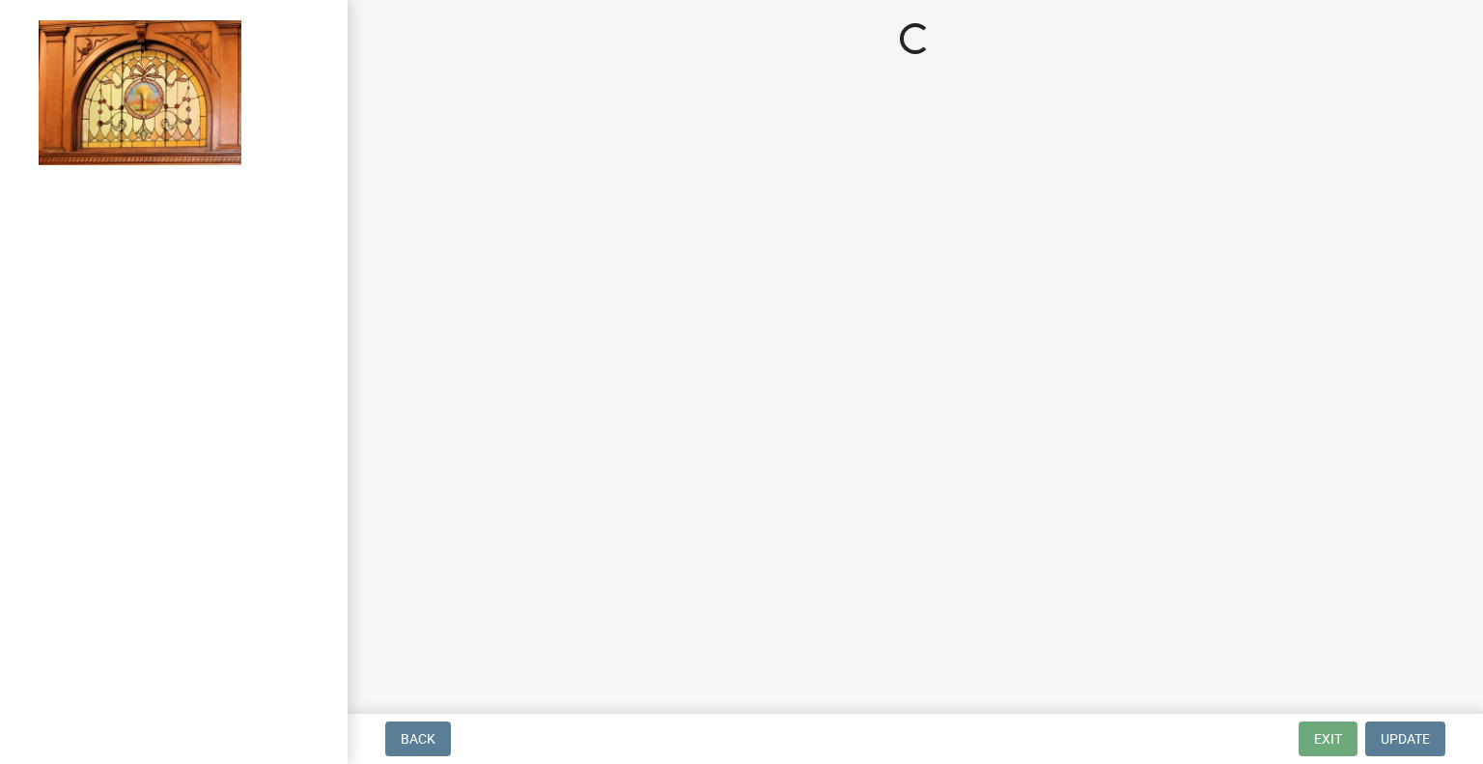
select select "62bb873c-c571-4454-ac8a-8c216551e2a3"
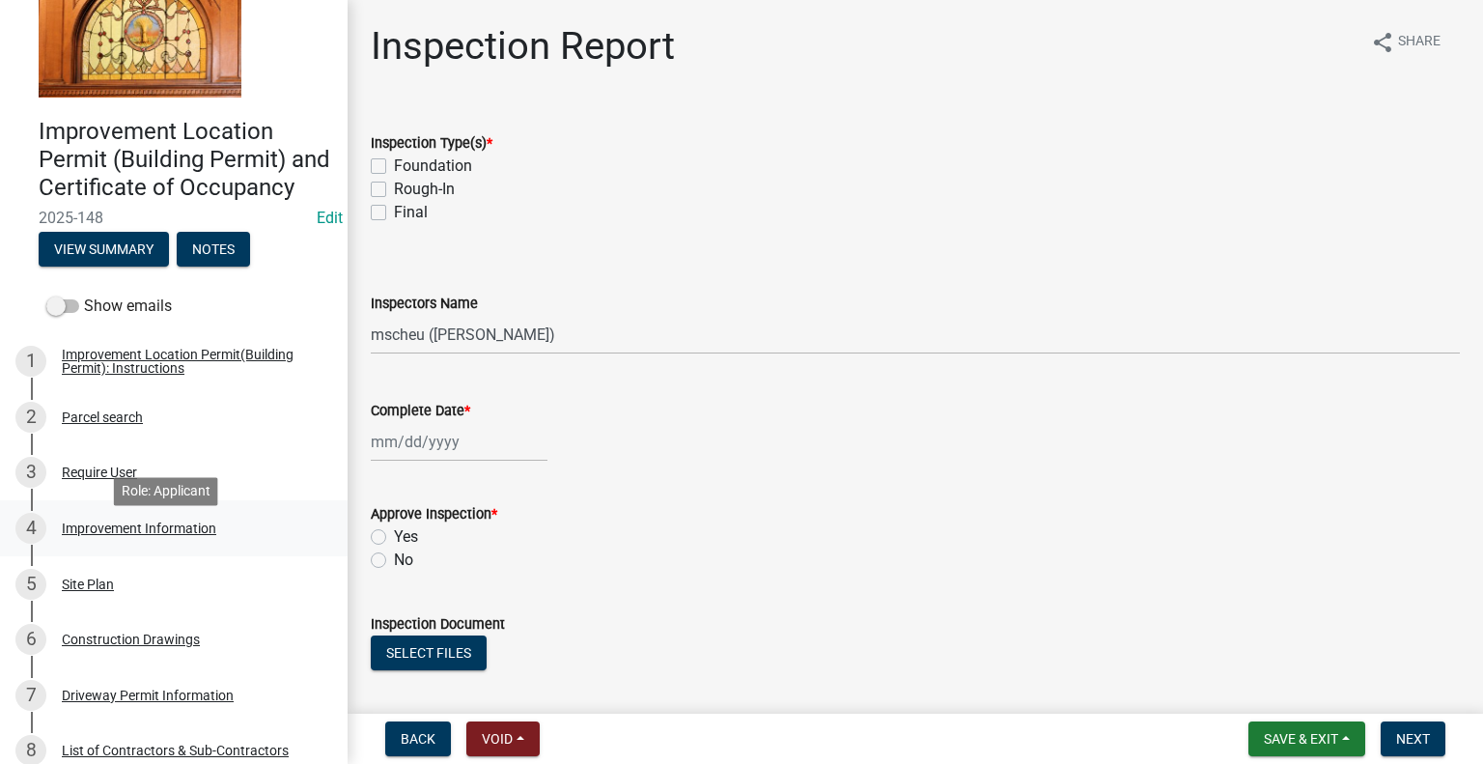
scroll to position [193, 0]
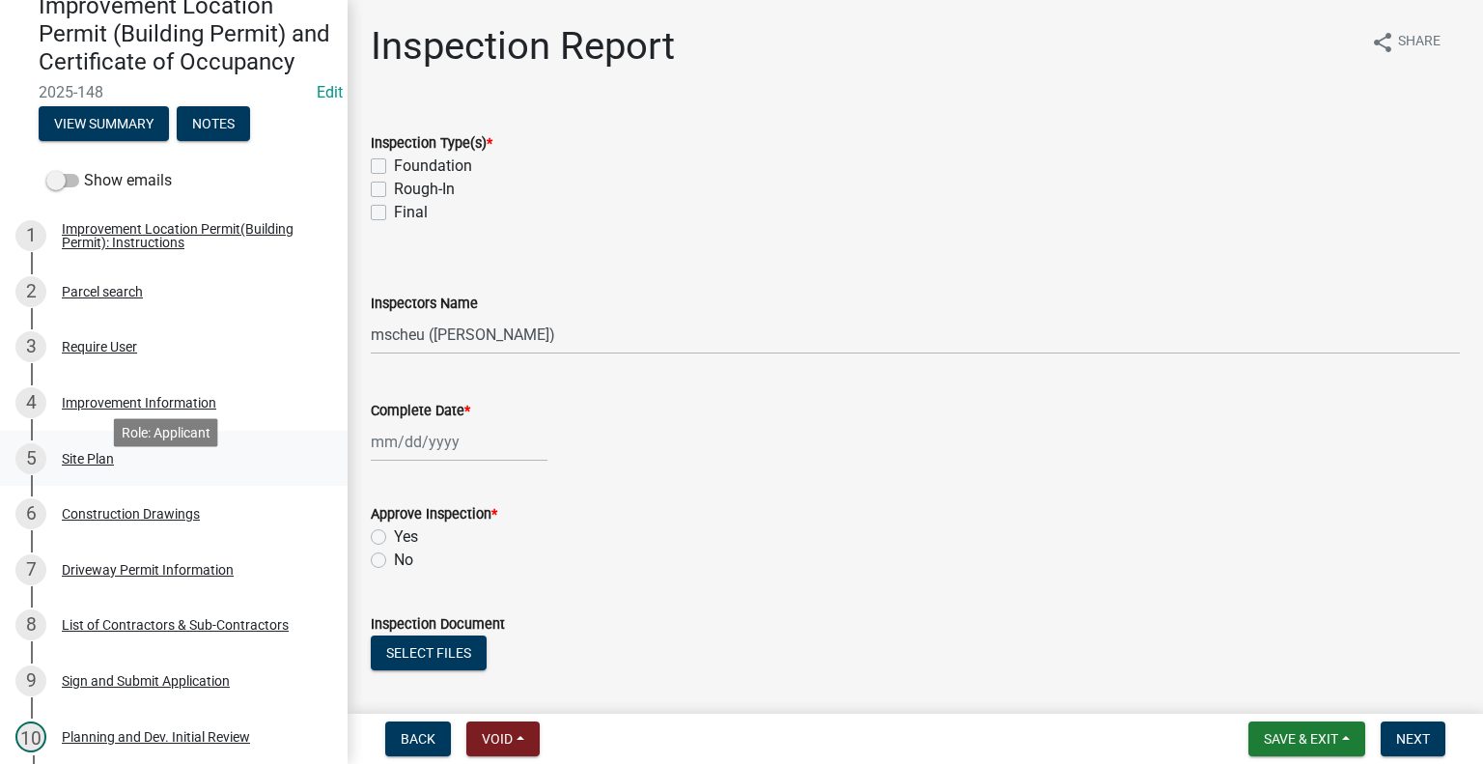
click at [77, 465] on div "Site Plan" at bounding box center [88, 459] width 52 height 14
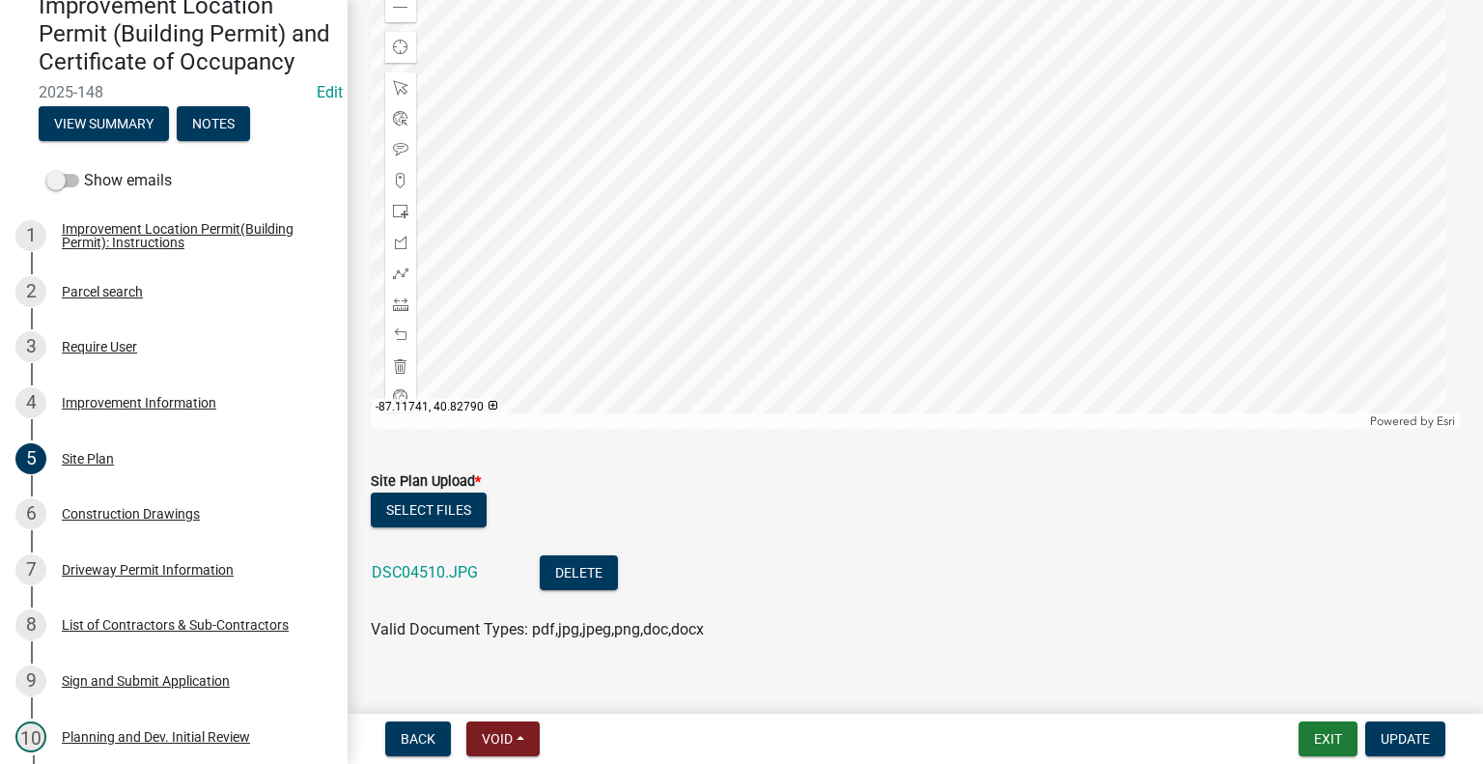
scroll to position [297, 0]
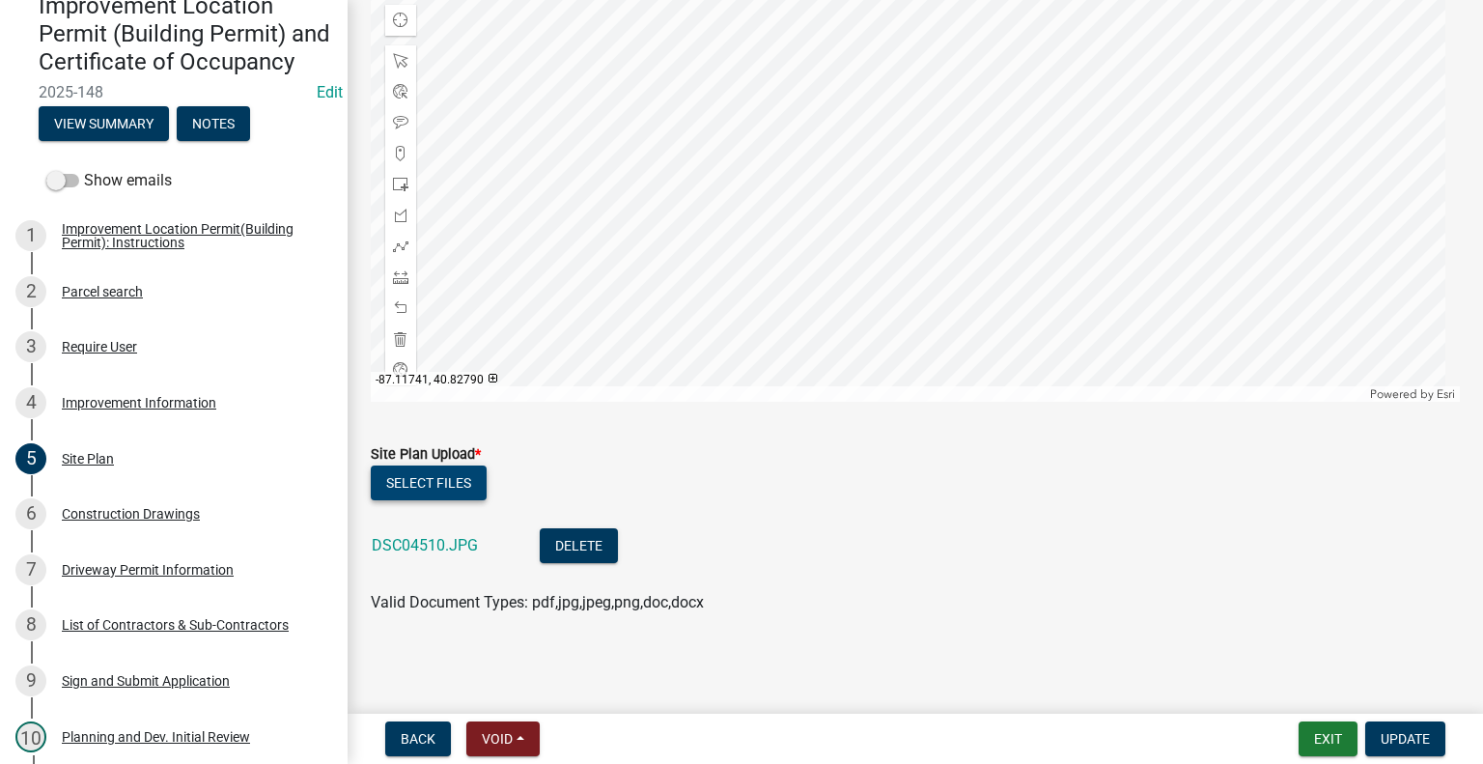
click at [456, 488] on button "Select files" at bounding box center [429, 482] width 116 height 35
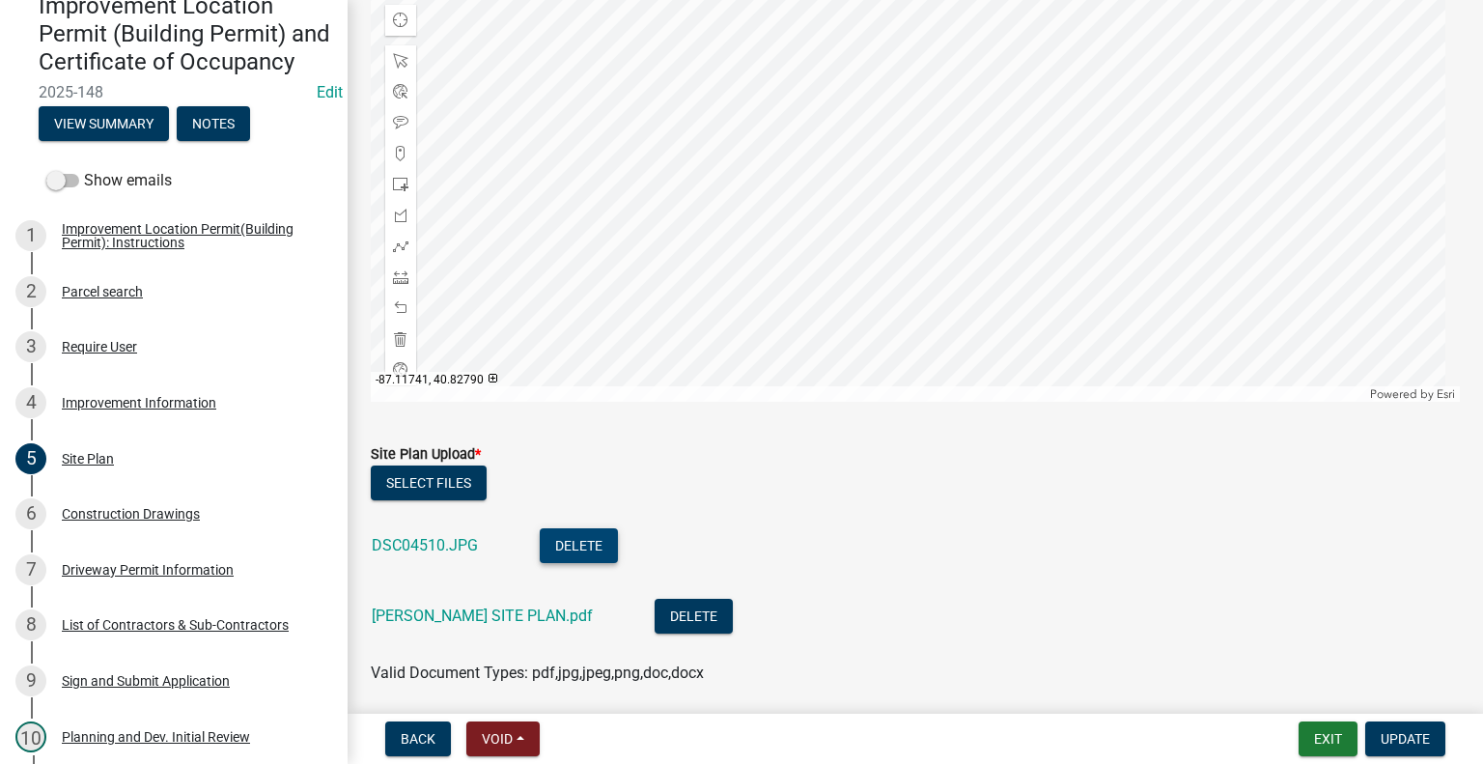
click at [589, 542] on button "Delete" at bounding box center [579, 545] width 78 height 35
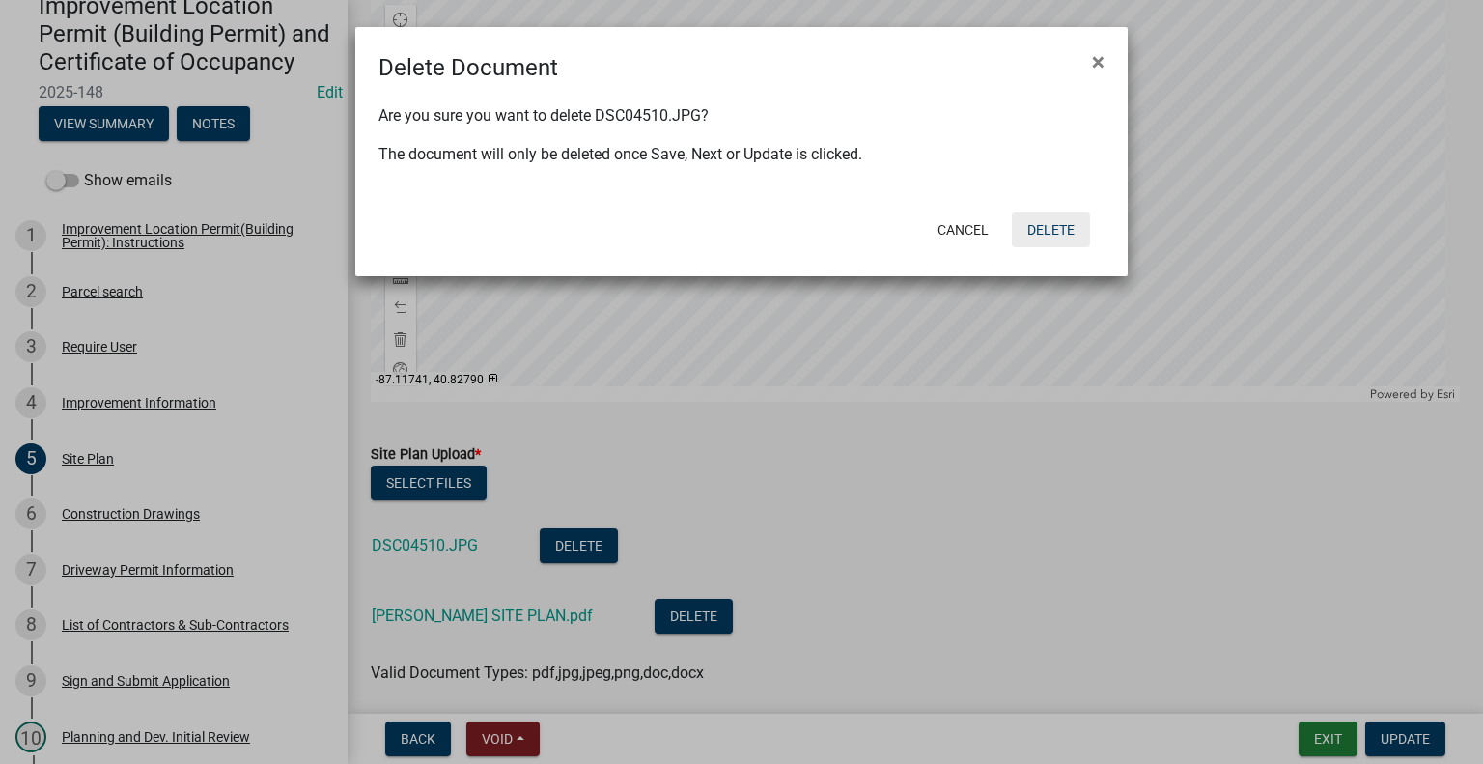
click at [1045, 222] on button "Delete" at bounding box center [1051, 229] width 78 height 35
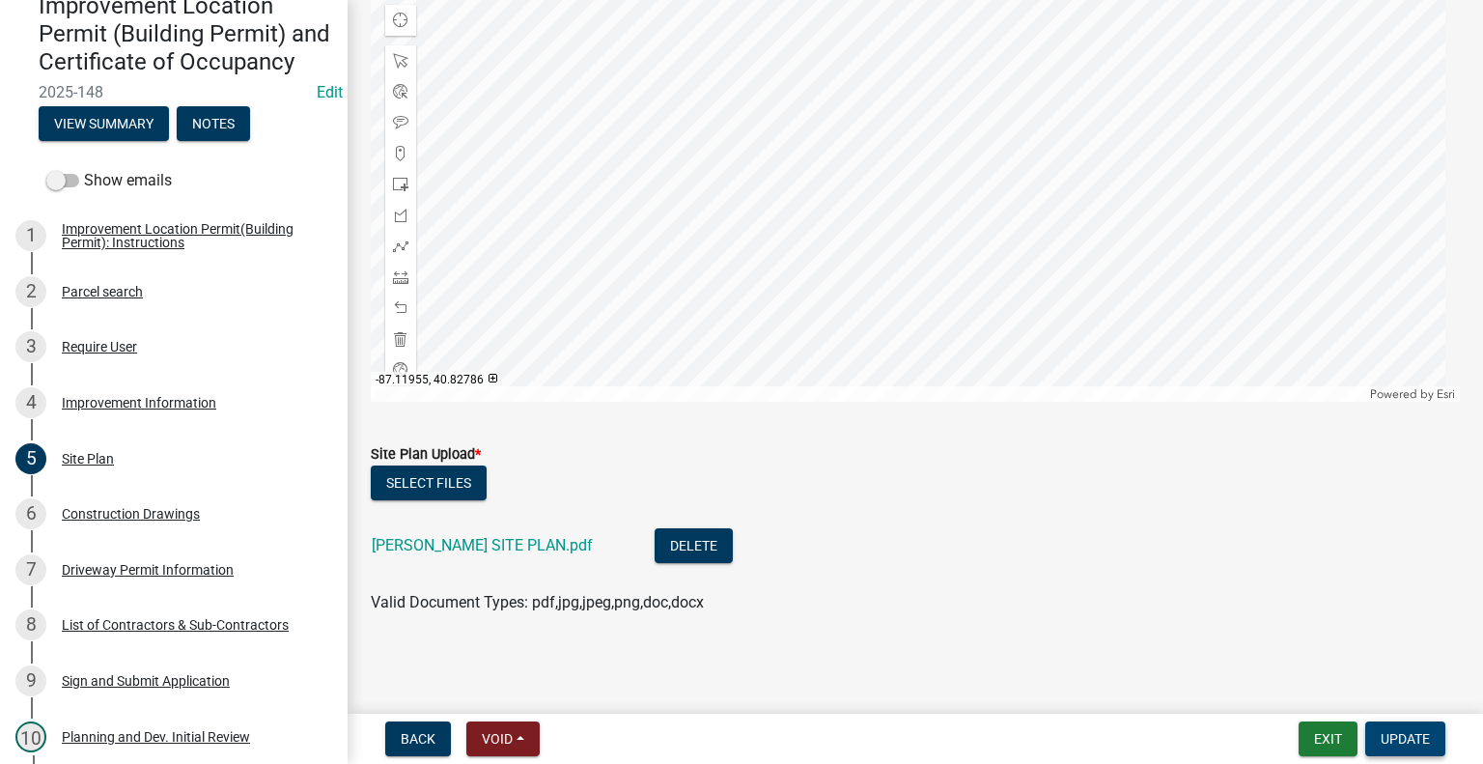
click at [1407, 736] on span "Update" at bounding box center [1404, 738] width 49 height 15
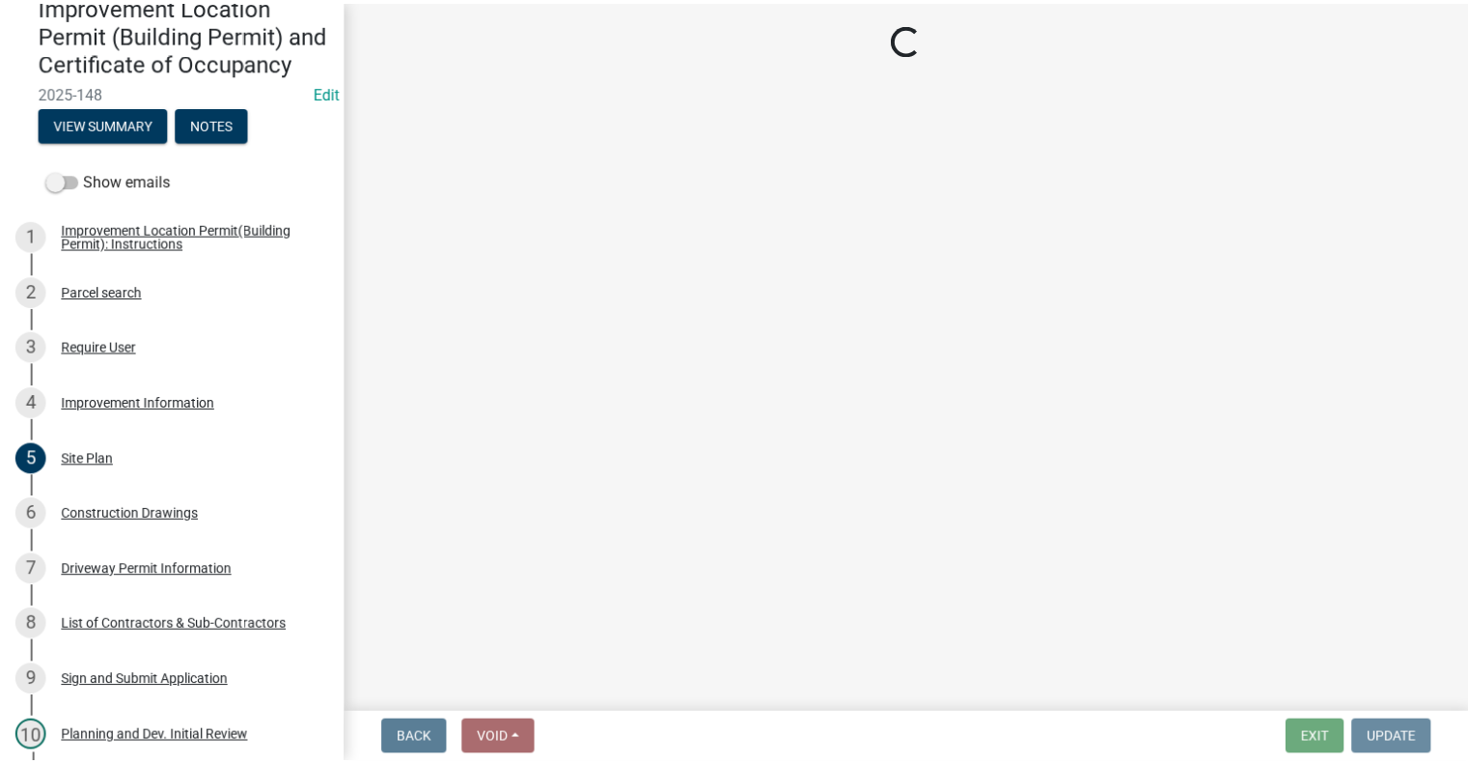
scroll to position [0, 0]
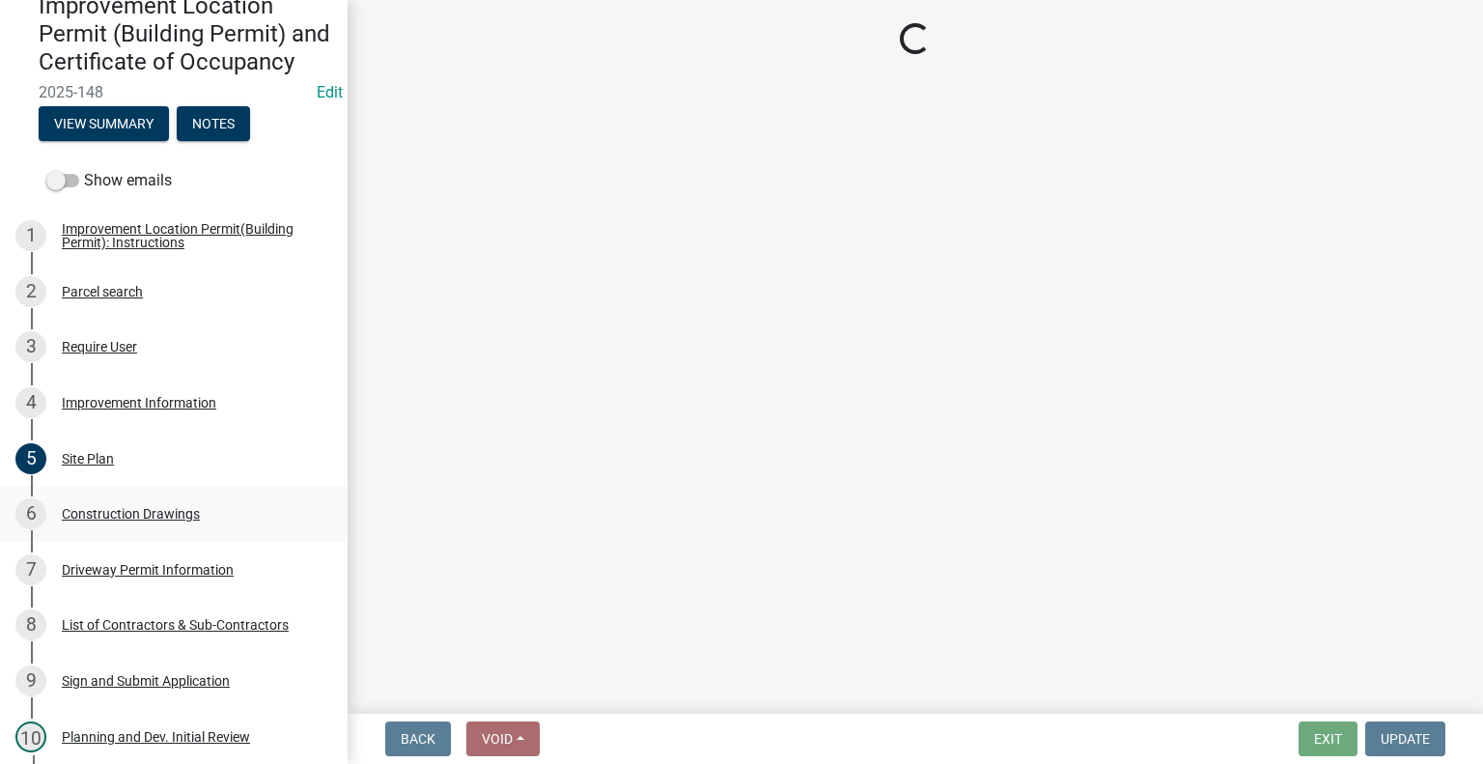
click at [120, 520] on div "Construction Drawings" at bounding box center [131, 514] width 138 height 14
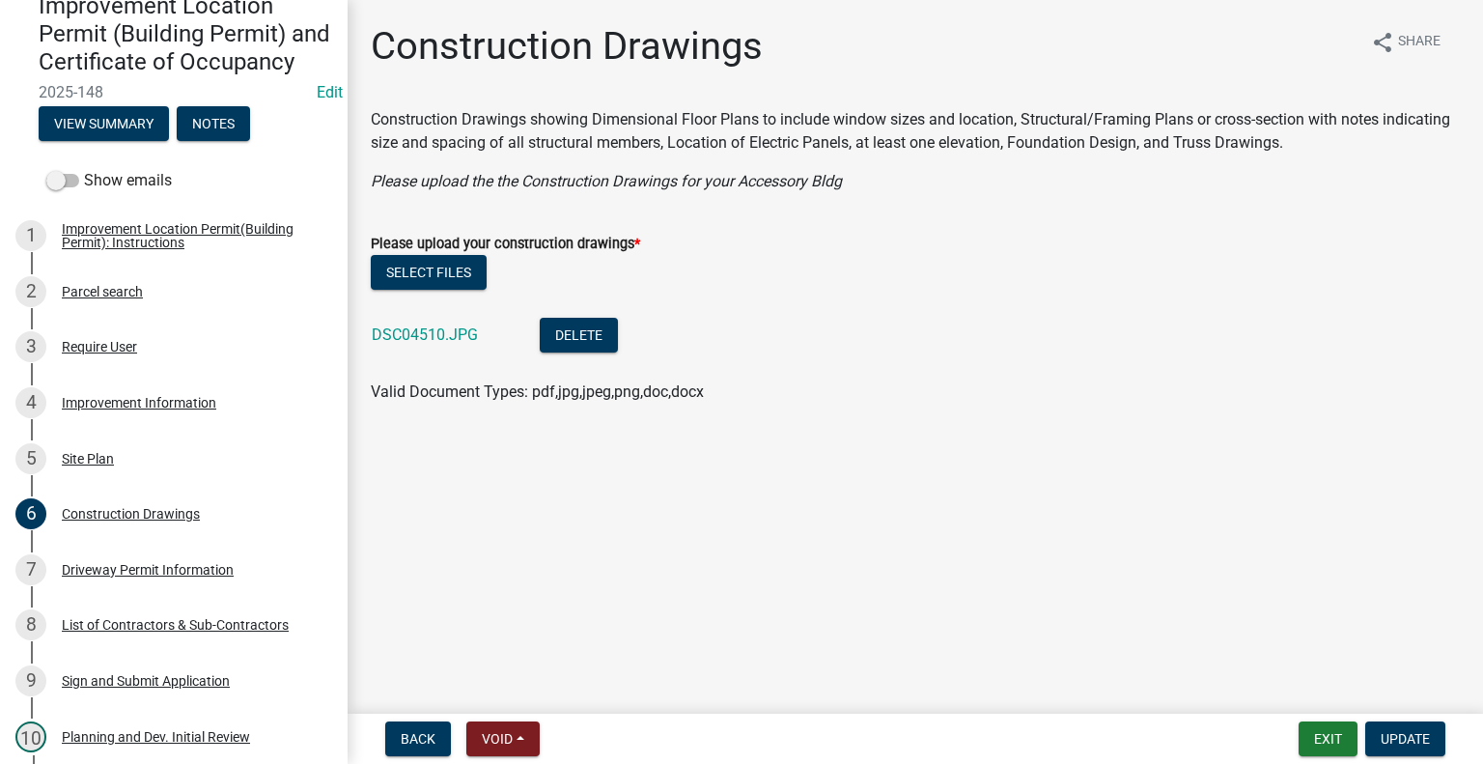
select select "62bb873c-c571-4454-ac8a-8c216551e2a3"
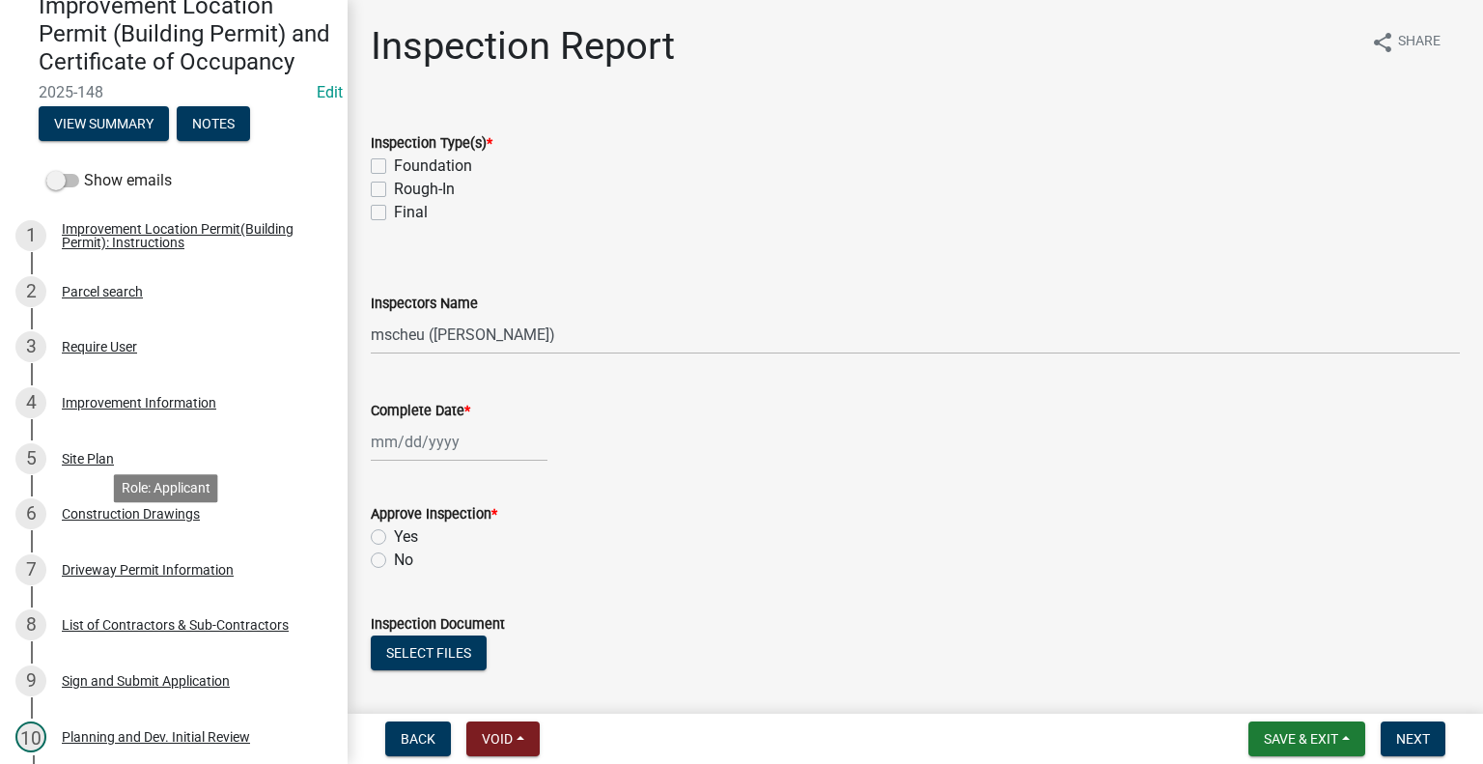
click at [134, 529] on div "6 Construction Drawings" at bounding box center [165, 513] width 301 height 31
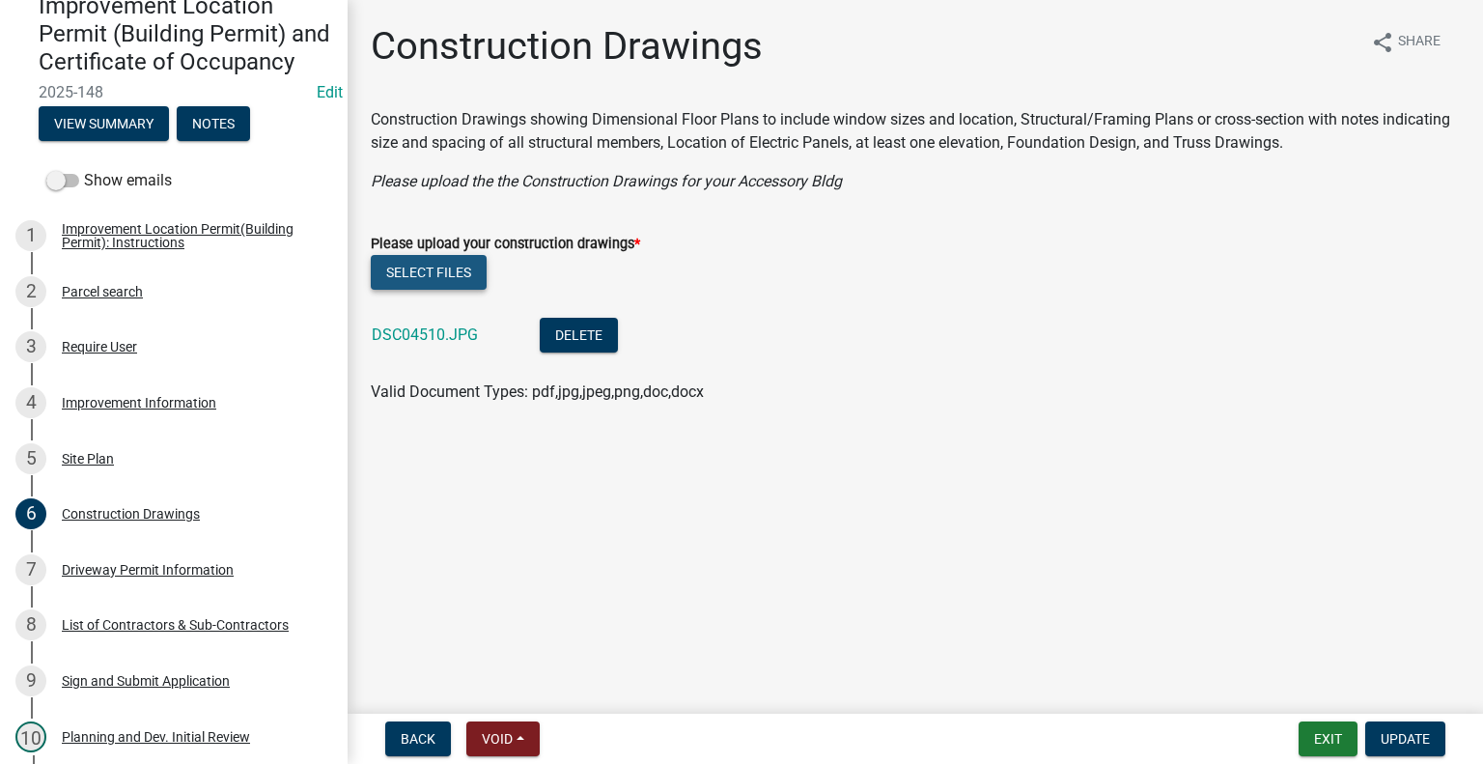
click at [455, 269] on button "Select files" at bounding box center [429, 272] width 116 height 35
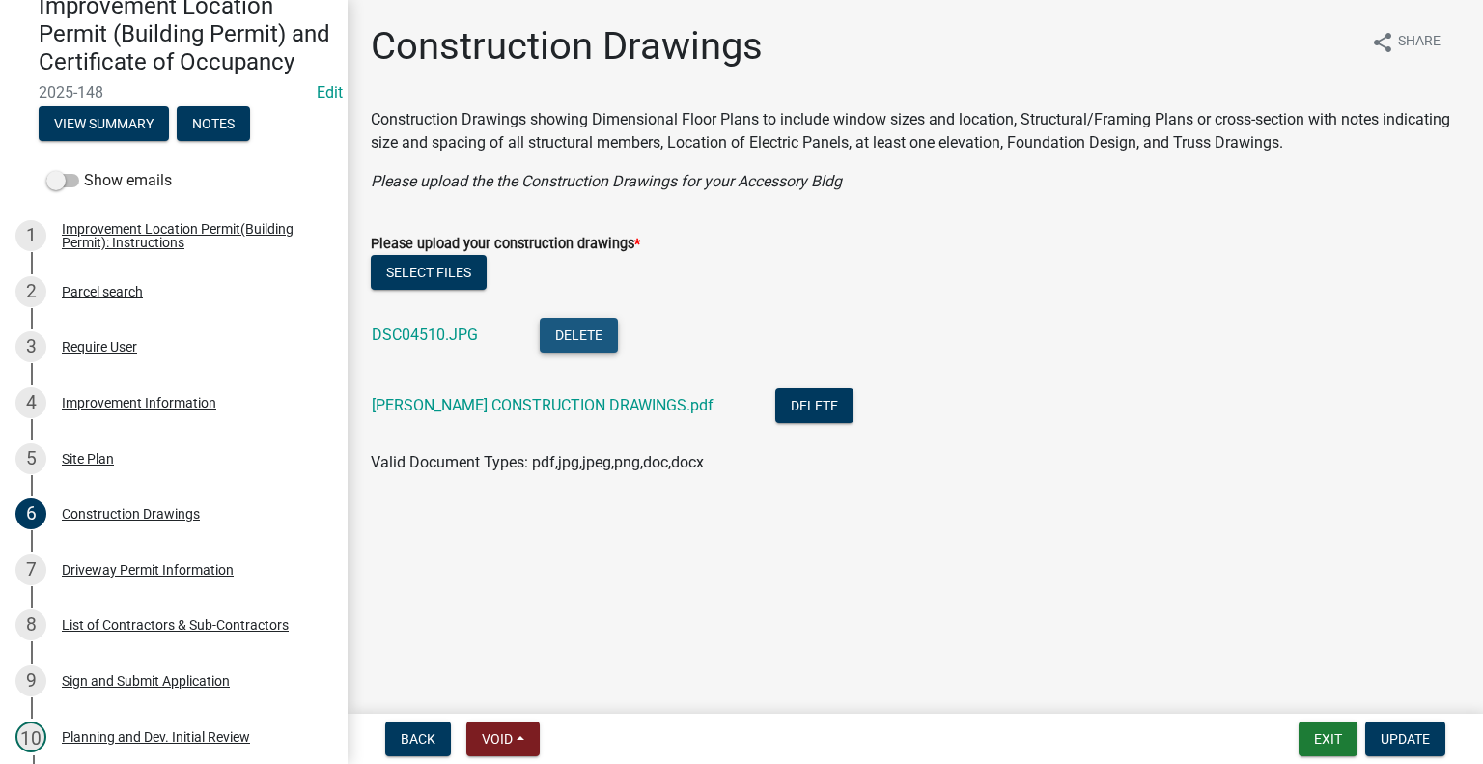
click at [568, 336] on button "Delete" at bounding box center [579, 335] width 78 height 35
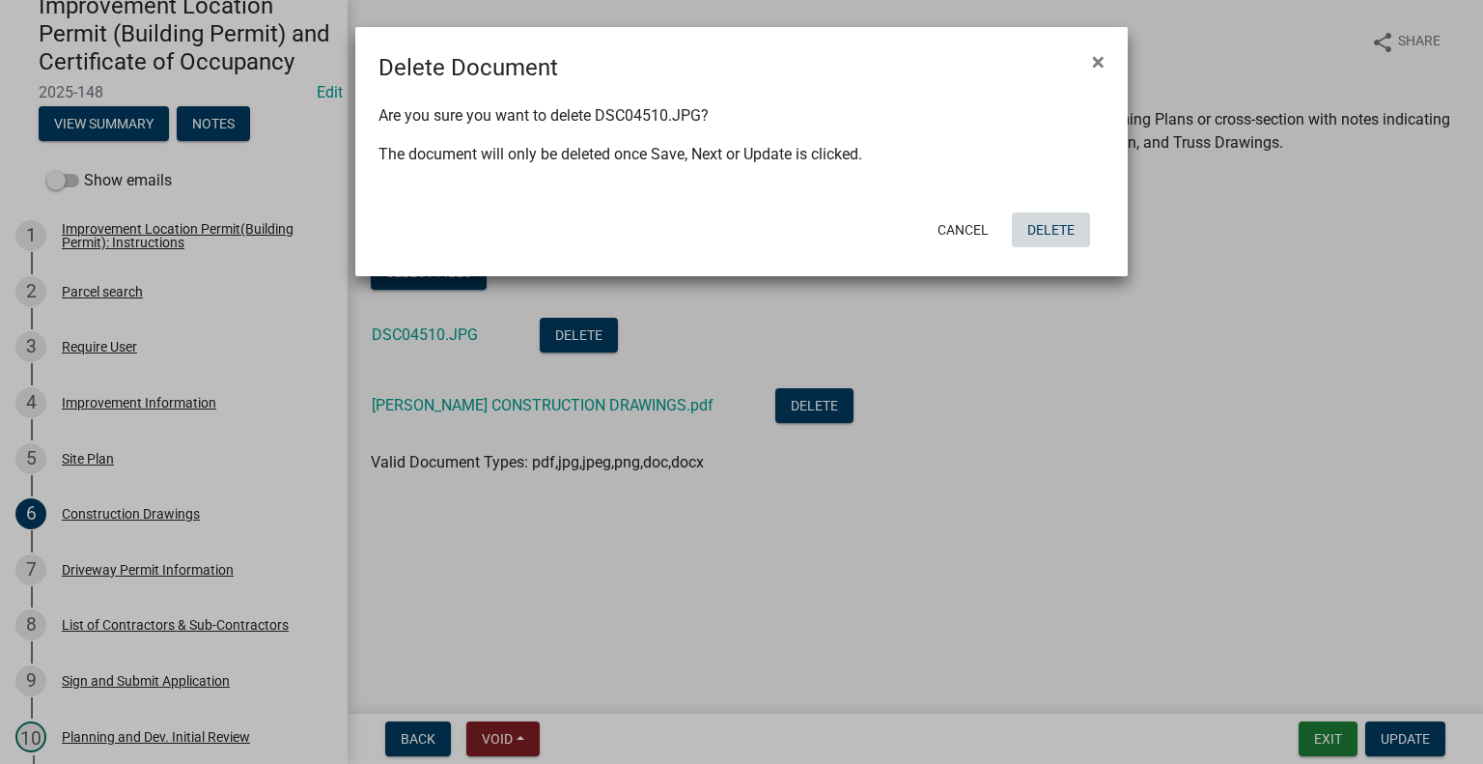
click at [1046, 231] on button "Delete" at bounding box center [1051, 229] width 78 height 35
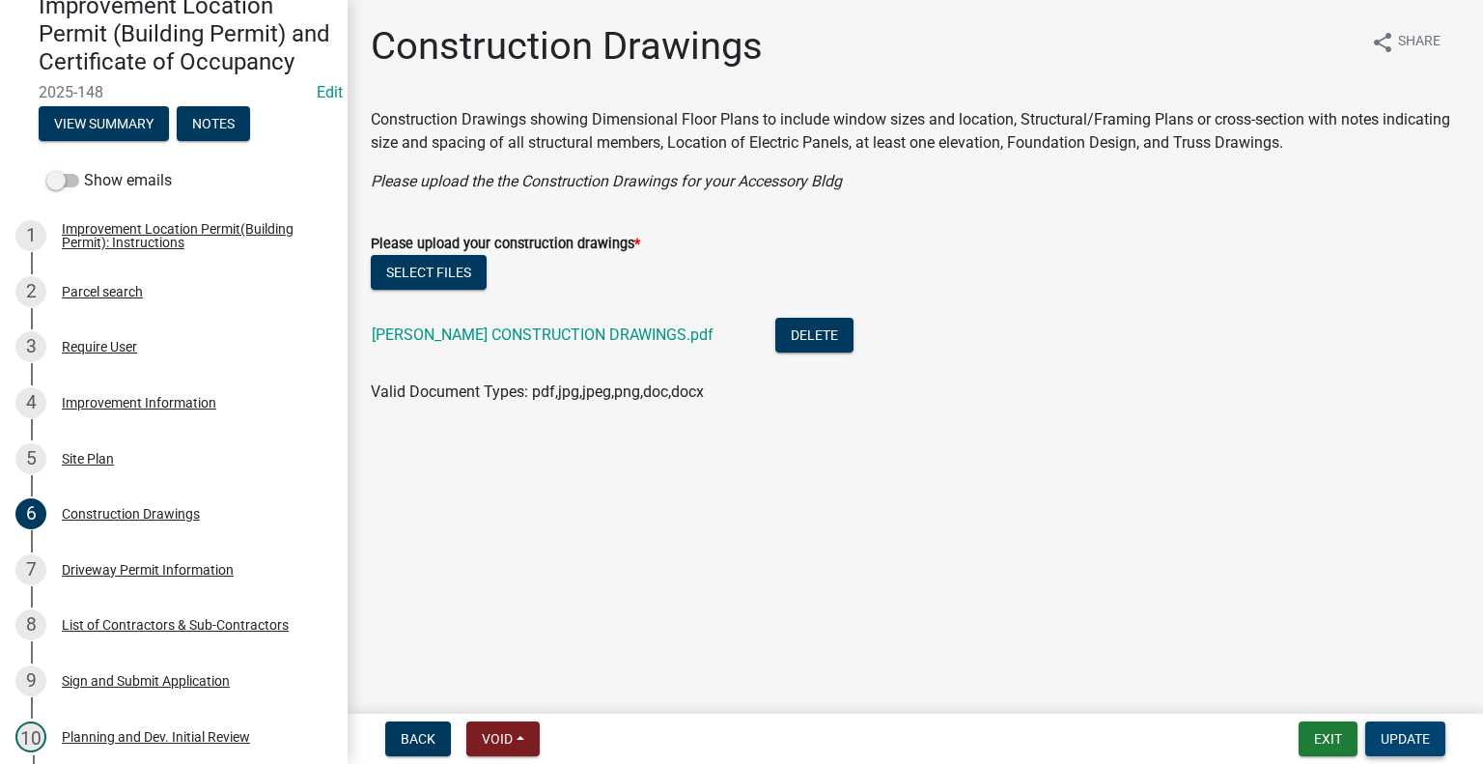
click at [1386, 733] on span "Update" at bounding box center [1404, 738] width 49 height 15
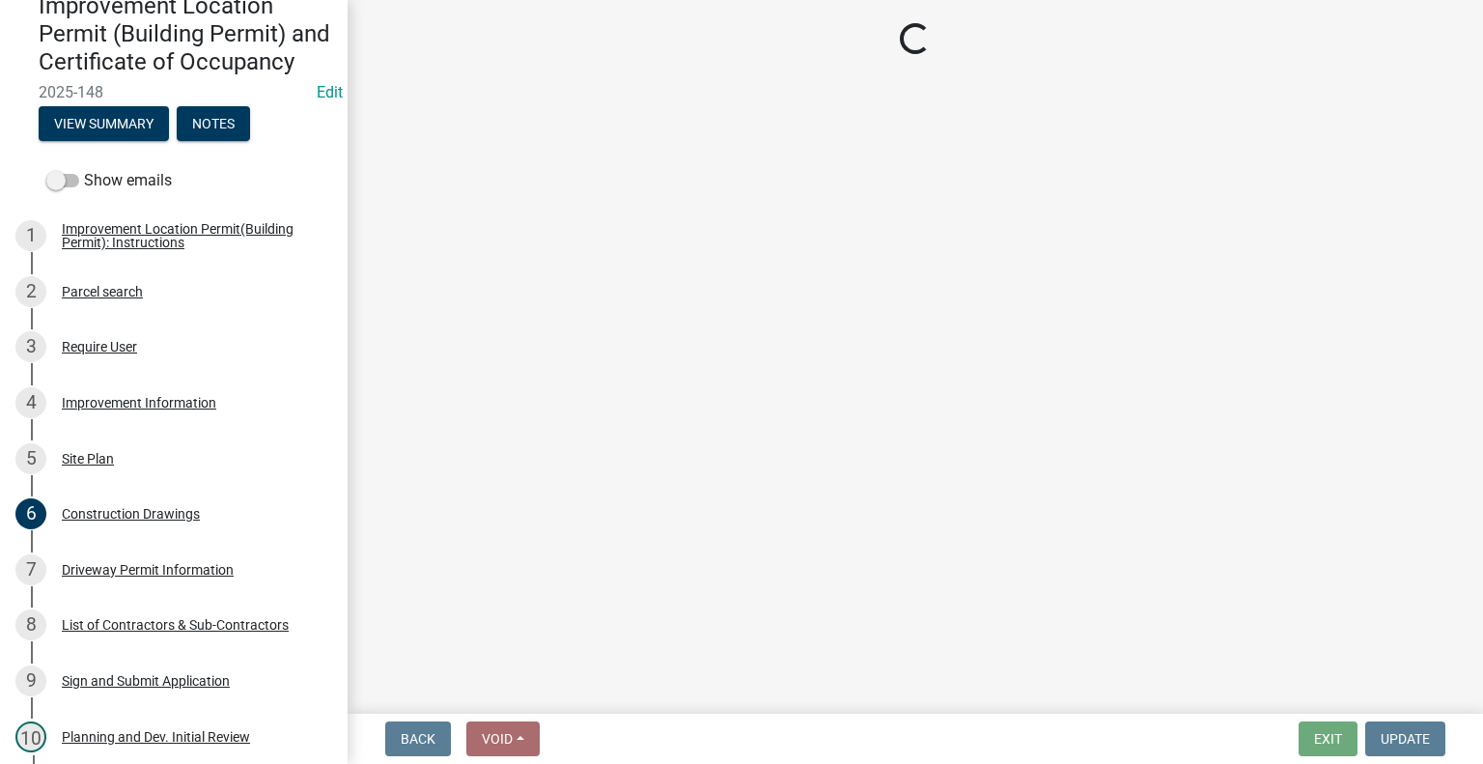
select select "62bb873c-c571-4454-ac8a-8c216551e2a3"
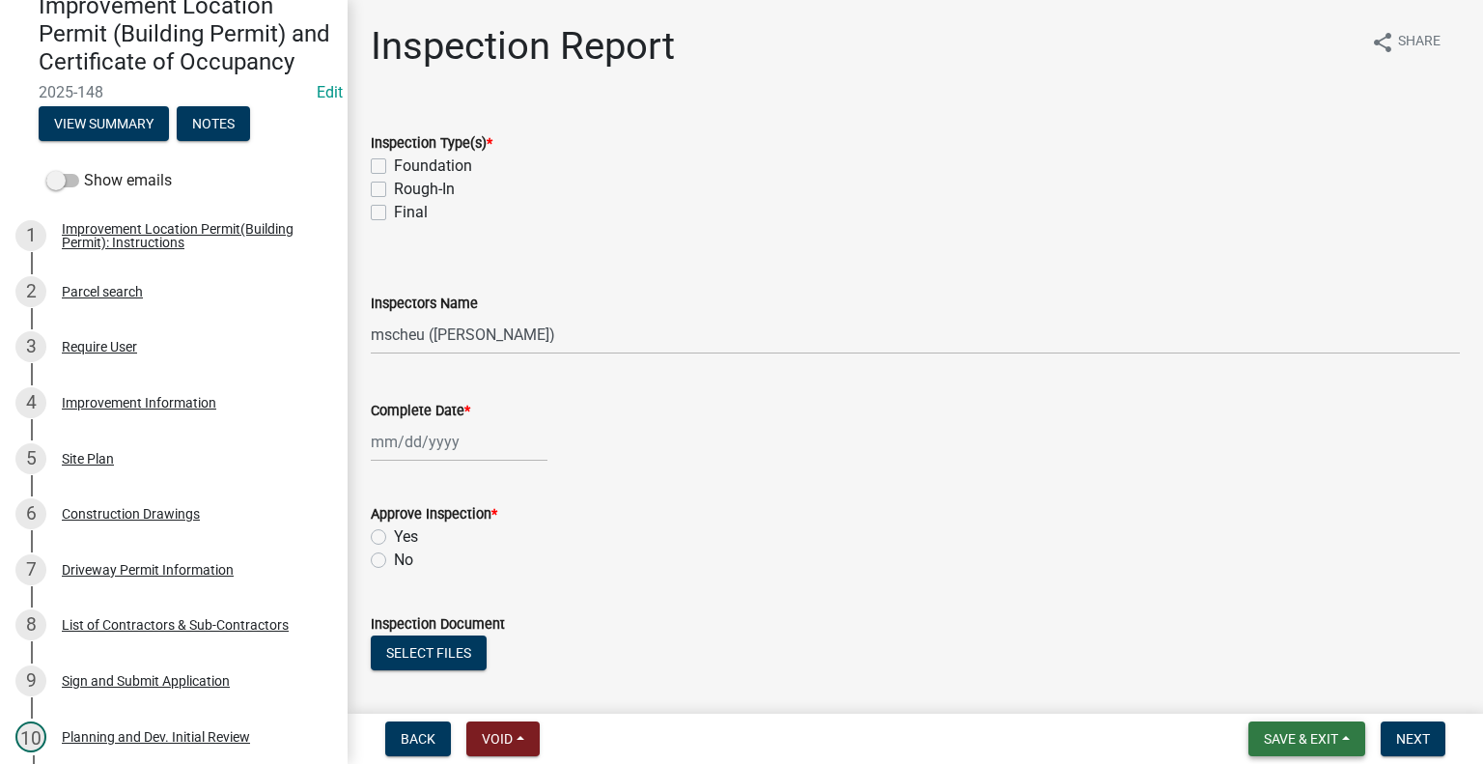
click at [1337, 737] on span "Save & Exit" at bounding box center [1301, 738] width 74 height 15
click at [1278, 690] on button "Save & Exit" at bounding box center [1287, 688] width 154 height 46
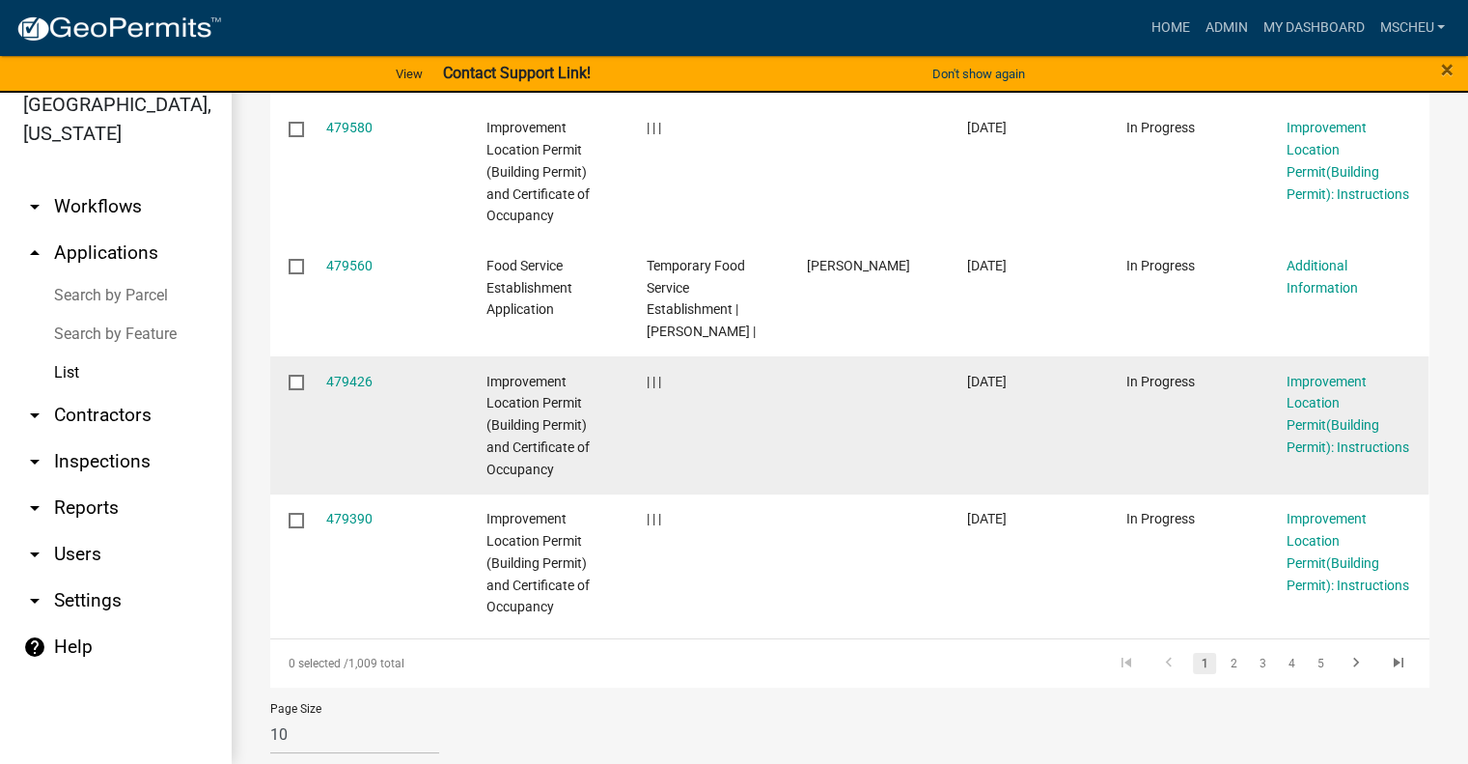
scroll to position [261, 0]
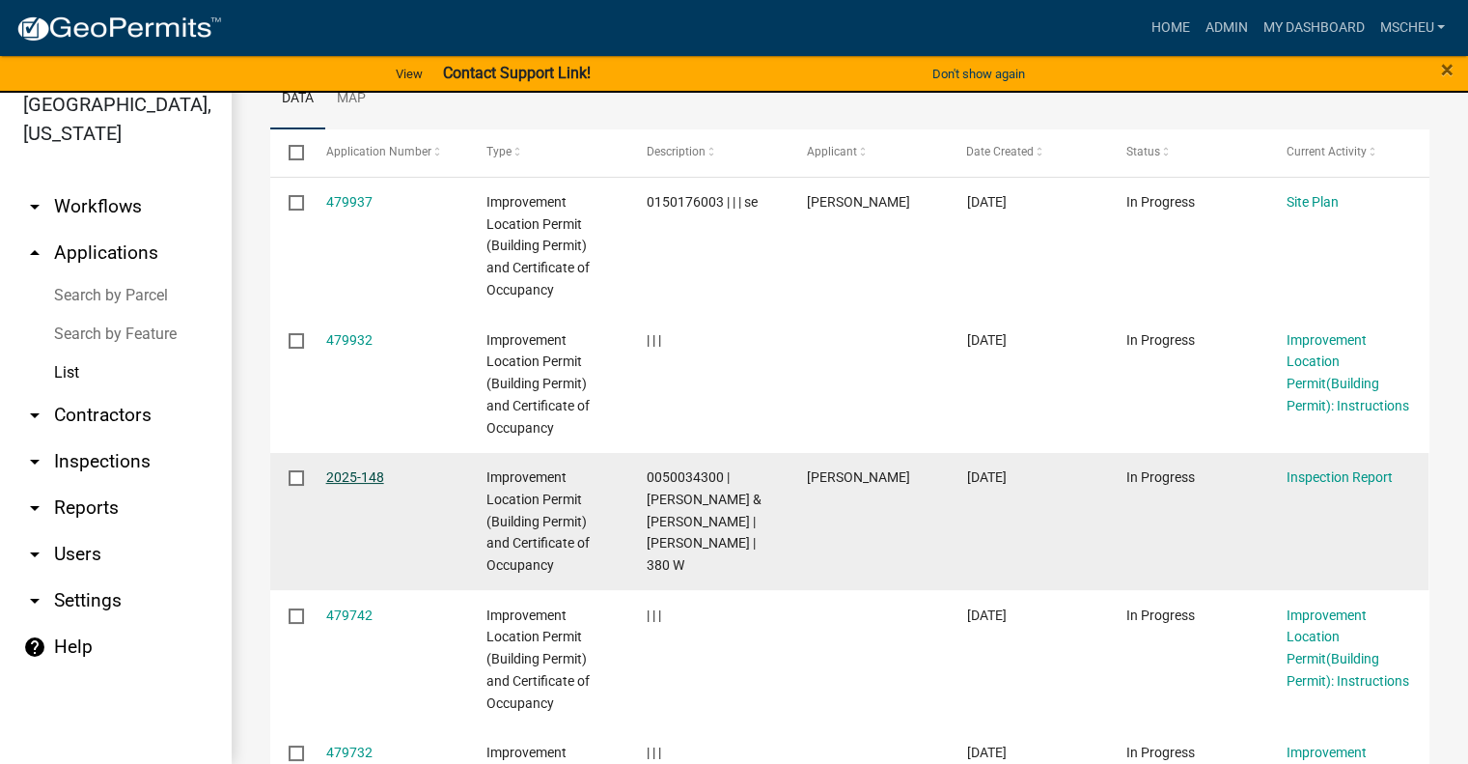
click at [379, 472] on link "2025-148" at bounding box center [355, 476] width 58 height 15
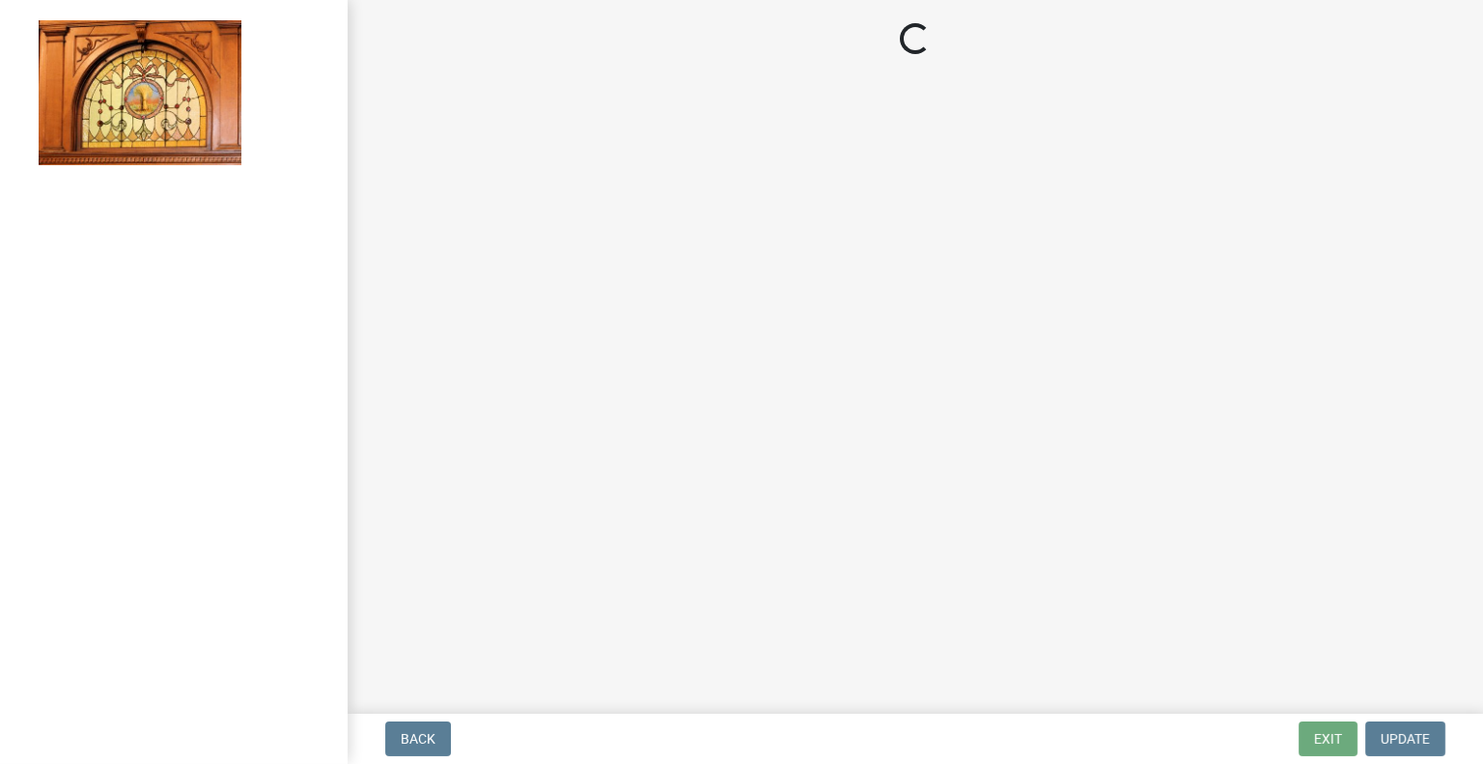
select select "62bb873c-c571-4454-ac8a-8c216551e2a3"
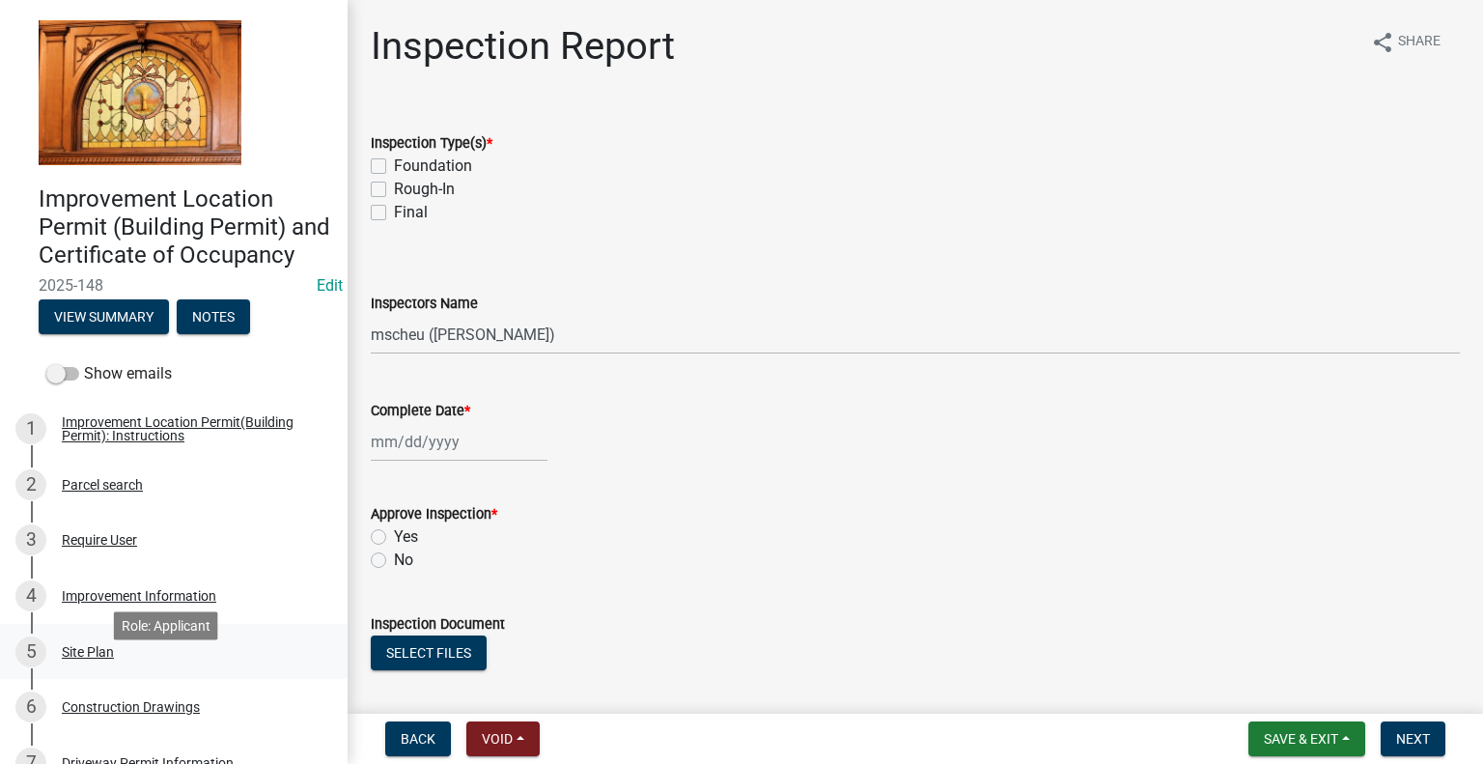
click at [116, 667] on div "5 Site Plan" at bounding box center [165, 651] width 301 height 31
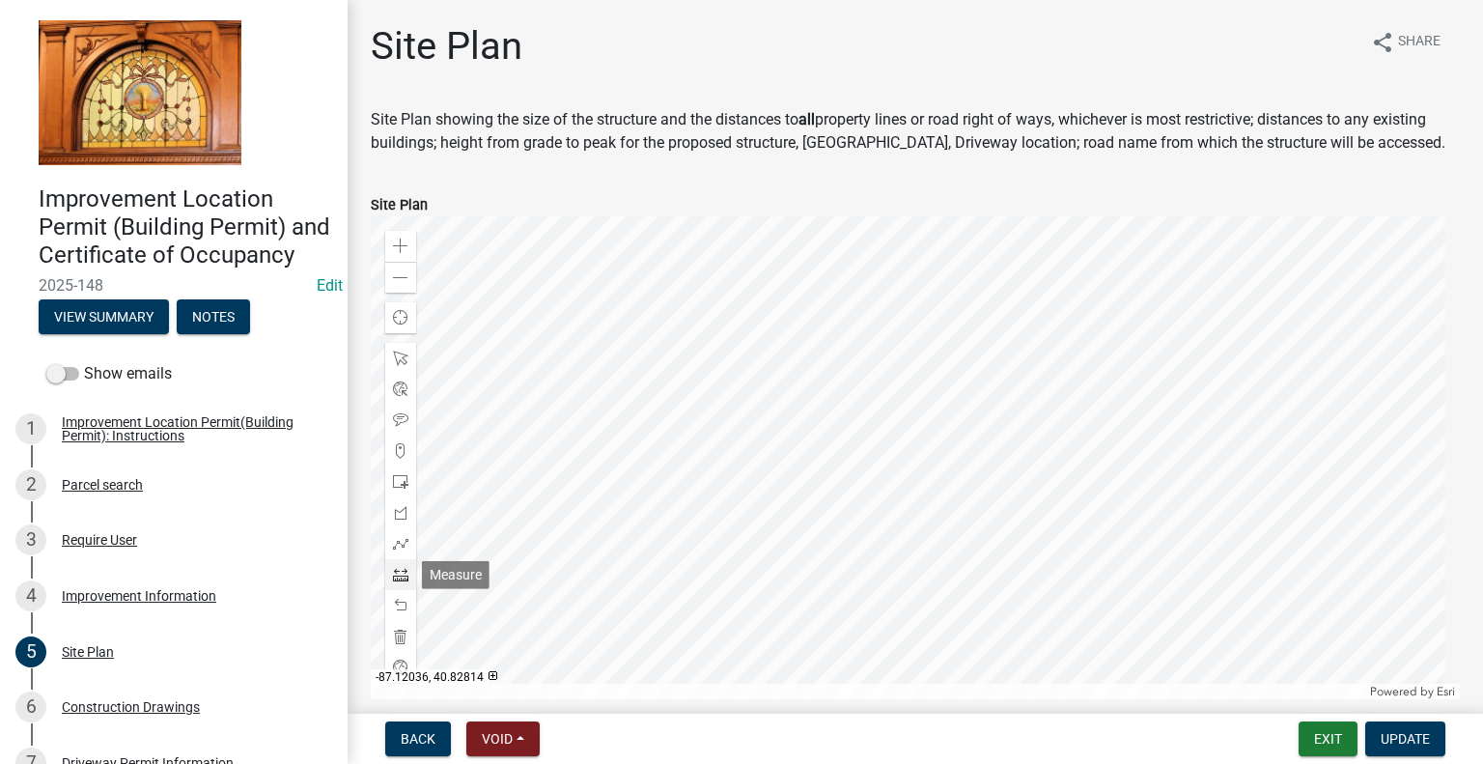
click at [398, 576] on span at bounding box center [400, 574] width 15 height 15
click at [724, 401] on div at bounding box center [915, 457] width 1089 height 483
click at [820, 402] on div at bounding box center [915, 457] width 1089 height 483
click at [820, 403] on div at bounding box center [915, 457] width 1089 height 483
click at [577, 181] on form "Site Plan Zoom in Zoom out Find my location Powered by Esri -87.11862, 40.82962…" at bounding box center [915, 434] width 1089 height 529
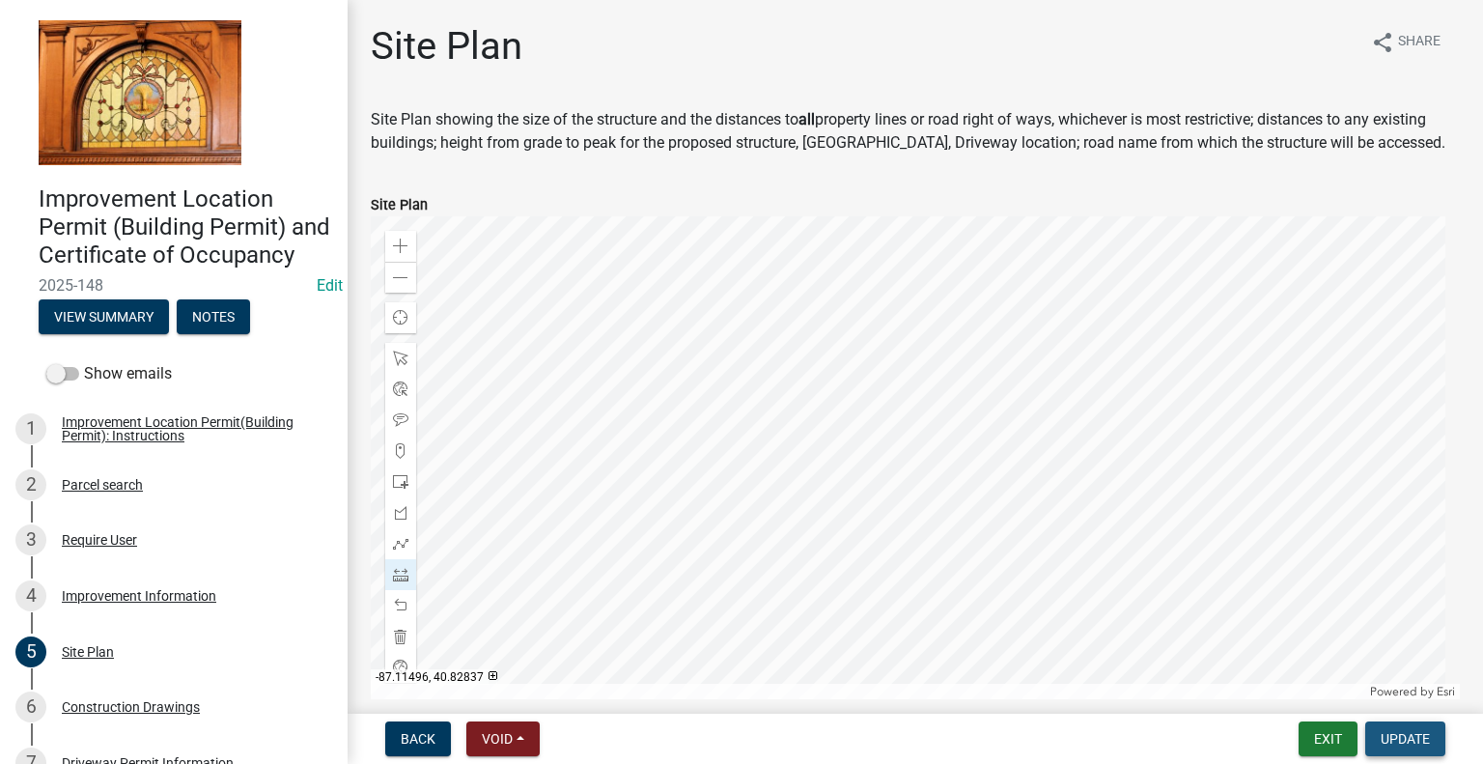
click at [1406, 739] on span "Update" at bounding box center [1404, 738] width 49 height 15
click at [1394, 733] on span "Update" at bounding box center [1404, 738] width 49 height 15
click at [398, 576] on span at bounding box center [400, 574] width 15 height 15
